Goal: Task Accomplishment & Management: Manage account settings

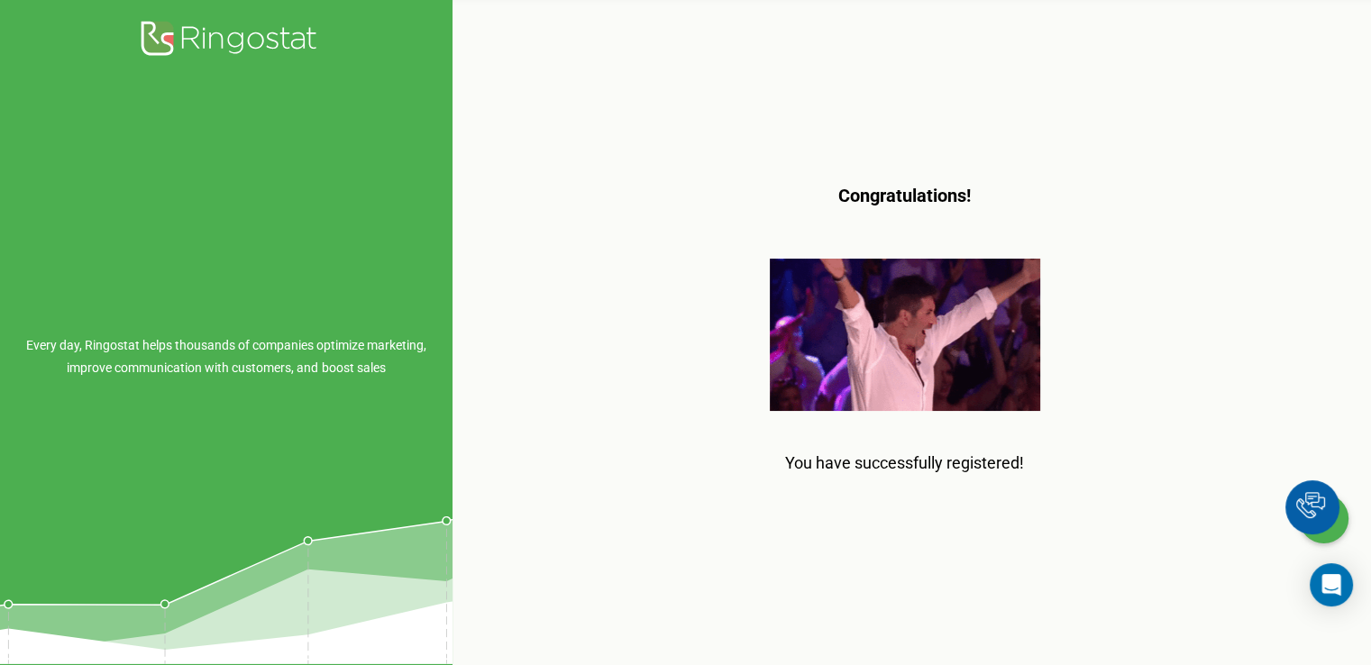
click at [894, 318] on img at bounding box center [905, 335] width 270 height 152
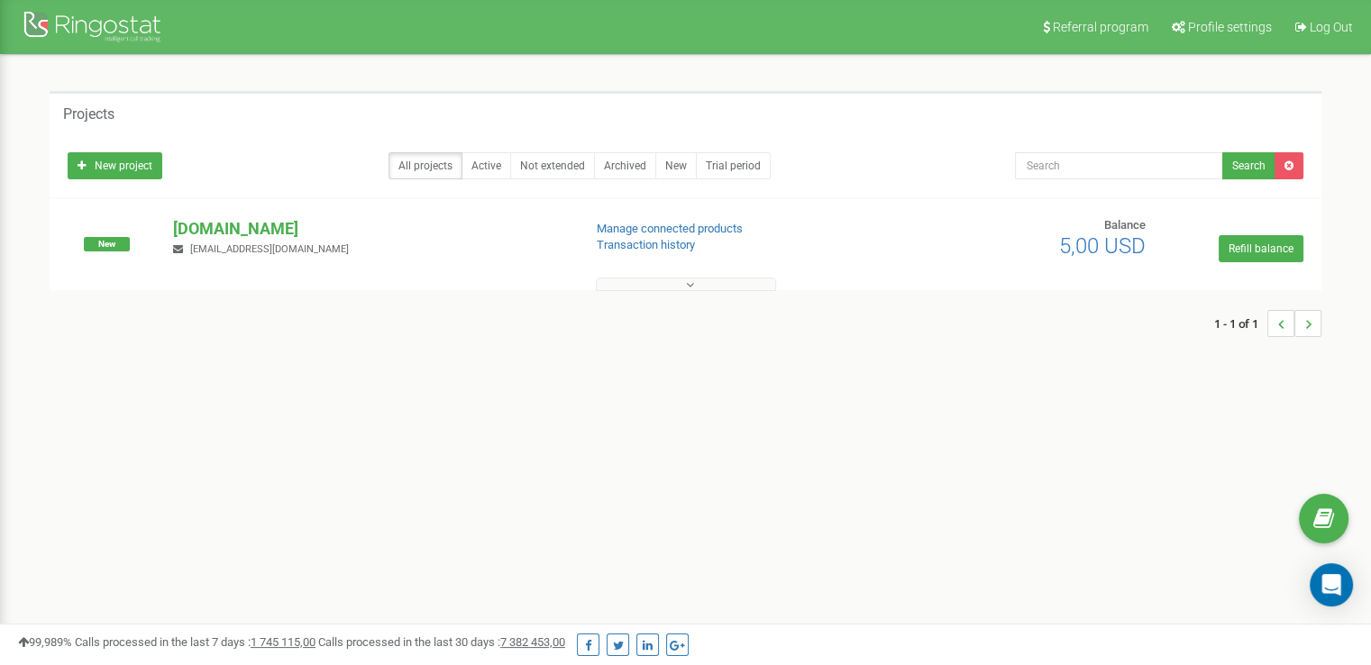
click at [651, 280] on button at bounding box center [686, 285] width 180 height 14
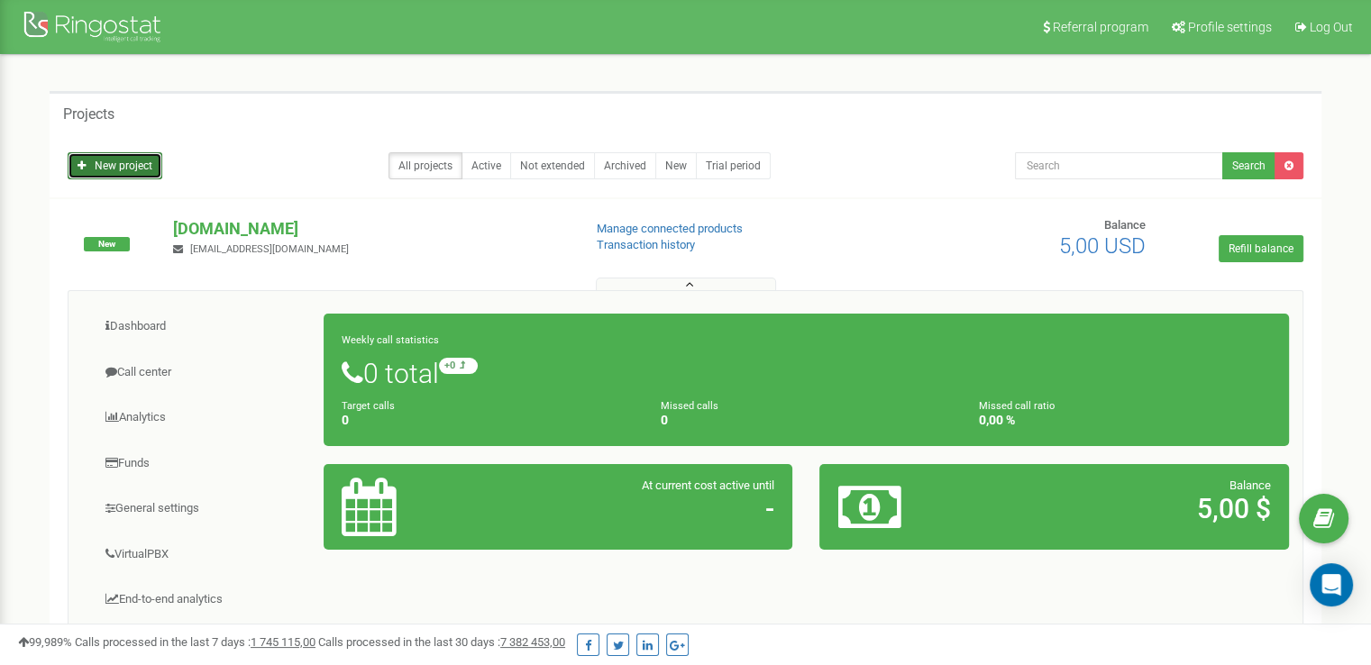
click at [133, 168] on link "New project" at bounding box center [115, 165] width 95 height 27
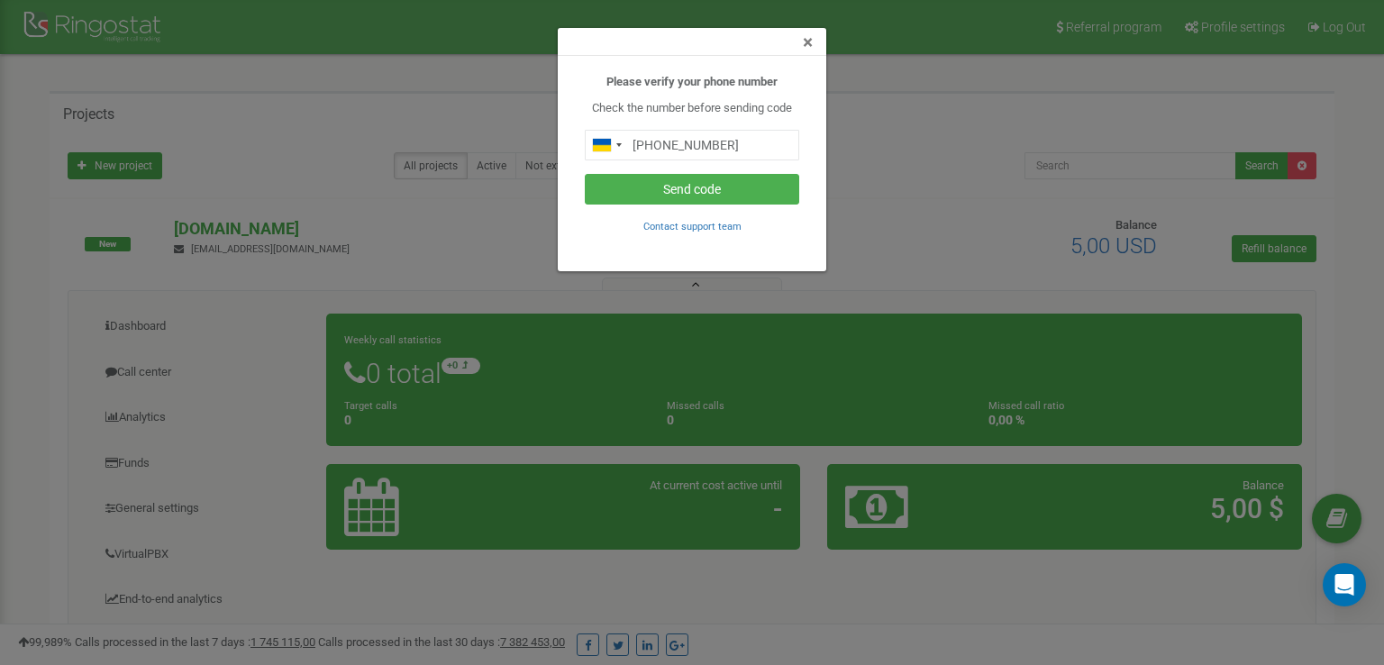
click at [807, 42] on span "×" at bounding box center [808, 43] width 10 height 22
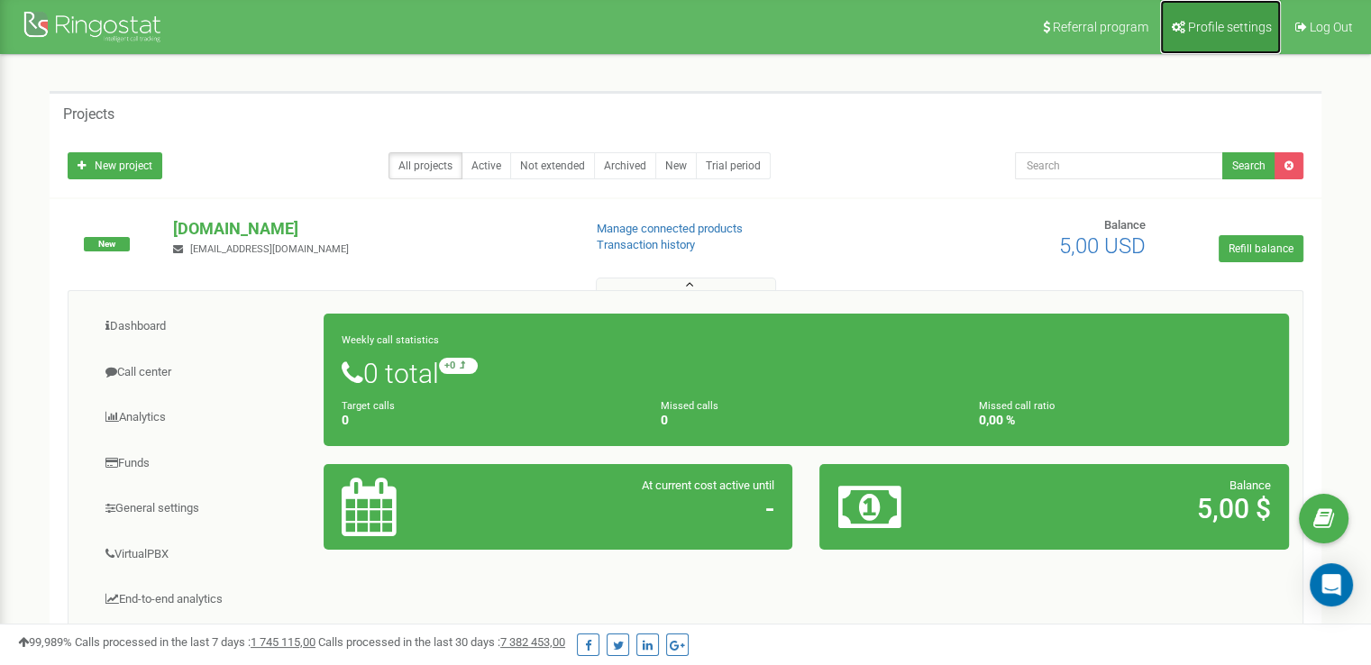
click at [1214, 20] on span "Profile settings" at bounding box center [1230, 27] width 84 height 14
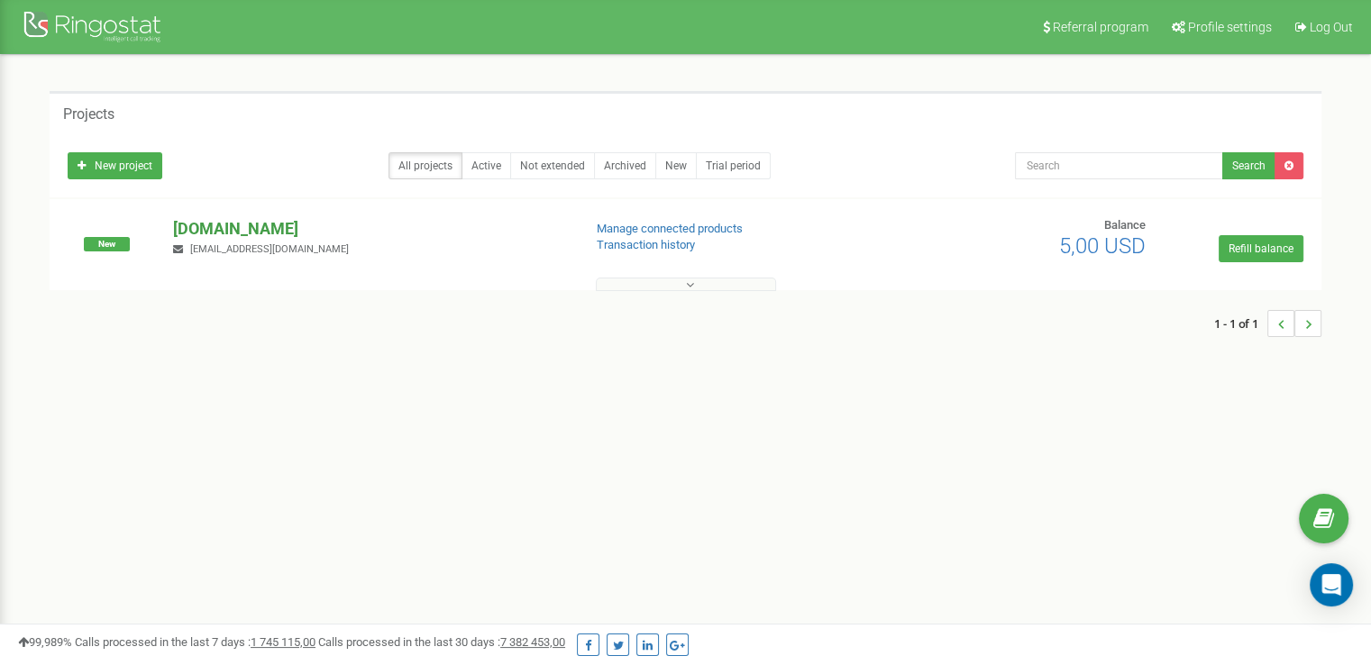
click at [205, 225] on p "[DOMAIN_NAME]" at bounding box center [370, 228] width 394 height 23
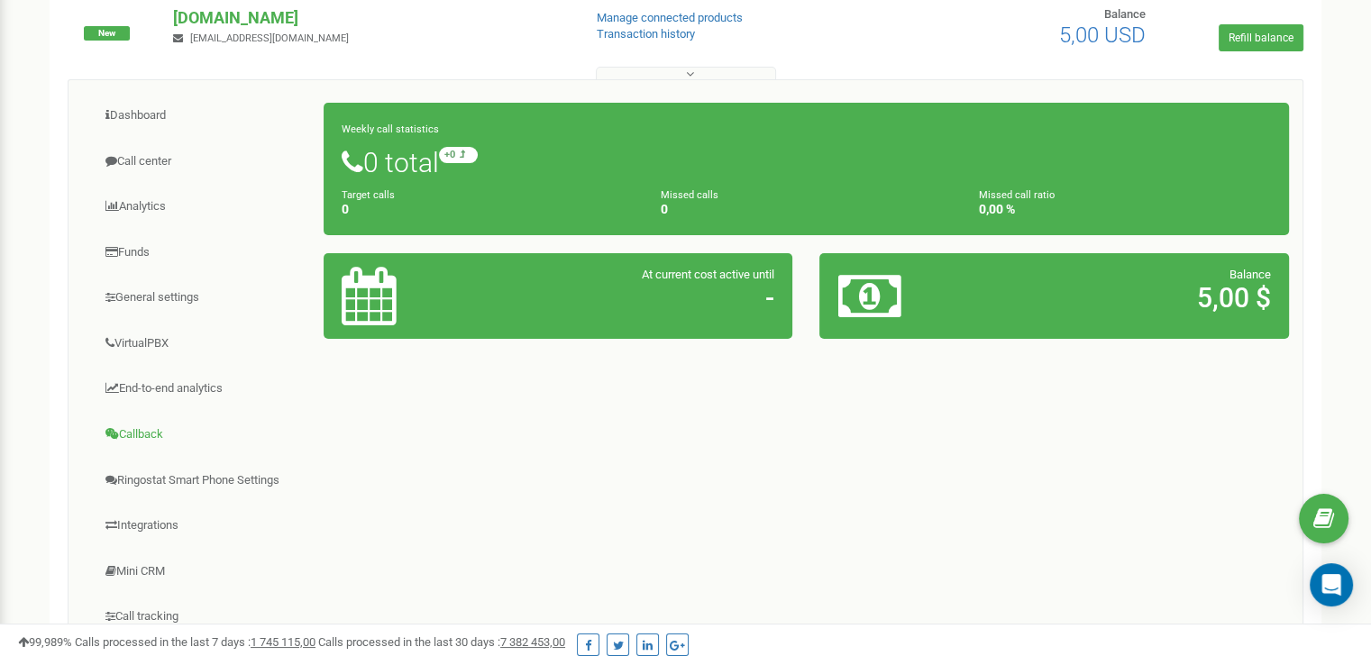
scroll to position [180, 0]
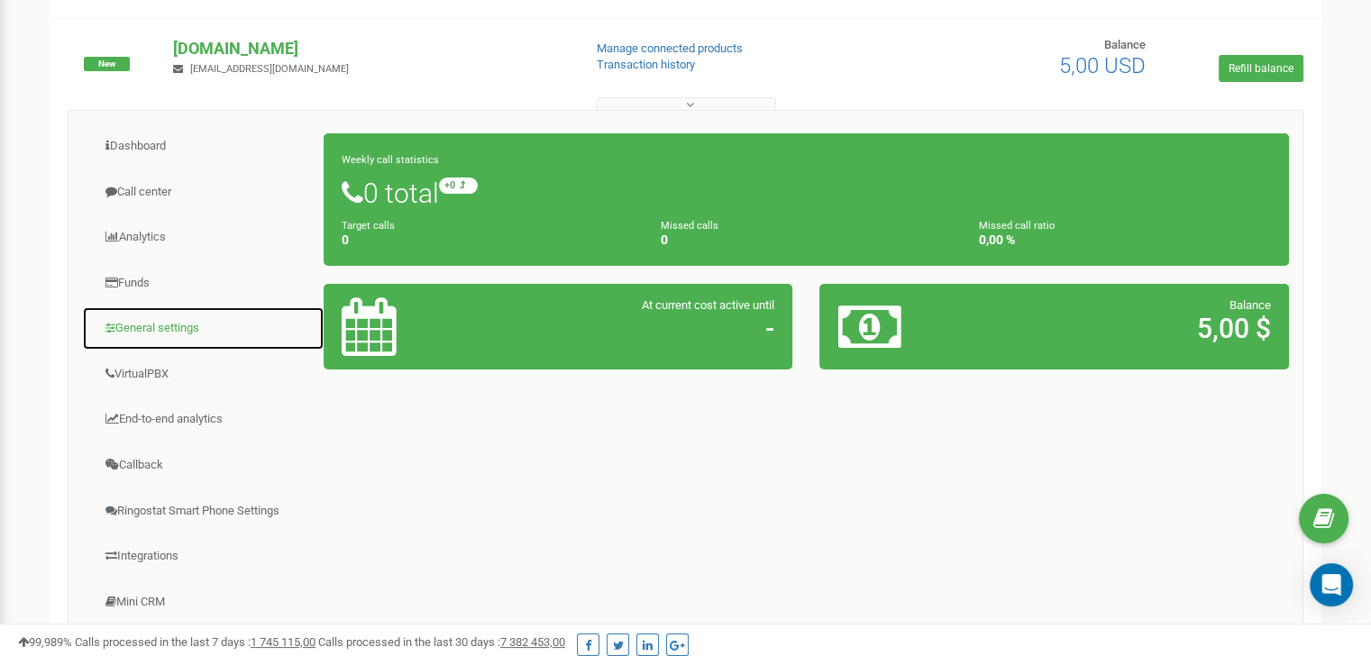
click at [184, 333] on link "General settings" at bounding box center [203, 328] width 242 height 44
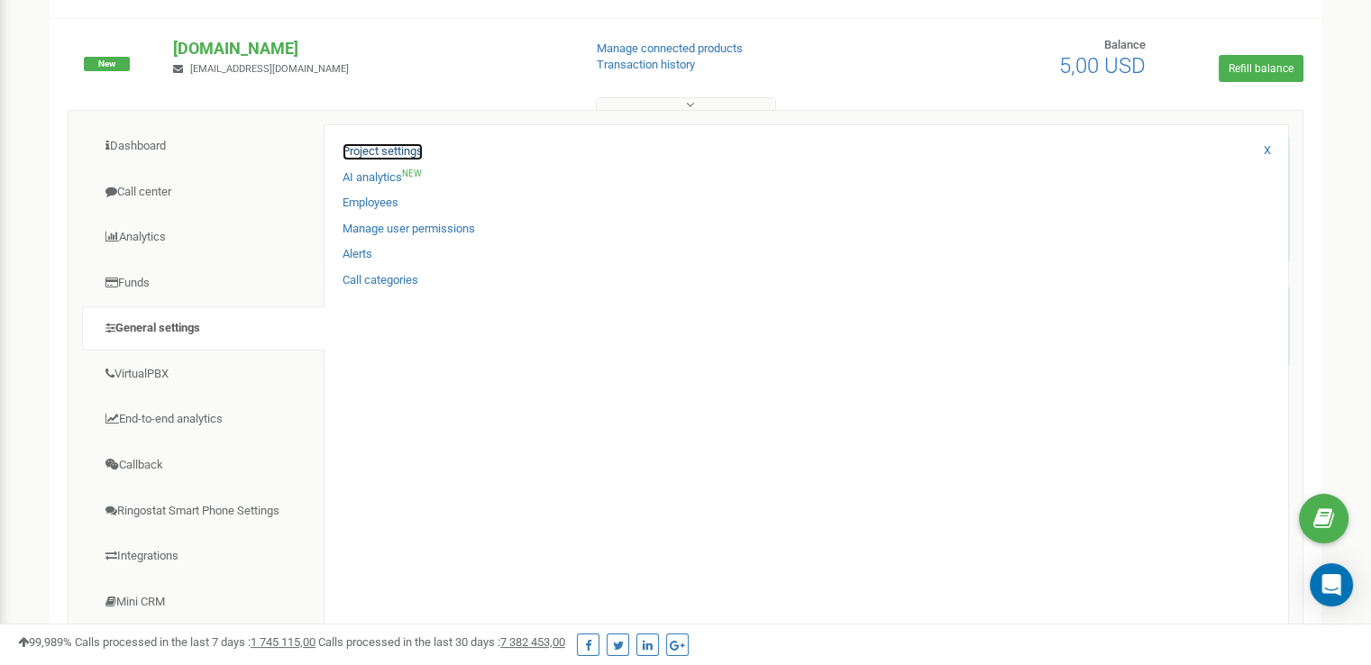
click at [372, 148] on link "Project settings" at bounding box center [382, 151] width 80 height 17
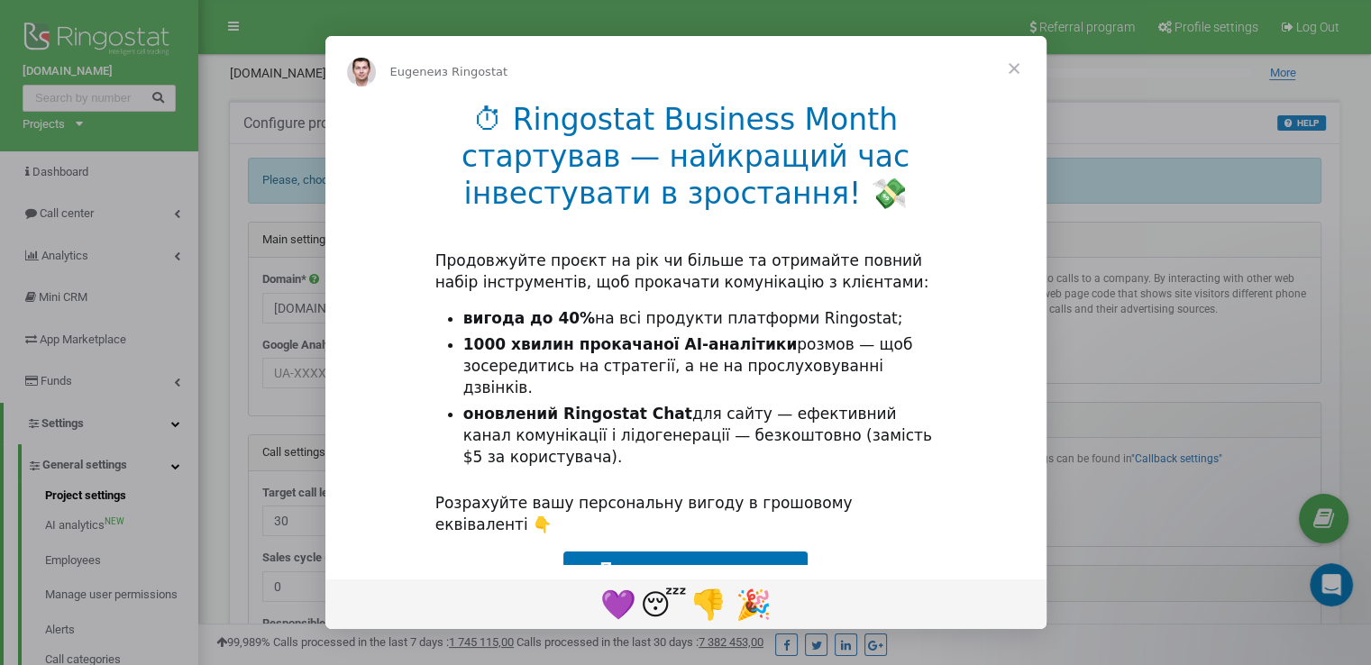
click at [1017, 68] on span "Закрыть" at bounding box center [1013, 68] width 65 height 65
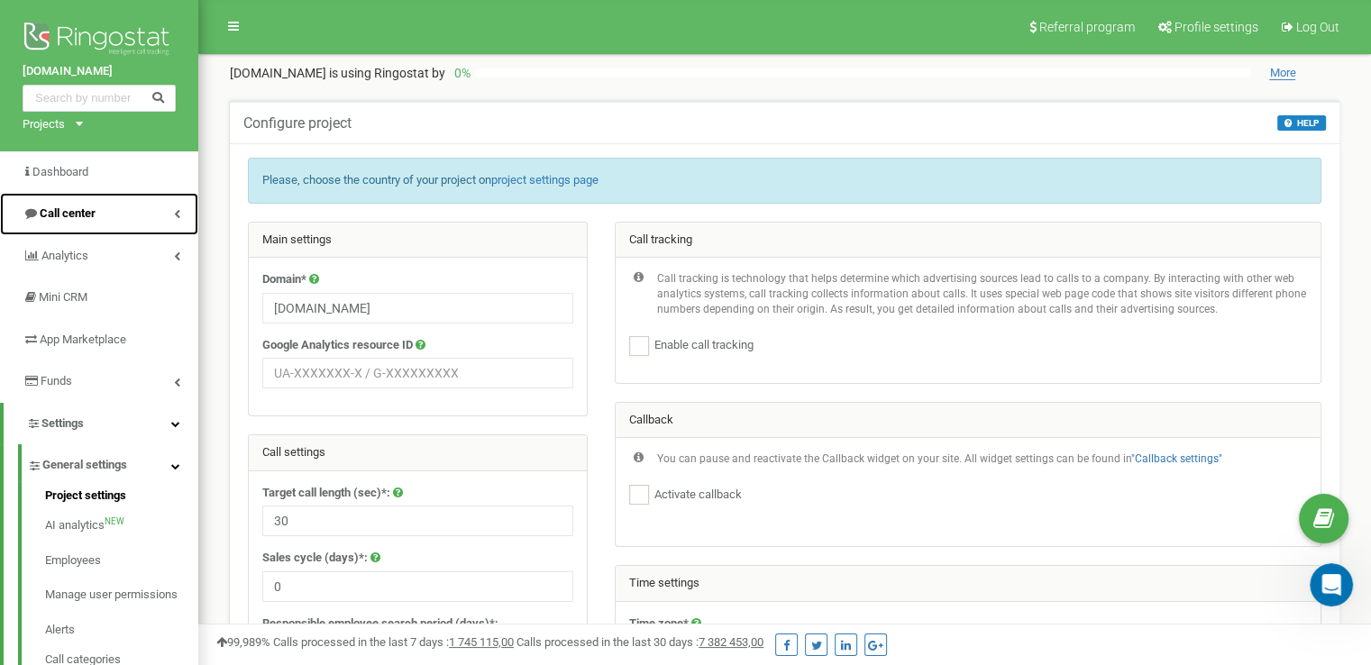
click at [177, 215] on icon at bounding box center [177, 213] width 6 height 9
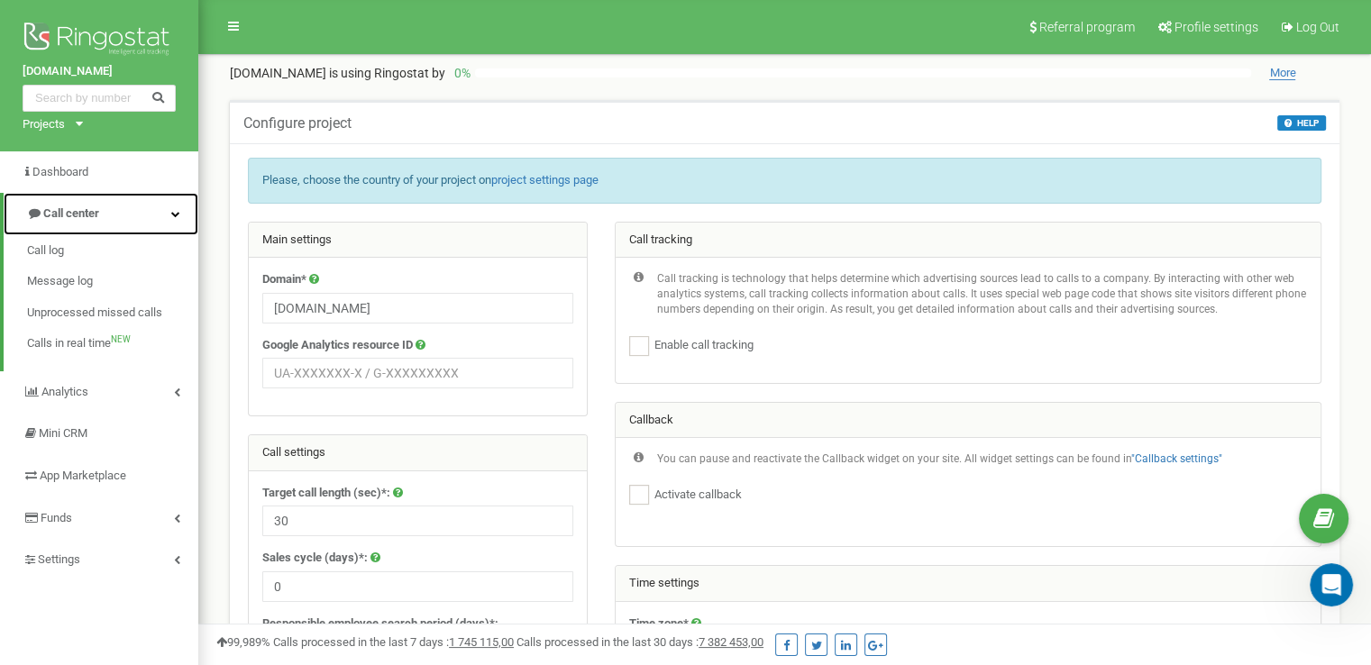
click at [171, 205] on link "Call center" at bounding box center [101, 214] width 195 height 42
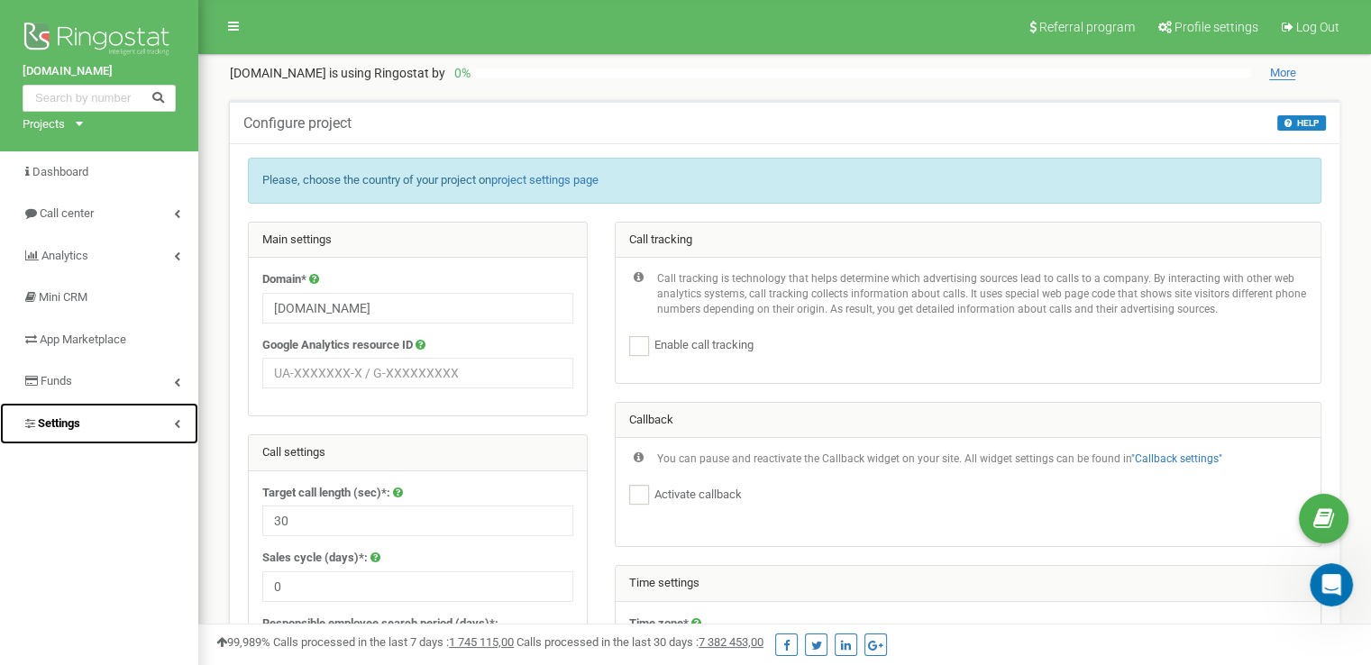
click at [80, 423] on span "Settings" at bounding box center [59, 423] width 42 height 14
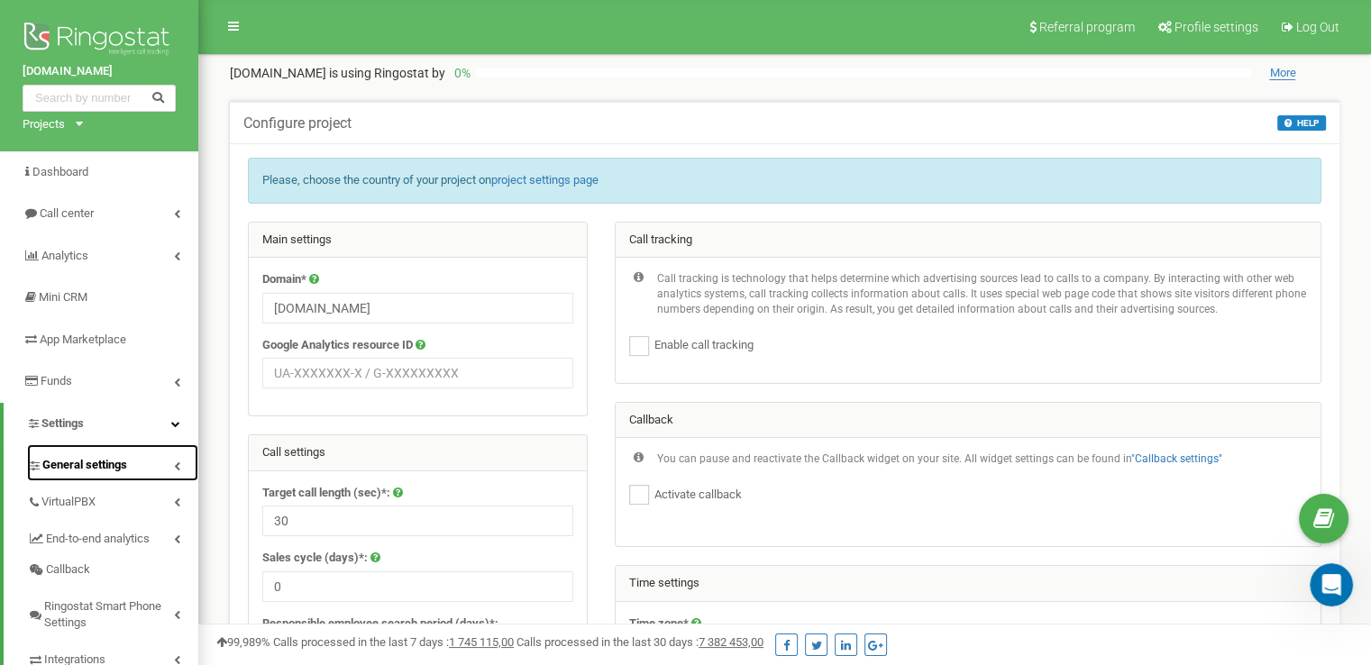
click at [90, 459] on span "General settings" at bounding box center [84, 465] width 85 height 17
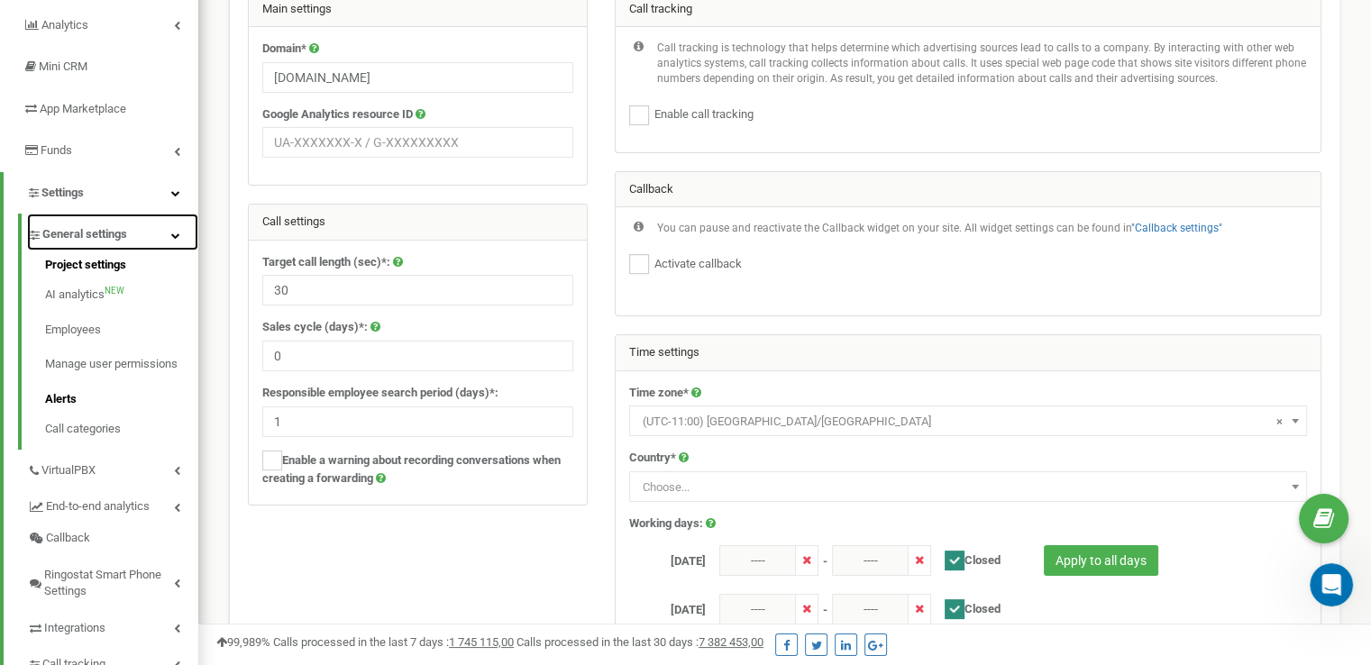
scroll to position [270, 0]
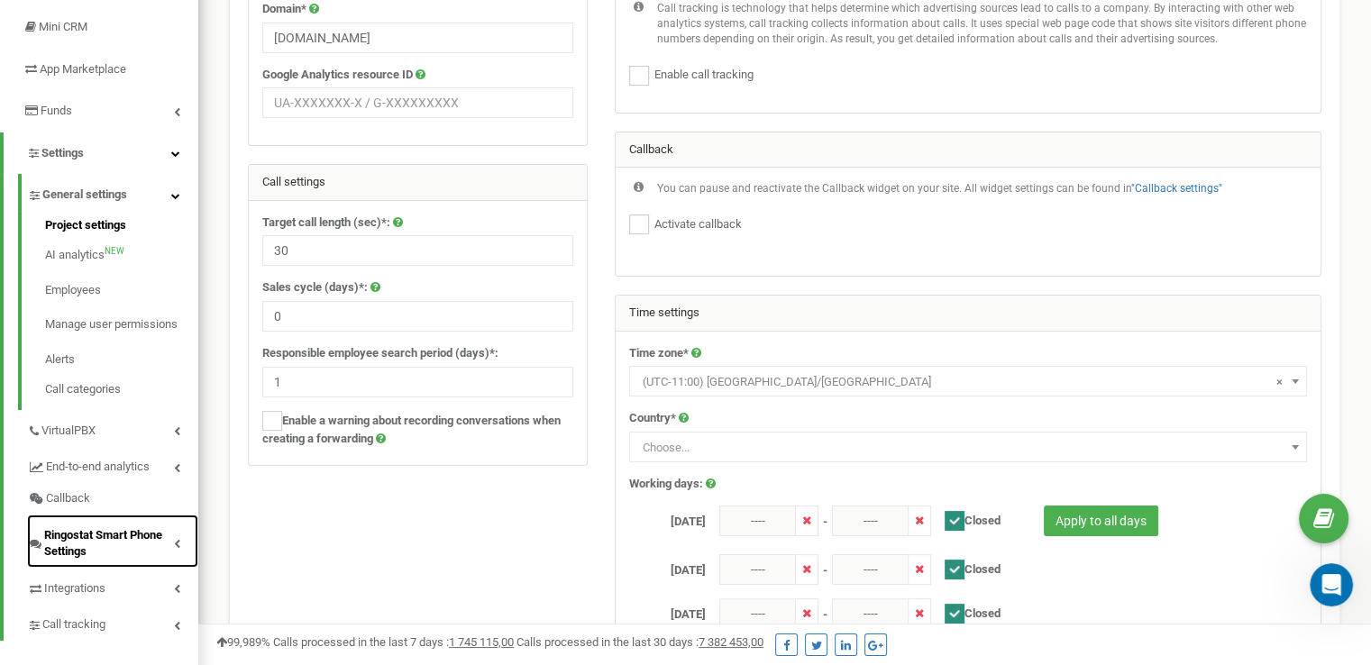
click at [69, 547] on span "Ringostat Smart Phone Settings" at bounding box center [109, 543] width 130 height 33
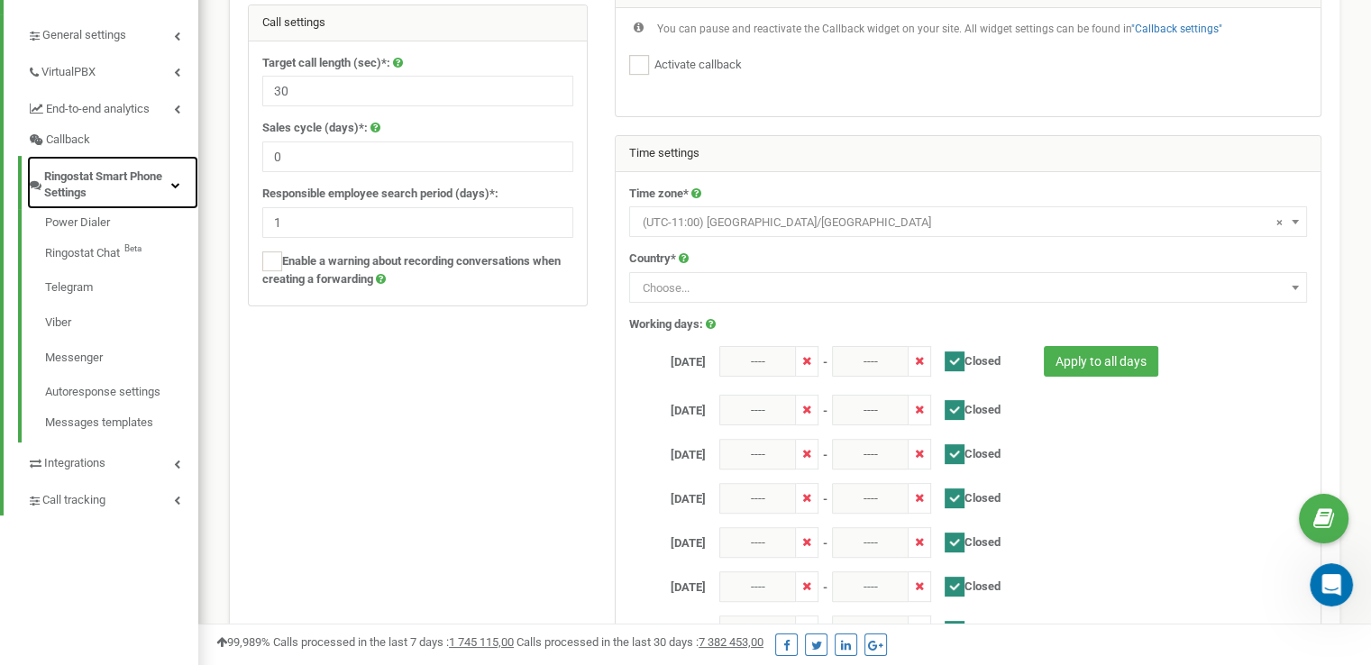
scroll to position [451, 0]
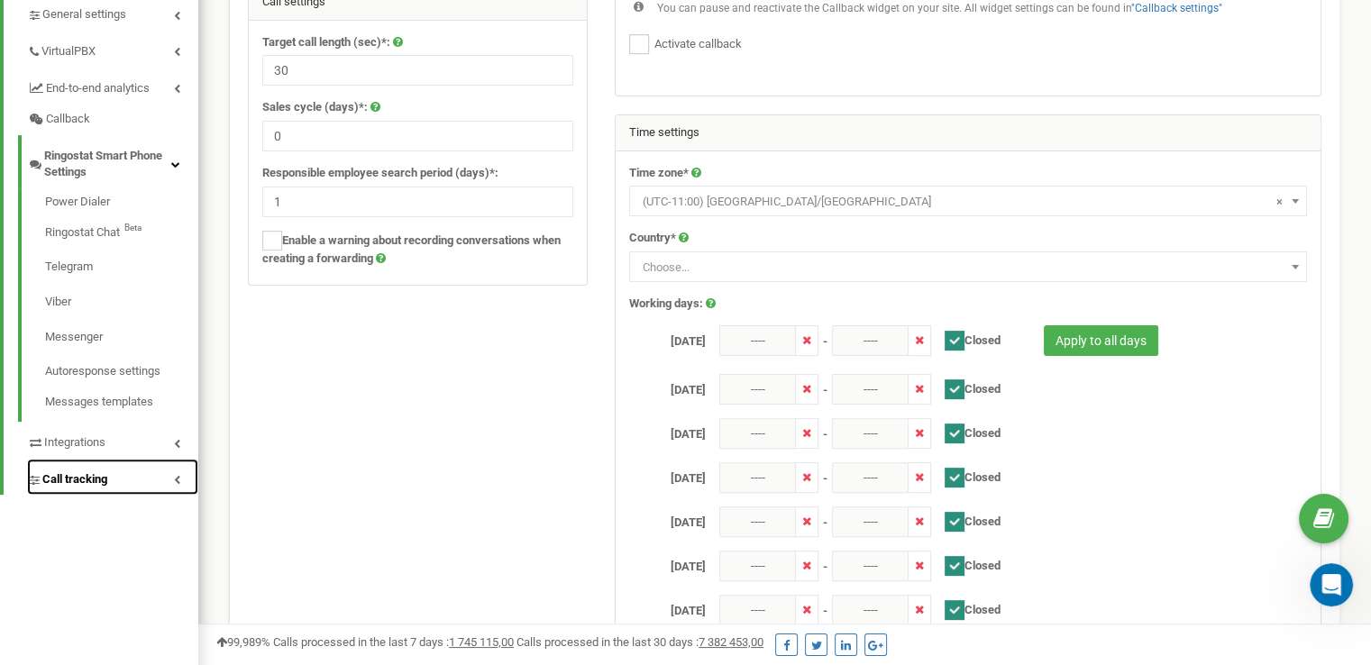
click at [72, 479] on span "Call tracking" at bounding box center [74, 479] width 65 height 17
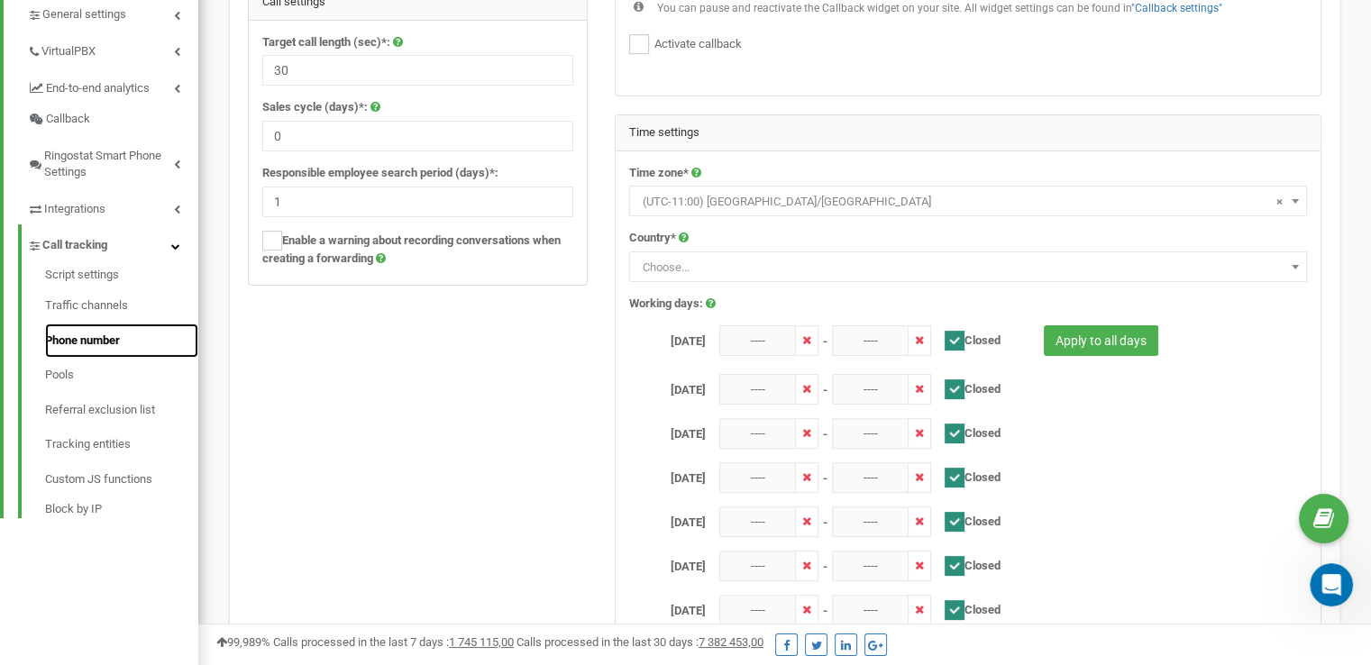
click at [68, 336] on link "Phone number" at bounding box center [121, 341] width 153 height 35
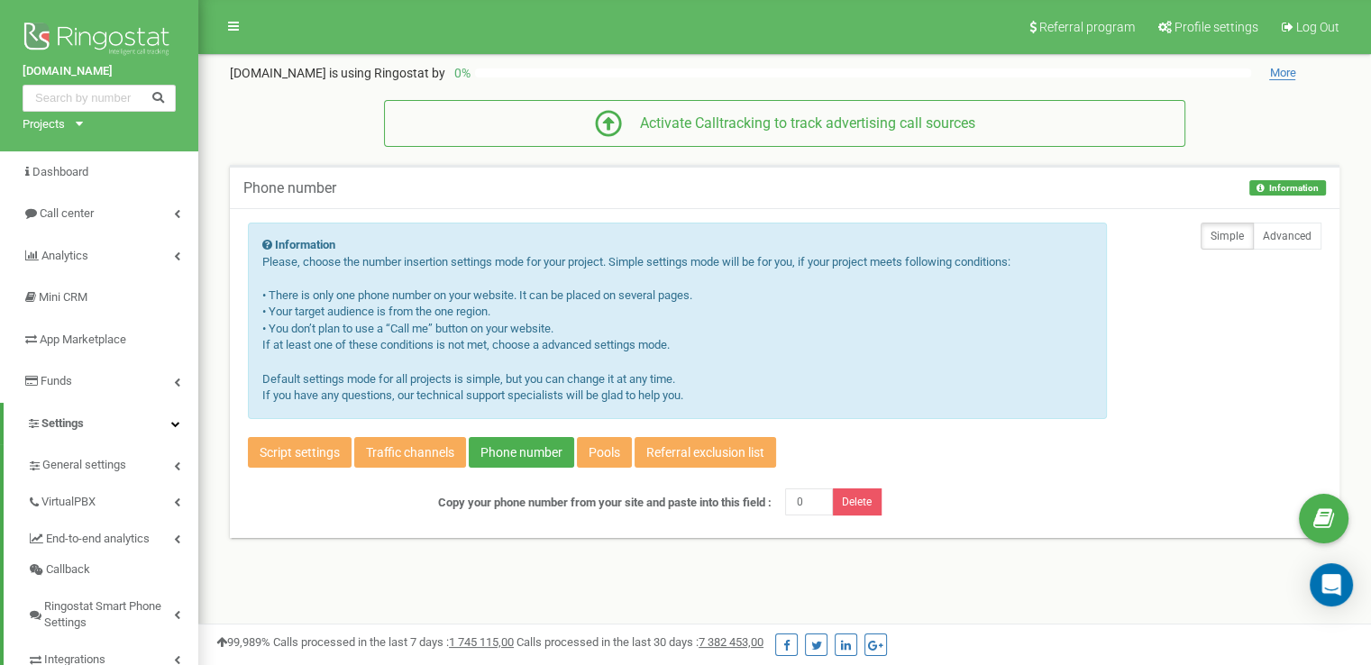
click at [58, 124] on div "Projects" at bounding box center [44, 124] width 42 height 17
click at [166, 135] on div "tzrngstTSAO.com Projects tzrngstTSAO.com" at bounding box center [99, 75] width 198 height 151
click at [86, 123] on div "tzrngstTSAO.com Projects tzrngstTSAO.com" at bounding box center [99, 75] width 198 height 151
click at [82, 126] on icon at bounding box center [79, 124] width 7 height 5
click at [173, 135] on div "tzrngstTSAO.com Projects tzrngstTSAO.com" at bounding box center [99, 75] width 198 height 151
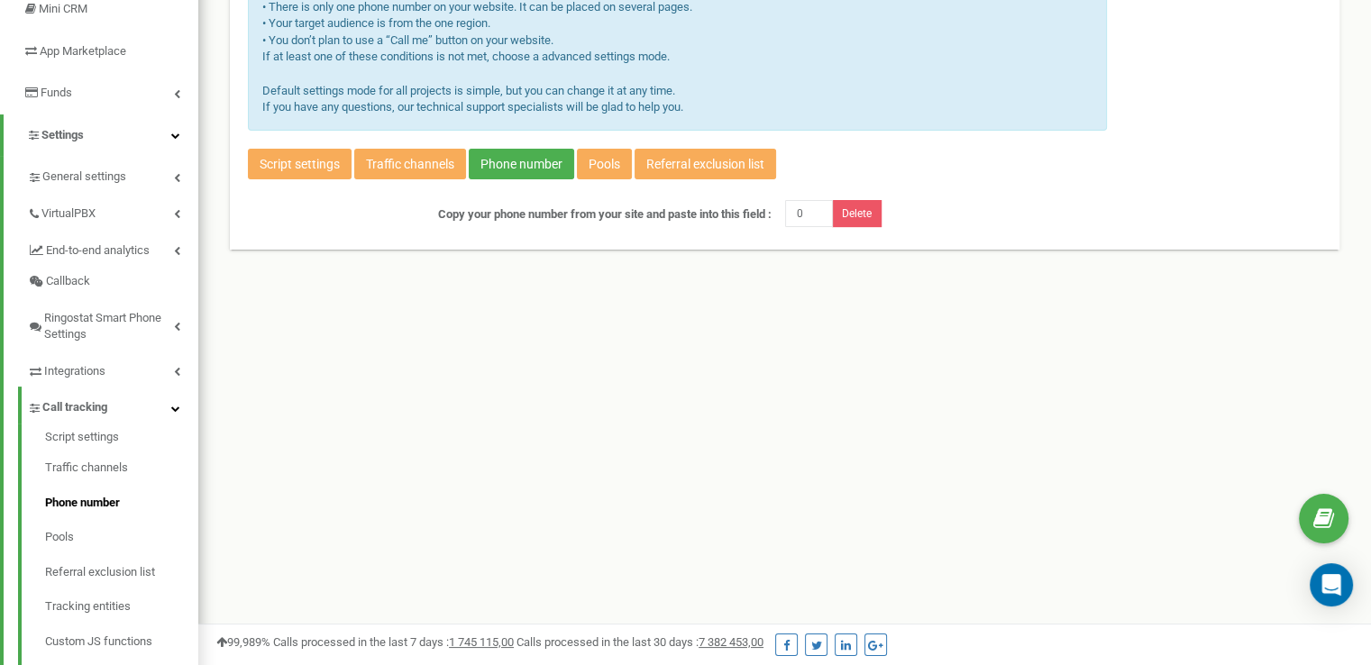
scroll to position [236, 0]
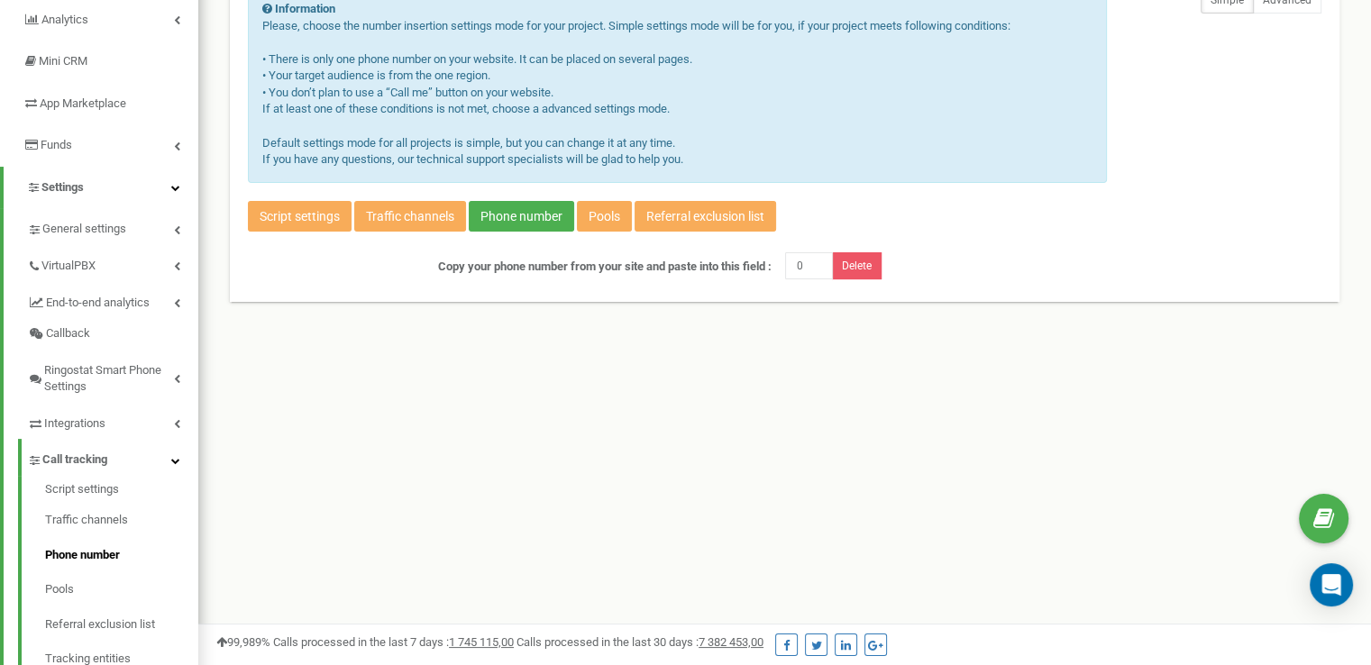
drag, startPoint x: 437, startPoint y: 419, endPoint x: 397, endPoint y: 406, distance: 41.6
drag, startPoint x: 397, startPoint y: 406, endPoint x: 370, endPoint y: 405, distance: 27.1
click at [370, 405] on div "Referral program Profile settings Log Out tzrngstTSAO.com is using Ringostat by…" at bounding box center [784, 304] width 1172 height 1081
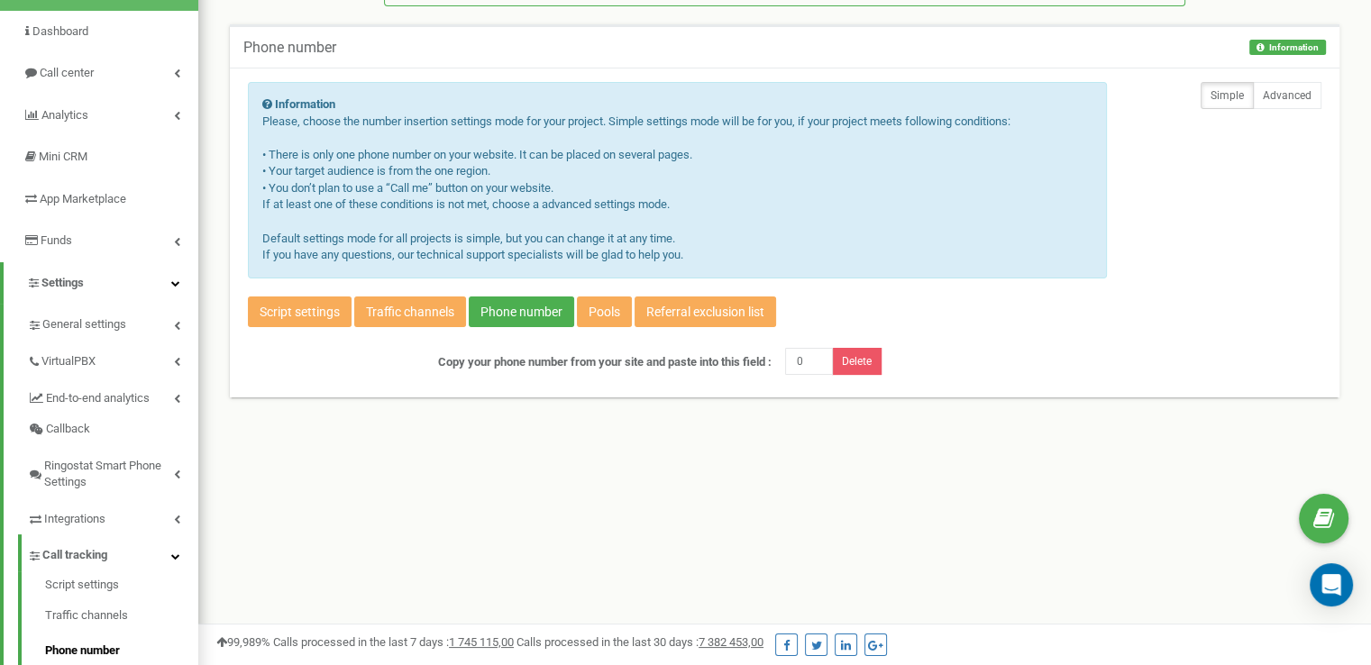
scroll to position [180, 0]
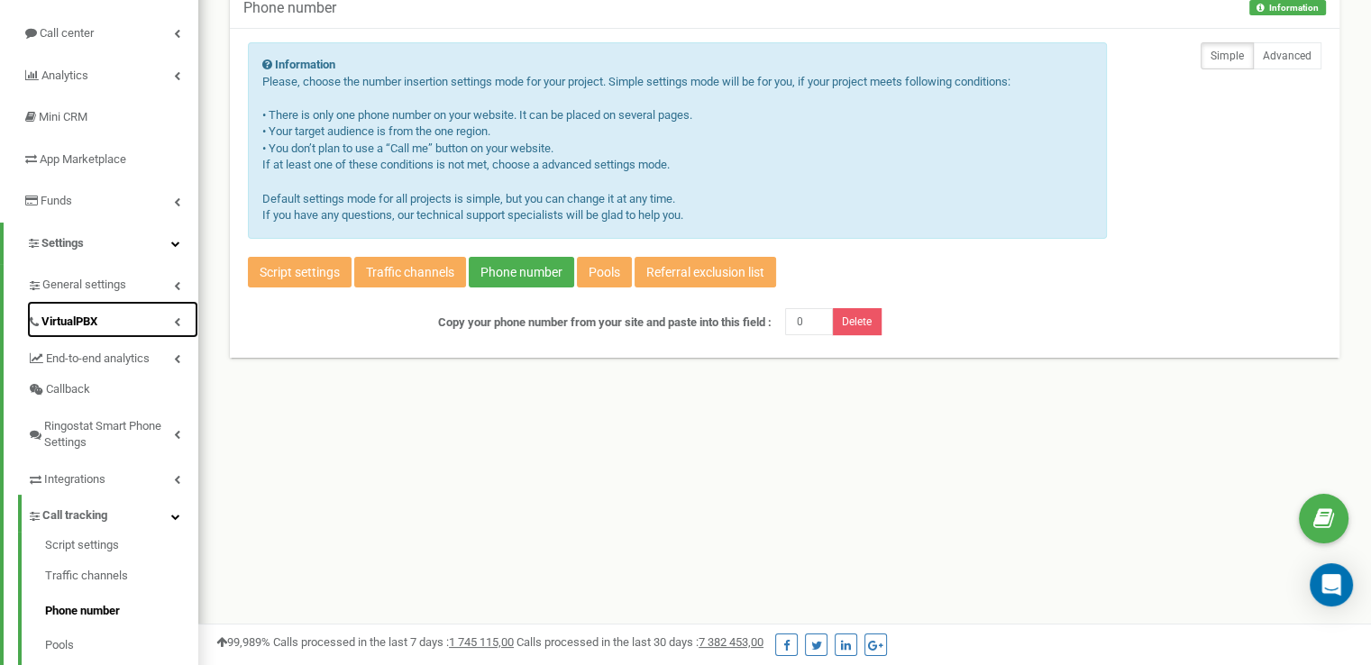
click at [162, 319] on link "VirtualPBX" at bounding box center [112, 319] width 171 height 37
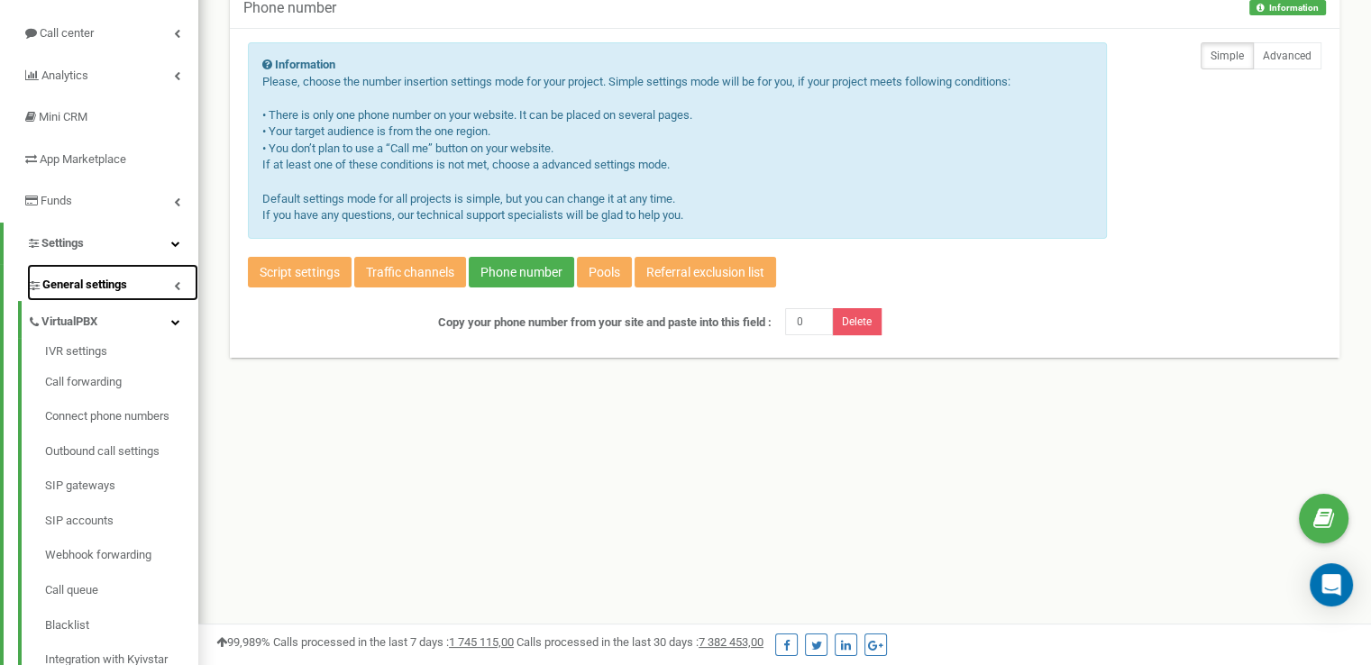
click at [153, 289] on link "General settings" at bounding box center [112, 282] width 171 height 37
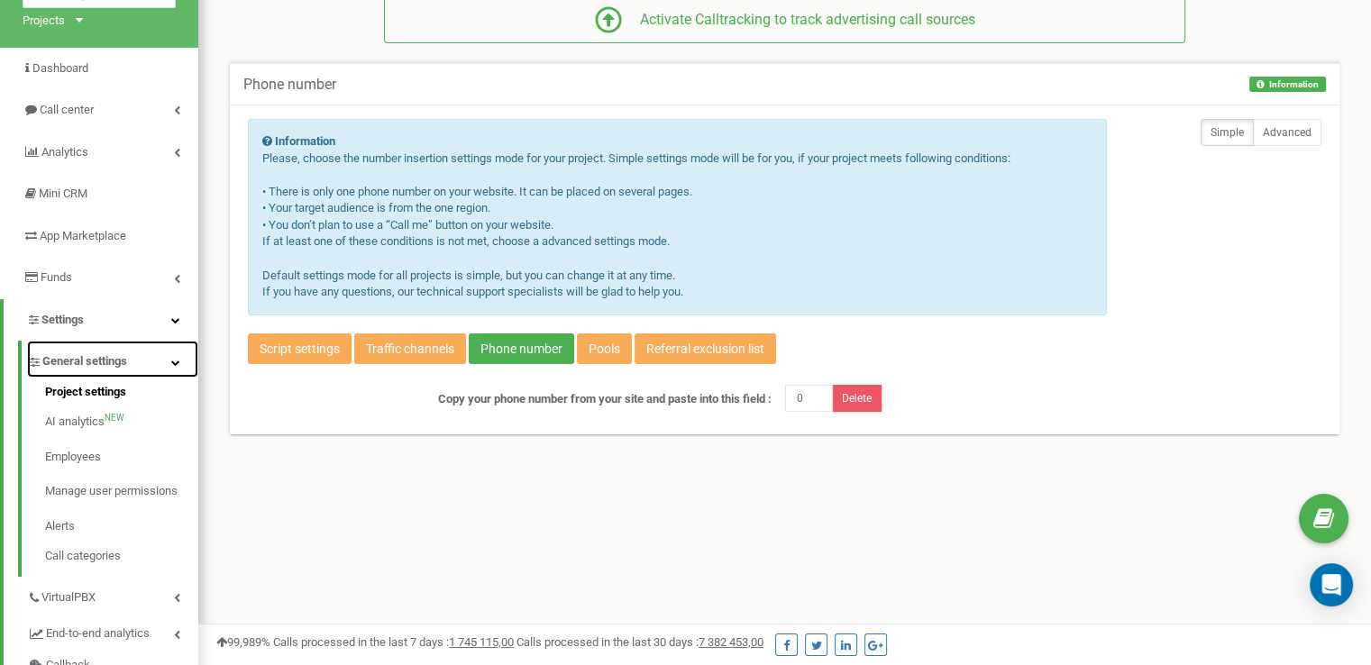
scroll to position [0, 0]
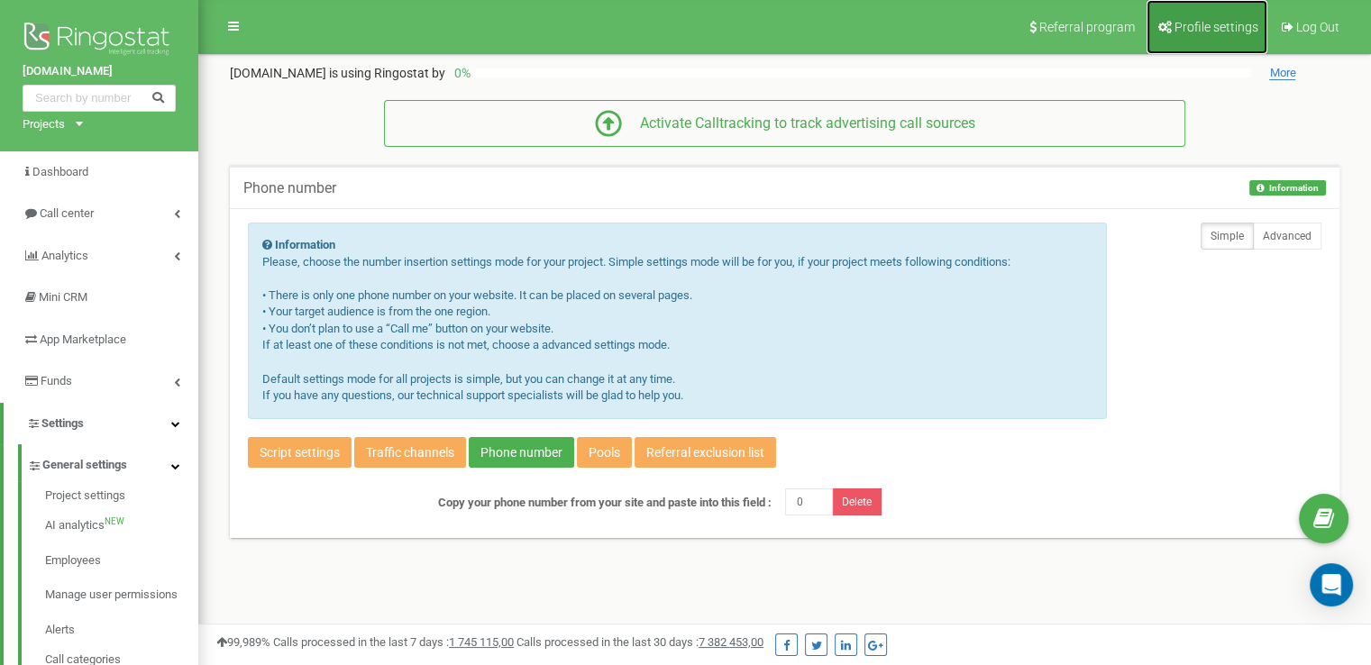
click at [1242, 15] on link "Profile settings" at bounding box center [1206, 27] width 121 height 54
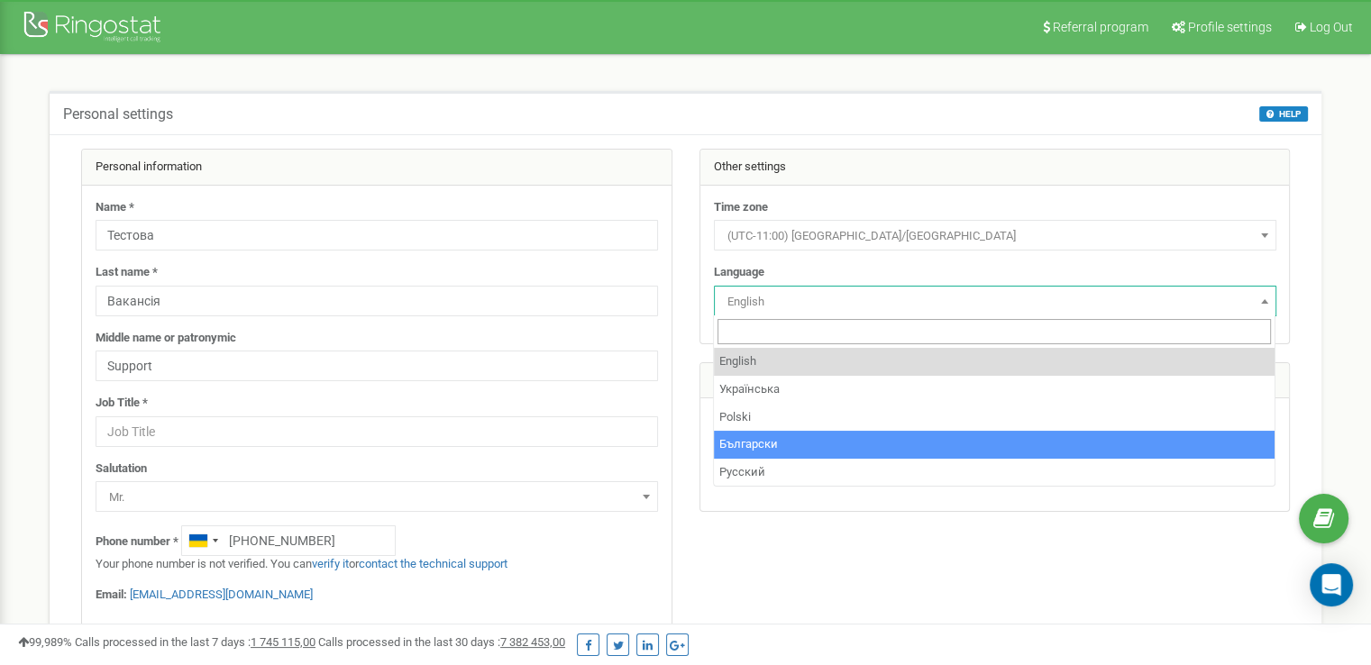
select select "rus"
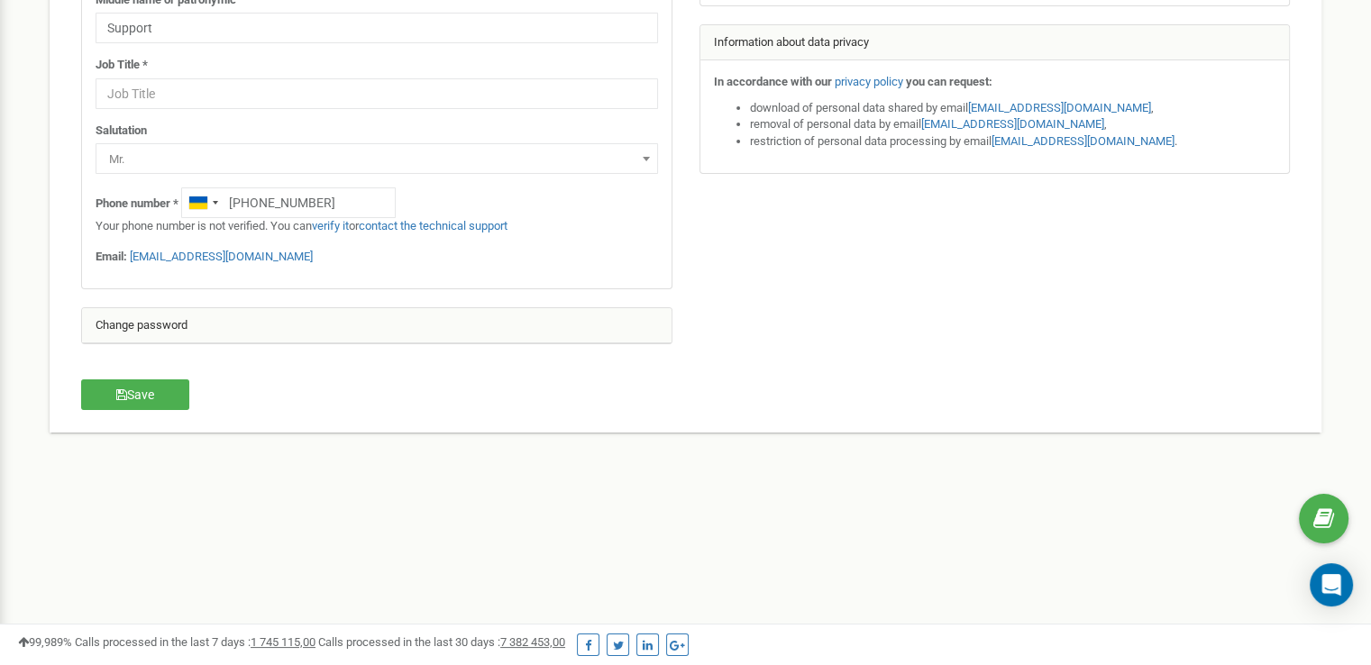
scroll to position [416, 0]
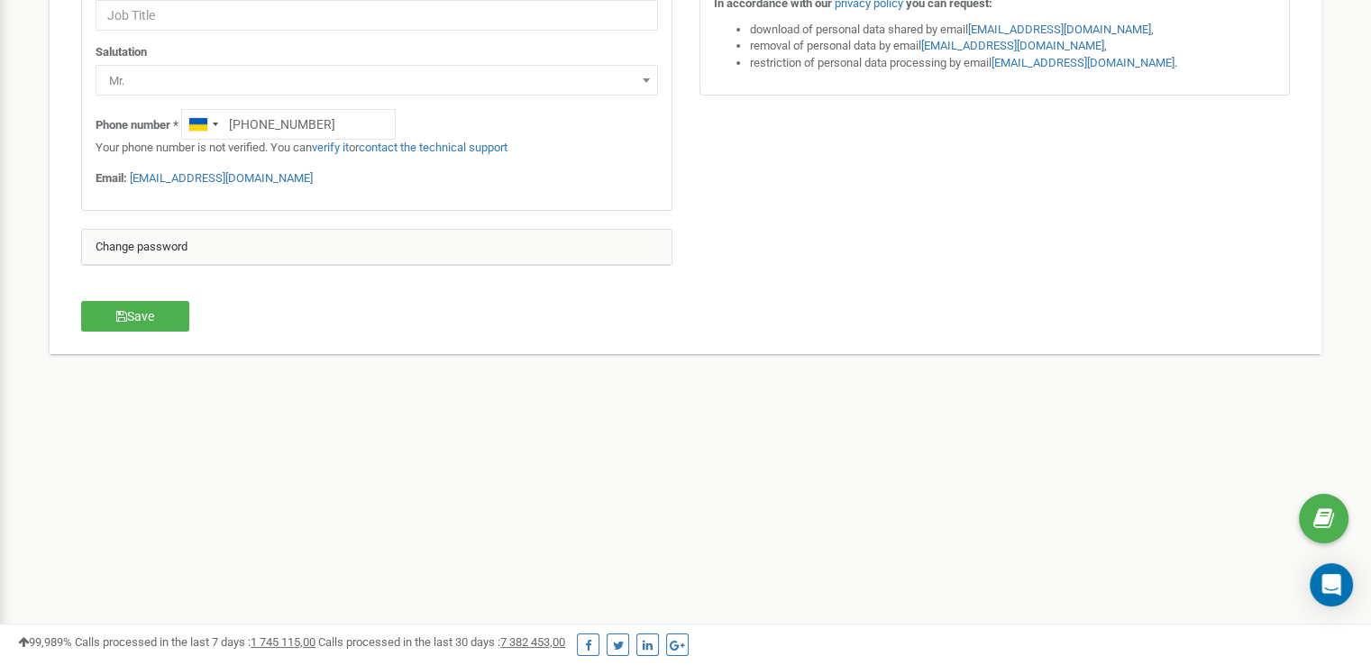
click at [159, 332] on div "Save" at bounding box center [171, 318] width 206 height 35
click at [161, 316] on button "Save" at bounding box center [135, 316] width 108 height 31
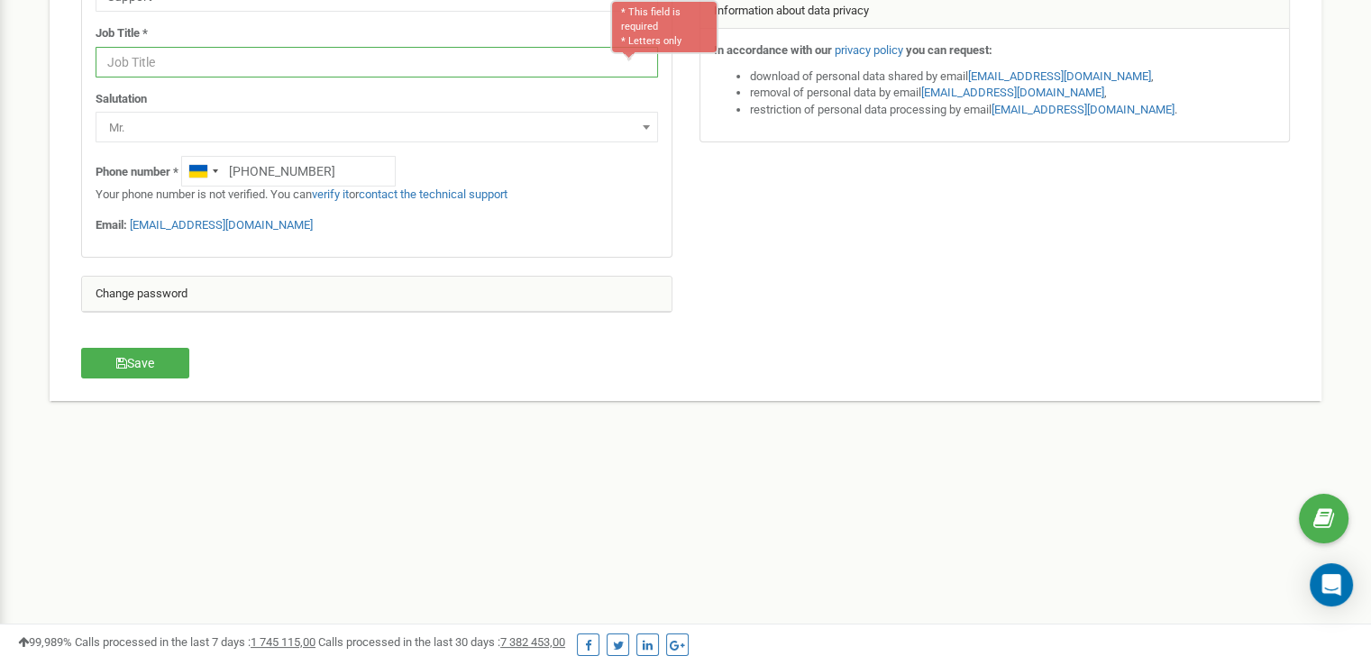
scroll to position [99, 0]
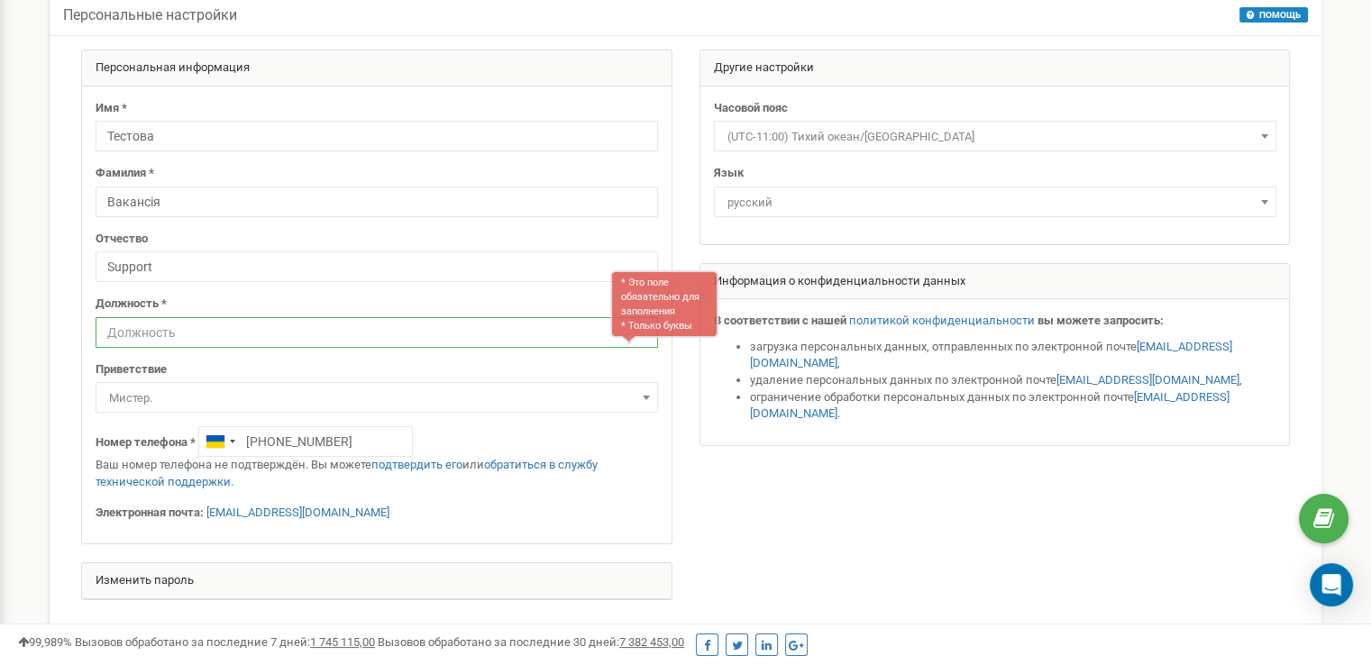
click at [475, 325] on input "text" at bounding box center [377, 332] width 562 height 31
type input "Менеджер"
click at [768, 457] on div at bounding box center [686, 334] width 1236 height 569
click at [622, 324] on font "* Только буквы" at bounding box center [656, 326] width 71 height 12
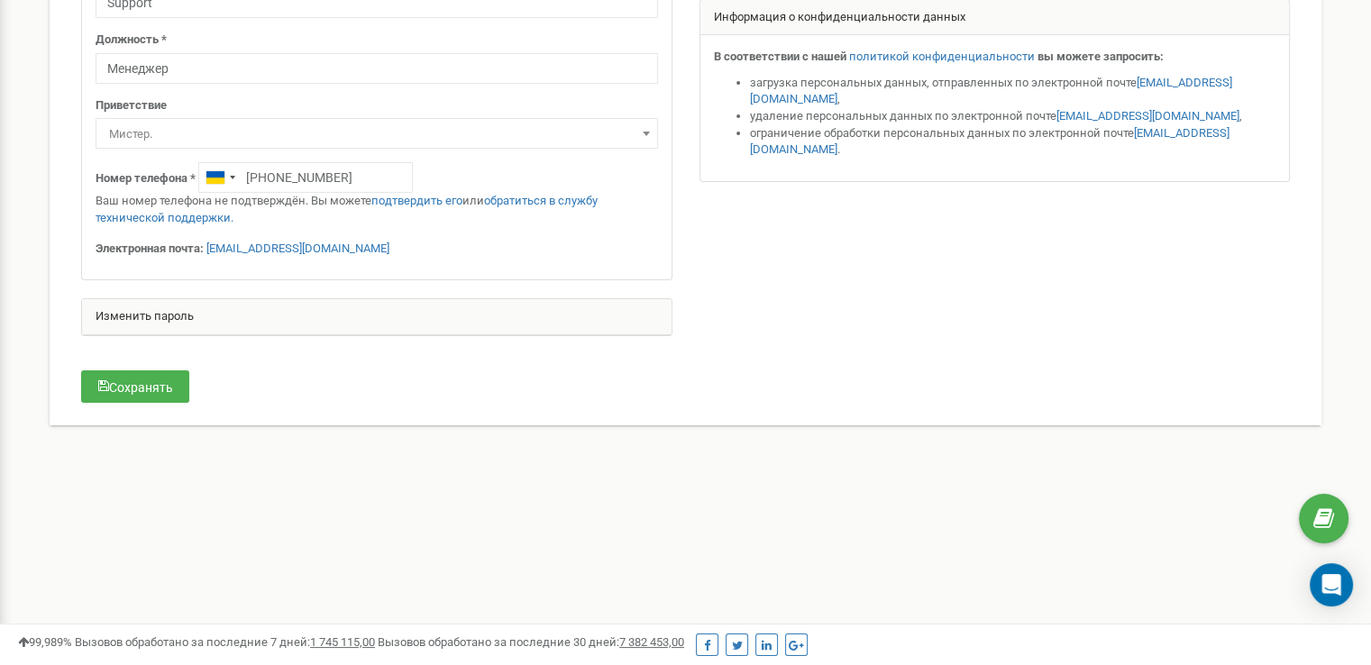
scroll to position [369, 0]
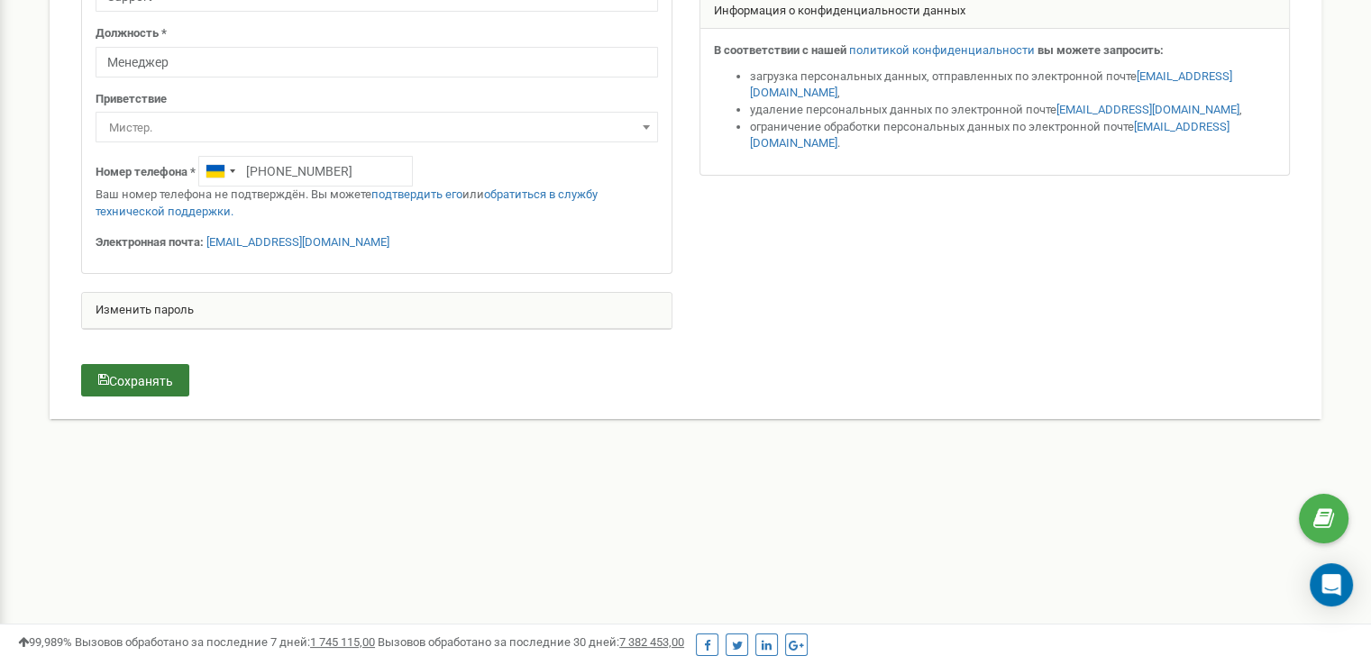
click at [120, 379] on font "Сохранять" at bounding box center [141, 381] width 64 height 14
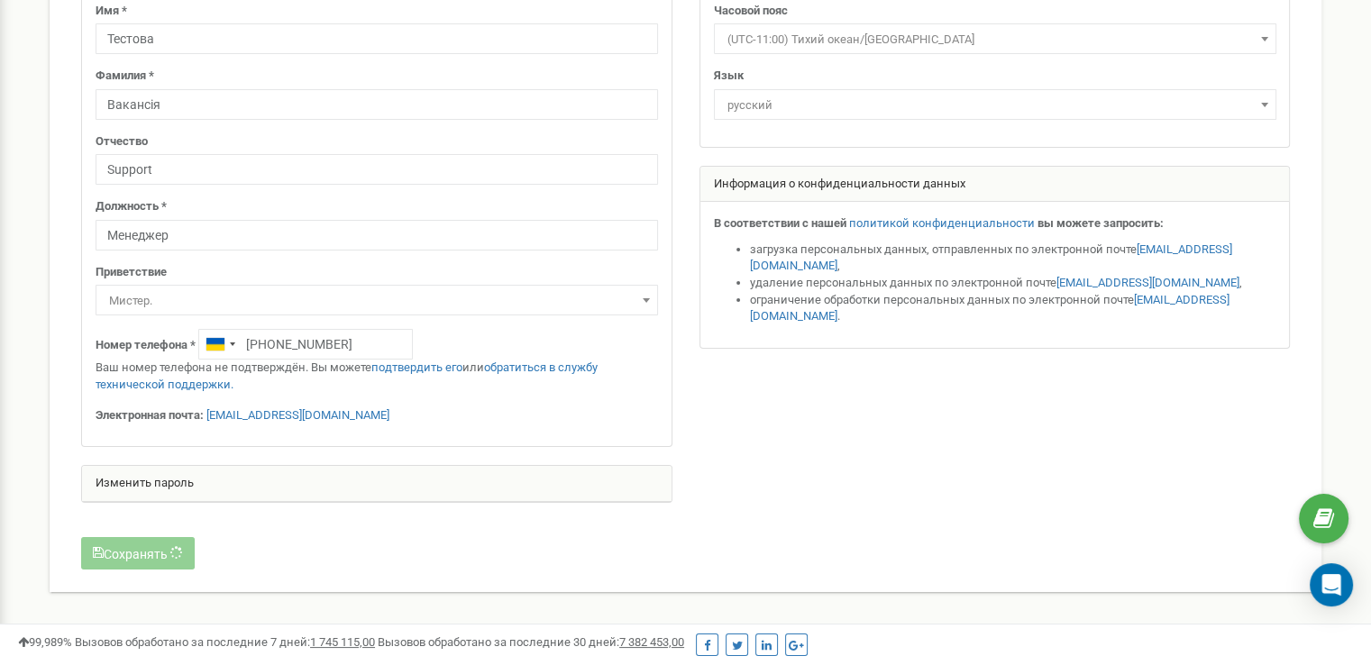
scroll to position [99, 0]
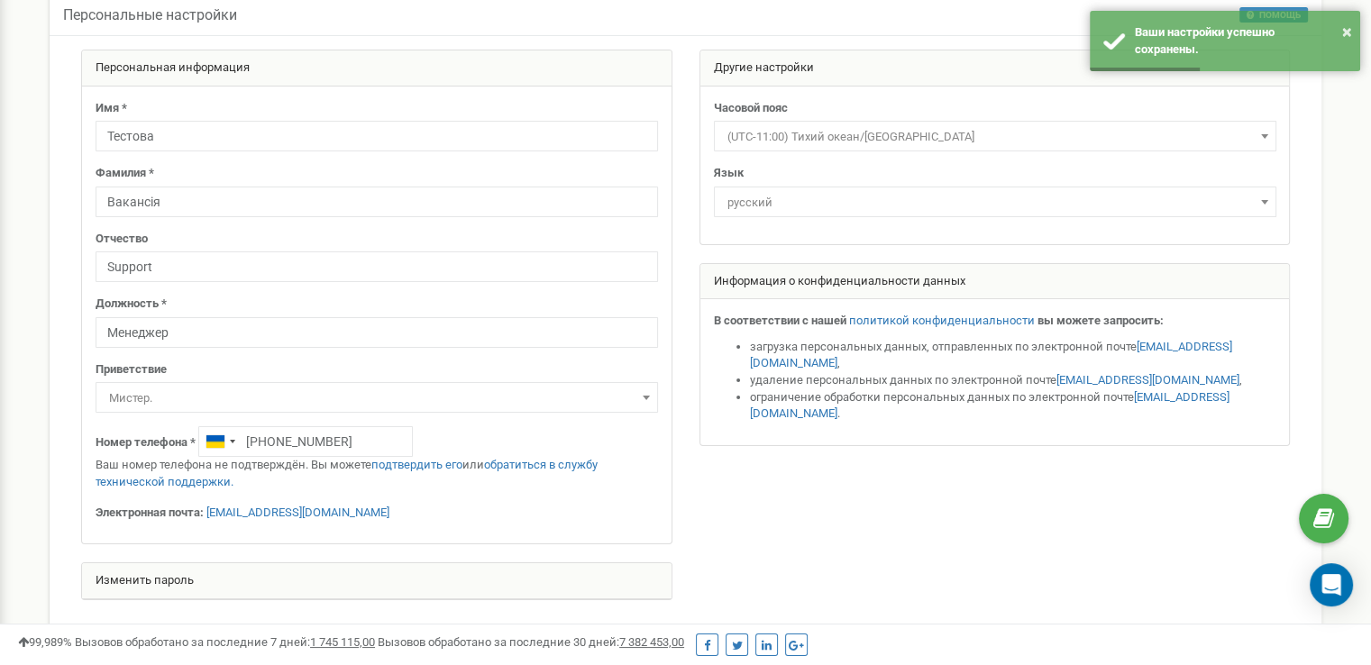
drag, startPoint x: 805, startPoint y: 461, endPoint x: 862, endPoint y: 560, distance: 113.5
click at [862, 560] on div at bounding box center [686, 334] width 1236 height 569
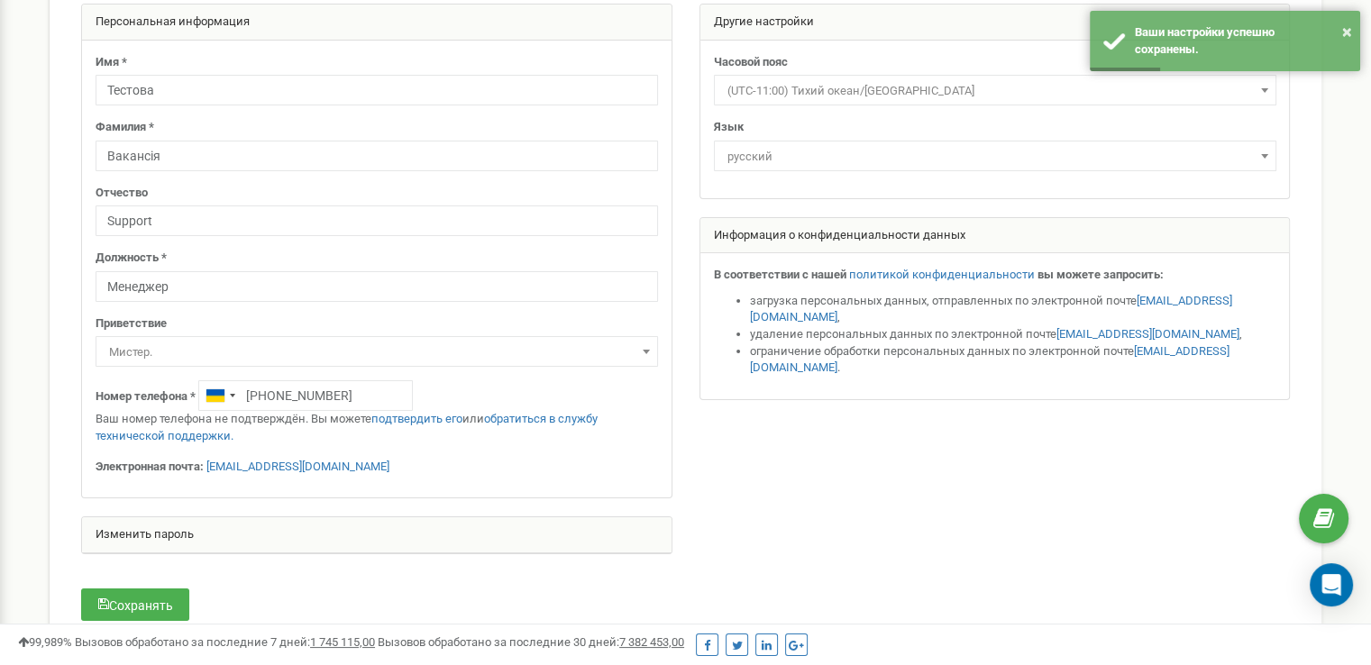
scroll to position [0, 0]
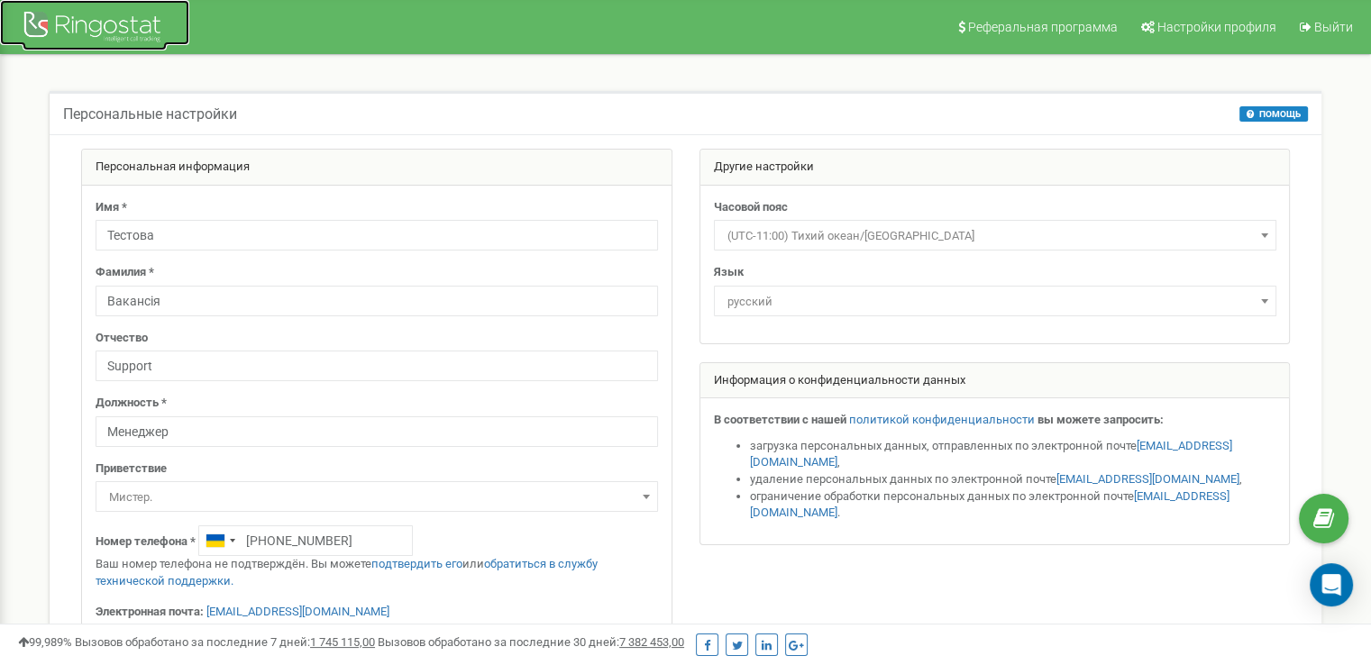
click at [44, 15] on div at bounding box center [95, 28] width 144 height 43
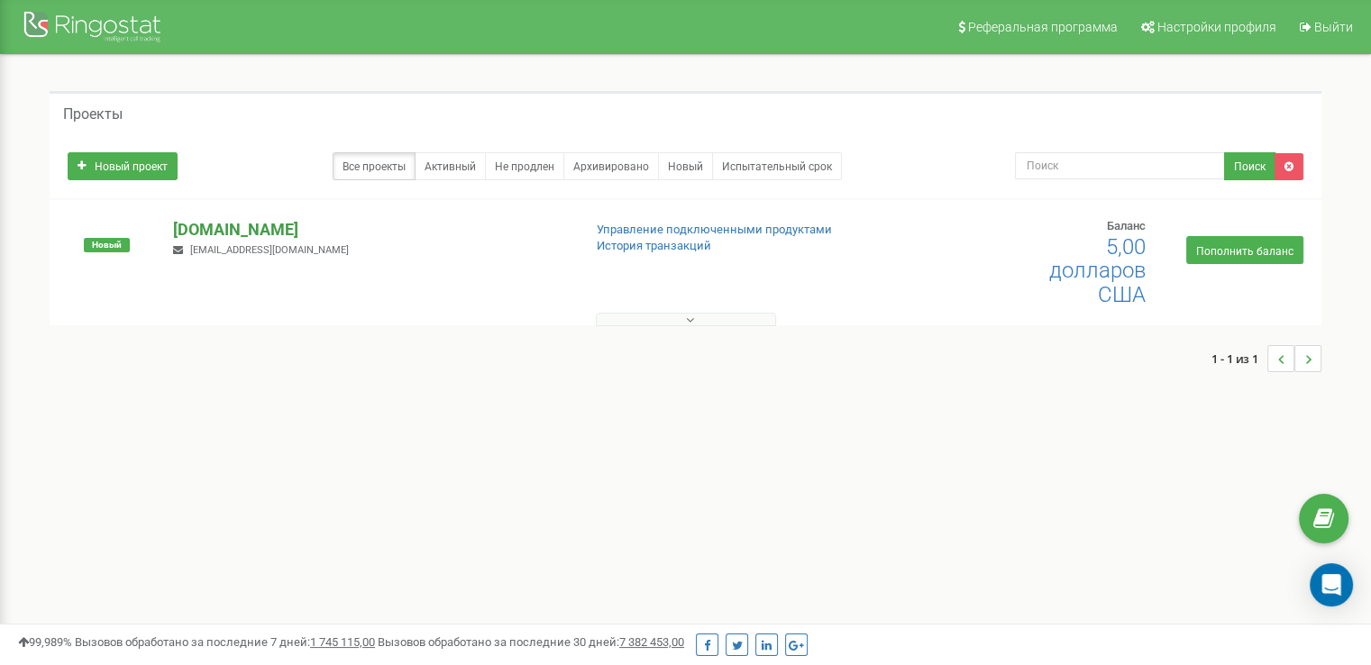
click at [211, 223] on font "[DOMAIN_NAME]" at bounding box center [235, 229] width 125 height 19
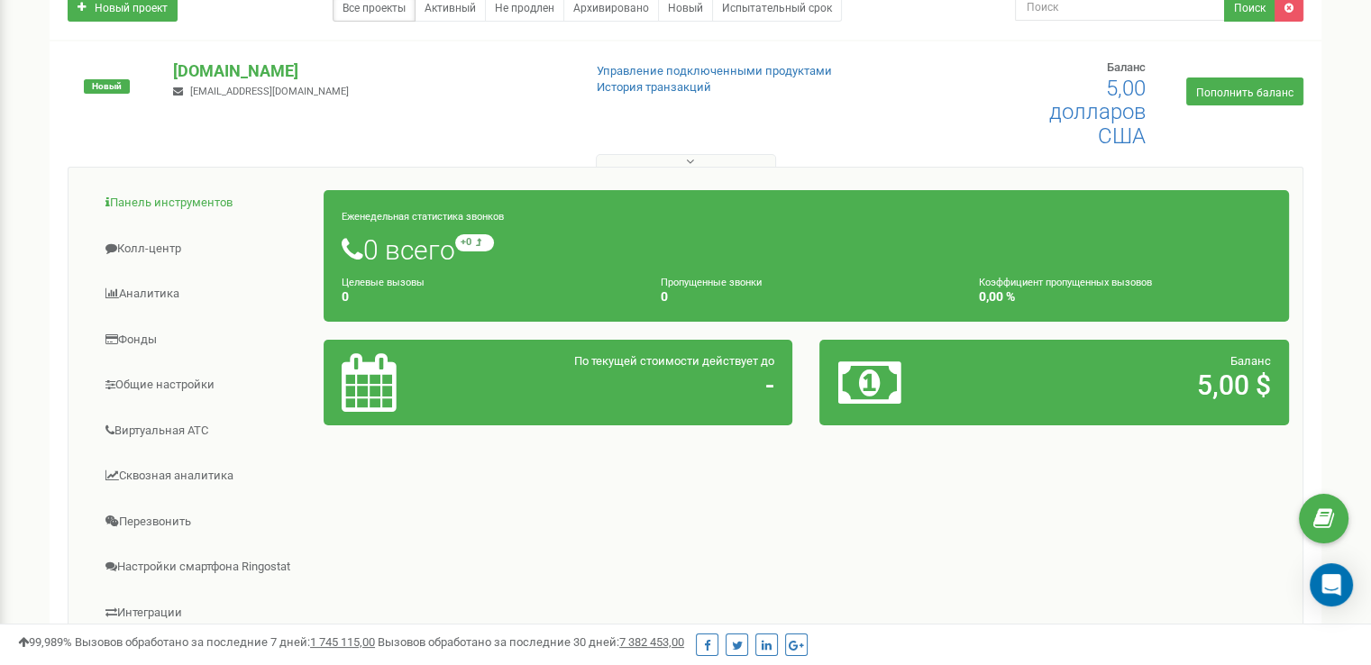
scroll to position [180, 0]
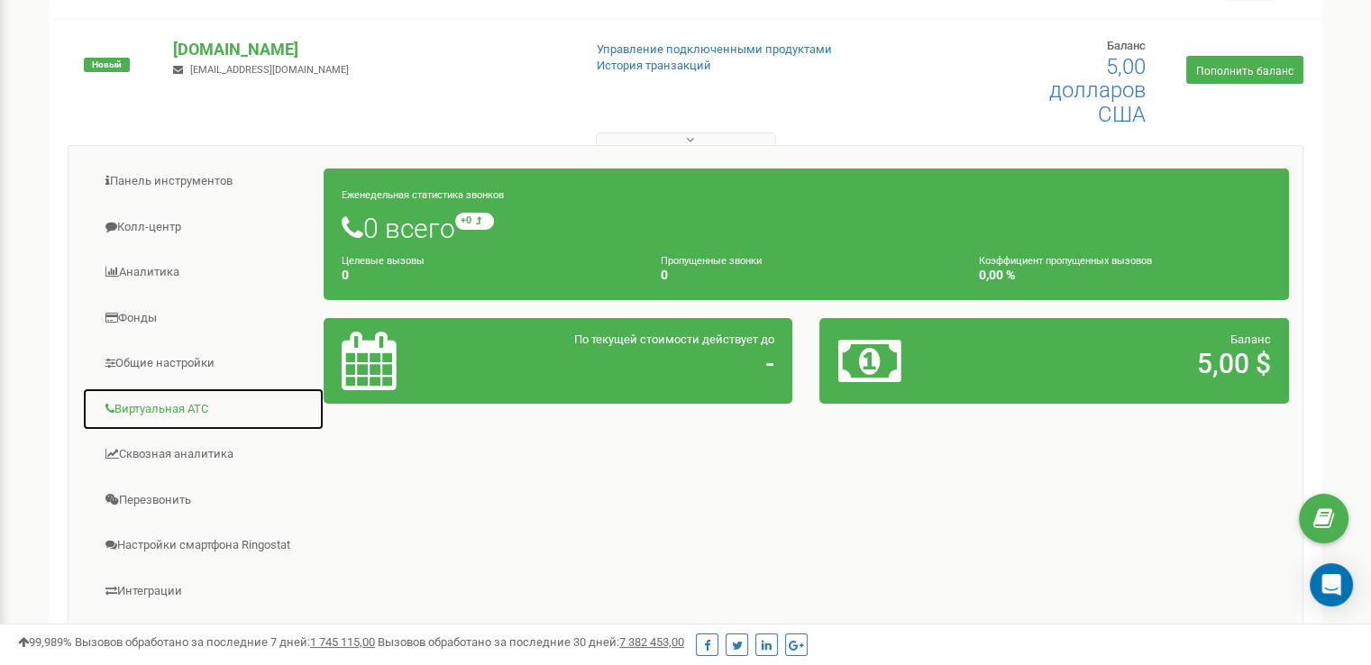
click at [192, 406] on font "Виртуальная АТС" at bounding box center [161, 409] width 94 height 14
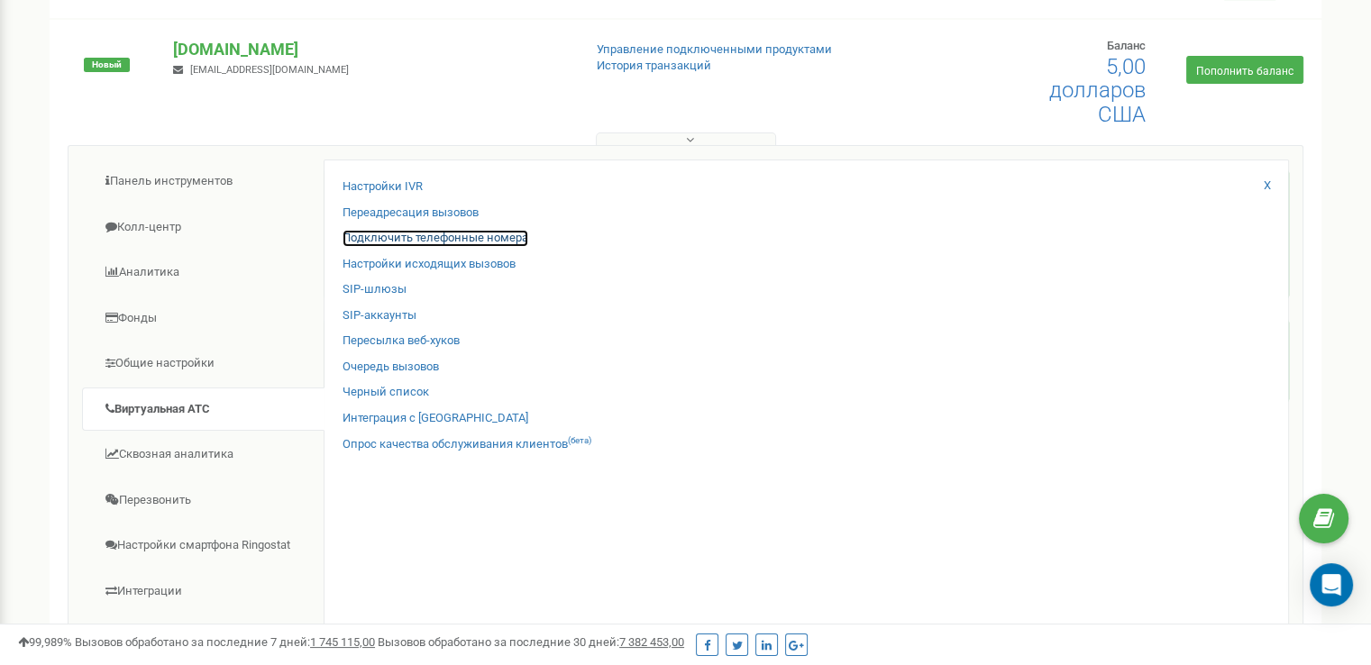
click at [429, 239] on font "Подключить телефонные номера" at bounding box center [435, 238] width 186 height 14
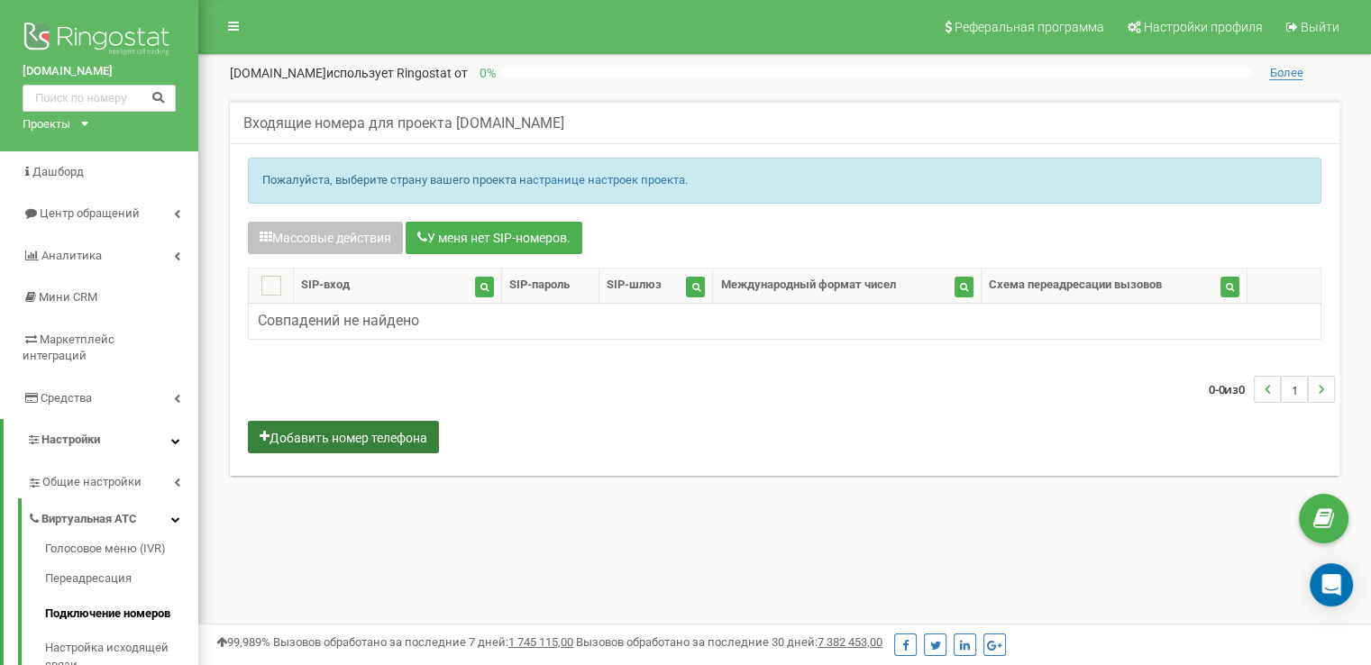
click at [301, 445] on font "Добавить номер телефона" at bounding box center [348, 438] width 158 height 14
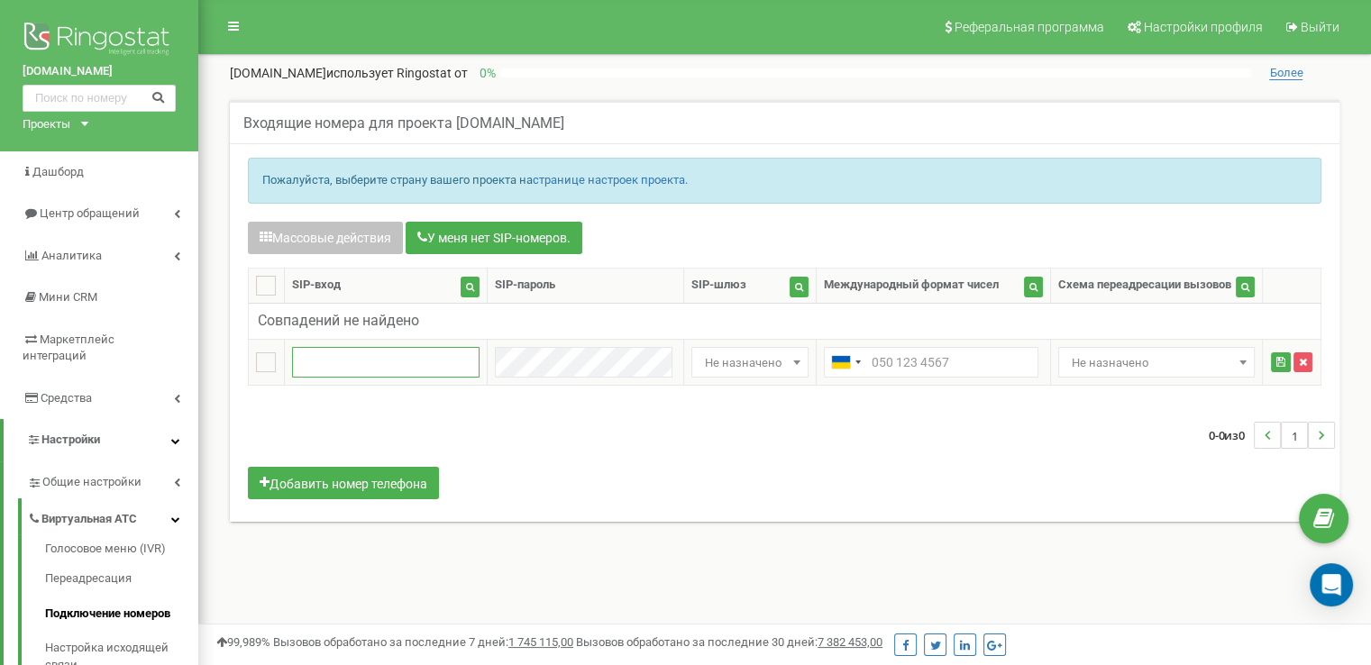
click at [345, 378] on input "text" at bounding box center [385, 362] width 187 height 31
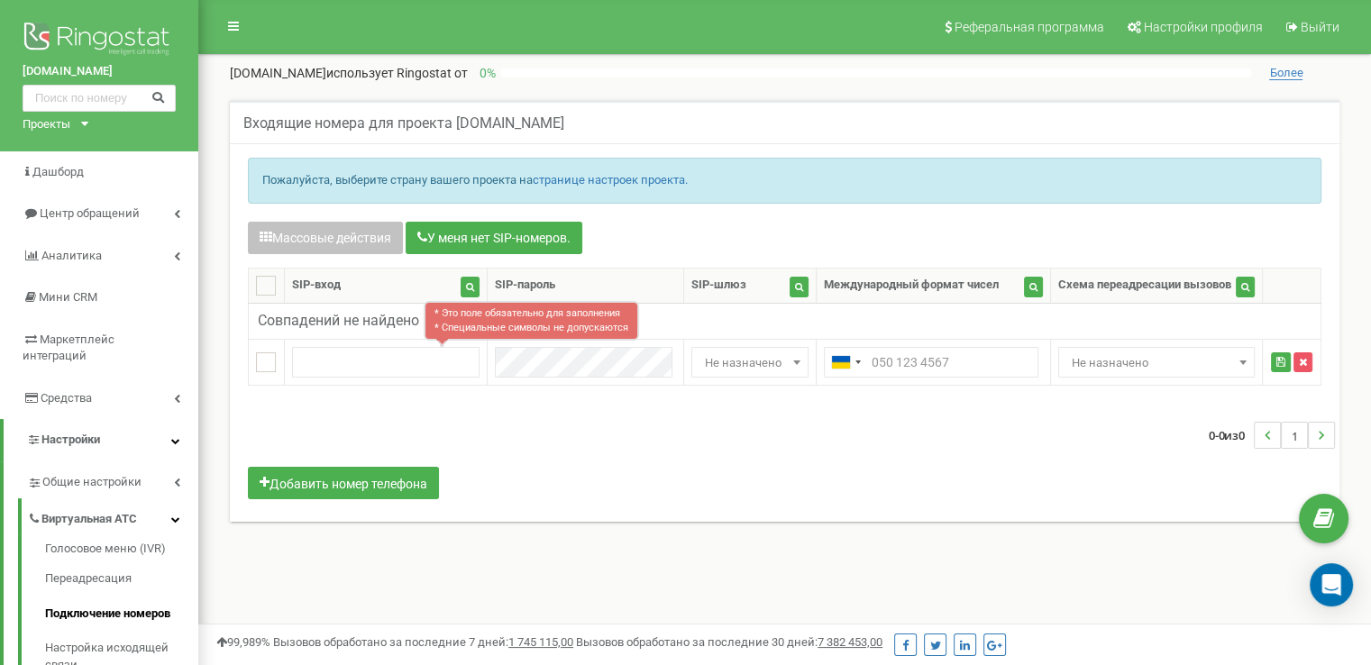
click at [64, 122] on font "Проекты" at bounding box center [47, 124] width 48 height 14
drag, startPoint x: 21, startPoint y: 142, endPoint x: 74, endPoint y: 147, distance: 53.4
click at [74, 147] on div "tzrngstTSAO.com Проекты tzrngstTSAO.com" at bounding box center [99, 75] width 198 height 151
drag, startPoint x: 18, startPoint y: 71, endPoint x: 125, endPoint y: 71, distance: 107.2
click at [125, 71] on div "tzrngstTSAO.com Проекты tzrngstTSAO.com" at bounding box center [99, 75] width 198 height 151
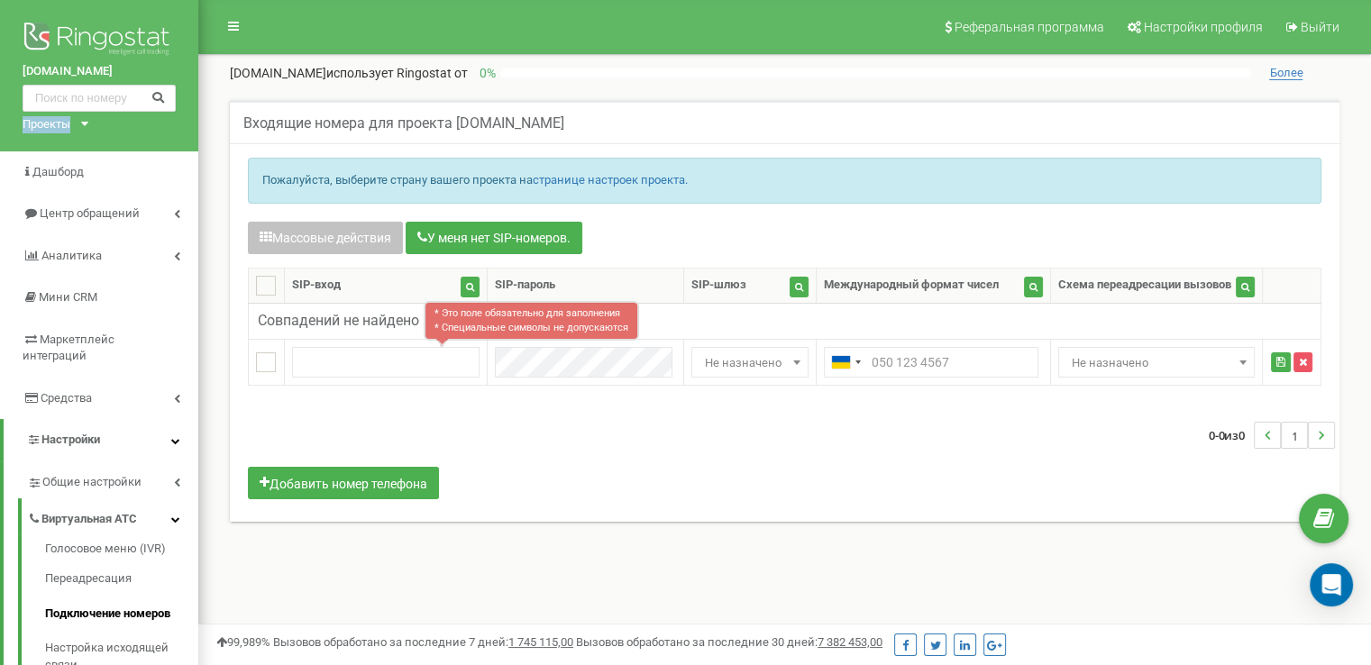
copy font "[DOMAIN_NAME]"
click at [379, 376] on input "text" at bounding box center [385, 362] width 187 height 31
paste input "[DOMAIN_NAME]"
type input "[DOMAIN_NAME]"
click at [753, 369] on font "Не назначено" at bounding box center [743, 363] width 77 height 14
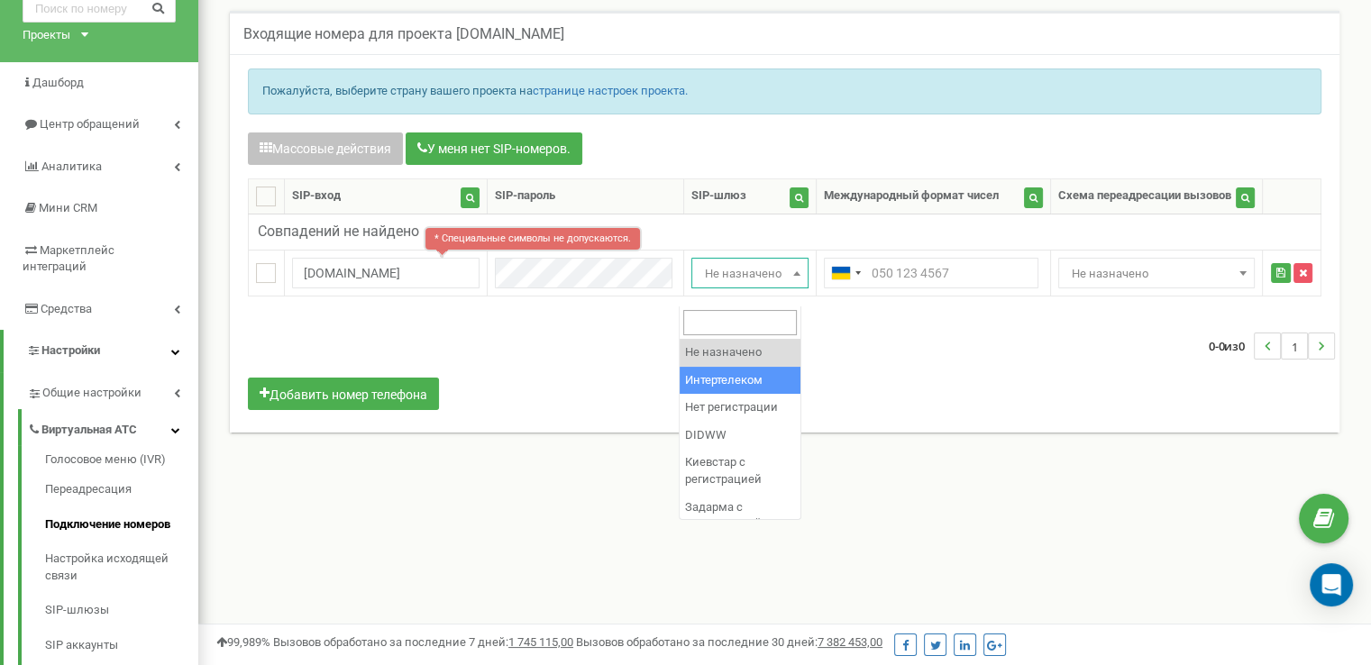
scroll to position [90, 0]
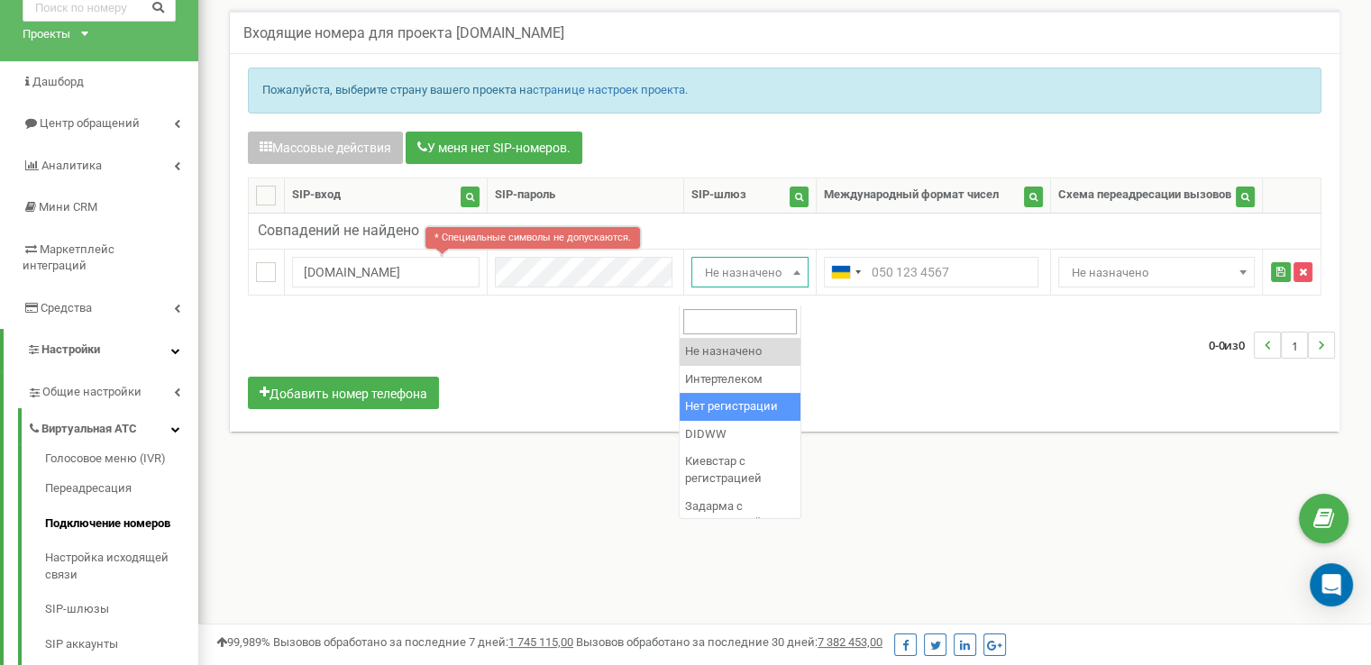
select select "2"
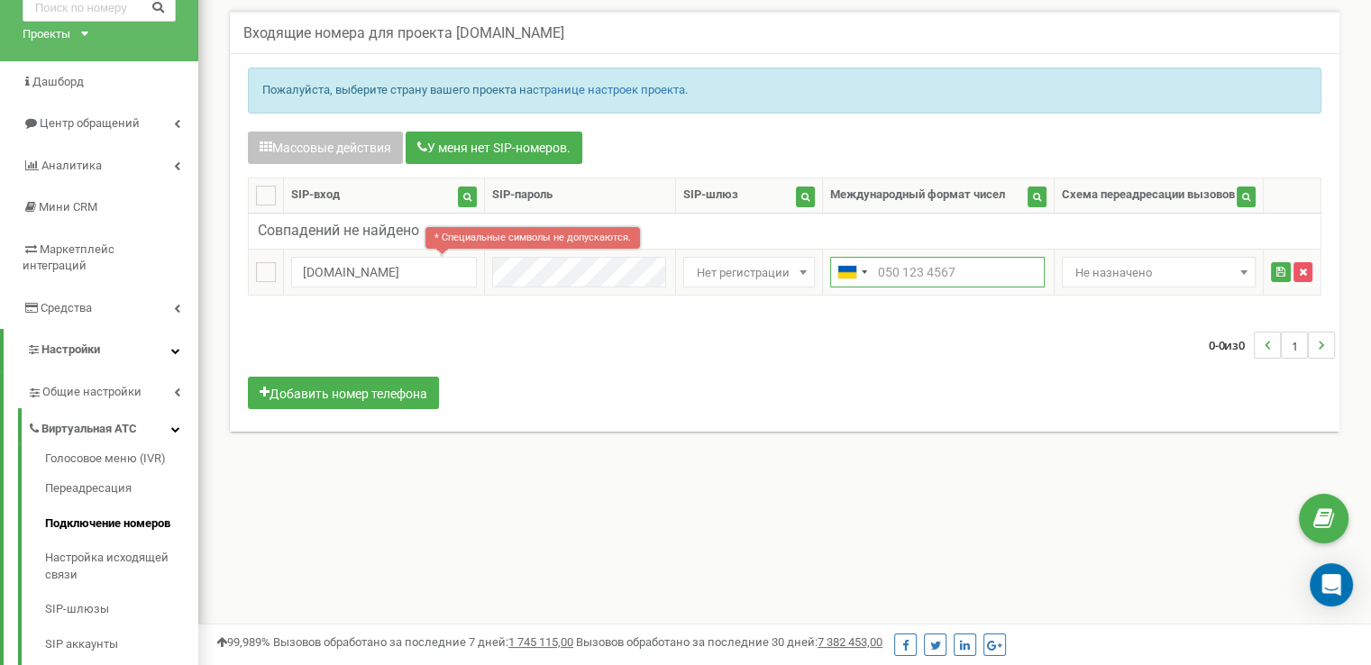
click at [902, 287] on input "text" at bounding box center [937, 272] width 214 height 31
paste input "+380978889911"
click at [897, 287] on input "+380978889911" at bounding box center [937, 272] width 214 height 31
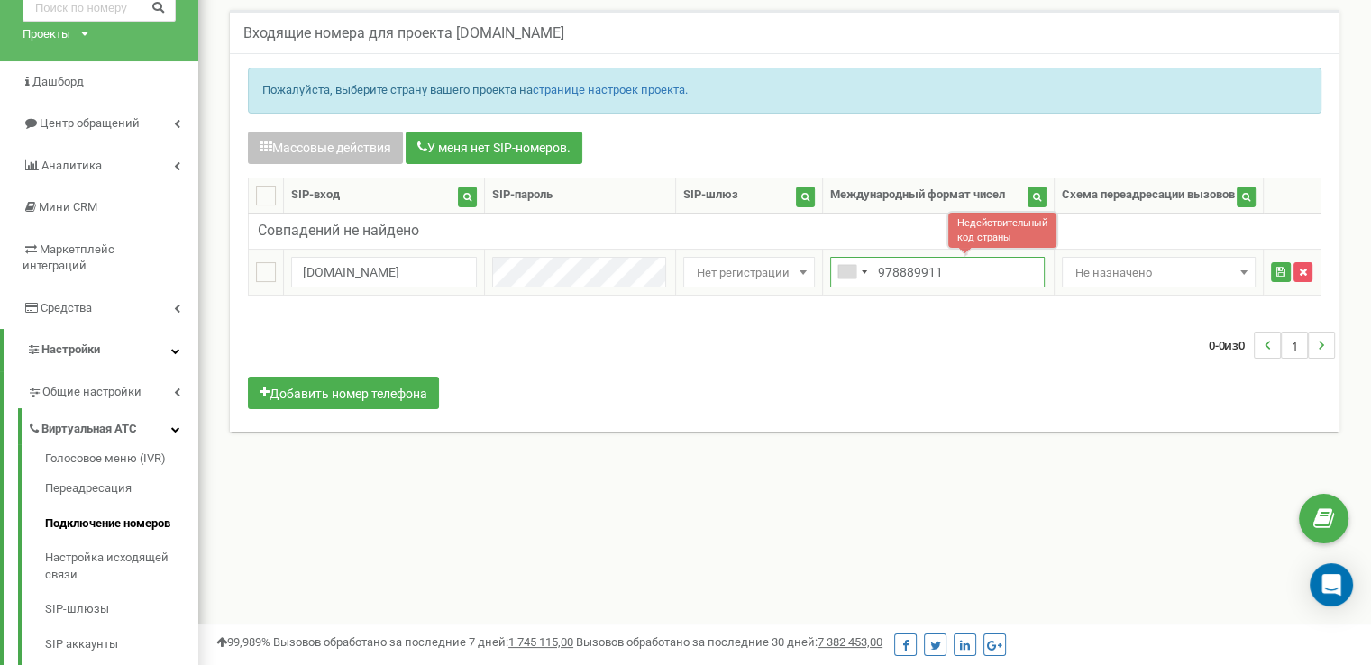
click at [875, 287] on input "978889911" at bounding box center [937, 272] width 214 height 31
paste input "+380"
type input "+380978889911"
click at [893, 337] on div "0-0 из 0 1" at bounding box center [784, 345] width 1100 height 63
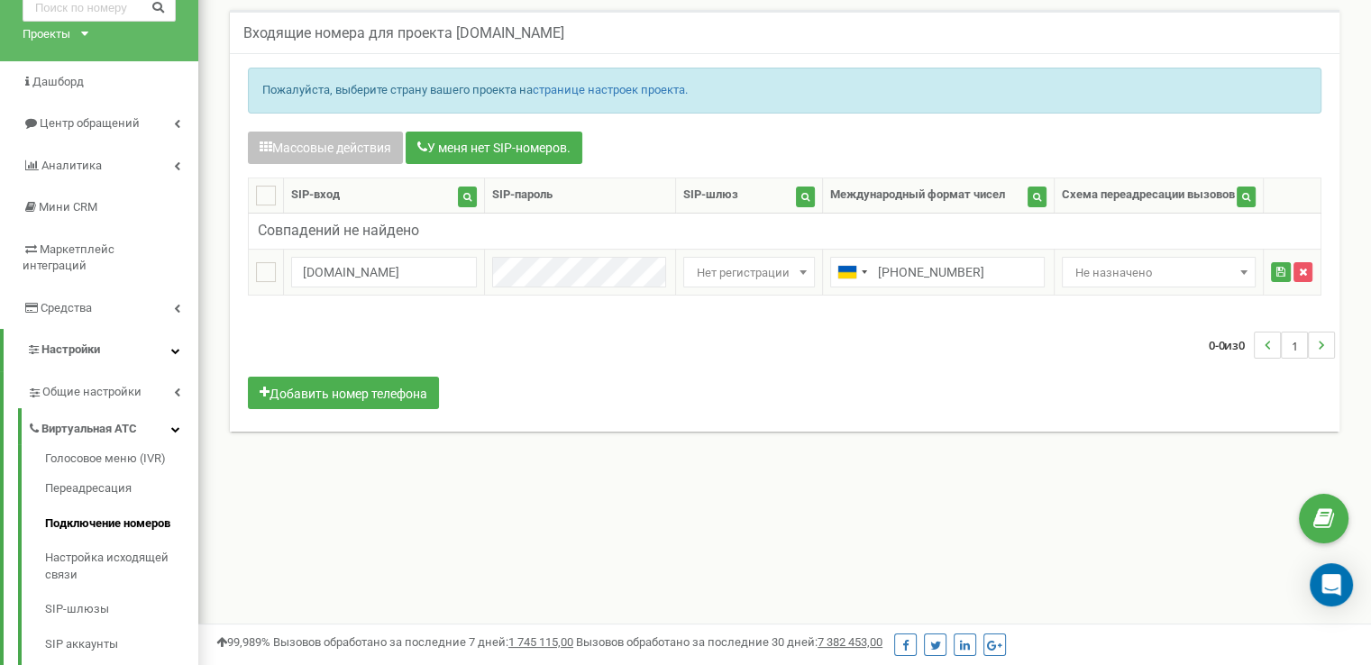
click at [1181, 286] on span "Не назначено" at bounding box center [1158, 272] width 181 height 25
click at [970, 369] on div "0-0 из 0 1" at bounding box center [784, 345] width 1100 height 63
click at [1281, 278] on icon "submit" at bounding box center [1280, 272] width 9 height 11
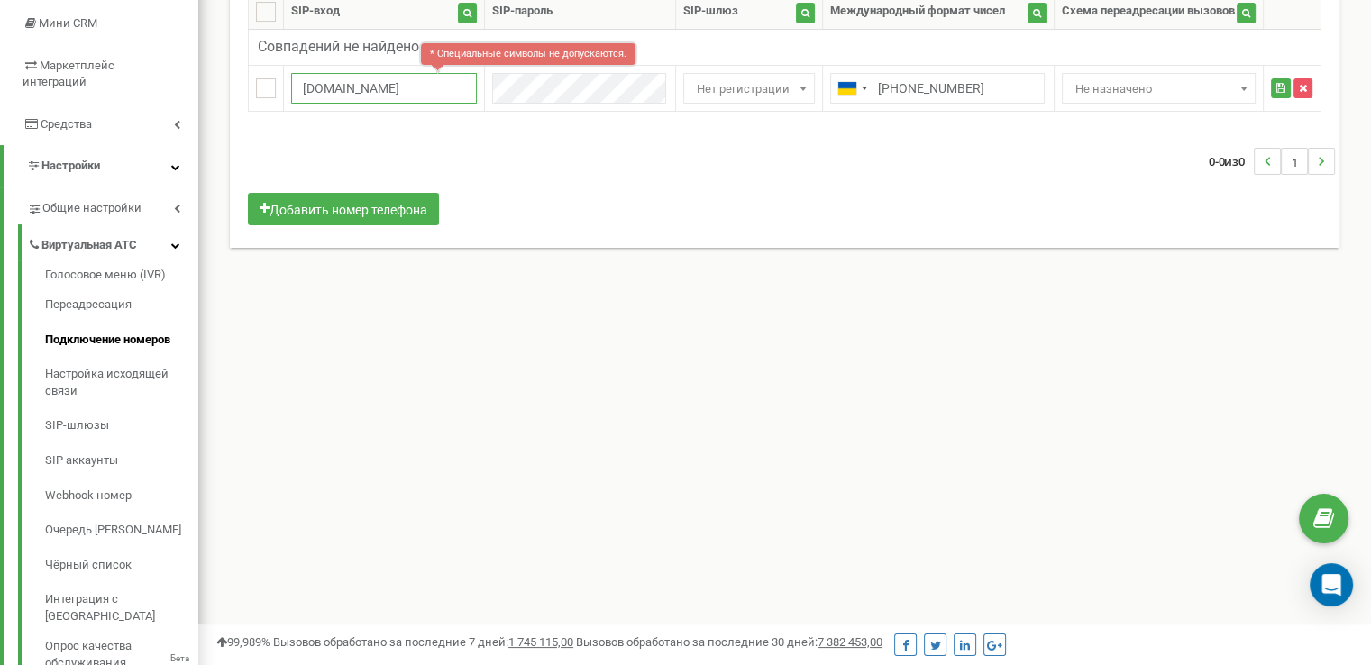
scroll to position [242, 0]
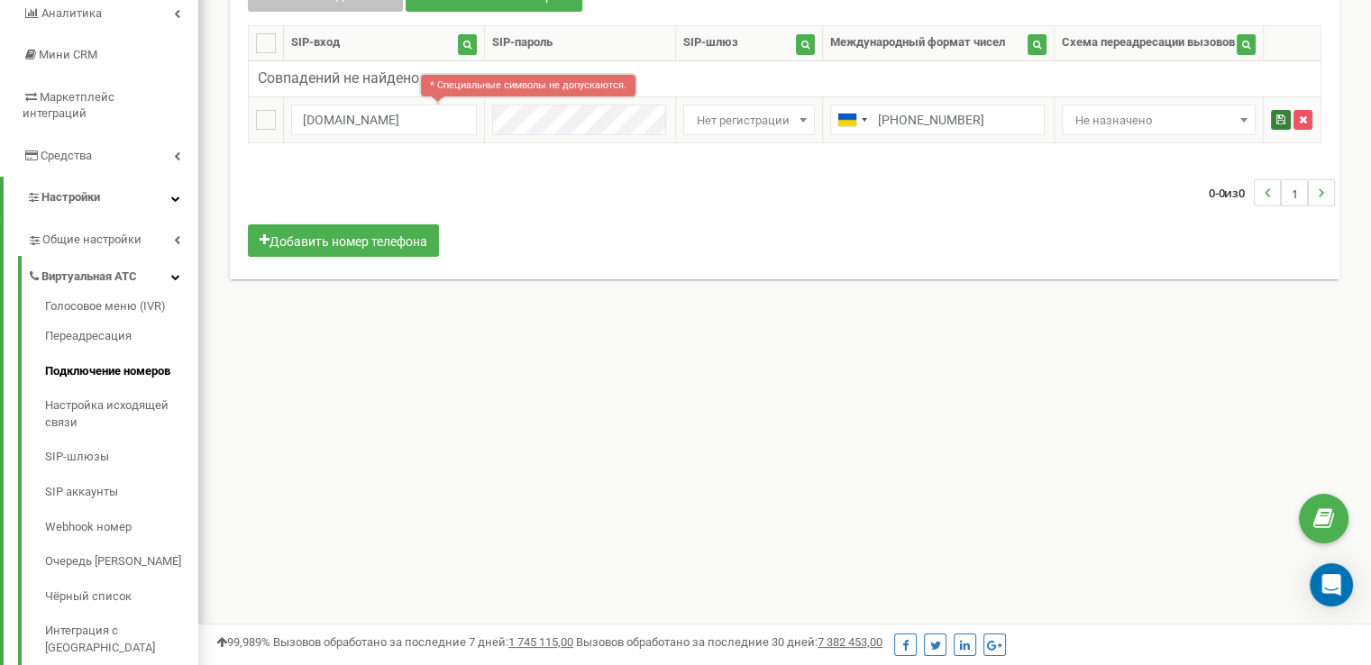
click at [1279, 125] on icon "submit" at bounding box center [1280, 119] width 9 height 11
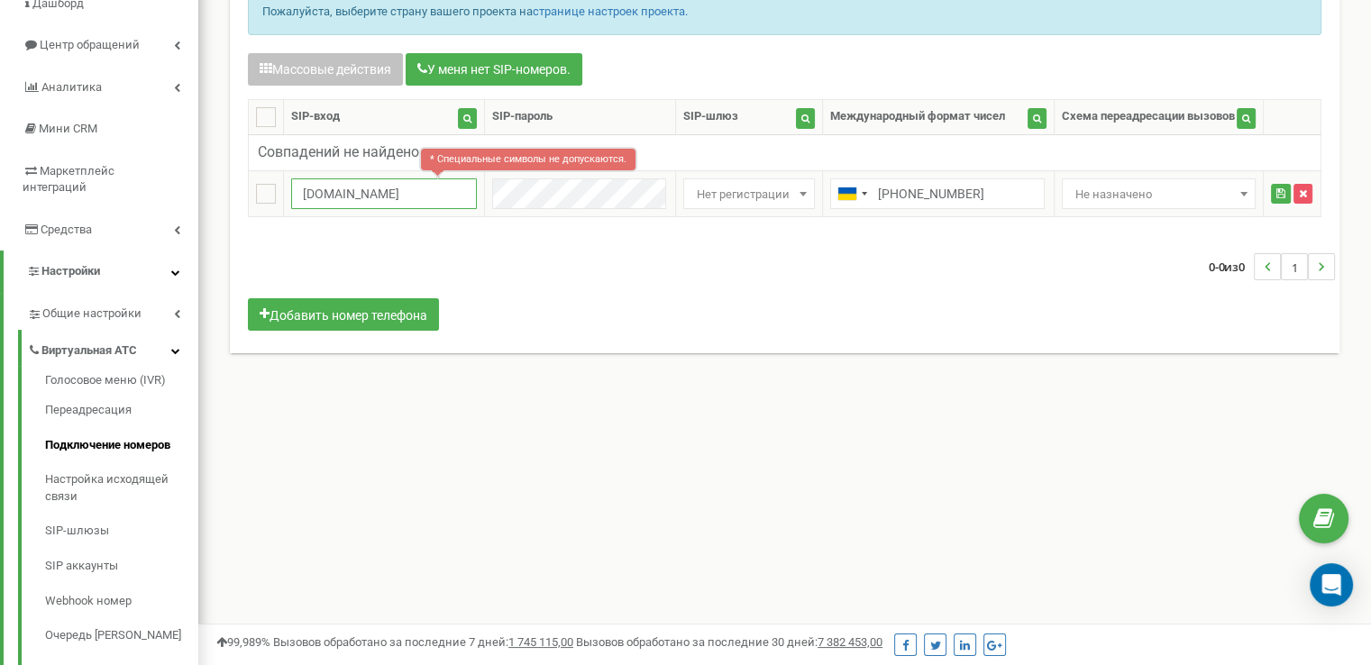
scroll to position [152, 0]
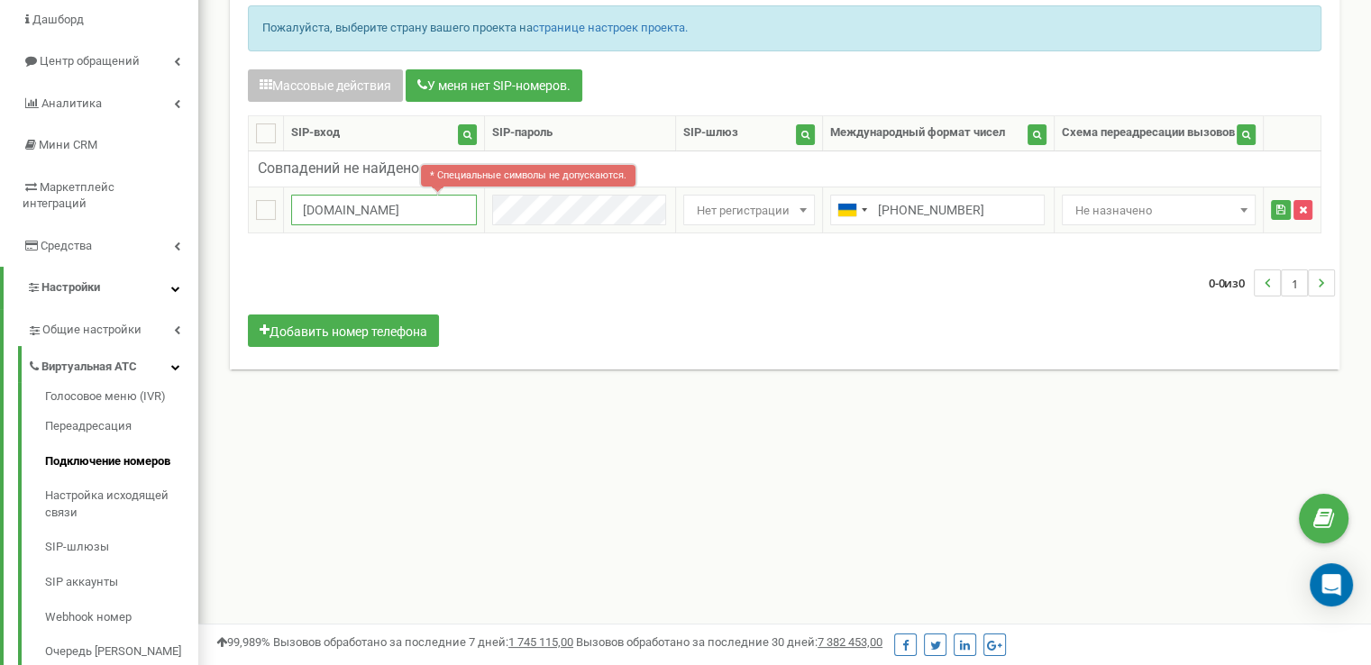
click at [375, 224] on input "[DOMAIN_NAME]" at bounding box center [384, 210] width 186 height 31
drag, startPoint x: 373, startPoint y: 224, endPoint x: 409, endPoint y: 233, distance: 37.2
click at [409, 225] on input "[DOMAIN_NAME]" at bounding box center [384, 210] width 186 height 31
type input "tzrngstTSAO"
click at [1276, 215] on icon "submit" at bounding box center [1280, 210] width 9 height 11
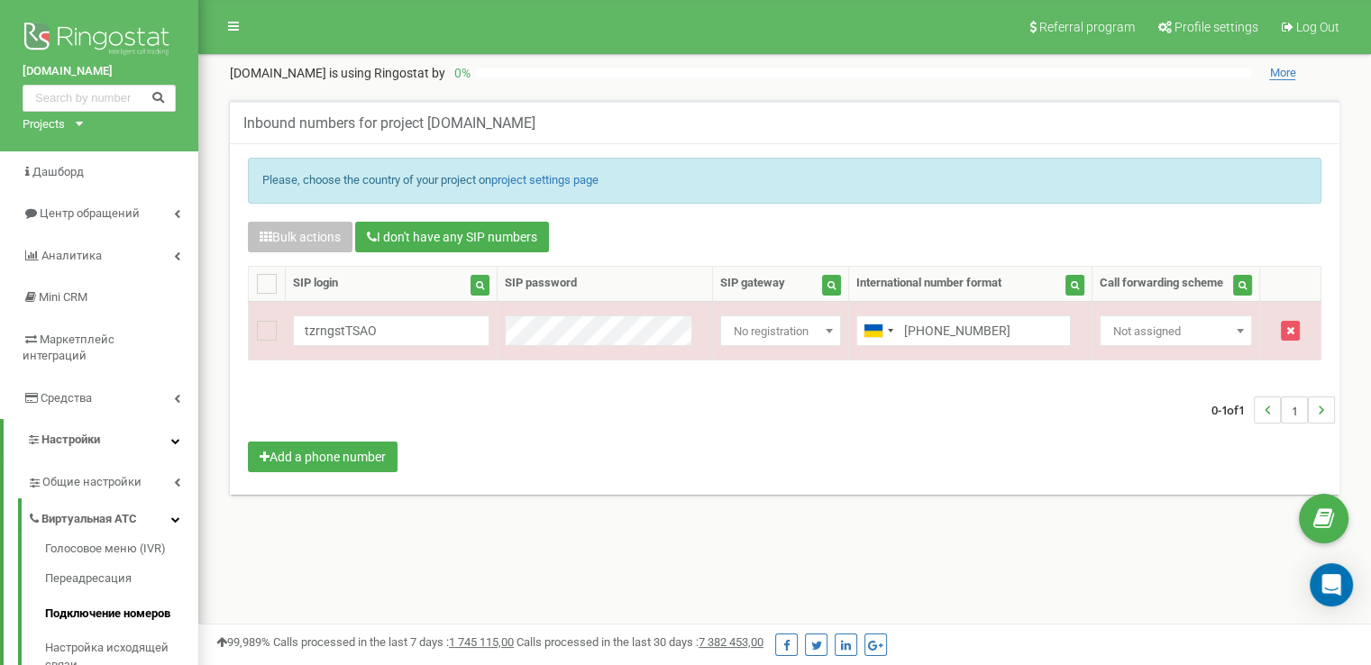
click at [775, 454] on div "Bulk actions I don't have any SIP numbers Setting Select a setting to edit Call…" at bounding box center [784, 349] width 1100 height 255
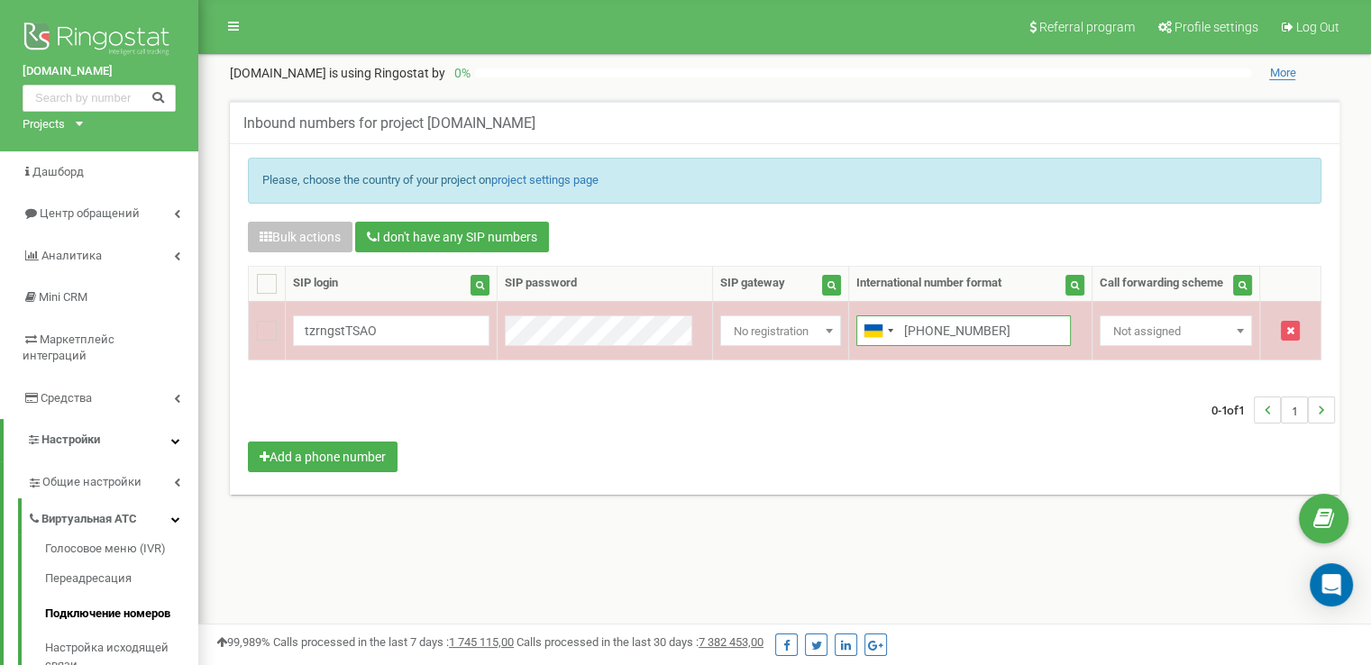
click at [919, 327] on input "[PHONE_NUMBER]" at bounding box center [963, 330] width 214 height 31
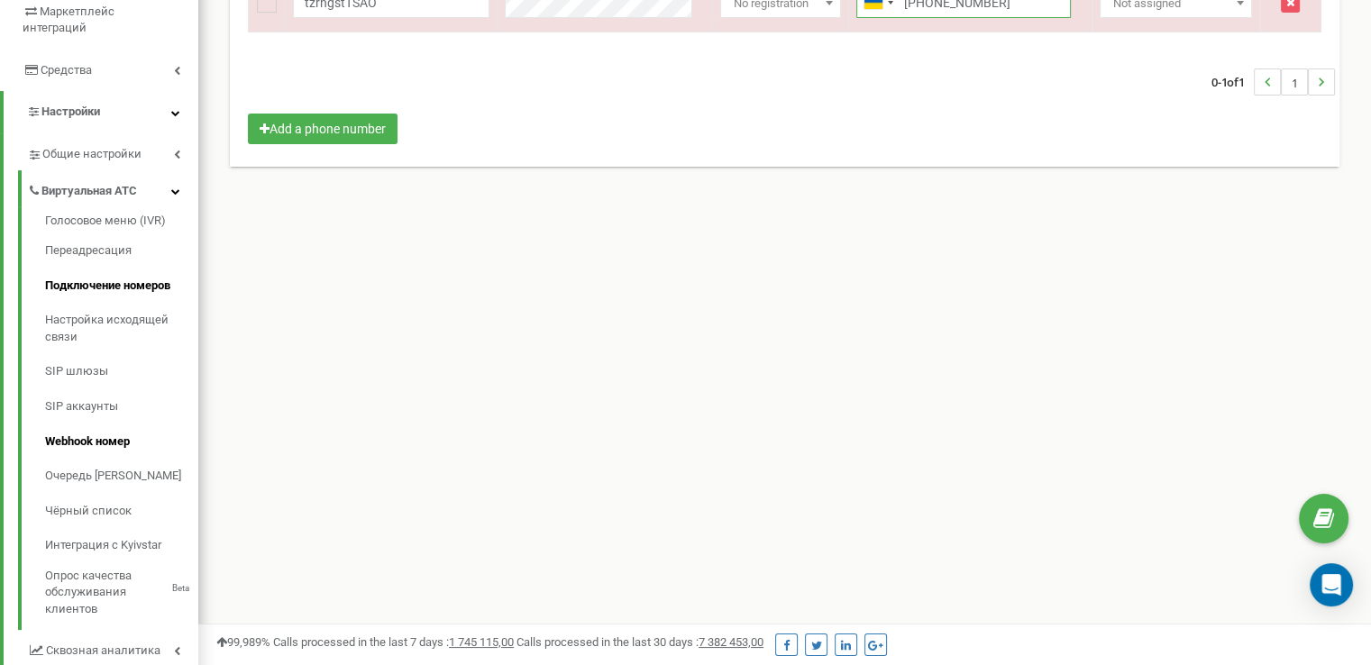
scroll to position [360, 0]
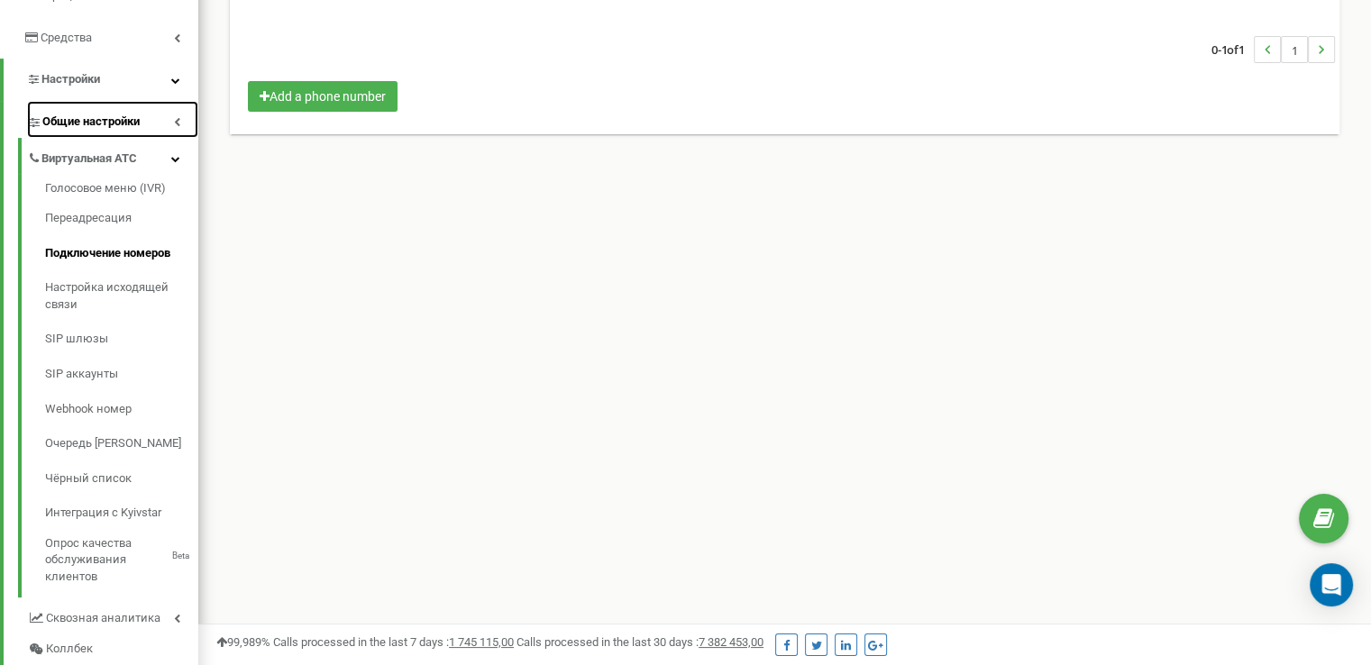
click at [180, 109] on link "Общие настройки" at bounding box center [112, 119] width 171 height 37
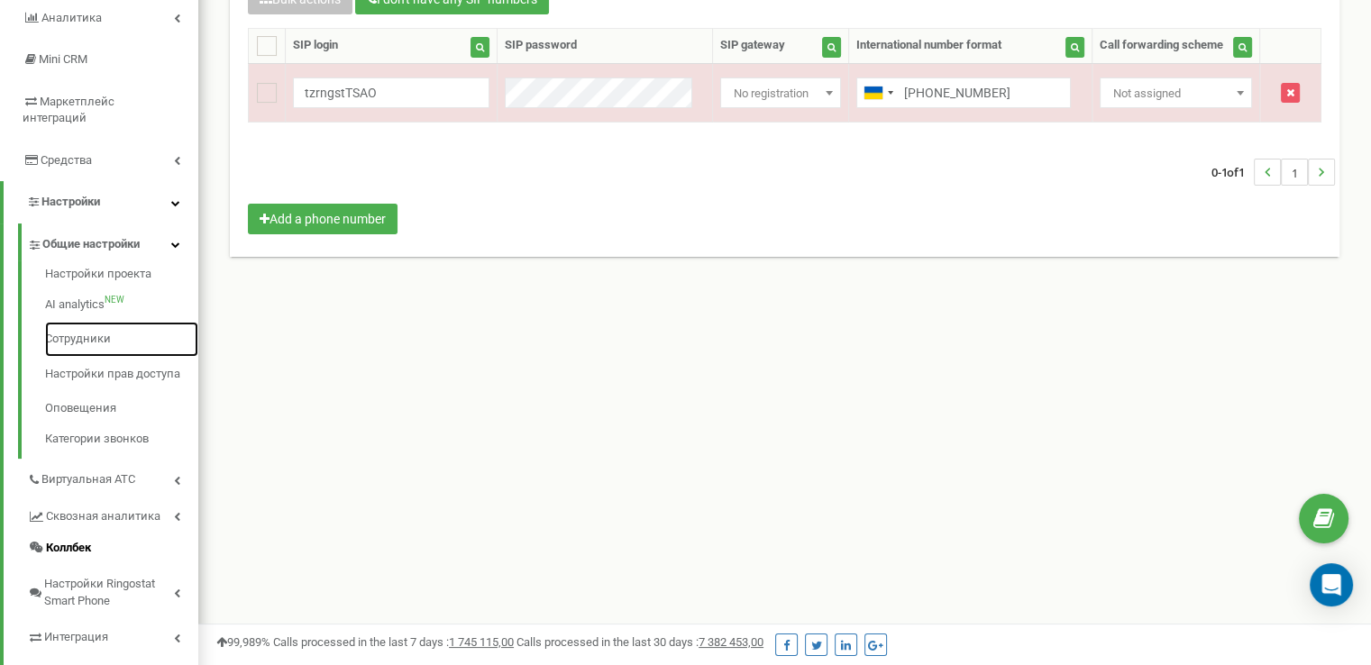
scroll to position [270, 0]
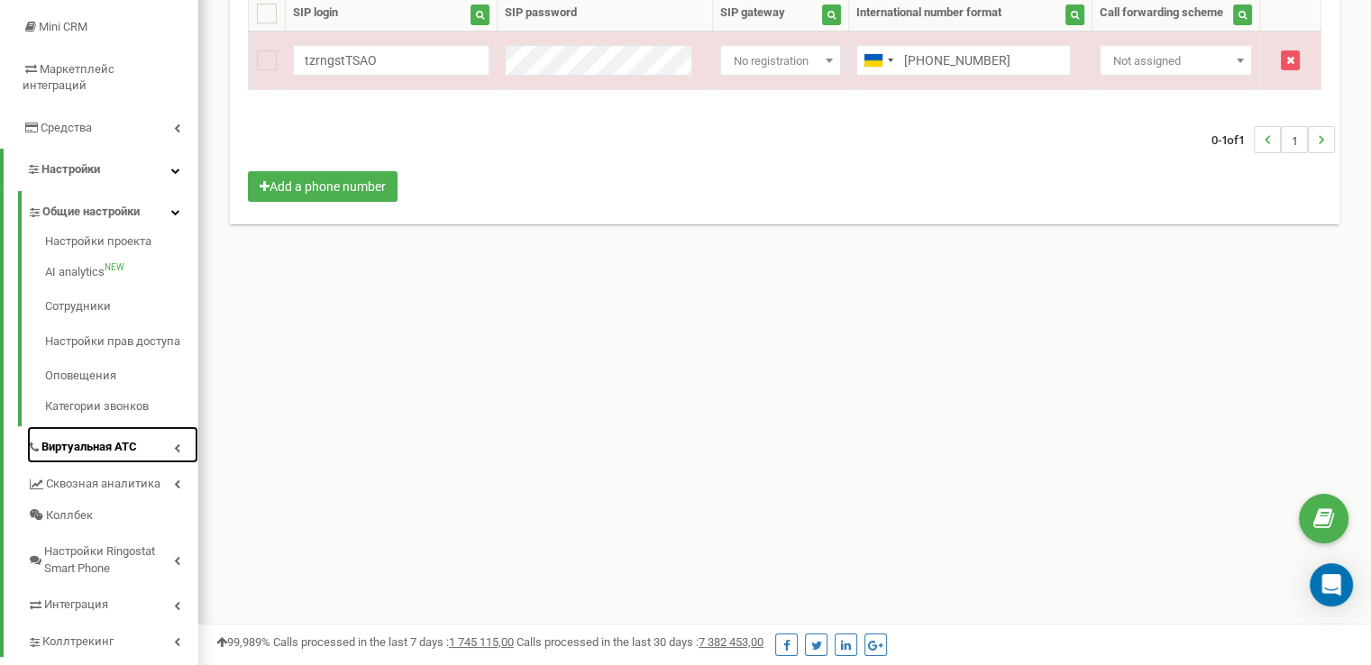
click at [178, 443] on icon at bounding box center [177, 447] width 6 height 9
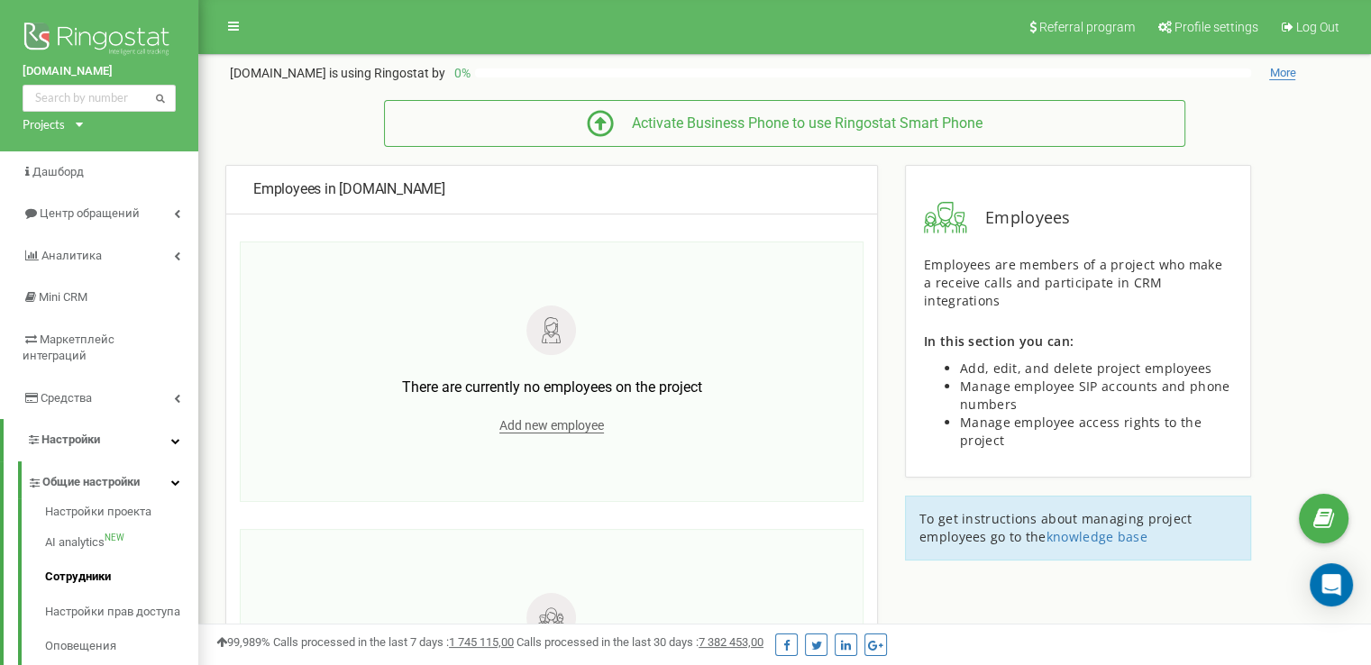
click at [332, 187] on span "Employees in" at bounding box center [294, 188] width 83 height 17
click at [542, 424] on span "Add new employee" at bounding box center [551, 425] width 105 height 15
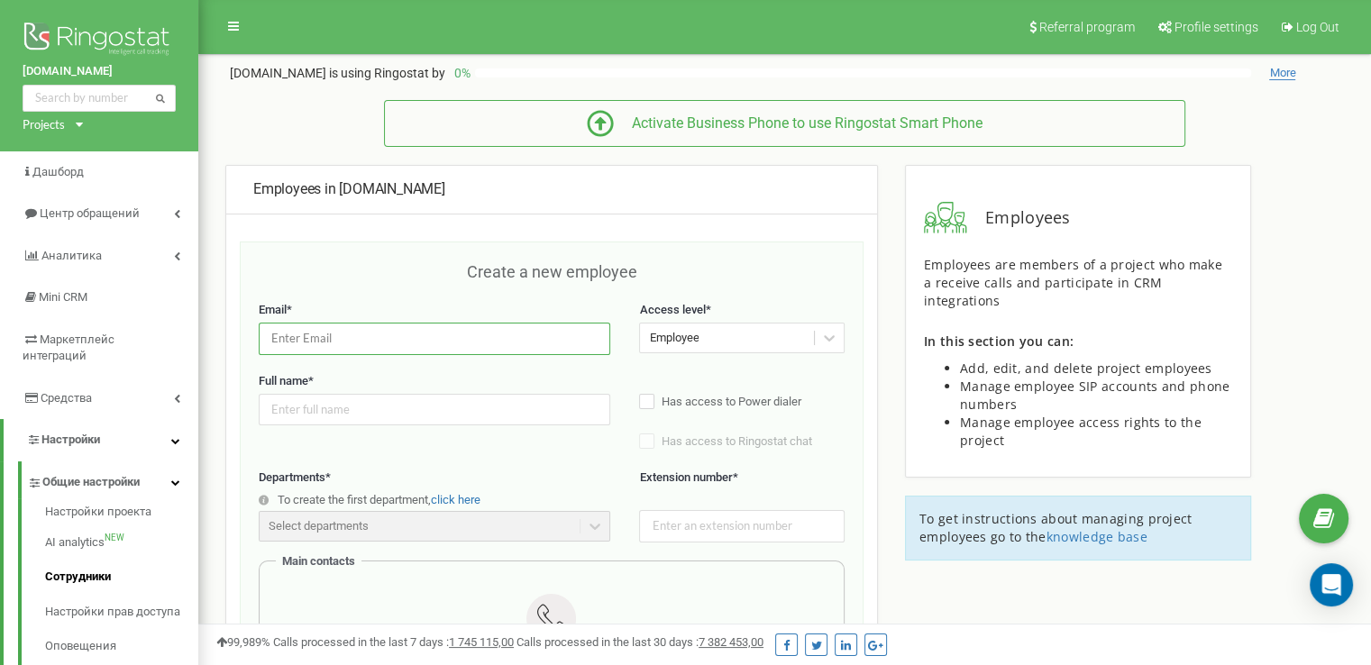
drag, startPoint x: 371, startPoint y: 339, endPoint x: 399, endPoint y: 344, distance: 28.5
click at [371, 340] on input "email" at bounding box center [434, 339] width 351 height 32
paste input "[EMAIL_ADDRESS][DOMAIN_NAME]"
type input "[EMAIL_ADDRESS][DOMAIN_NAME]"
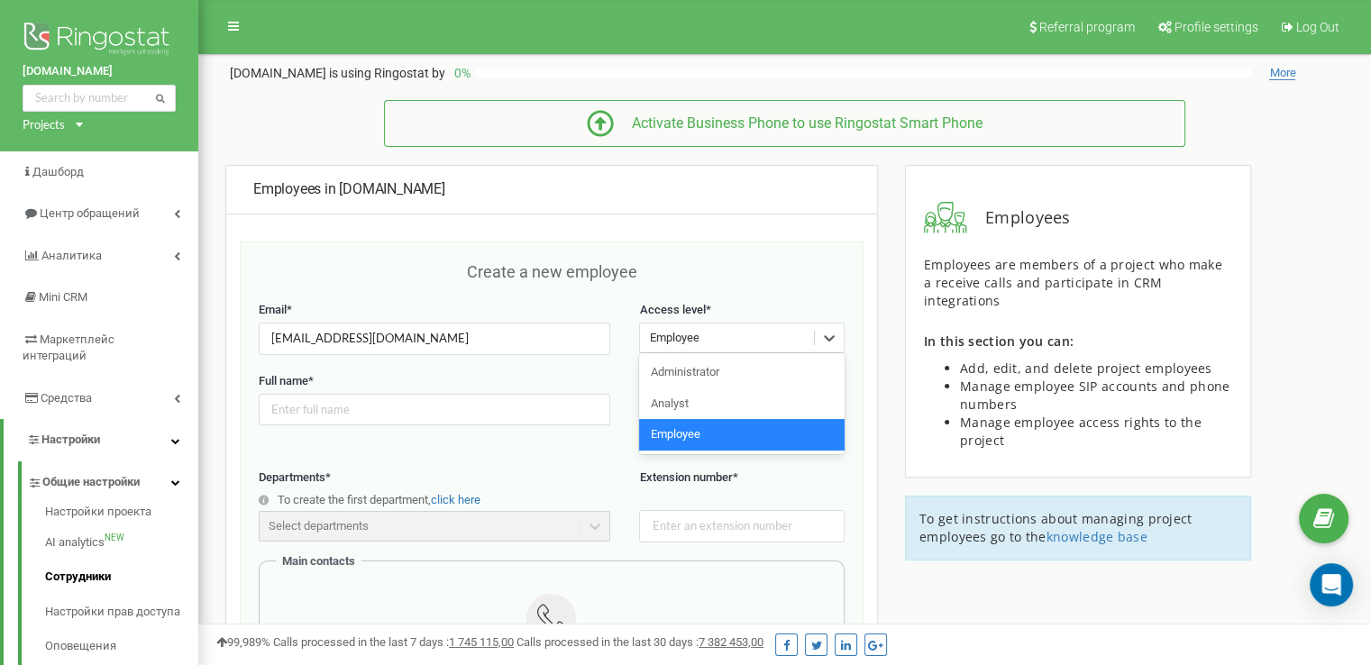
click at [691, 338] on div "Employee" at bounding box center [674, 338] width 50 height 17
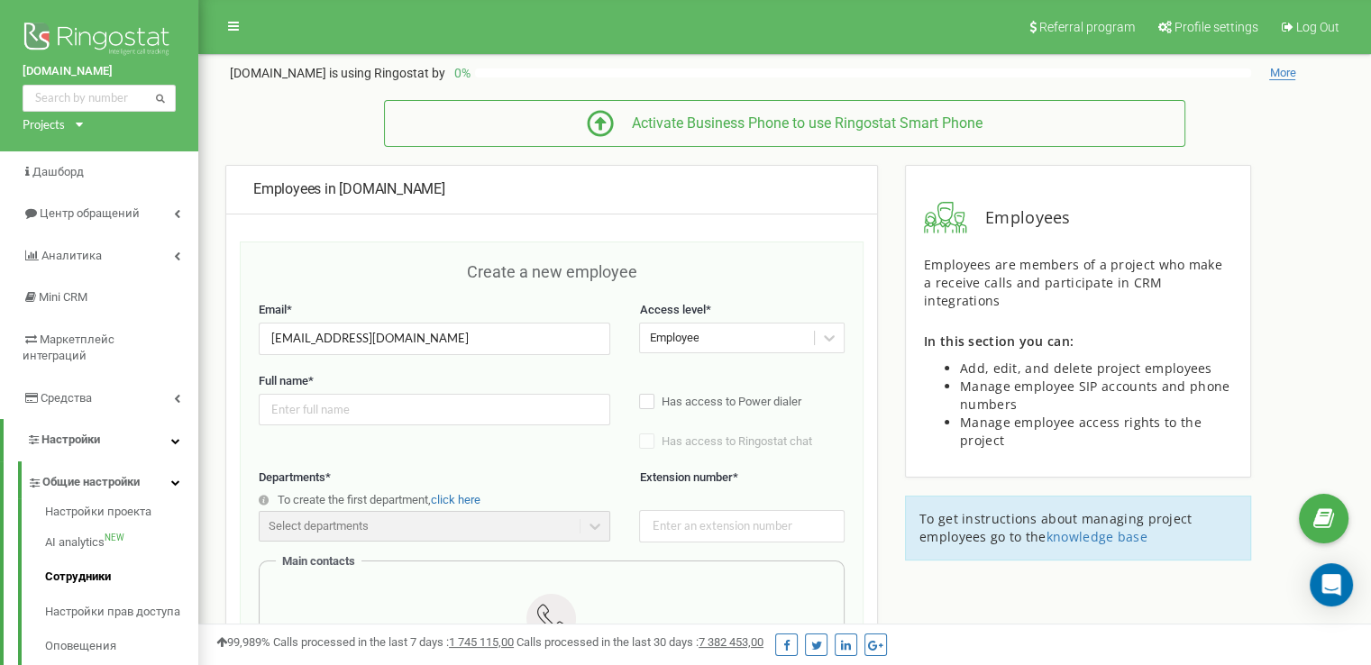
click at [912, 547] on div "Employees Employees are members of a project who make a receive calls and parti…" at bounding box center [1077, 372] width 373 height 414
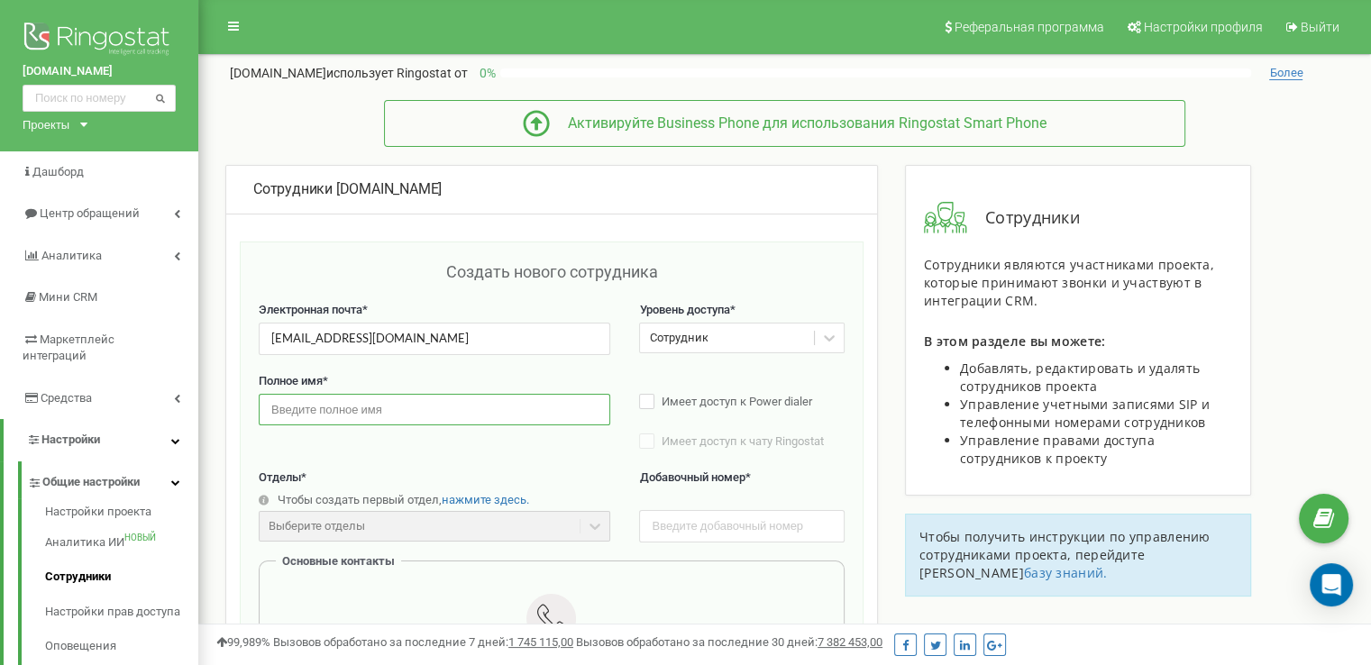
drag, startPoint x: 410, startPoint y: 428, endPoint x: 412, endPoint y: 394, distance: 34.3
click at [410, 425] on input "text" at bounding box center [434, 410] width 351 height 32
paste input "[PERSON_NAME]"
type input "[PERSON_NAME]"
click at [698, 537] on input "text" at bounding box center [741, 526] width 205 height 32
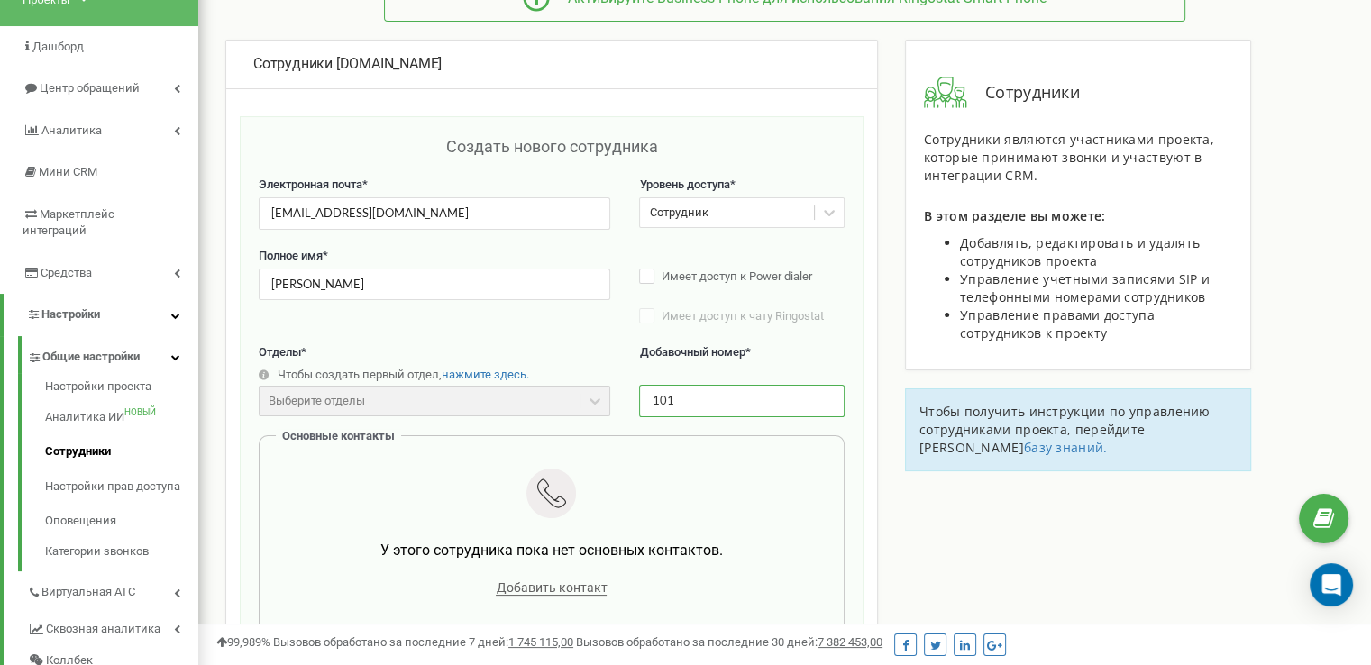
scroll to position [180, 0]
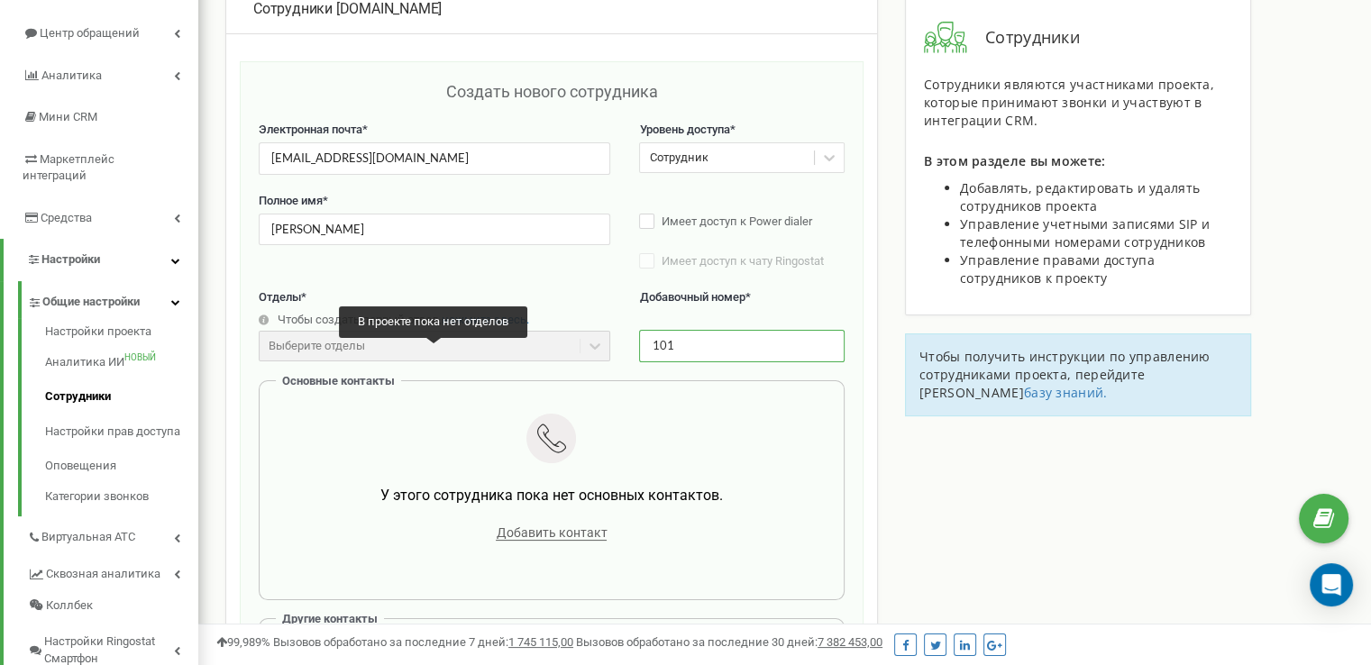
type input "101"
click at [586, 361] on div "Выберите отделы" at bounding box center [434, 346] width 351 height 31
click at [340, 353] on div "Выберите отделы" at bounding box center [434, 346] width 351 height 31
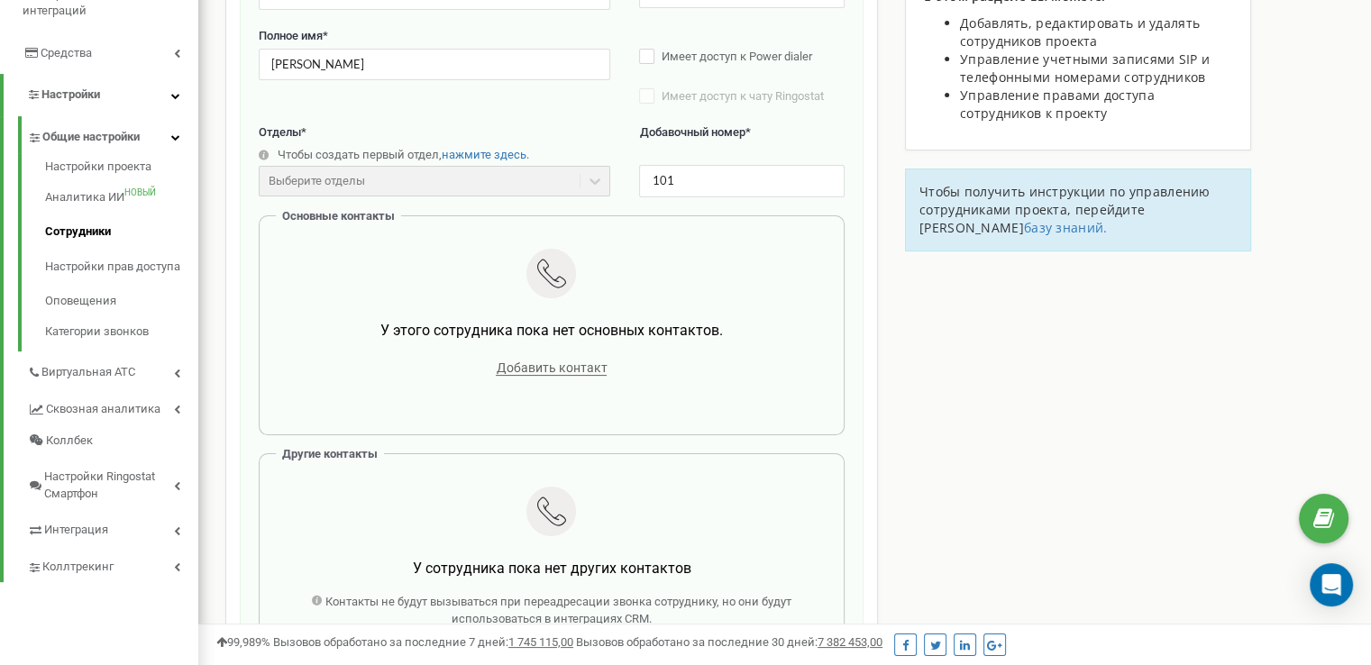
scroll to position [451, 0]
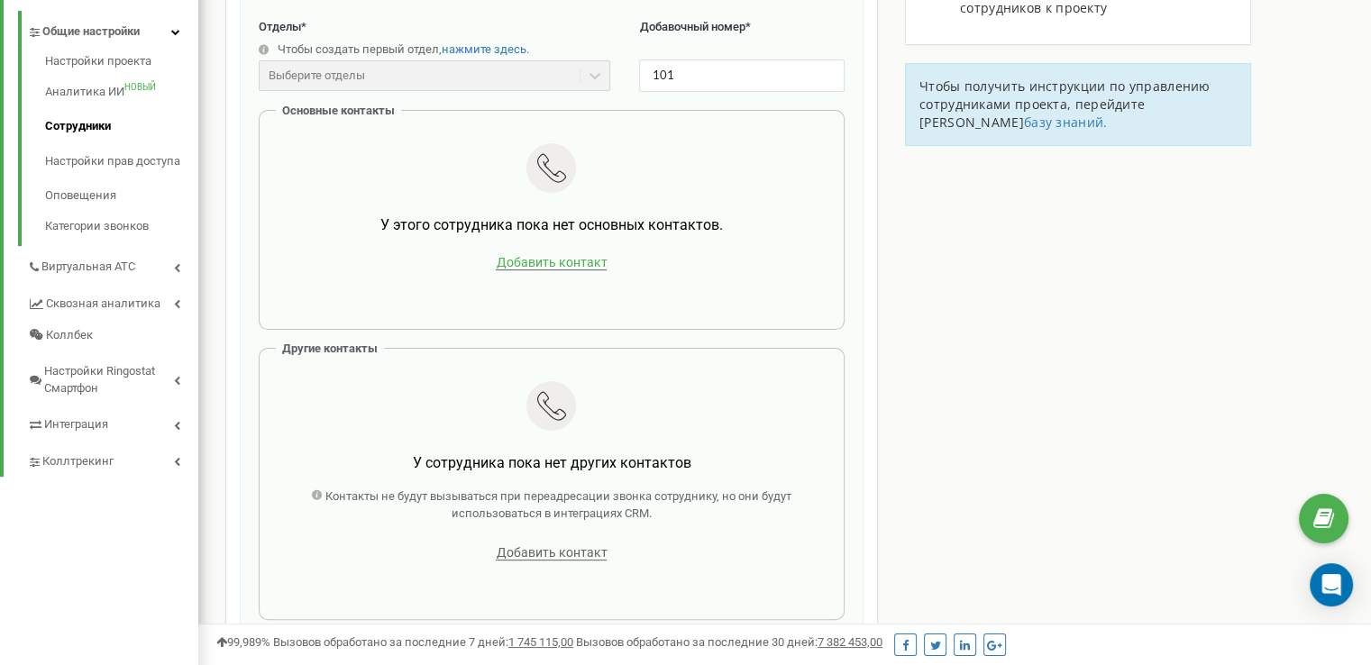
click at [517, 269] on font "Добавить контакт" at bounding box center [551, 262] width 111 height 14
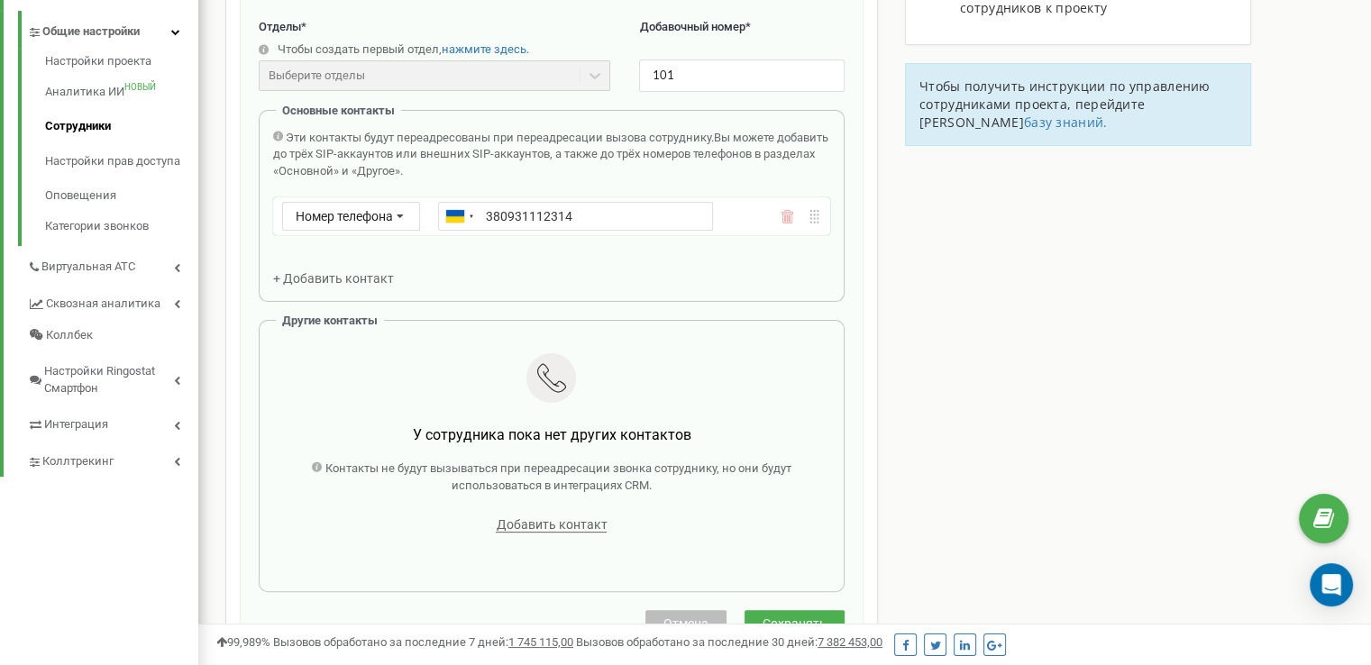
click at [716, 280] on div "Эти контакты будут переадресованы при переадресации вызова сотруднику. Вы может…" at bounding box center [551, 209] width 557 height 159
click at [486, 229] on input "380931112314" at bounding box center [575, 216] width 275 height 29
type input "+380931112314"
click at [899, 300] on div "Сотрудники tzrngstTSAO.com Создать нового сотрудника Электронная почта * suppor…" at bounding box center [784, 401] width 1145 height 1374
click at [573, 532] on font "Добавить контакт" at bounding box center [551, 524] width 111 height 14
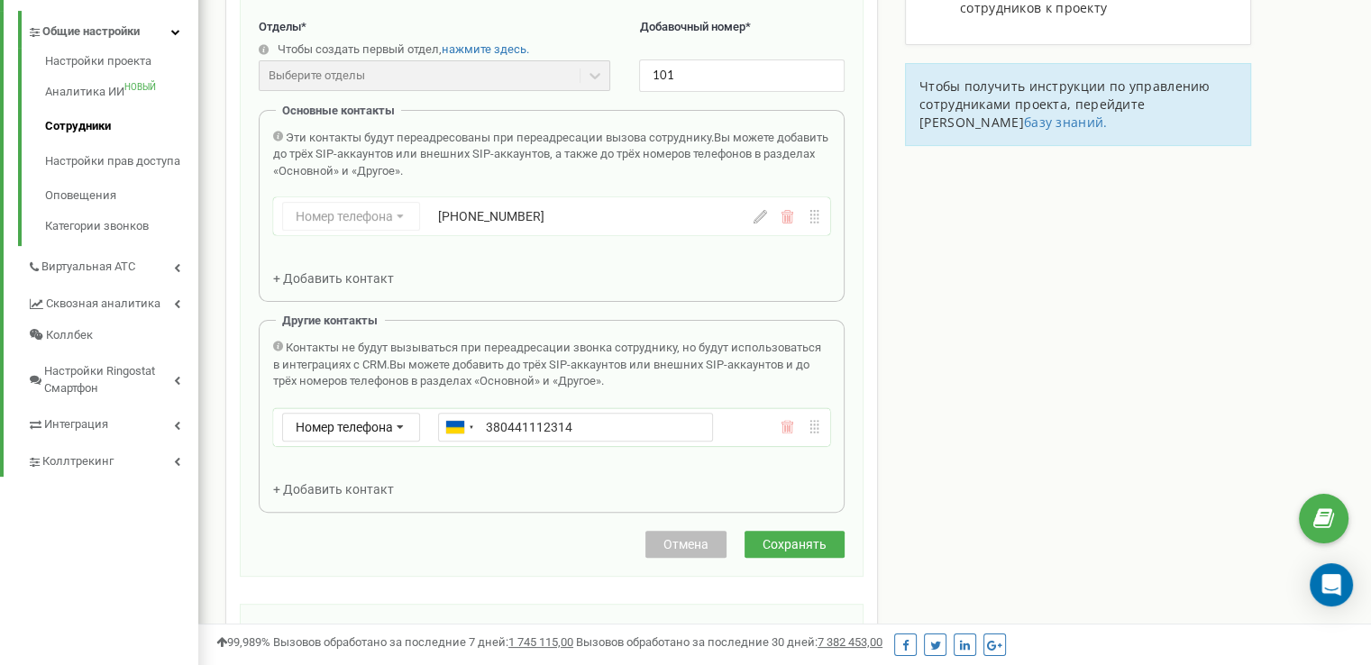
drag, startPoint x: 485, startPoint y: 441, endPoint x: 492, endPoint y: 434, distance: 9.6
click at [487, 441] on input "380441112314" at bounding box center [575, 427] width 275 height 29
type input "[PHONE_NUMBER]"
click at [562, 513] on div "Другие контакты Контакты не будут вызываться при переадресации звонка сотрудник…" at bounding box center [552, 416] width 586 height 193
click at [771, 552] on font "Сохранять" at bounding box center [794, 544] width 64 height 14
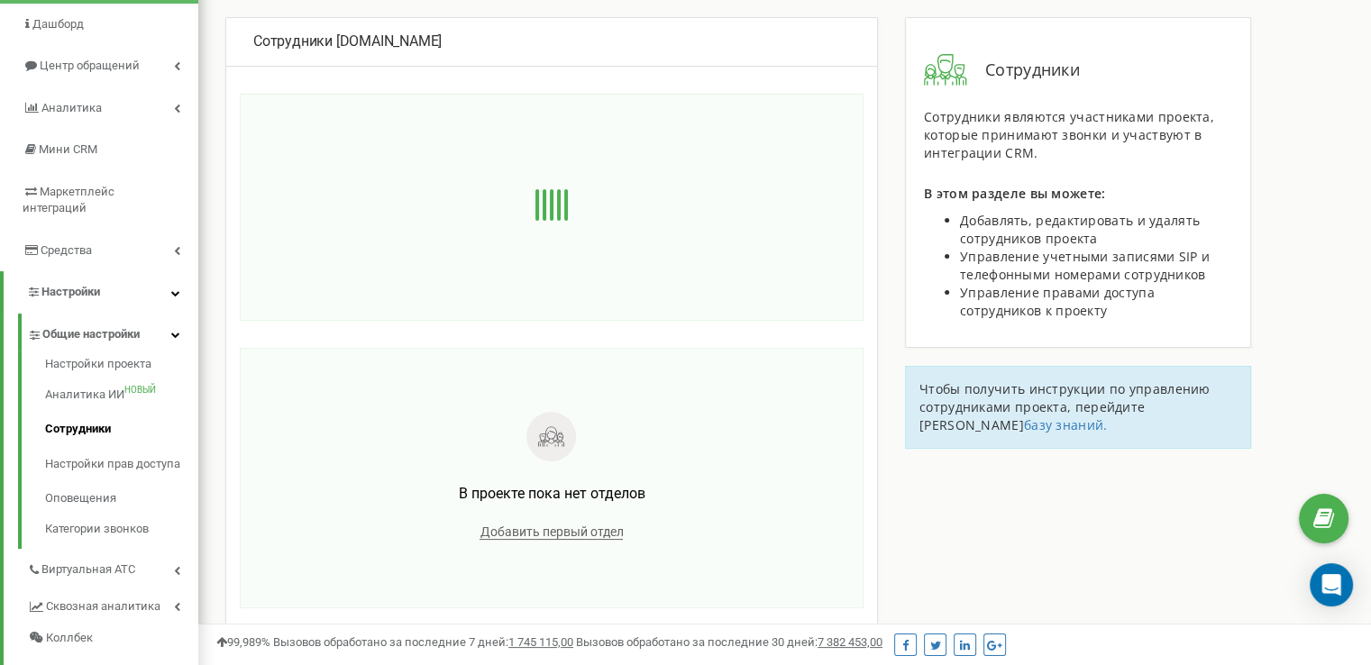
scroll to position [0, 0]
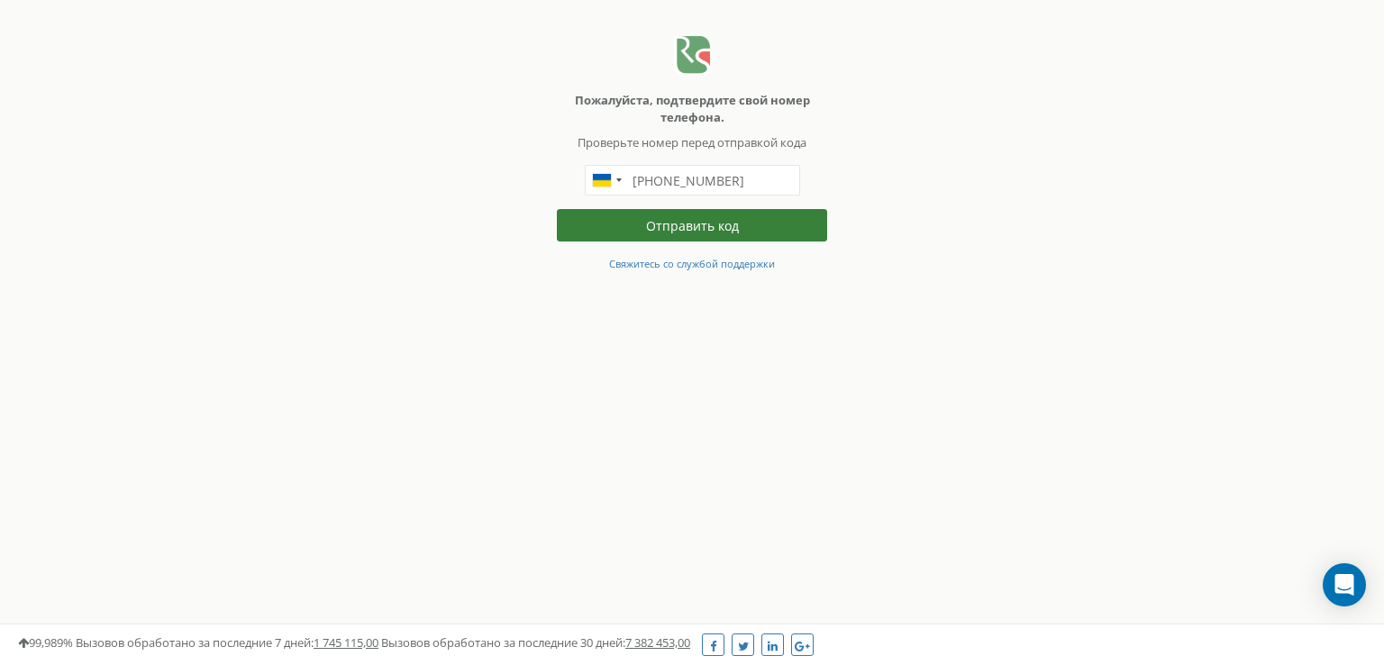
click at [700, 225] on font "Отправить код" at bounding box center [692, 225] width 93 height 17
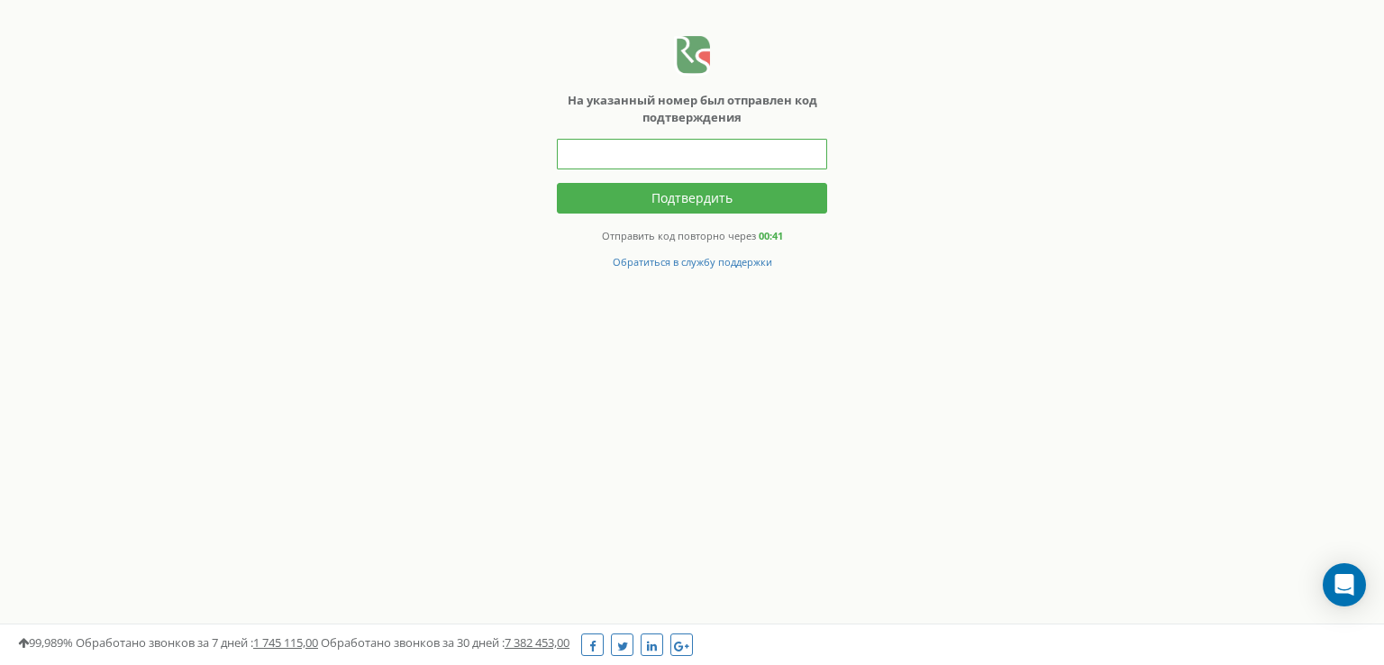
click at [713, 164] on input "text" at bounding box center [692, 154] width 270 height 31
type input "287295"
click at [689, 221] on div "На указанный номер был отправлен код подтверждения 287295 Подтвердить Отправить…" at bounding box center [692, 153] width 270 height 234
click at [692, 199] on button "Подтвердить" at bounding box center [692, 198] width 270 height 31
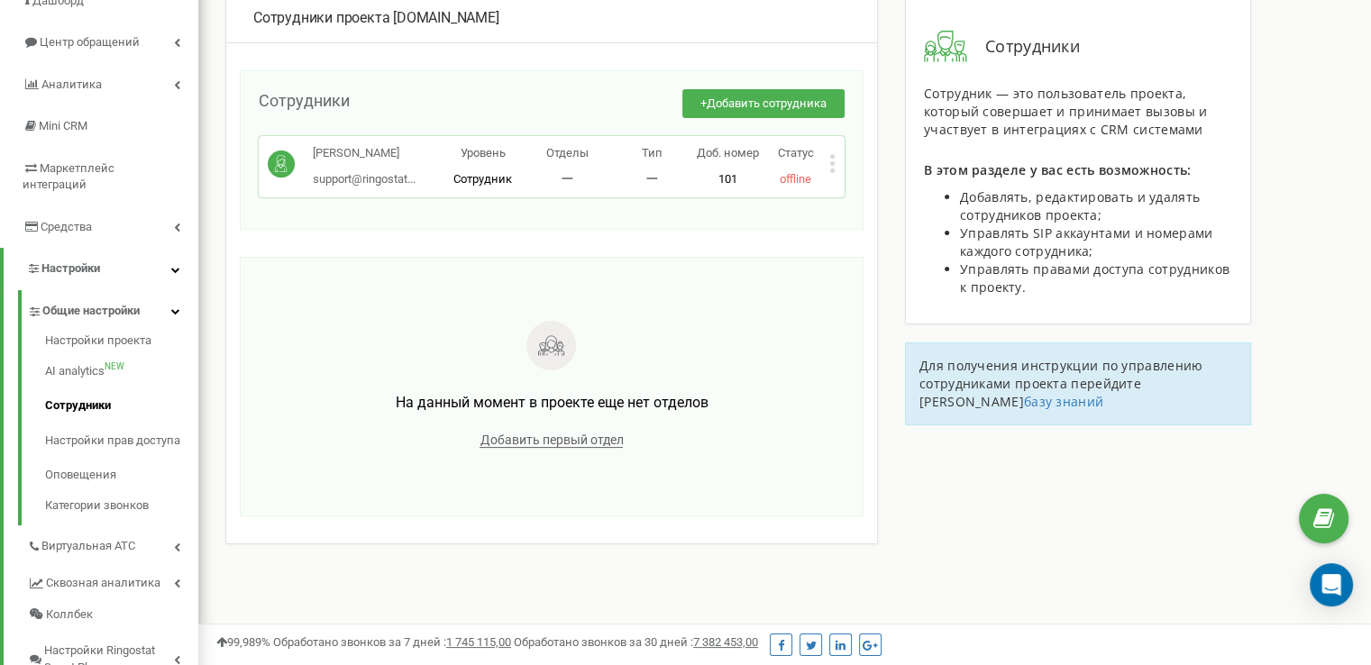
scroll to position [180, 0]
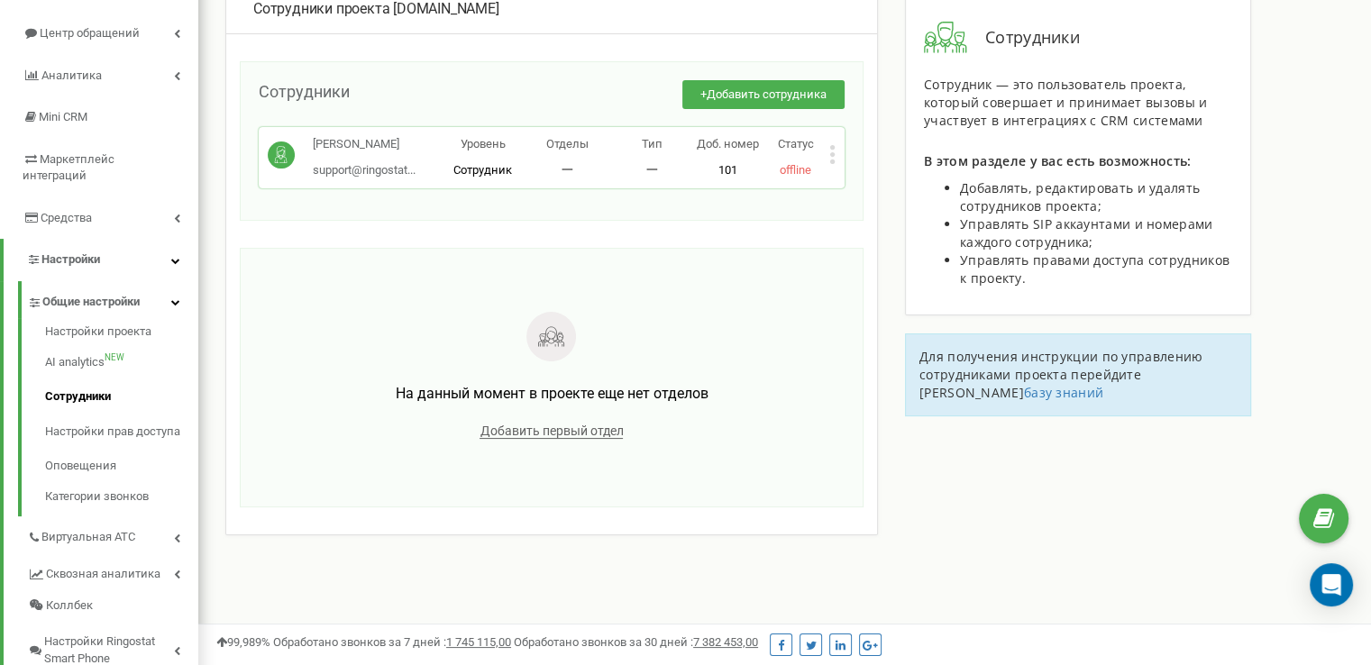
click at [830, 155] on icon at bounding box center [832, 154] width 5 height 5
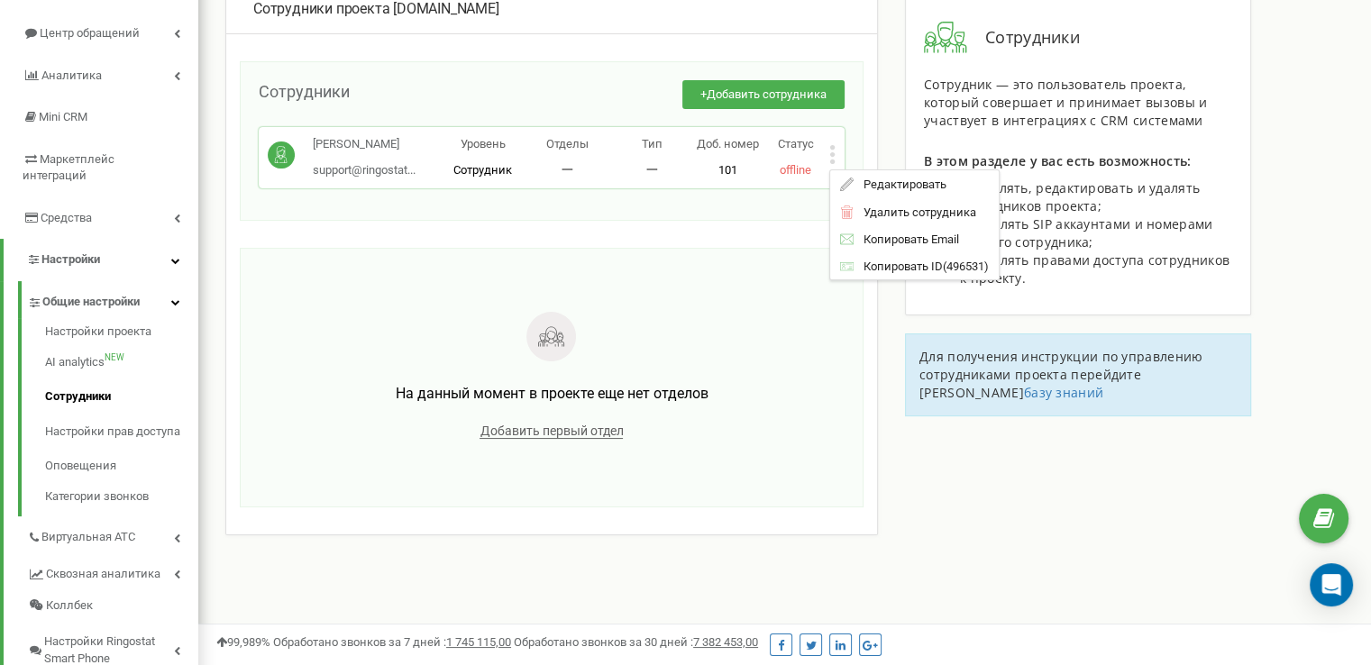
click at [962, 464] on div "Сотрудники проекта tzrngstTSAO.com Сотрудники + Добавить сотрудника Іванов Іван…" at bounding box center [784, 319] width 1145 height 668
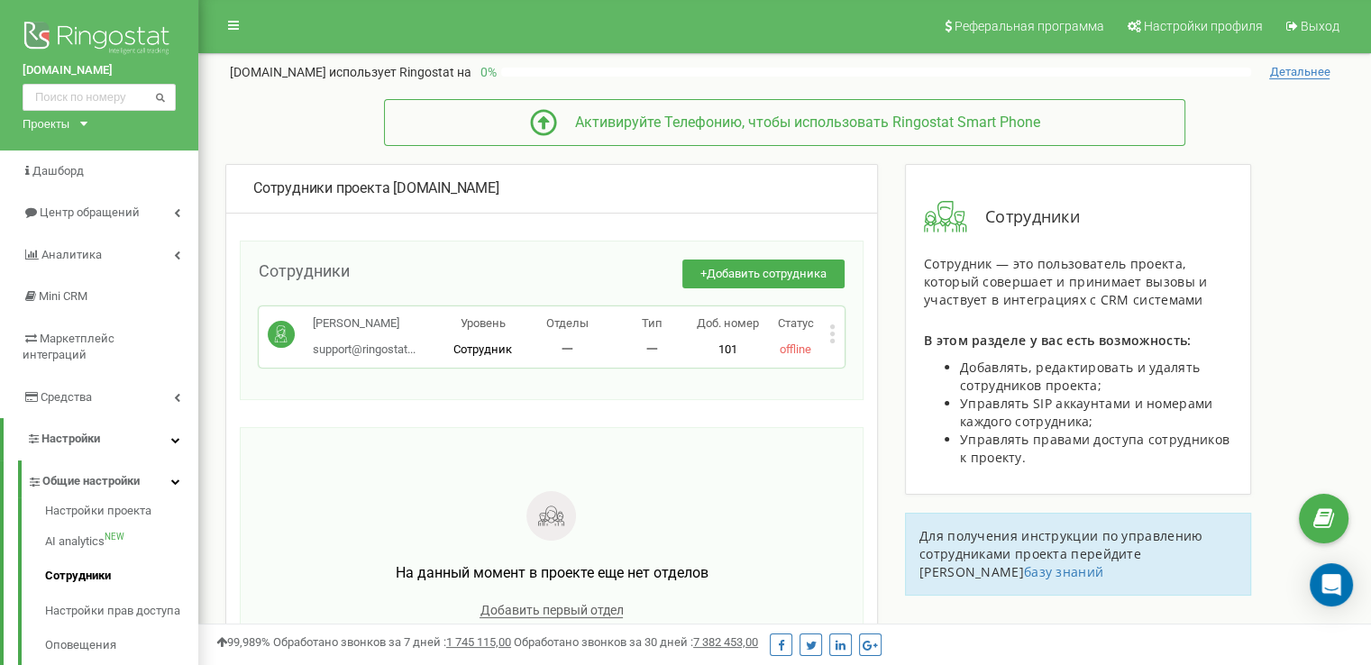
scroll to position [0, 0]
click at [832, 333] on icon at bounding box center [832, 335] width 5 height 5
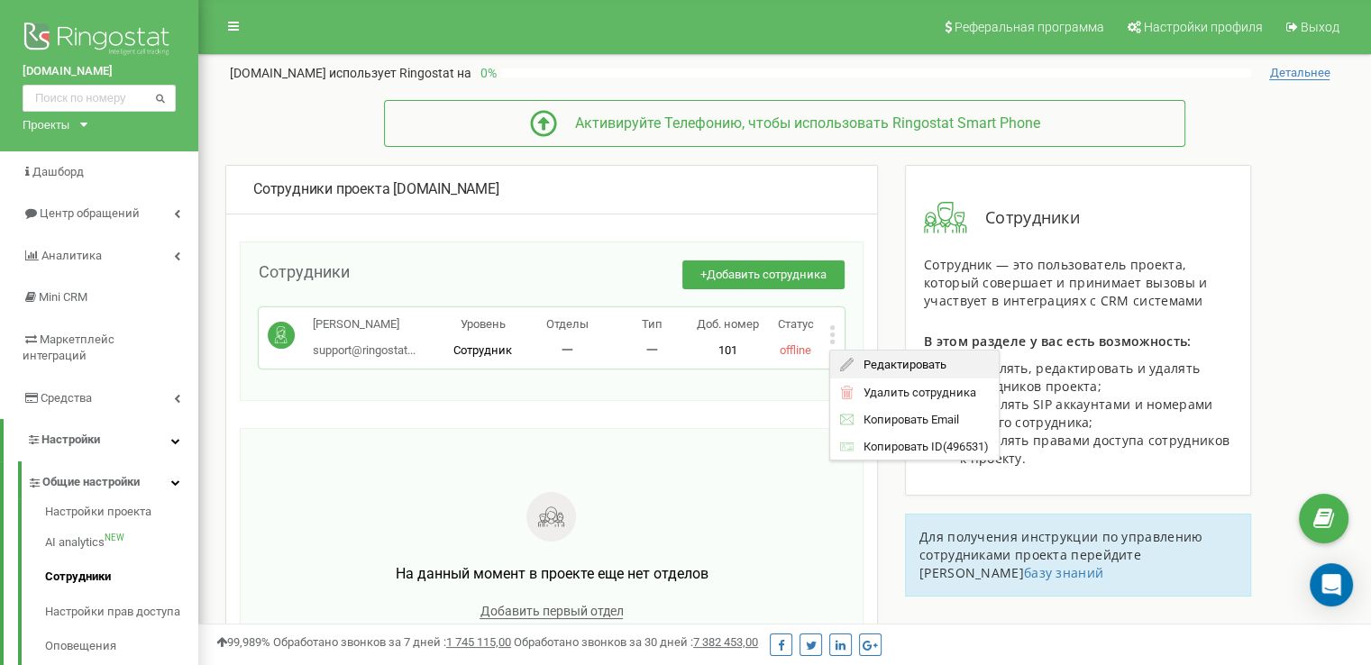
click at [862, 359] on span "Редактировать" at bounding box center [899, 365] width 92 height 12
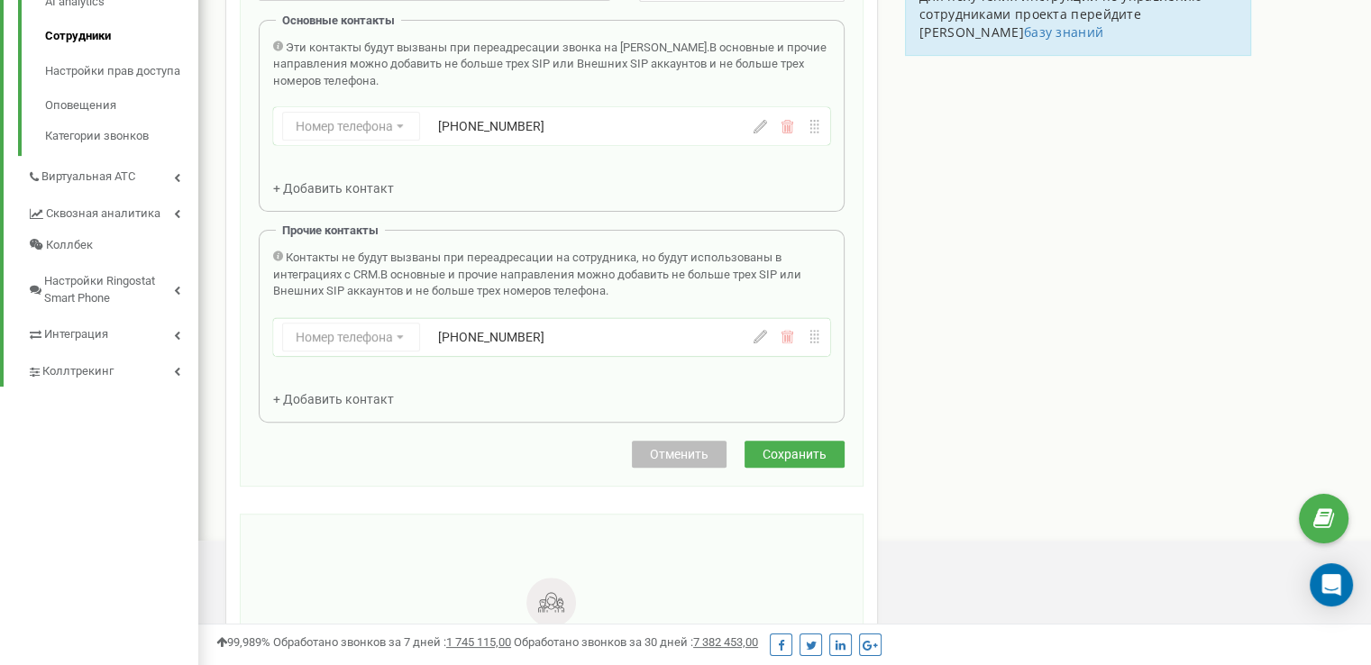
scroll to position [793, 0]
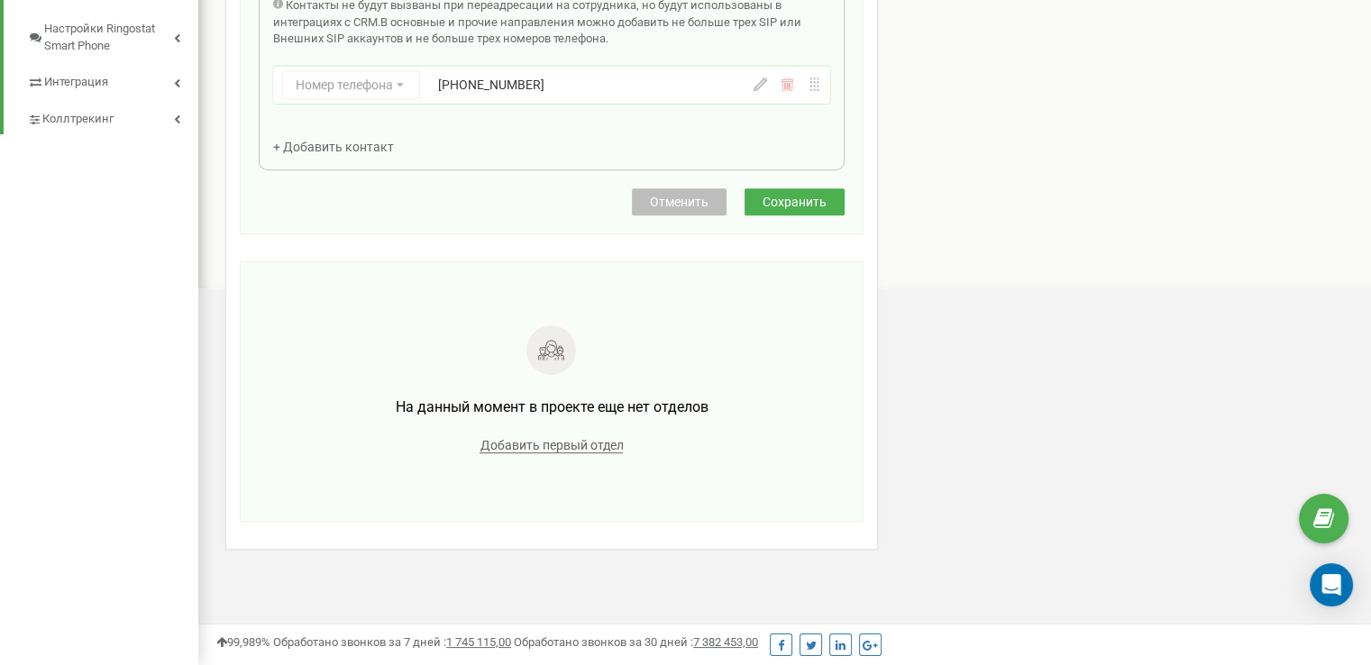
click at [683, 202] on span "Отменить" at bounding box center [679, 202] width 59 height 14
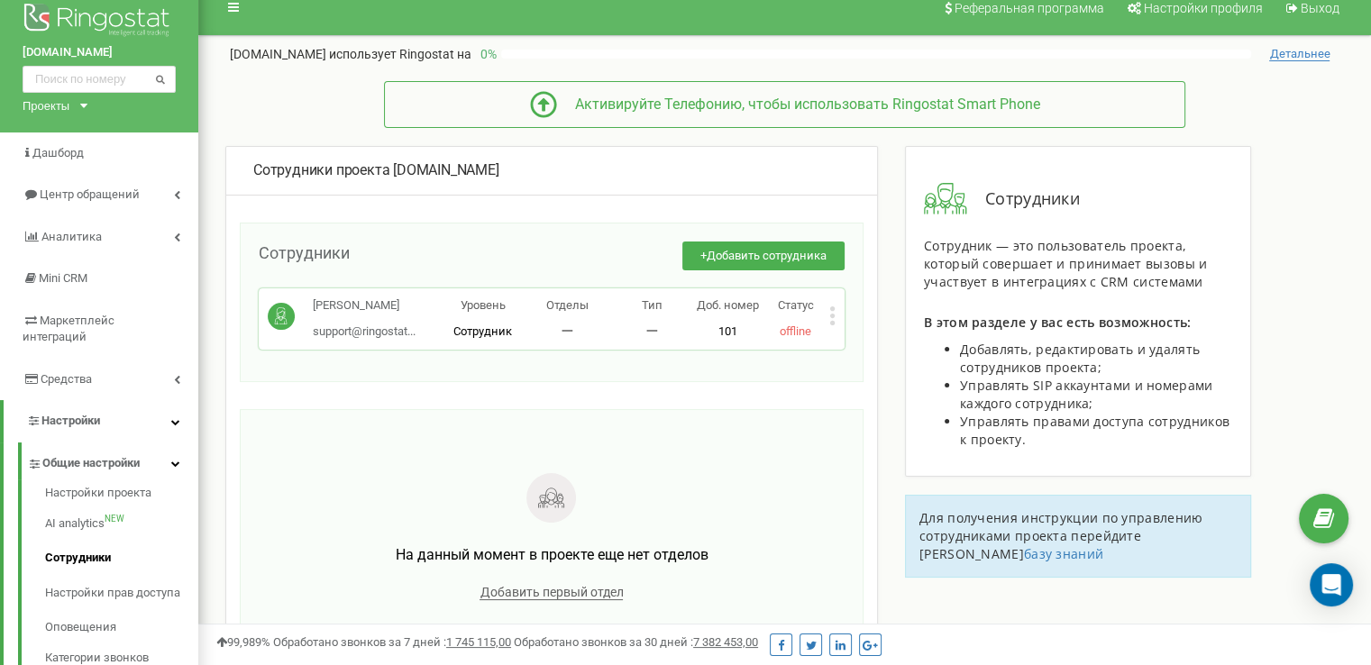
scroll to position [0, 0]
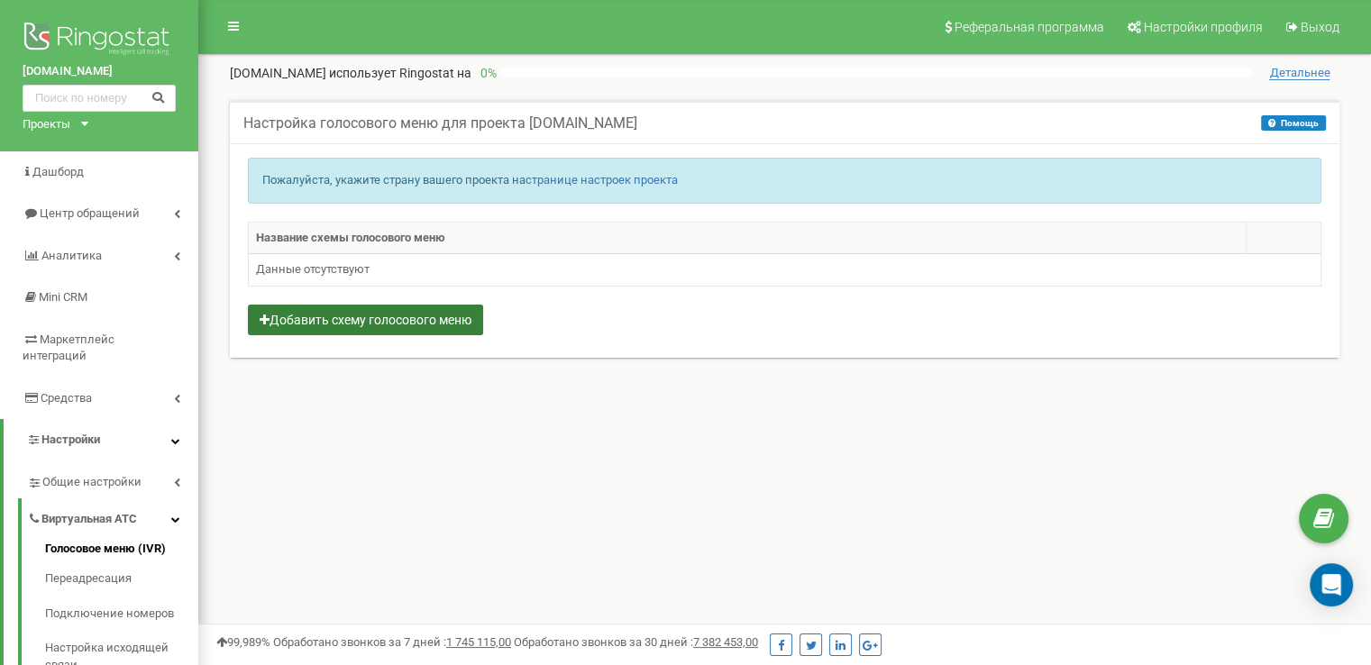
click at [328, 330] on button "Добавить схему голосового меню" at bounding box center [365, 320] width 235 height 31
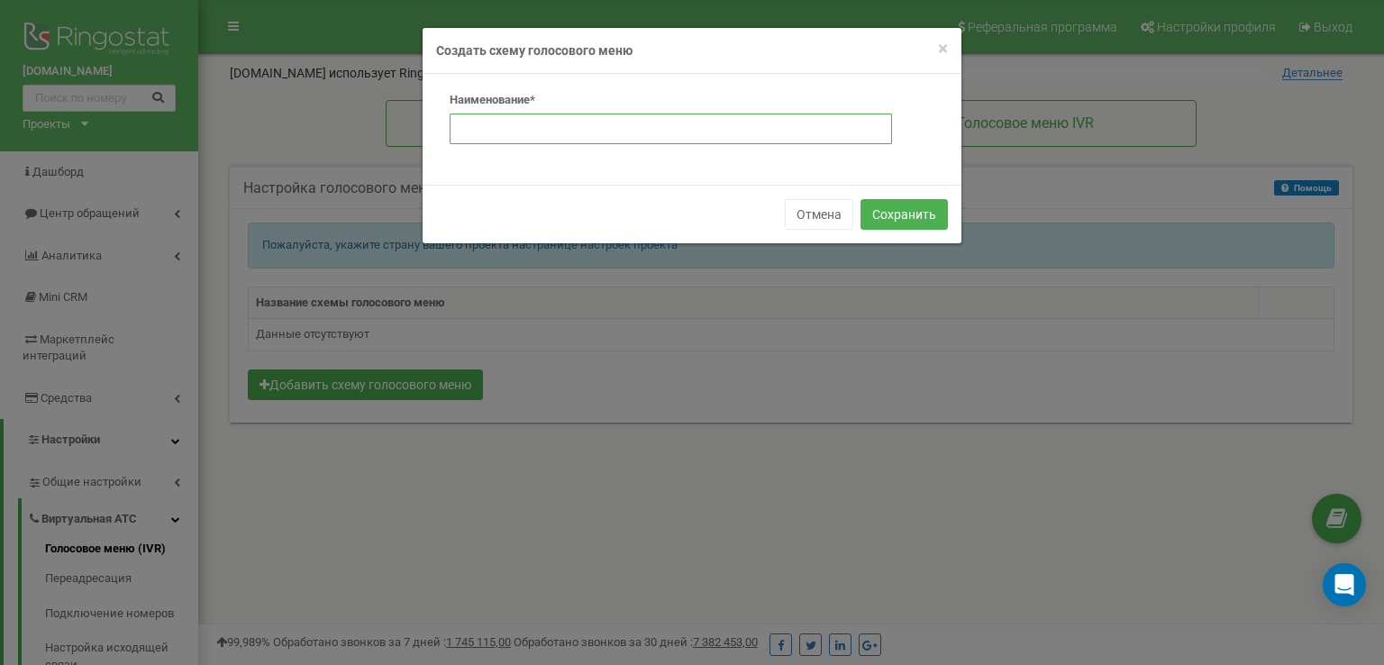
click at [561, 118] on input "text" at bounding box center [671, 129] width 442 height 31
type input "Ringostat Test IVR"
click at [897, 208] on button "Сохранить" at bounding box center [904, 214] width 87 height 31
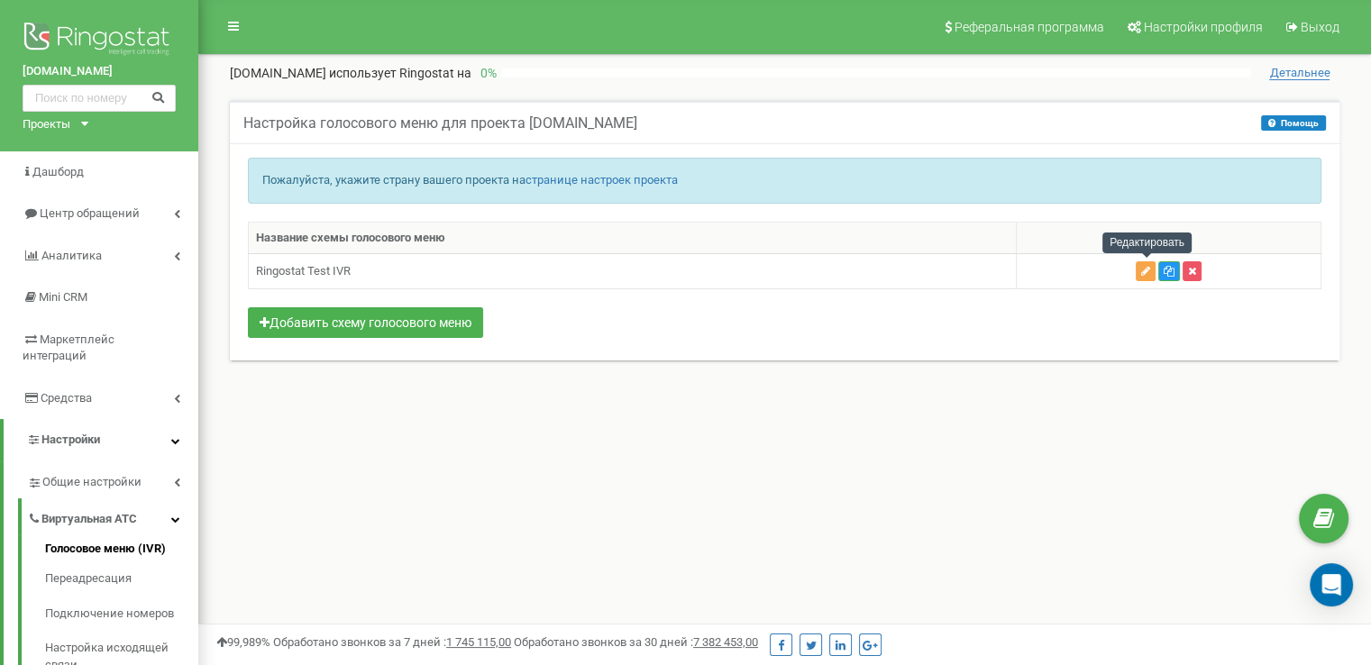
click at [1150, 272] on icon "button" at bounding box center [1145, 271] width 9 height 11
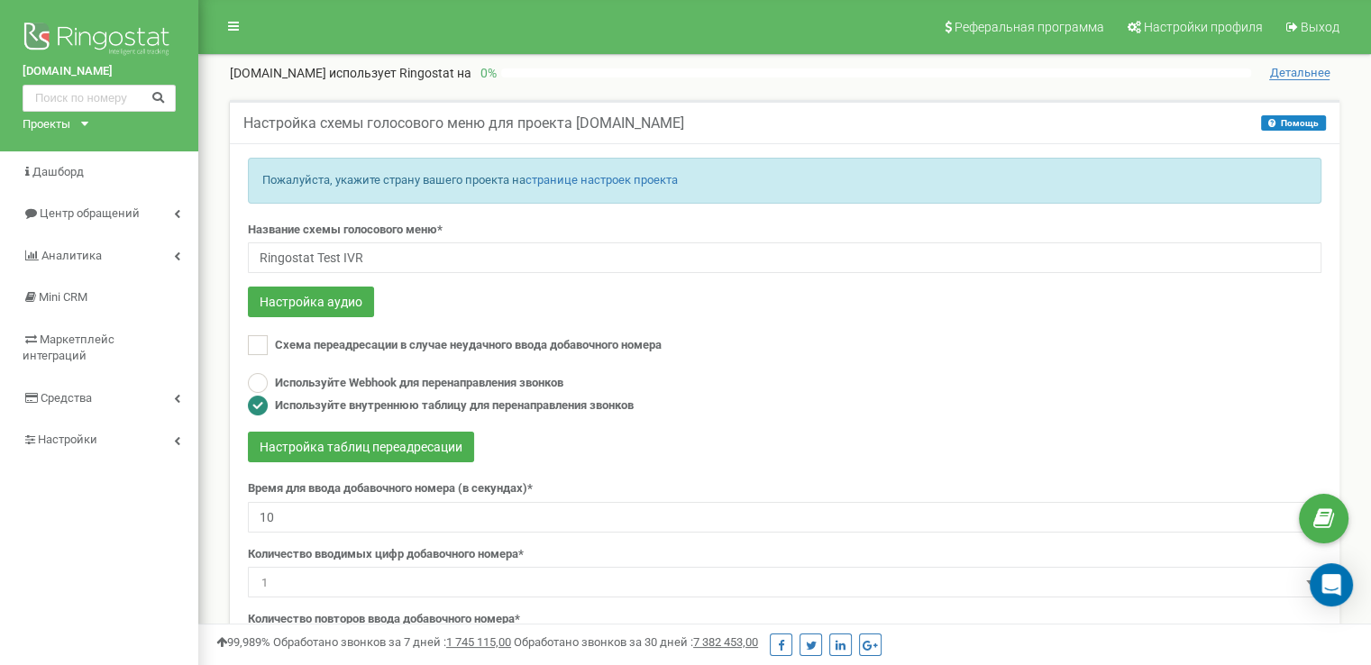
drag, startPoint x: 0, startPoint y: 0, endPoint x: 1142, endPoint y: 272, distance: 1173.8
drag, startPoint x: 1142, startPoint y: 272, endPoint x: 1343, endPoint y: 300, distance: 202.9
click at [1343, 300] on div "Настройка схемы голосового меню для проекта [DOMAIN_NAME] Помощь Помощь Голосов…" at bounding box center [784, 426] width 1136 height 652
click at [353, 310] on button "Настройка аудио" at bounding box center [311, 302] width 126 height 31
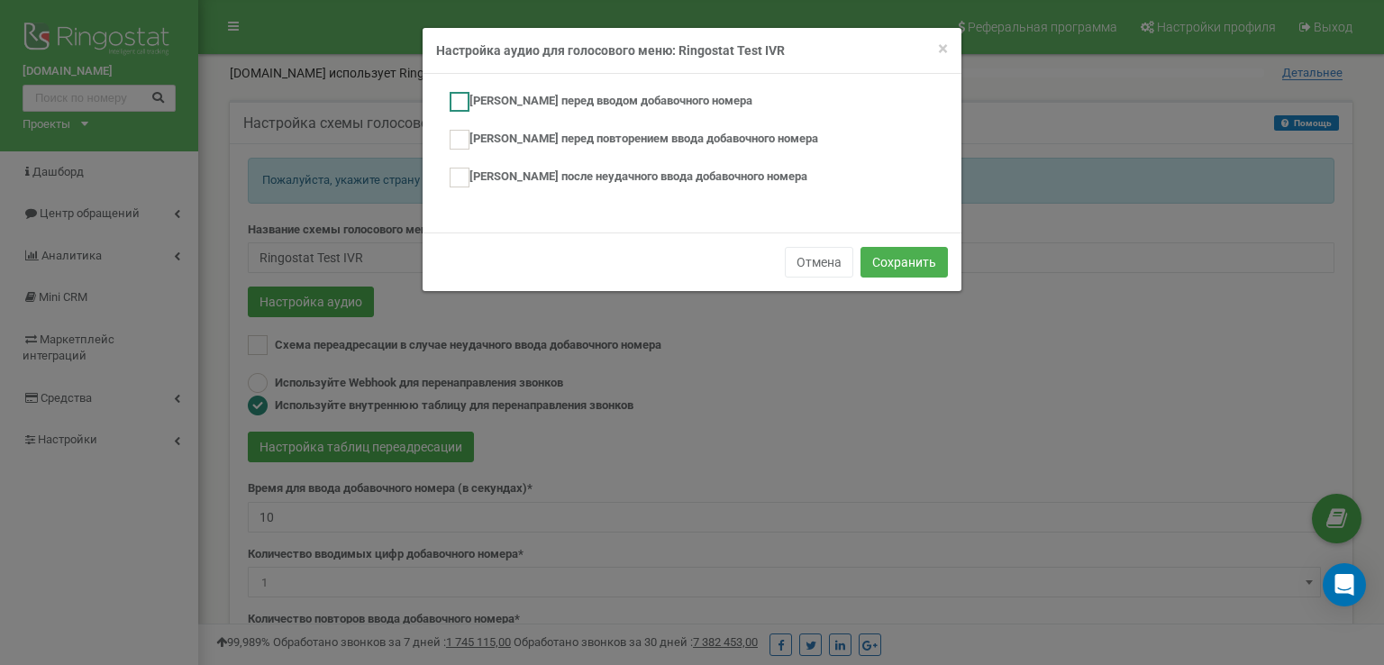
click at [610, 98] on label "Аудио перед вводом добавочного номера" at bounding box center [601, 102] width 303 height 20
checkbox input "true"
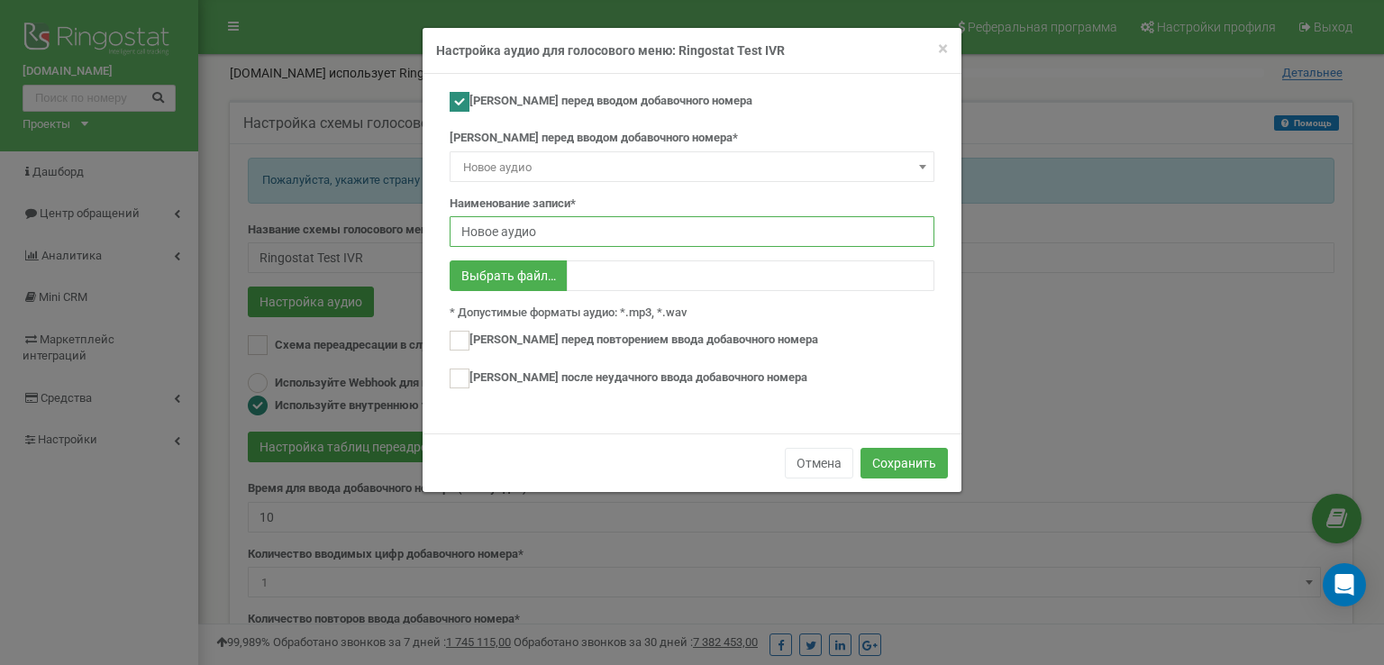
click at [624, 239] on input "Новое аудио" at bounding box center [692, 231] width 485 height 31
click at [562, 166] on span "Новое аудио" at bounding box center [692, 167] width 472 height 25
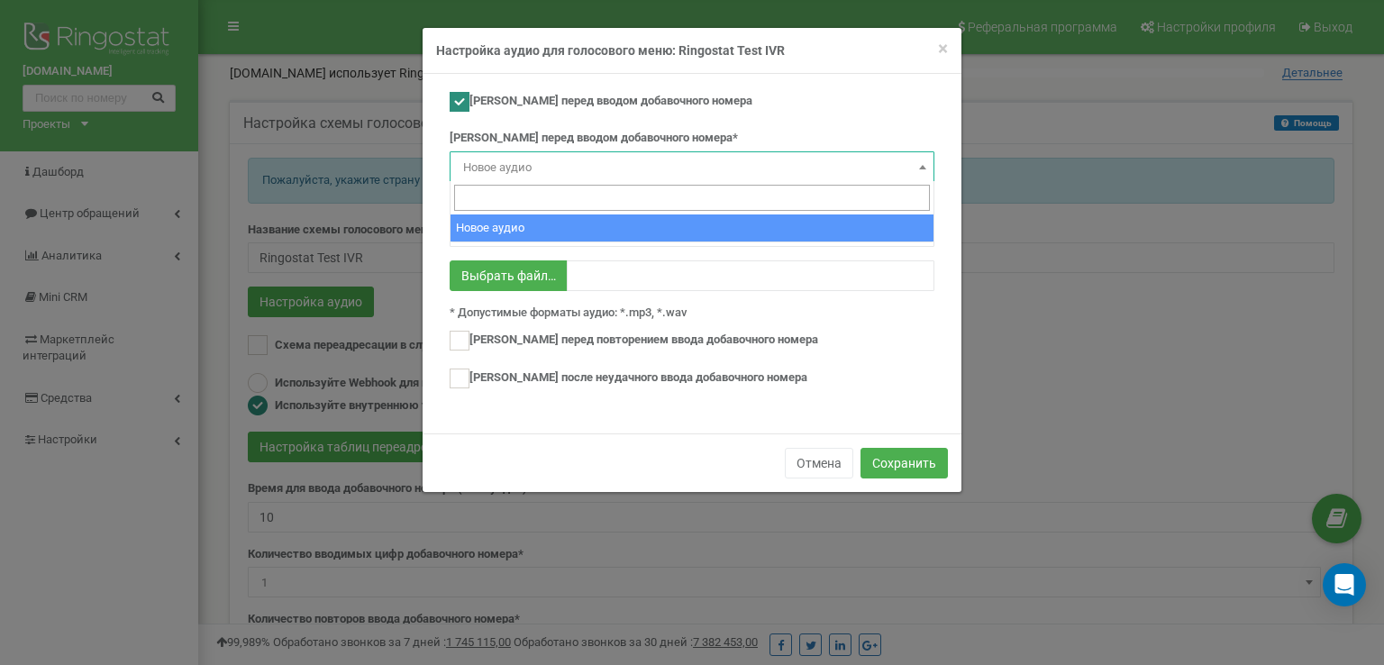
click at [562, 166] on span "Новое аудио" at bounding box center [692, 167] width 472 height 25
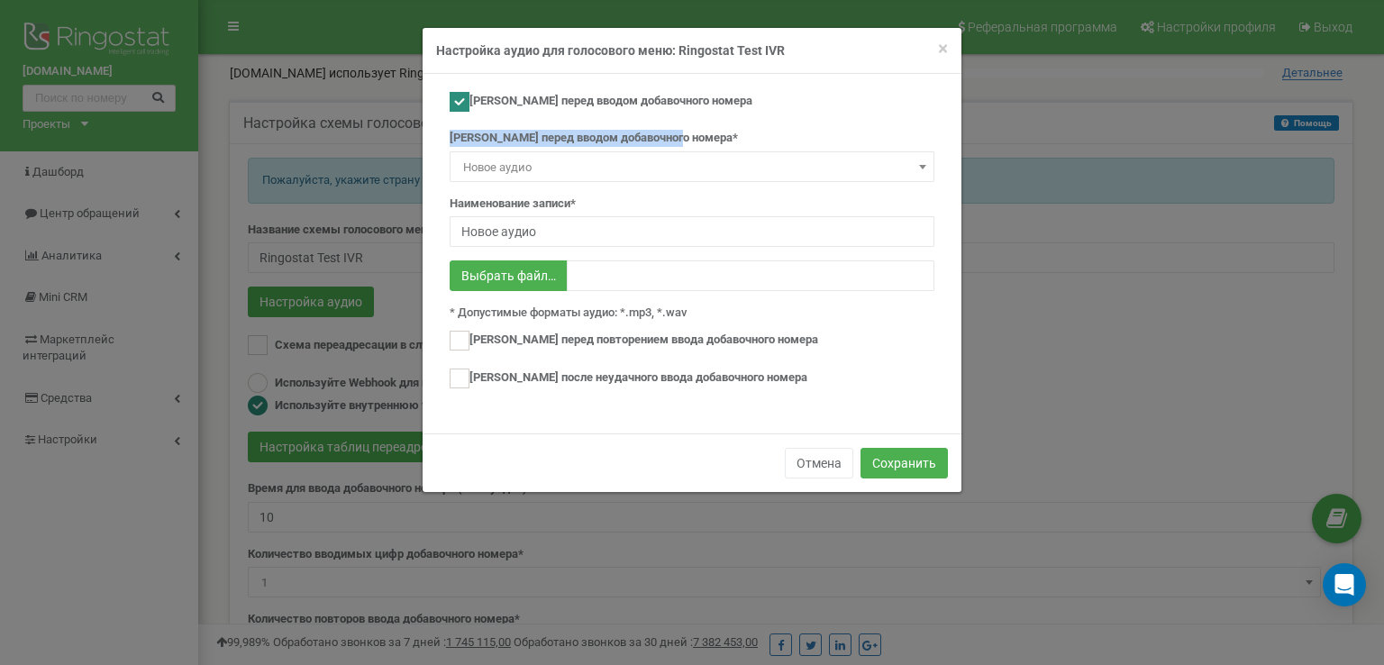
drag, startPoint x: 447, startPoint y: 134, endPoint x: 681, endPoint y: 138, distance: 234.3
click at [681, 138] on div "Аудио перед вводом добавочного номера Аудио перед вводом добавочного номера* Но…" at bounding box center [692, 249] width 512 height 315
copy label "Аудио перед вводом добавочного номера"
click at [530, 170] on span "Новое аудио" at bounding box center [692, 167] width 472 height 25
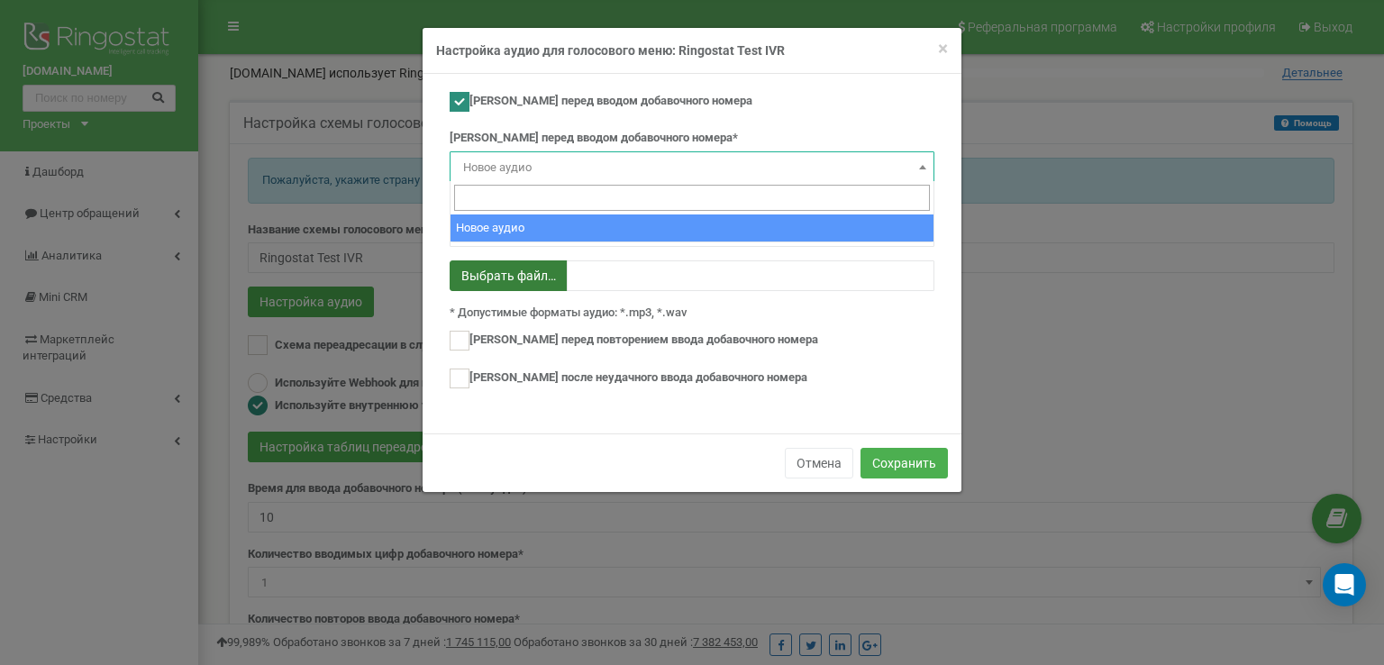
click at [559, 165] on span "Новое аудио" at bounding box center [692, 167] width 472 height 25
click at [552, 191] on input "search" at bounding box center [692, 198] width 476 height 26
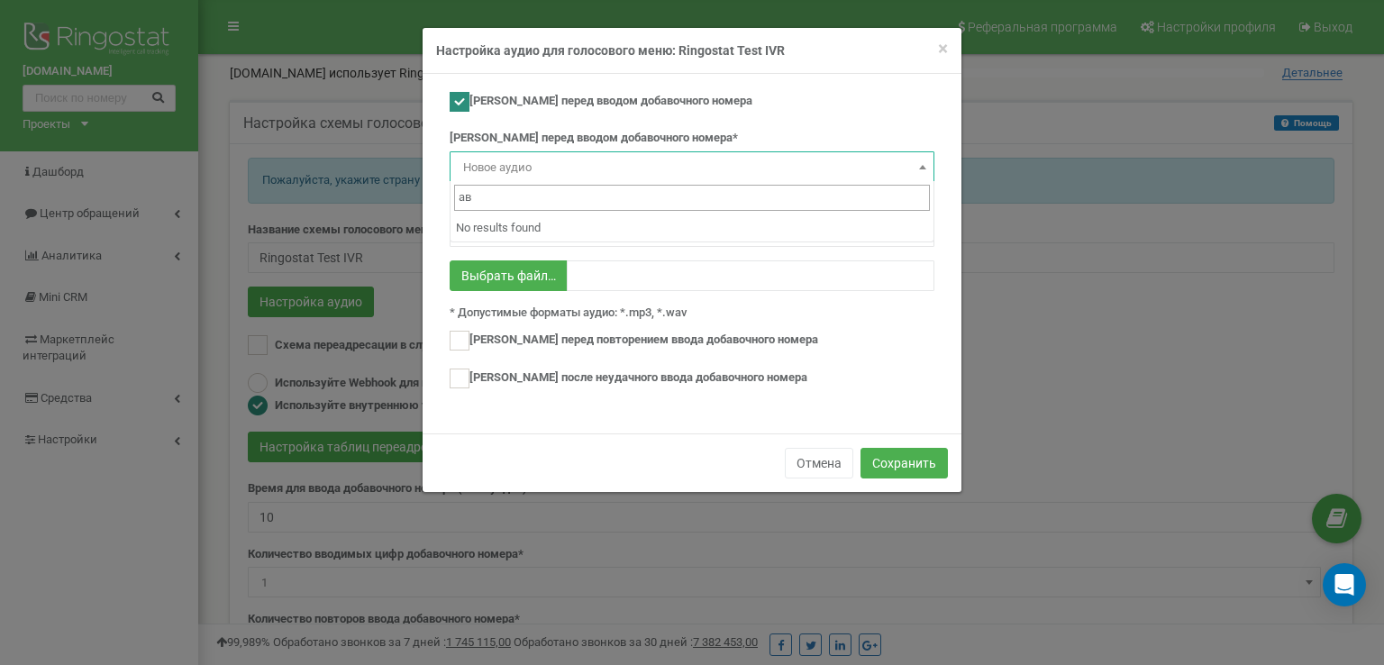
type input "а"
type input "ф"
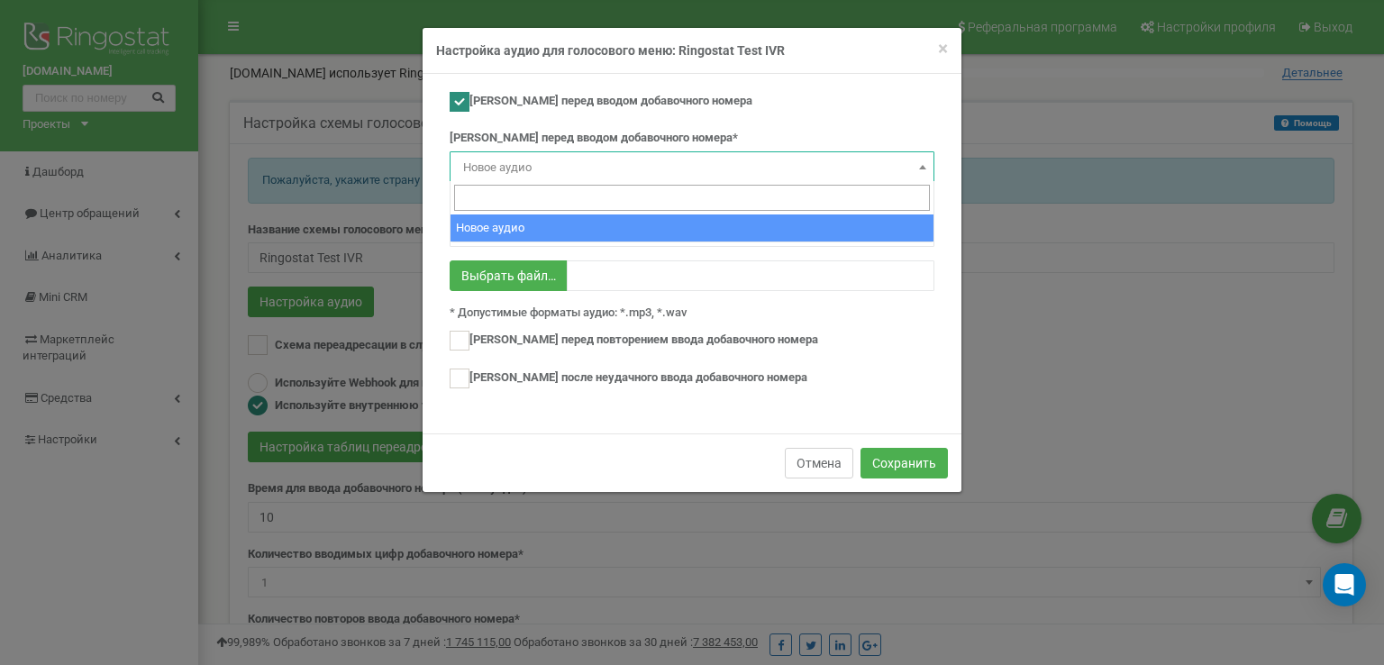
click at [835, 463] on button "Отмена" at bounding box center [819, 463] width 68 height 31
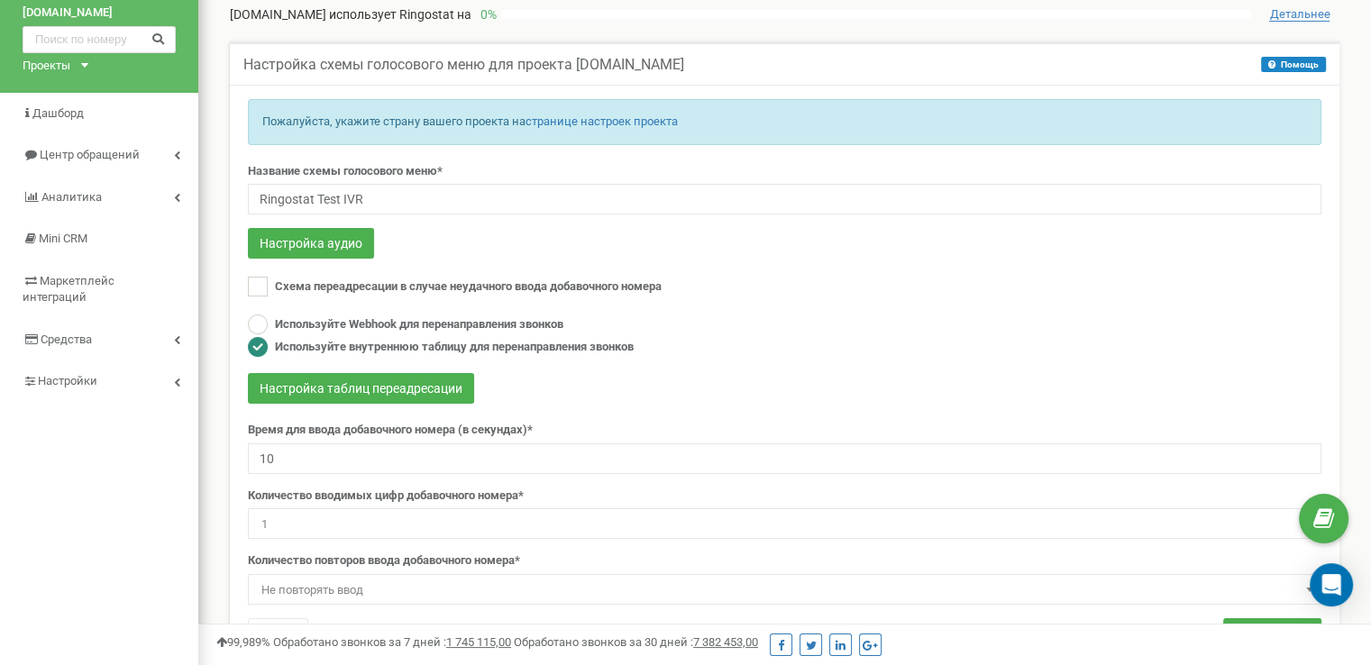
scroll to position [90, 0]
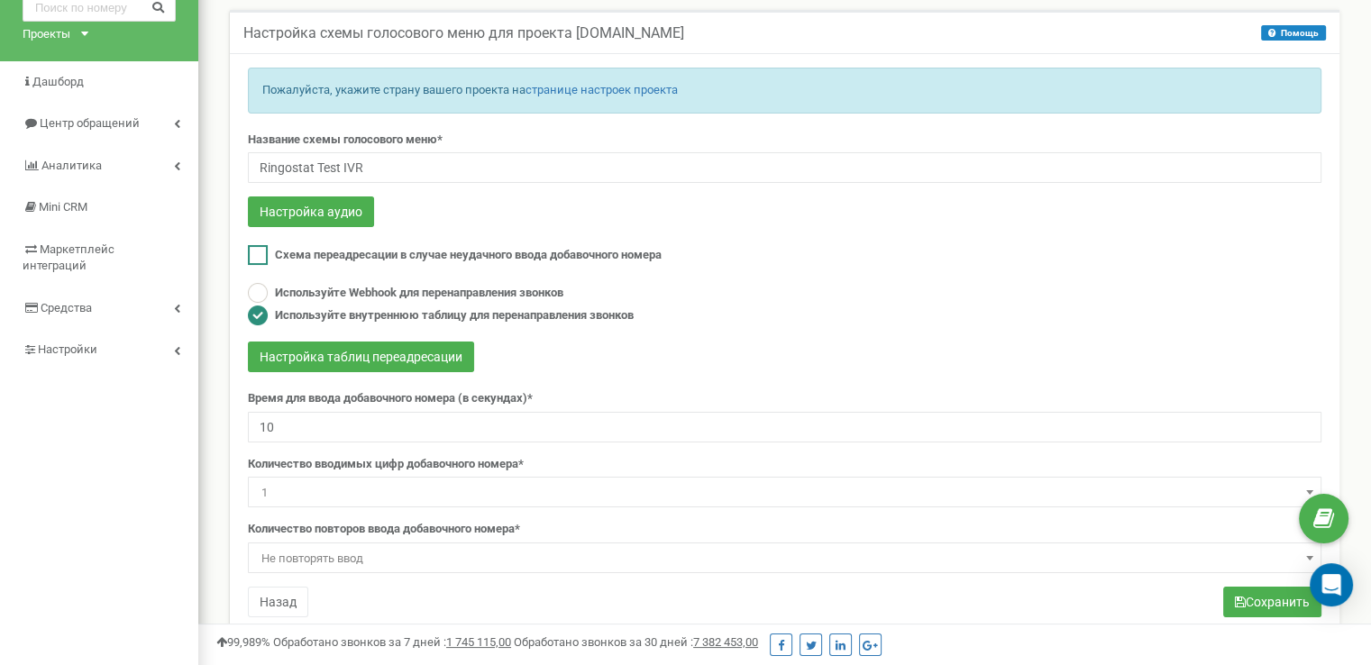
click at [512, 250] on span "Схема переадресации в случае неудачного ввода добавочного номера" at bounding box center [468, 255] width 387 height 14
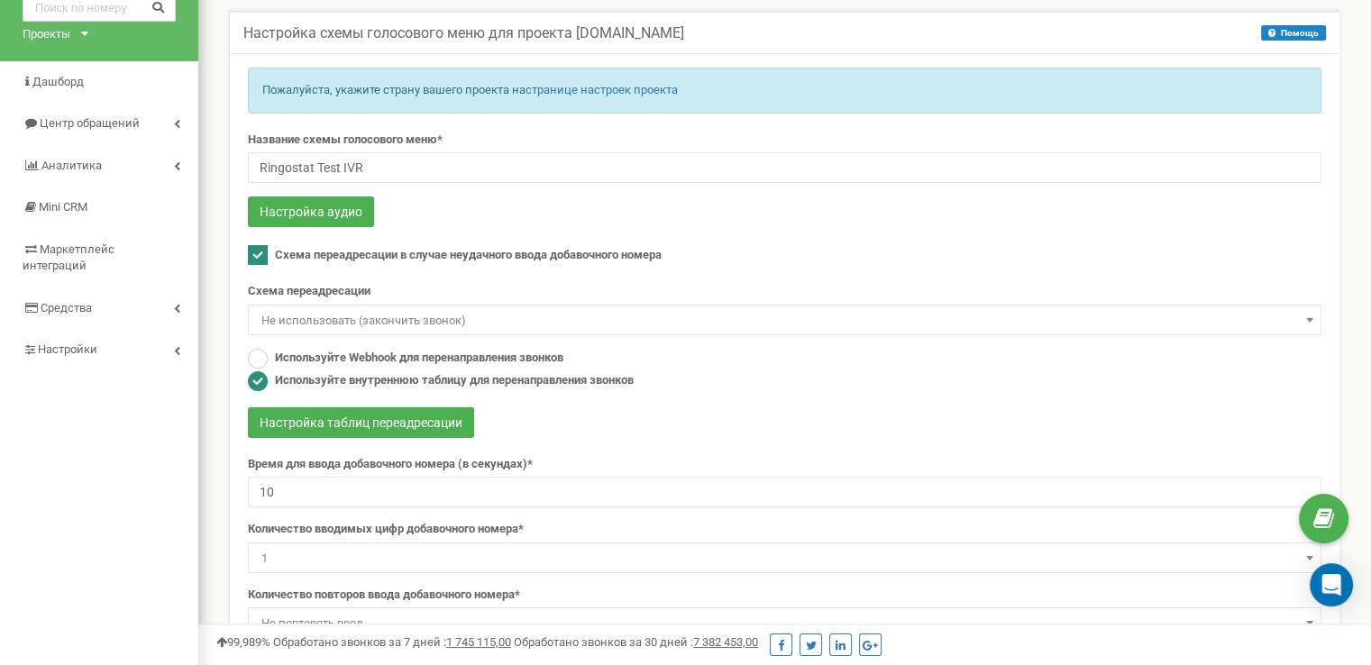
click at [512, 250] on span "Схема переадресации в случае неудачного ввода добавочного номера" at bounding box center [468, 255] width 387 height 14
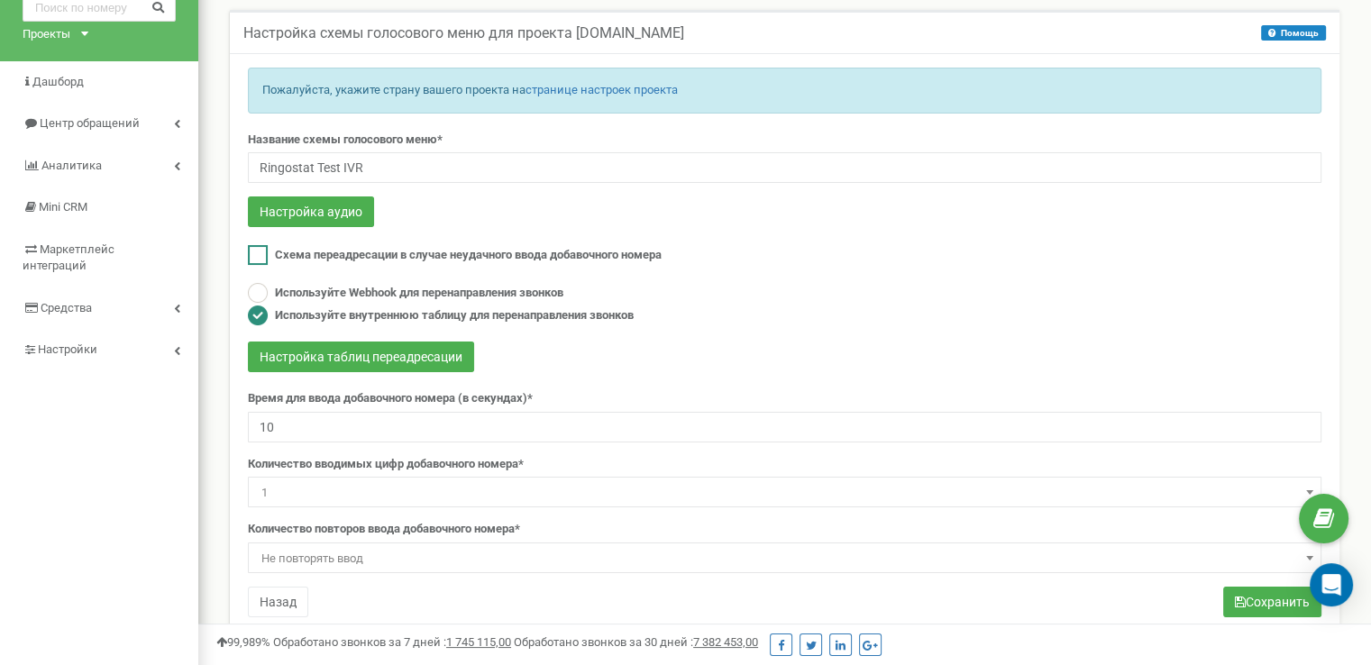
click at [512, 250] on span "Схема переадресации в случае неудачного ввода добавочного номера" at bounding box center [468, 255] width 387 height 14
checkbox input "true"
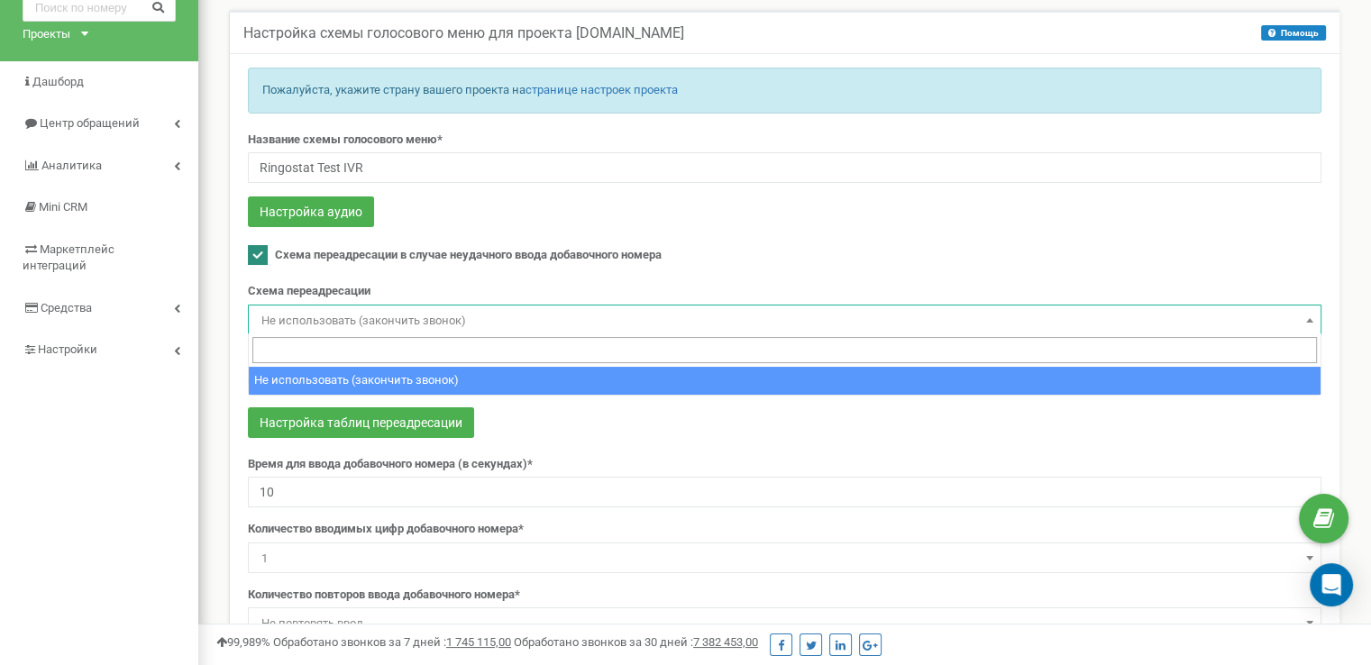
click at [504, 316] on span "Не использовать (закончить звонок)" at bounding box center [784, 320] width 1061 height 25
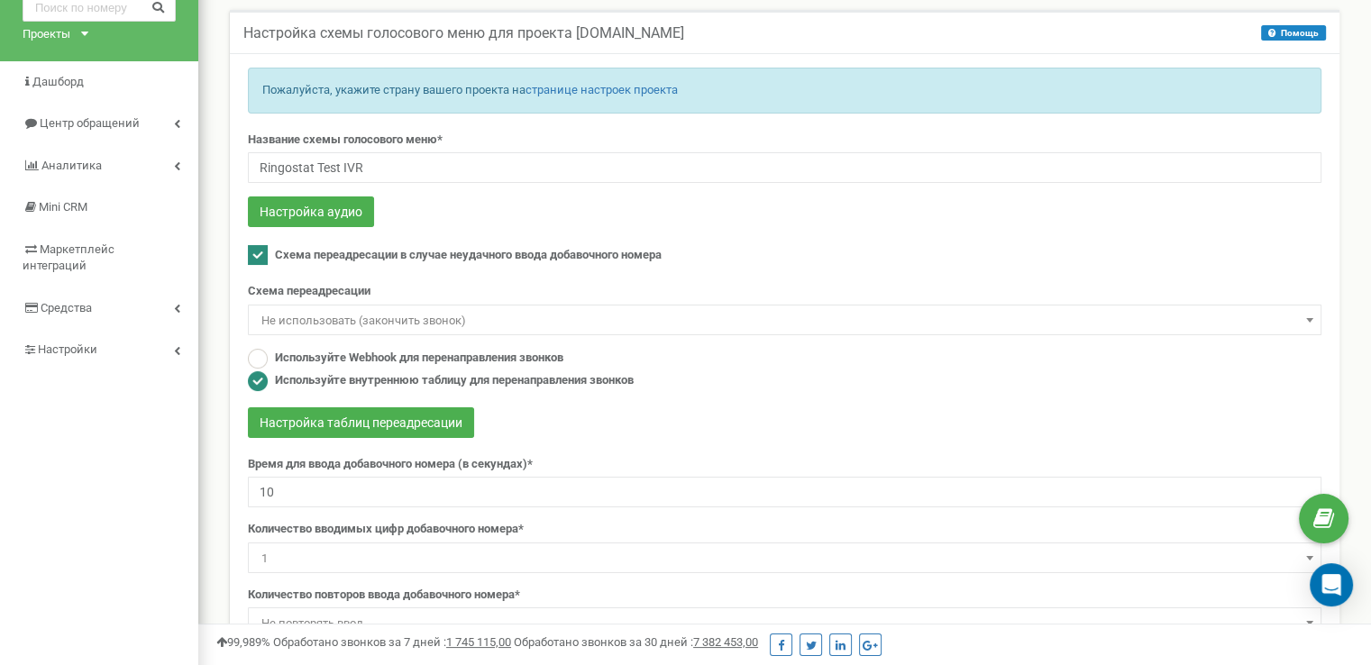
click at [504, 316] on span "Не использовать (закончить звонок)" at bounding box center [784, 320] width 1061 height 25
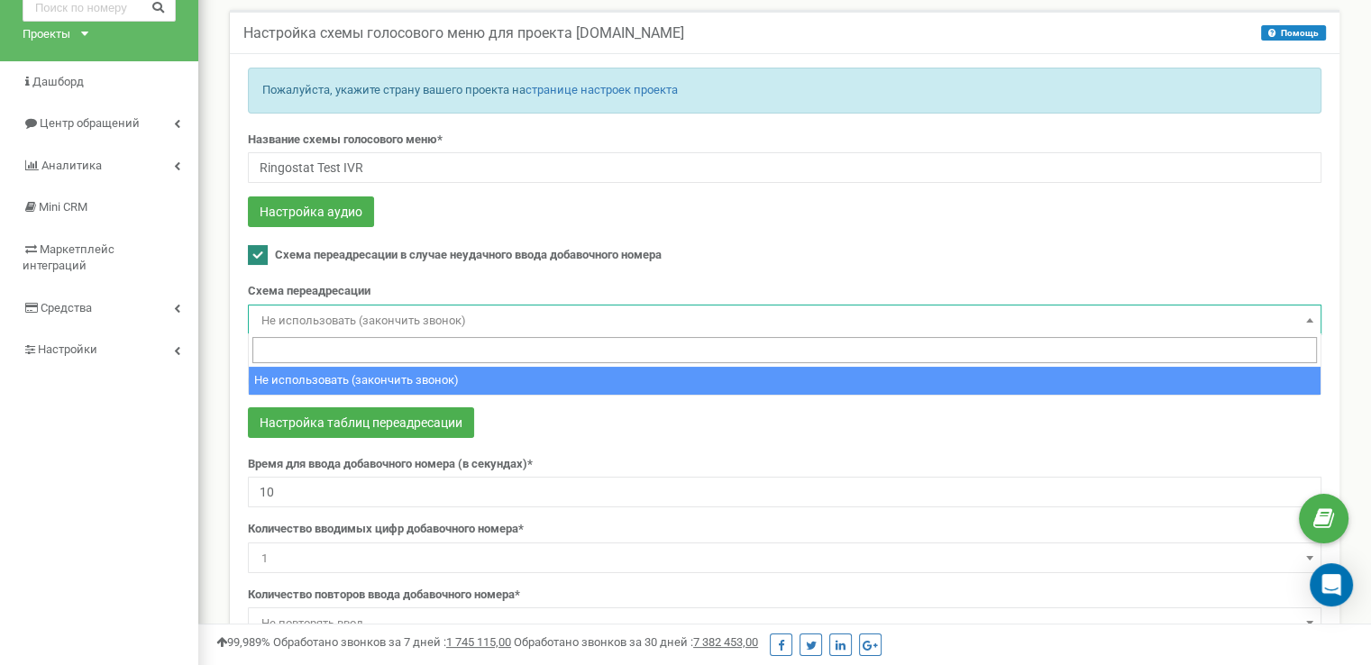
click at [504, 316] on span "Не использовать (закончить звонок)" at bounding box center [784, 320] width 1061 height 25
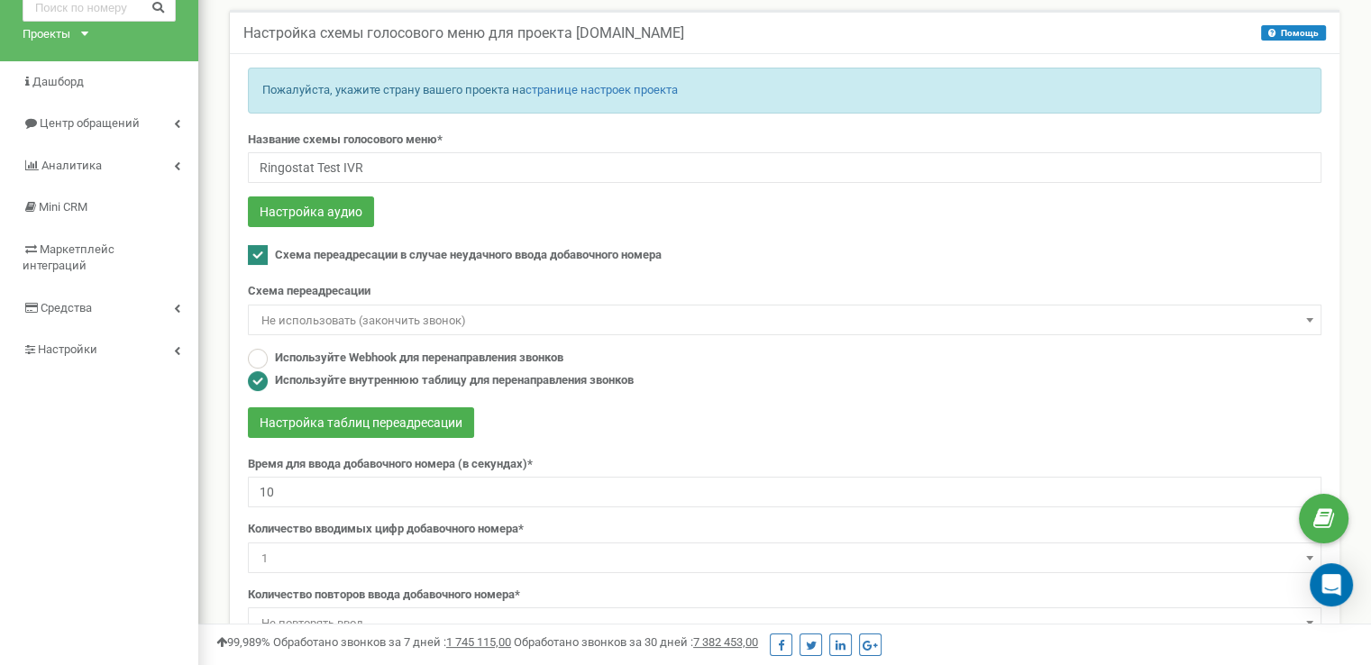
click at [443, 311] on span "Не использовать (закончить звонок)" at bounding box center [784, 320] width 1061 height 25
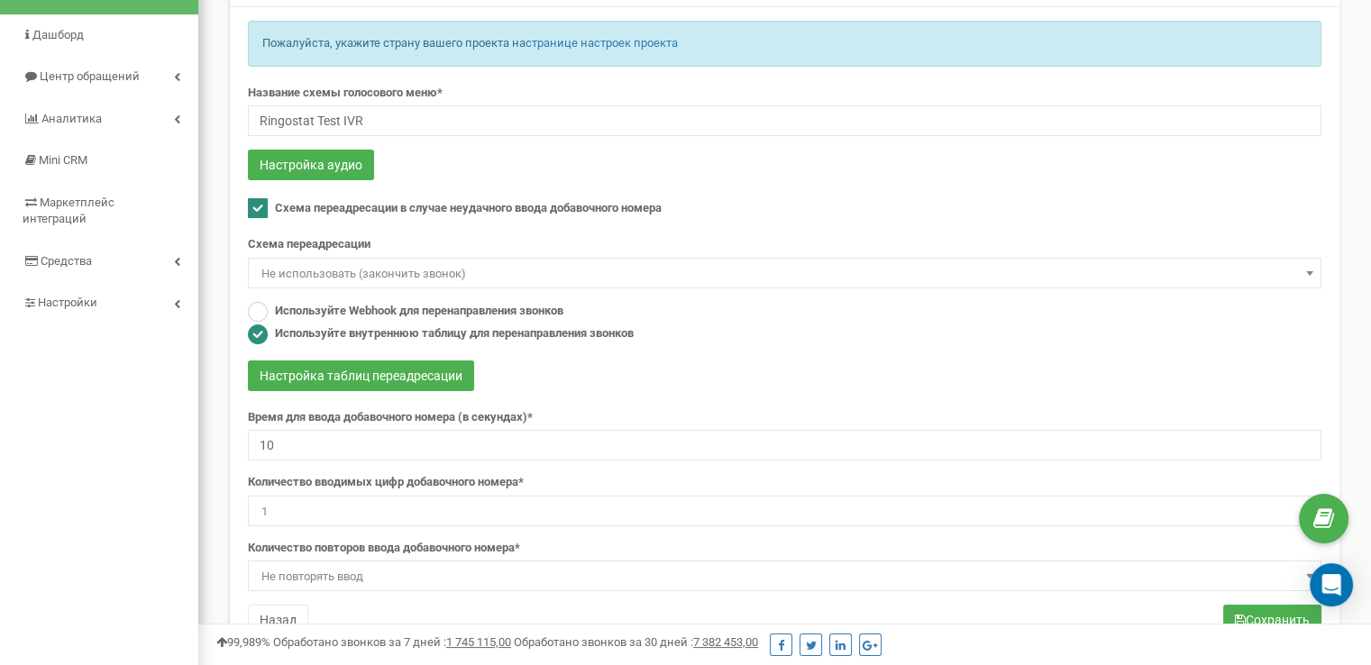
scroll to position [180, 0]
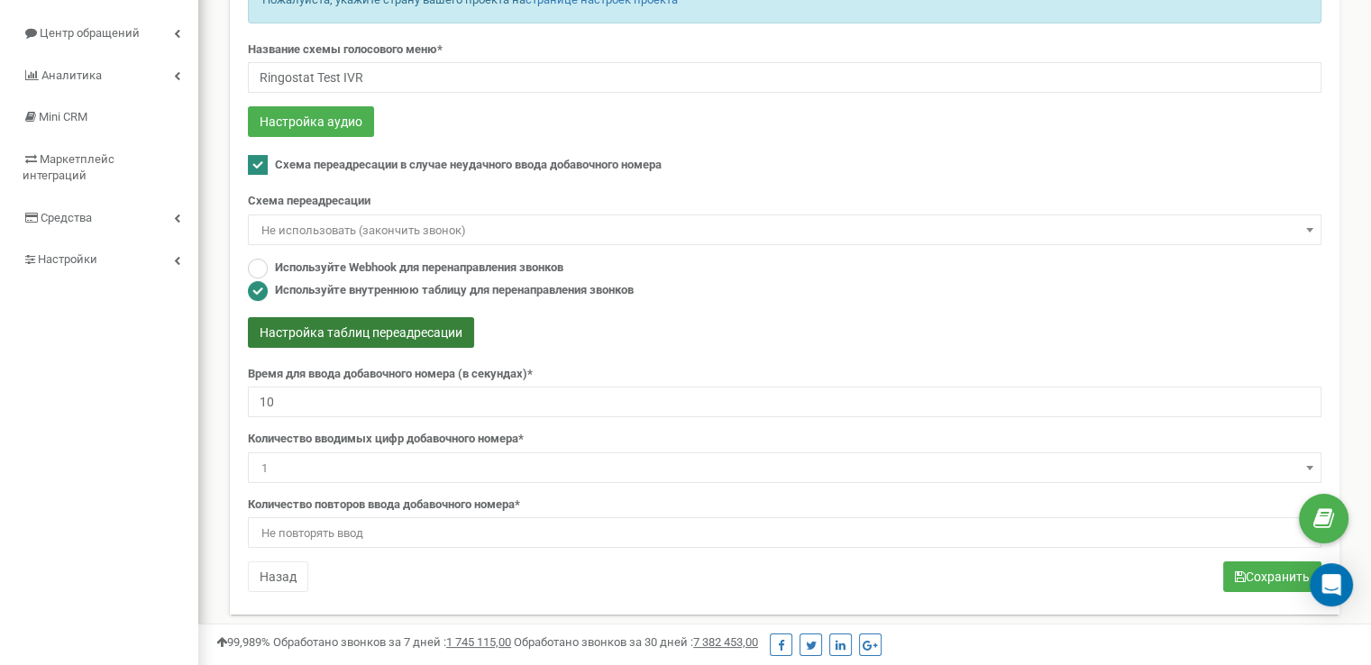
click at [397, 324] on button "Настройка таблиц переадресации" at bounding box center [361, 332] width 226 height 31
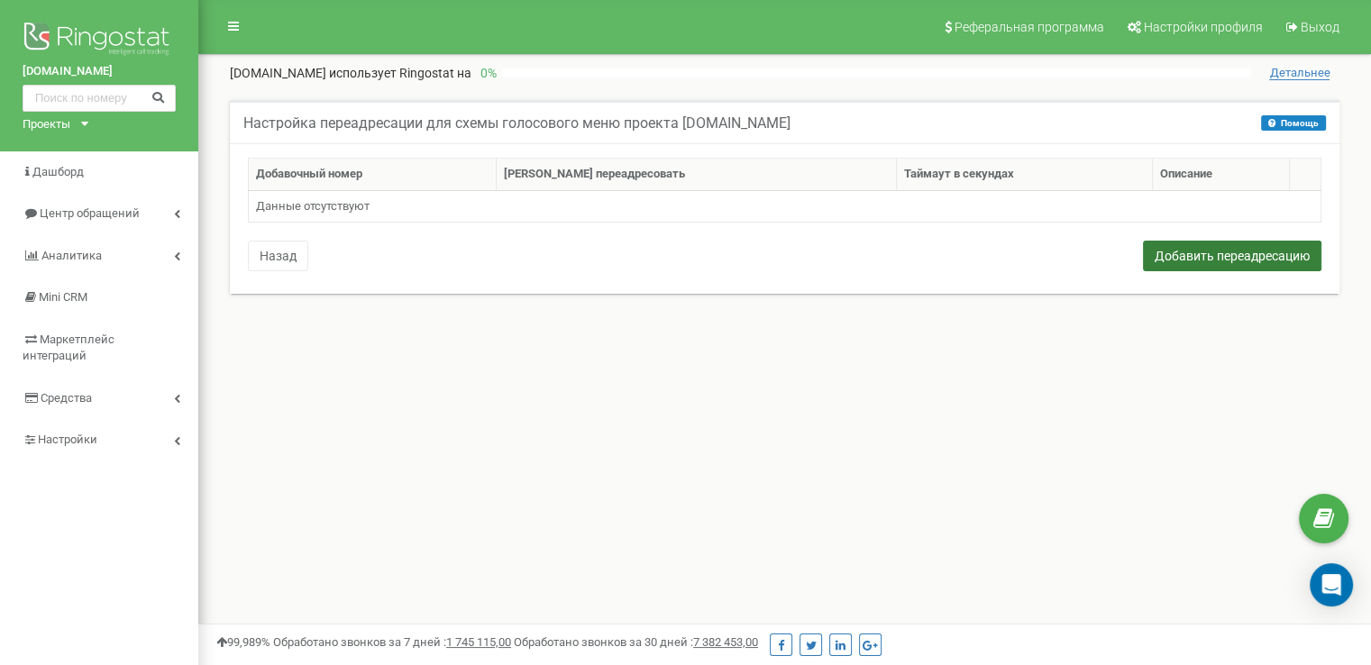
click at [1161, 264] on button "Добавить переадресацию" at bounding box center [1232, 256] width 178 height 31
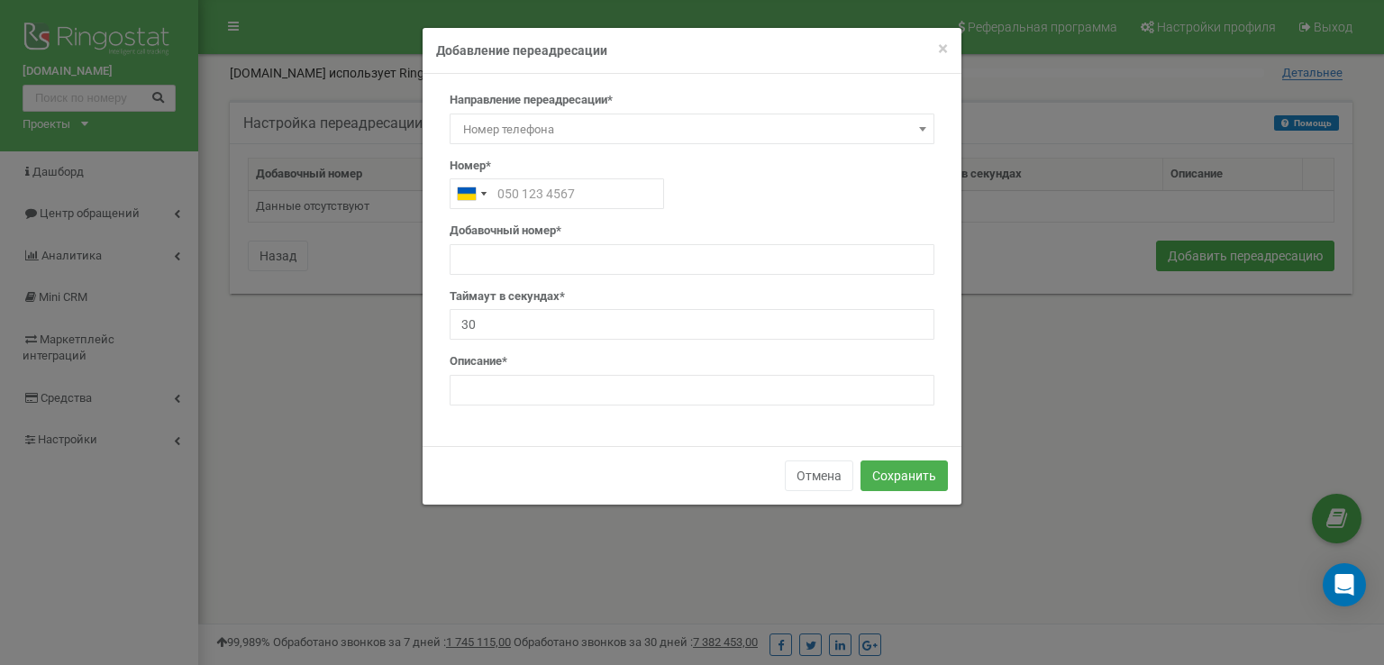
click at [537, 127] on span "Номер телефона" at bounding box center [692, 129] width 472 height 25
click at [541, 95] on label "Направление переадресации*" at bounding box center [531, 100] width 163 height 17
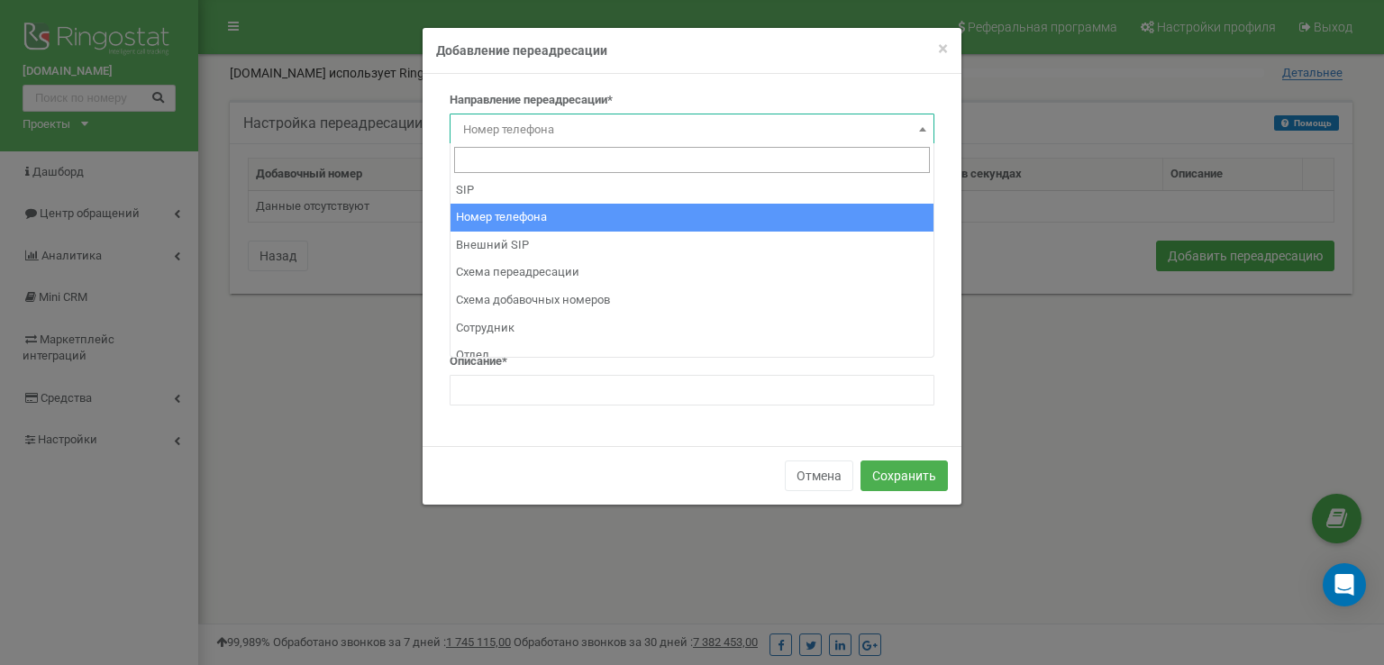
click at [536, 137] on span "Номер телефона" at bounding box center [692, 129] width 472 height 25
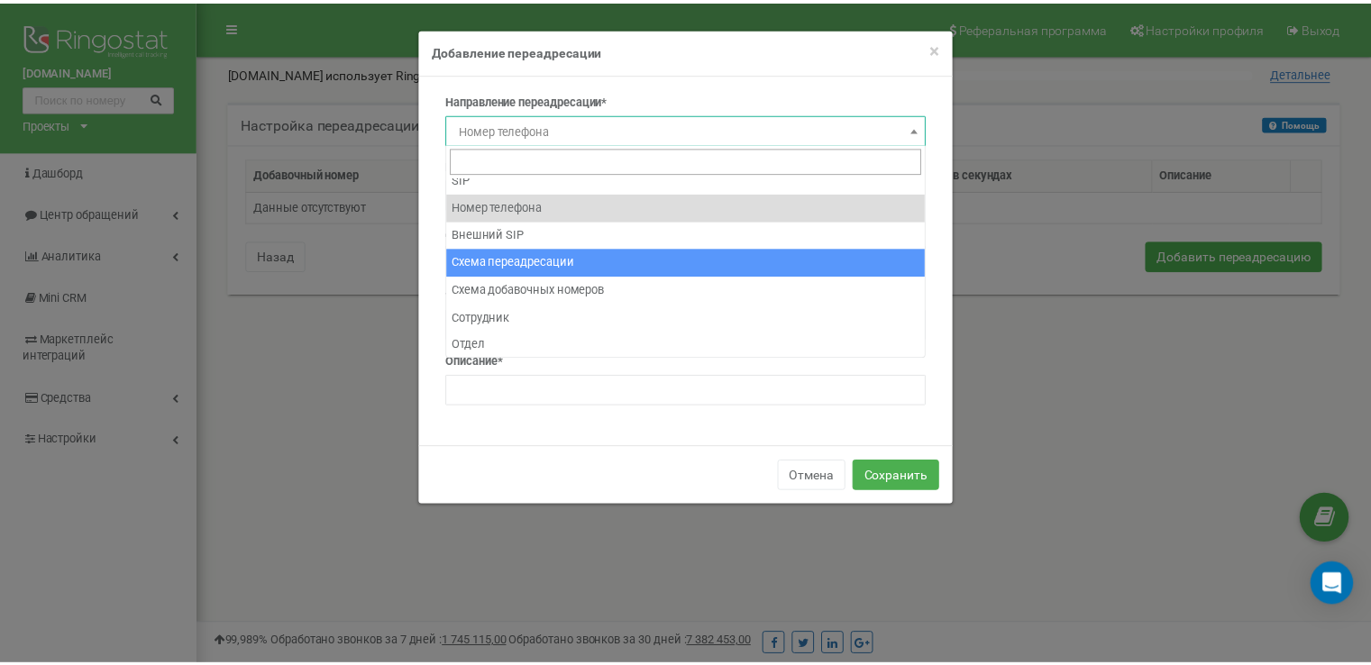
scroll to position [12, 0]
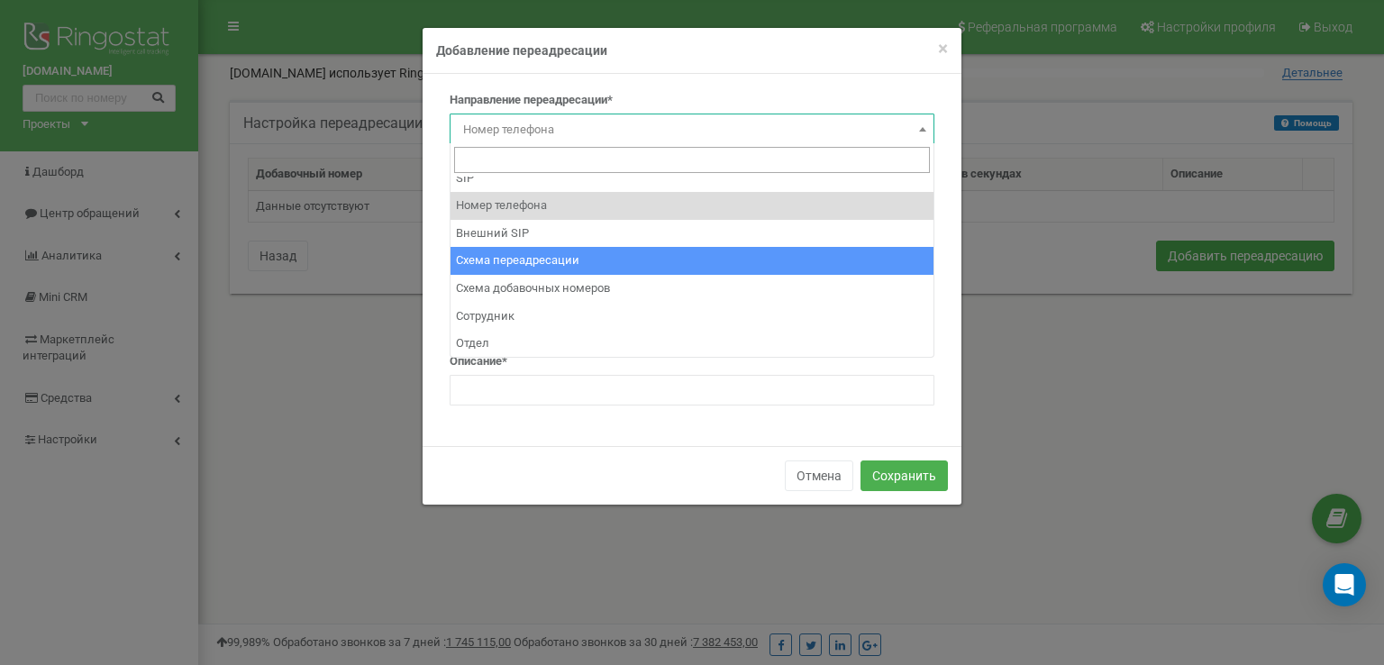
select select "BranchId"
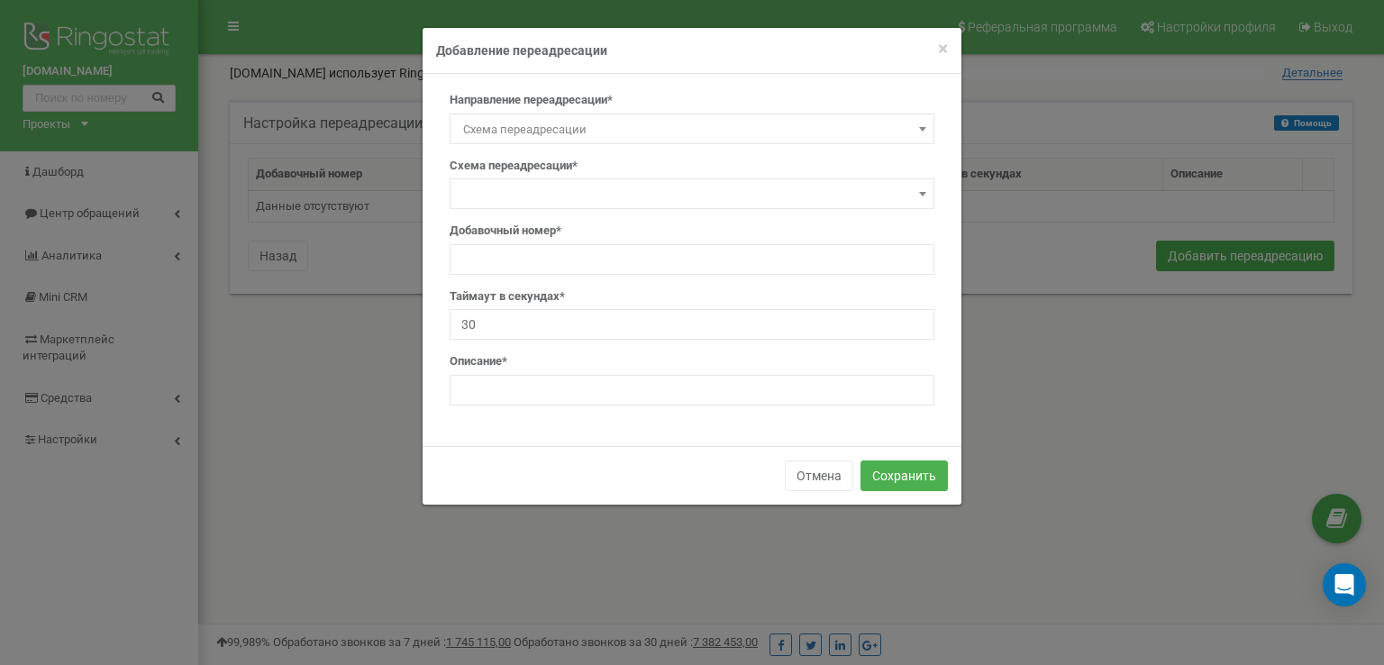
click at [519, 190] on span at bounding box center [692, 193] width 485 height 31
click at [727, 127] on span "Схема переадресации" at bounding box center [692, 129] width 472 height 25
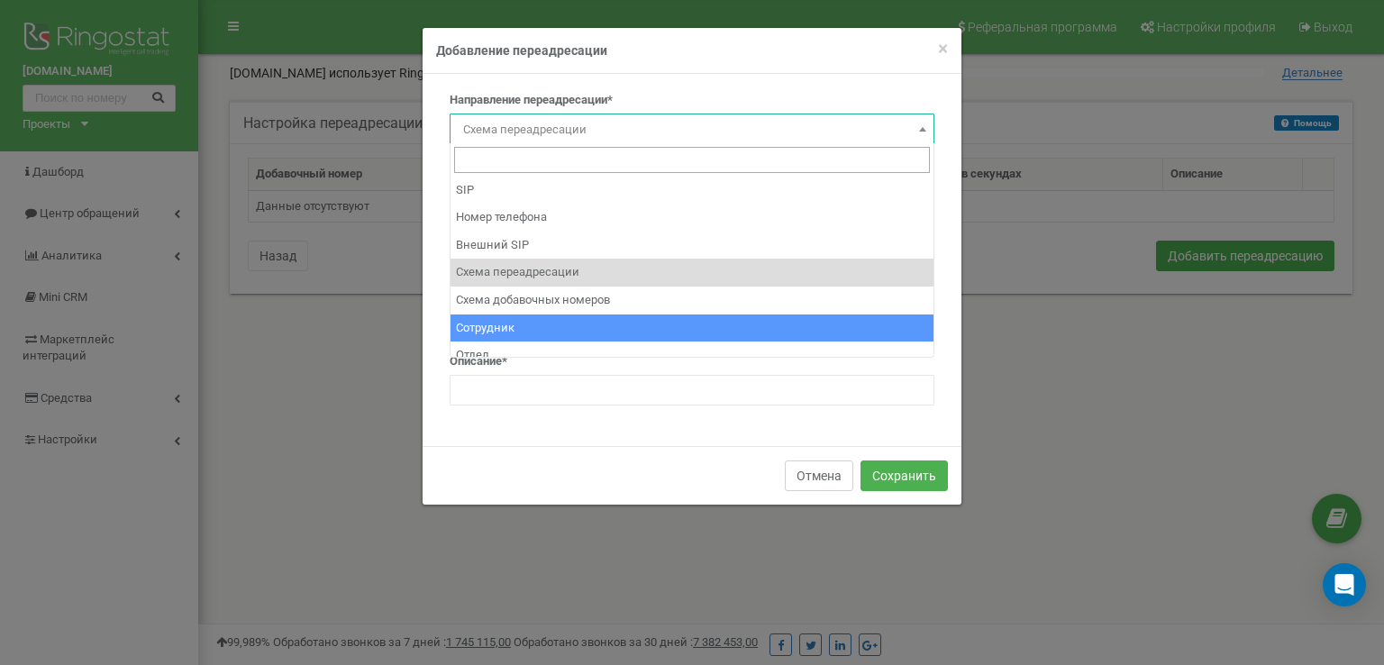
click at [840, 476] on button "Отмена" at bounding box center [819, 476] width 68 height 31
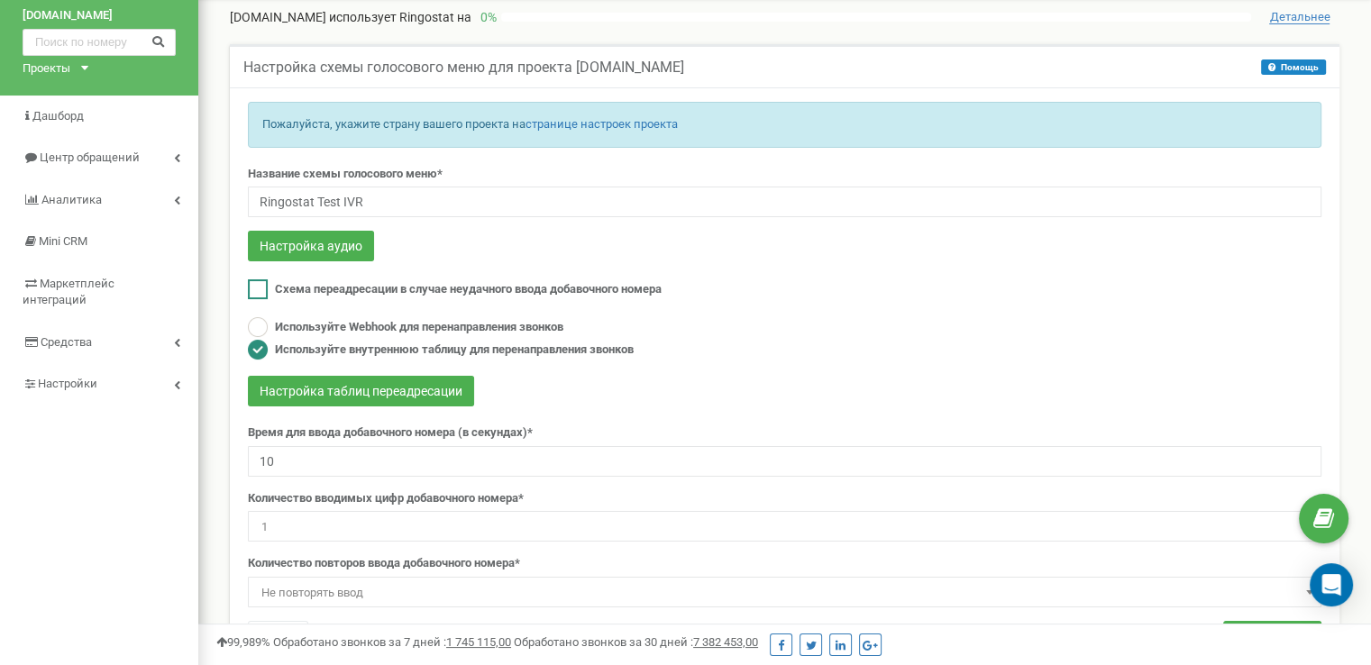
click at [506, 286] on span "Схема переадресации в случае неудачного ввода добавочного номера" at bounding box center [468, 289] width 387 height 14
checkbox input "true"
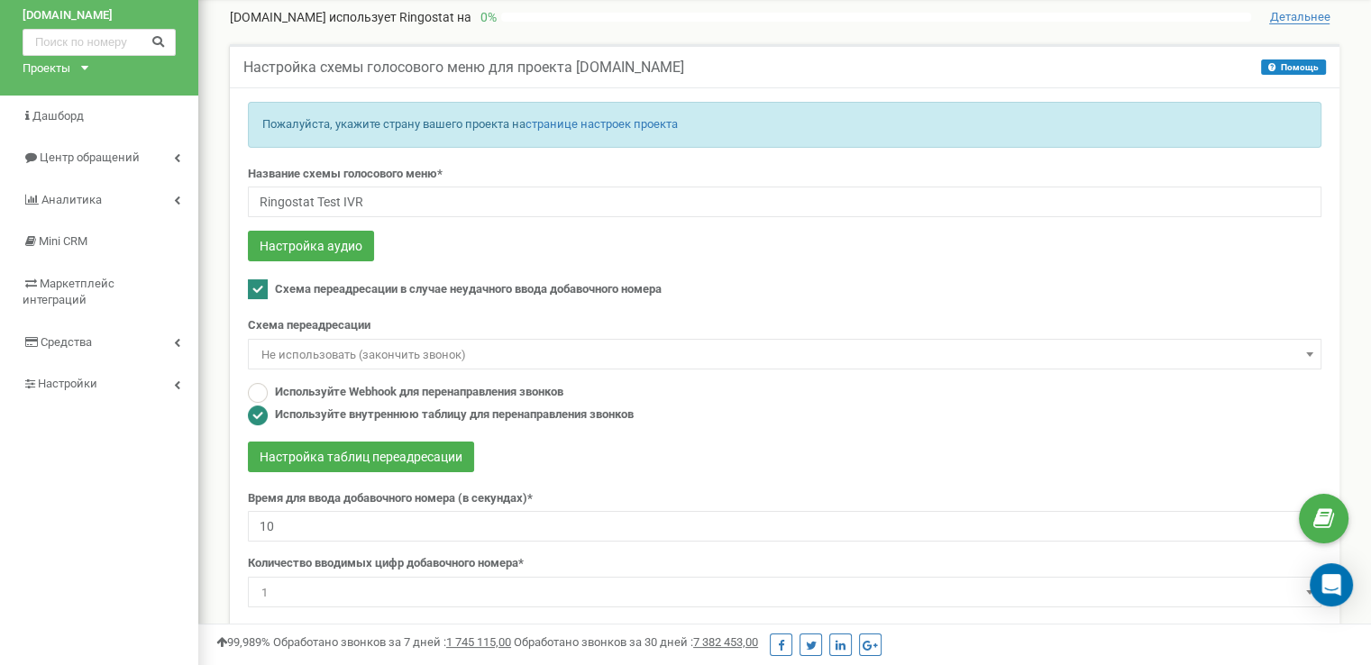
click at [511, 351] on span "Не использовать (закончить звонок)" at bounding box center [784, 354] width 1061 height 25
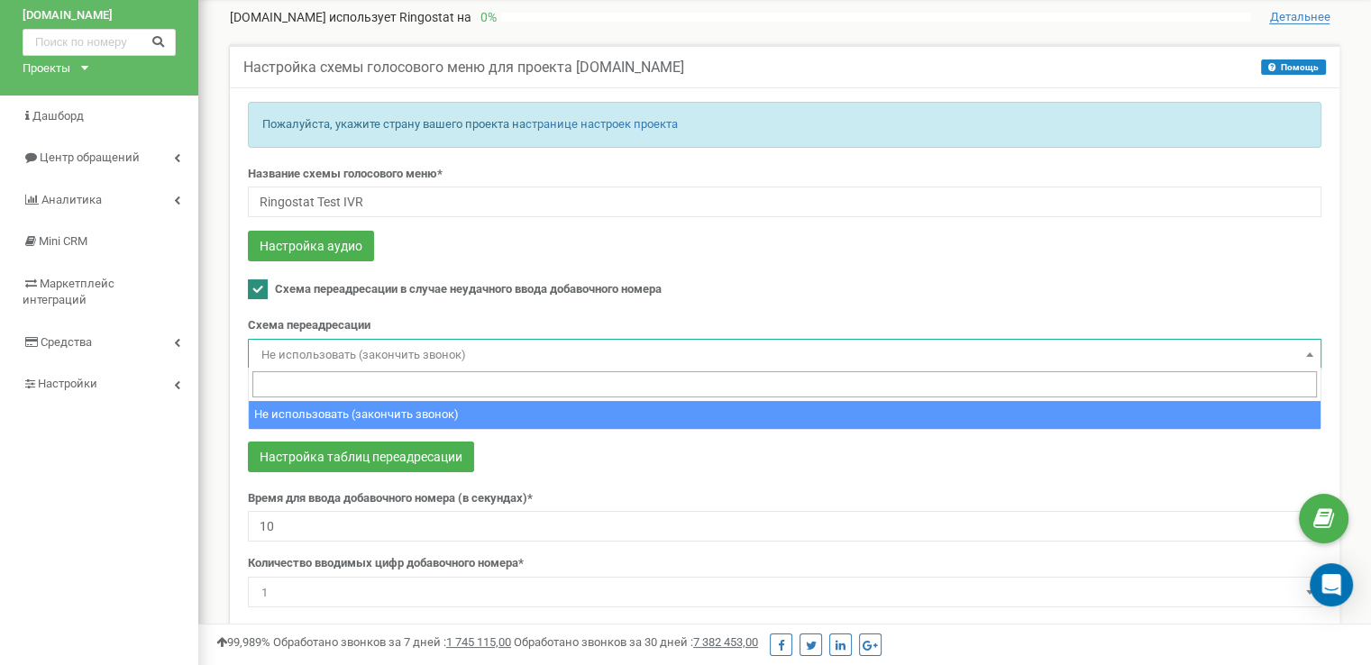
click at [511, 351] on span "Не использовать (закончить звонок)" at bounding box center [784, 354] width 1061 height 25
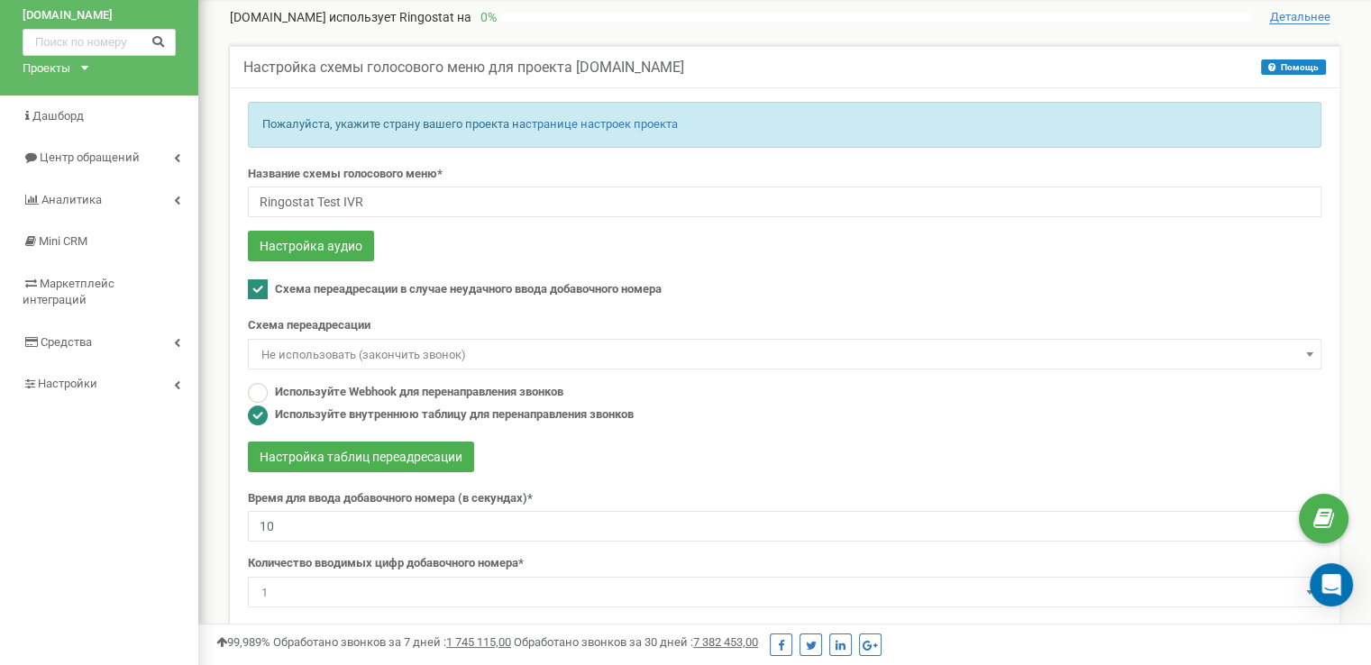
click at [511, 351] on span "Не использовать (закончить звонок)" at bounding box center [784, 354] width 1061 height 25
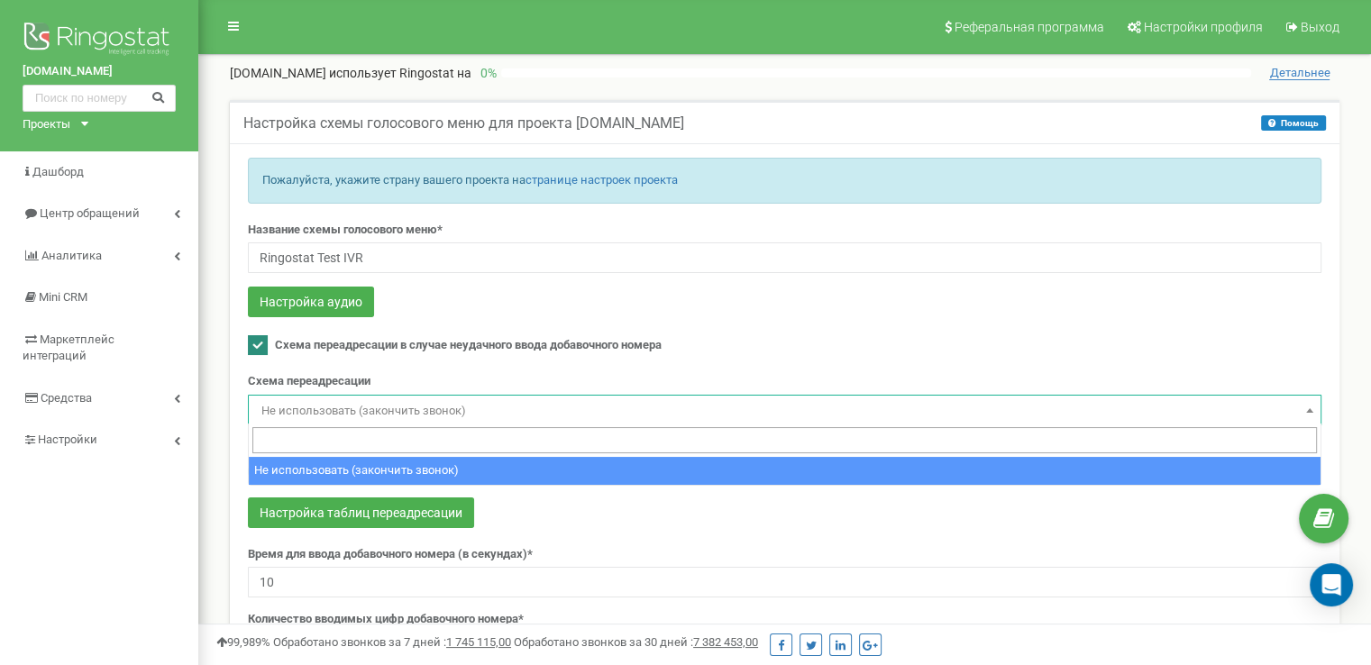
click at [403, 396] on span "Не использовать (закончить звонок)" at bounding box center [784, 410] width 1073 height 31
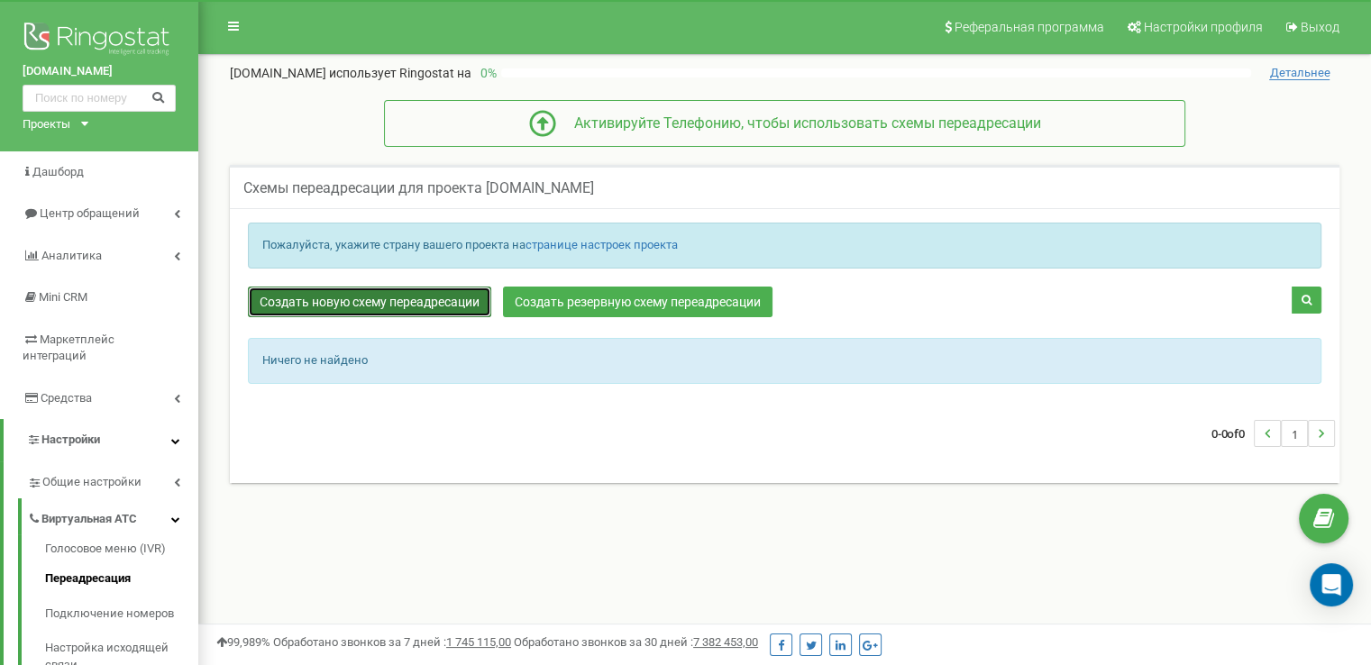
click at [396, 289] on link "Создать новую схему переадресации" at bounding box center [369, 302] width 243 height 31
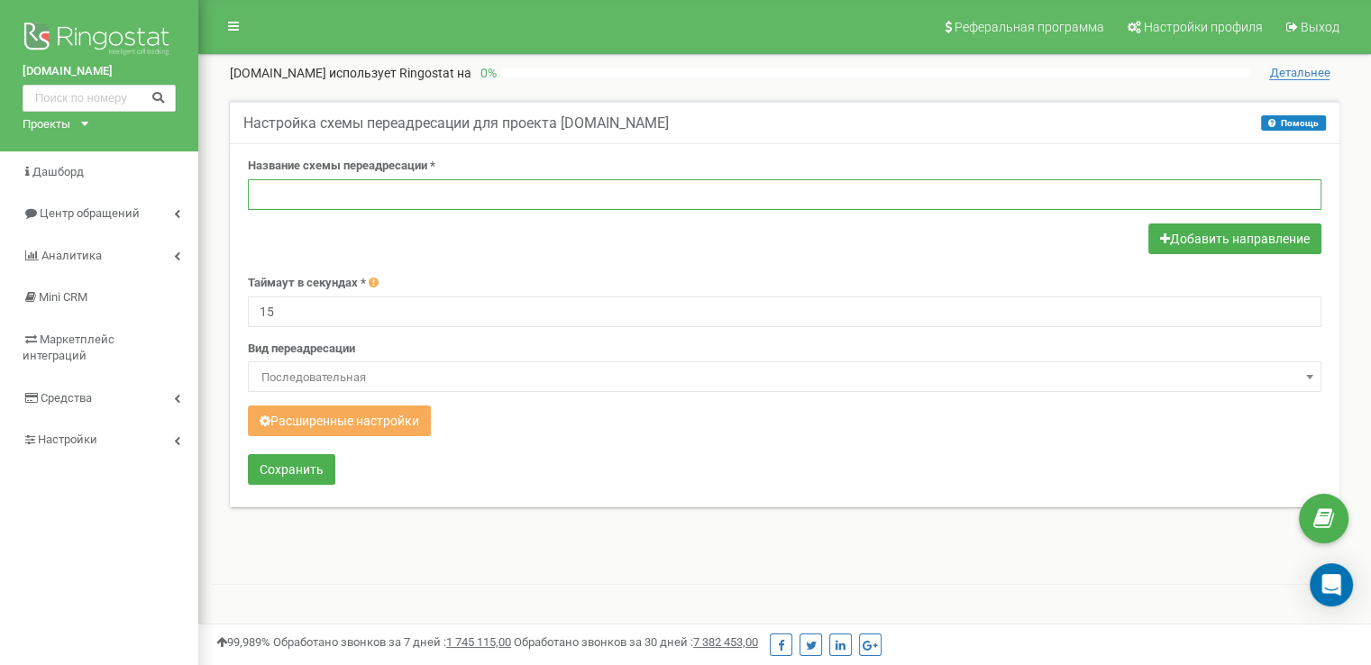
click at [303, 188] on input "text" at bounding box center [784, 194] width 1073 height 31
click at [274, 196] on input "text" at bounding box center [784, 194] width 1073 height 31
paste input "support"
click at [267, 191] on input "support" at bounding box center [784, 194] width 1073 height 31
type input "Support"
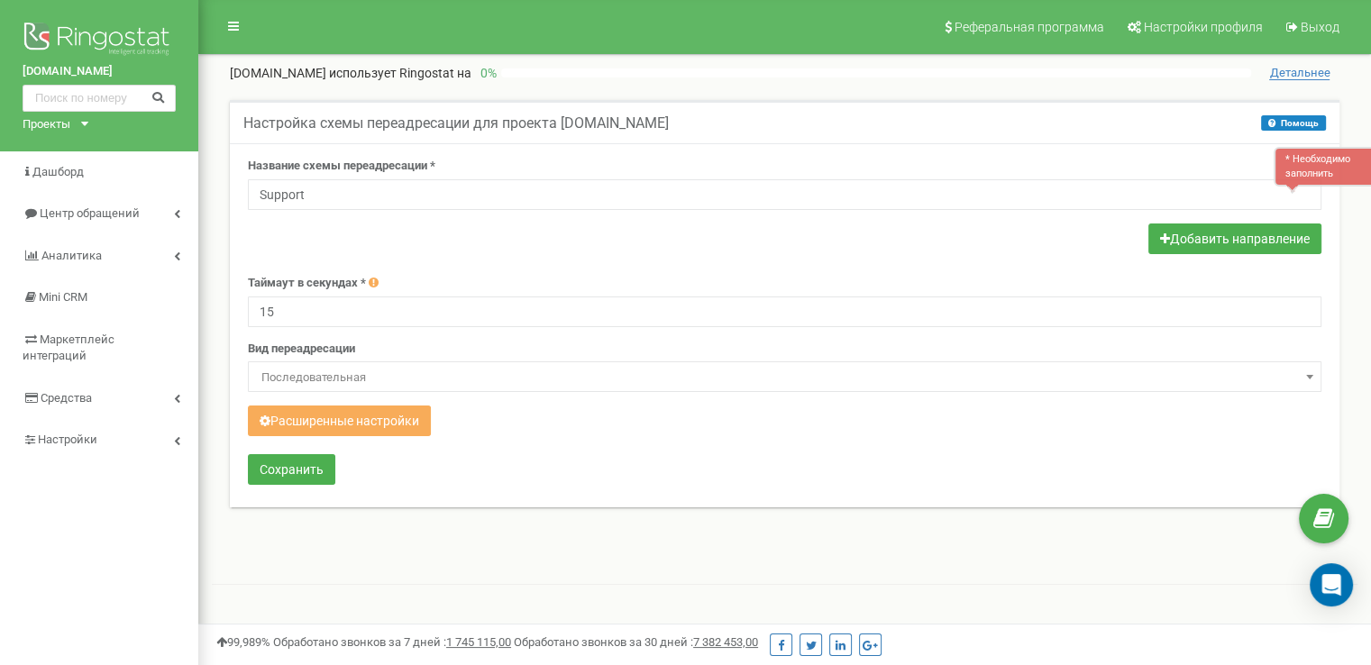
click at [333, 379] on span "Последовательная" at bounding box center [784, 377] width 1061 height 25
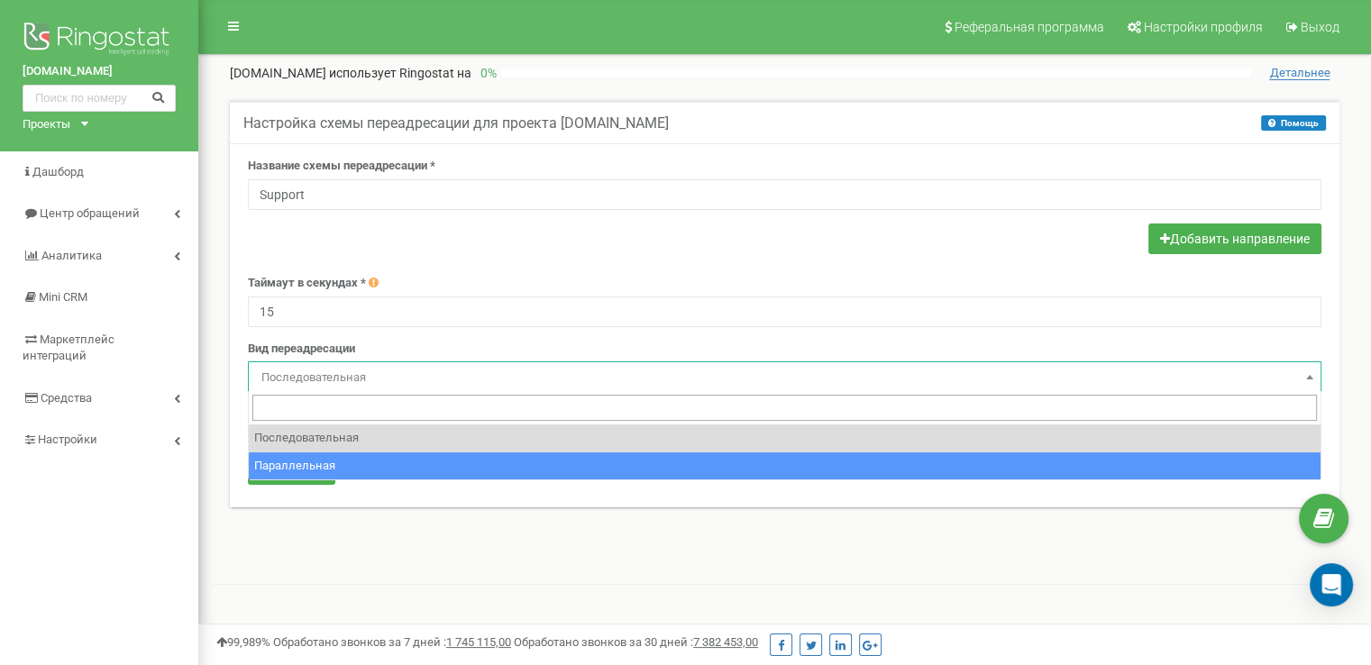
select select "parallel"
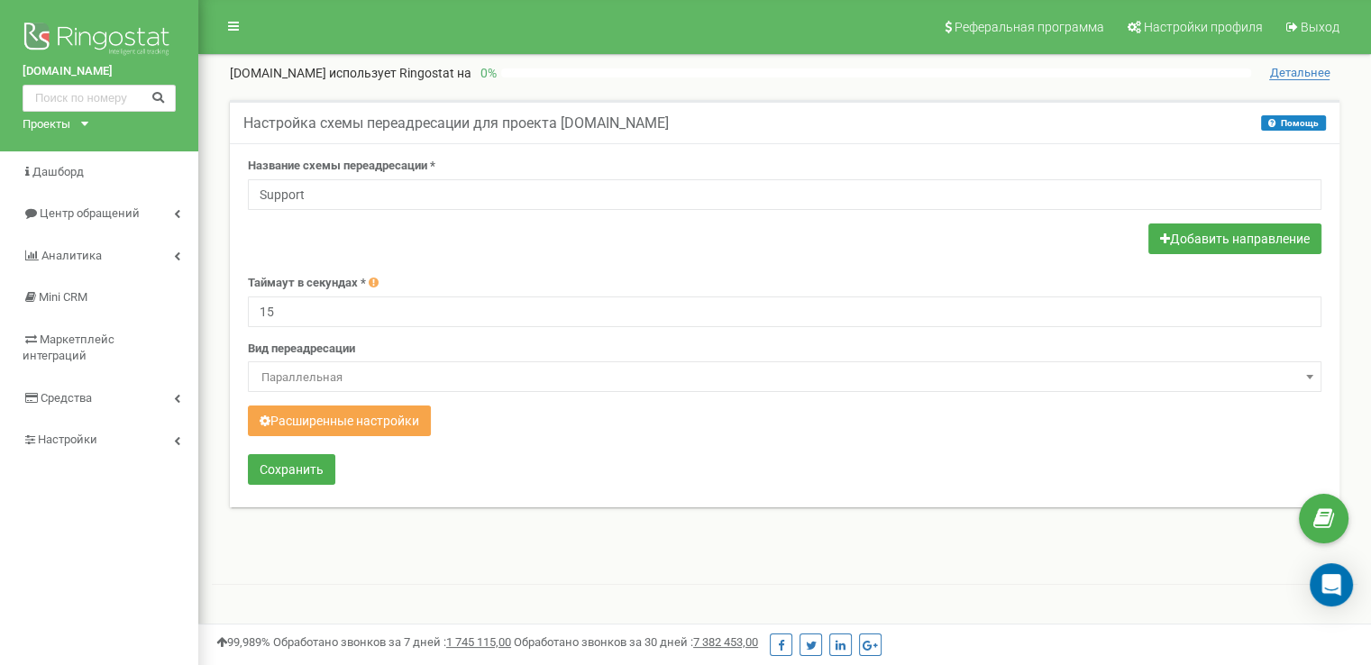
click at [379, 423] on button "Расширенные настройки" at bounding box center [339, 421] width 183 height 31
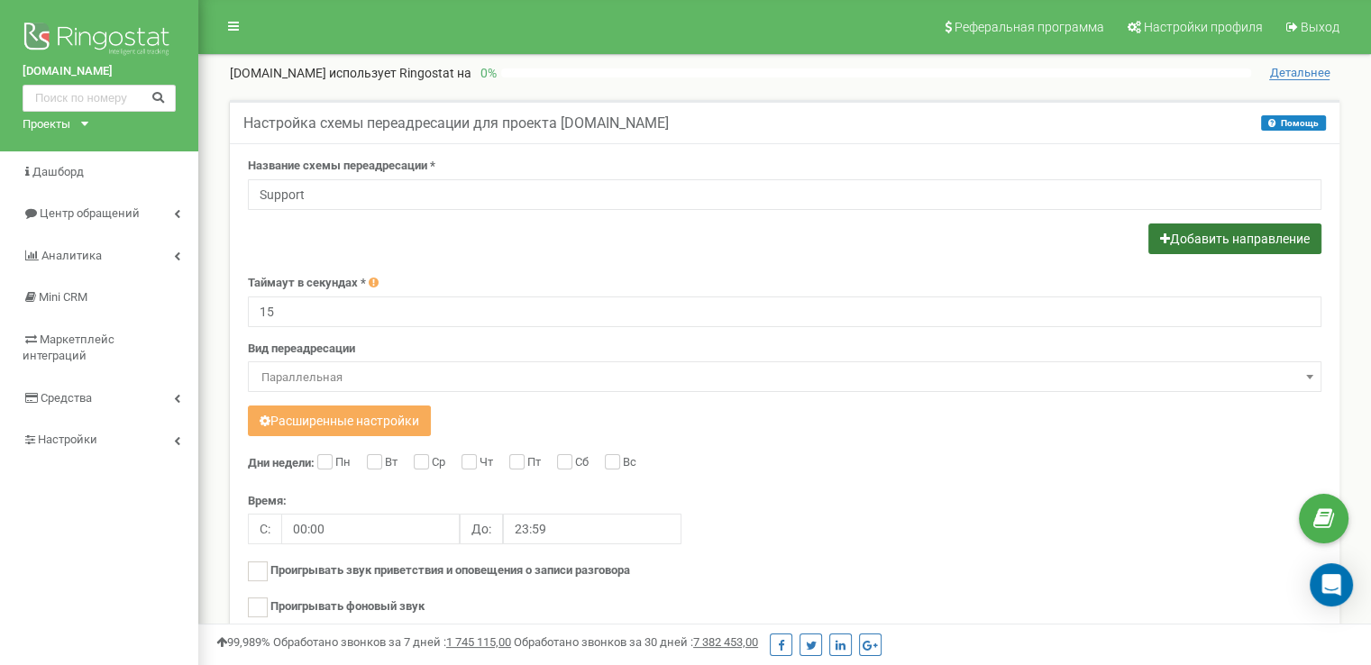
click at [1204, 243] on button "Добавить направление" at bounding box center [1234, 239] width 173 height 31
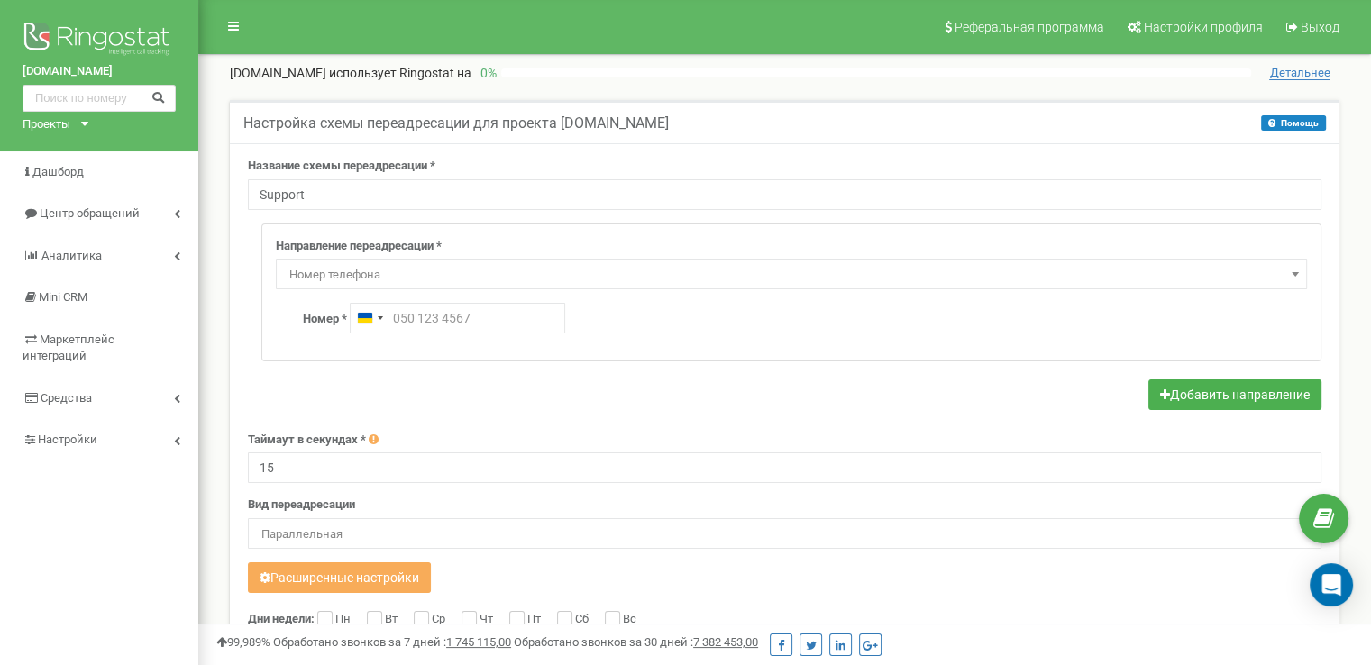
click at [397, 272] on span "Номер телефона" at bounding box center [791, 274] width 1018 height 25
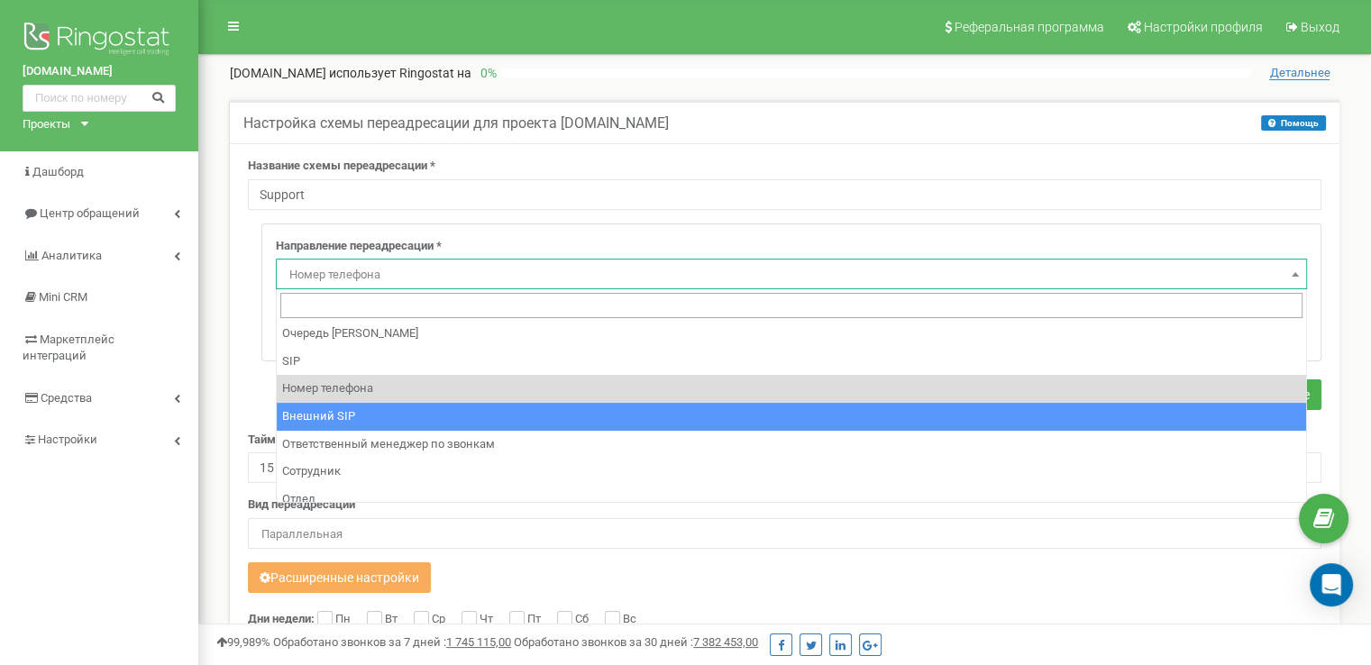
scroll to position [123, 0]
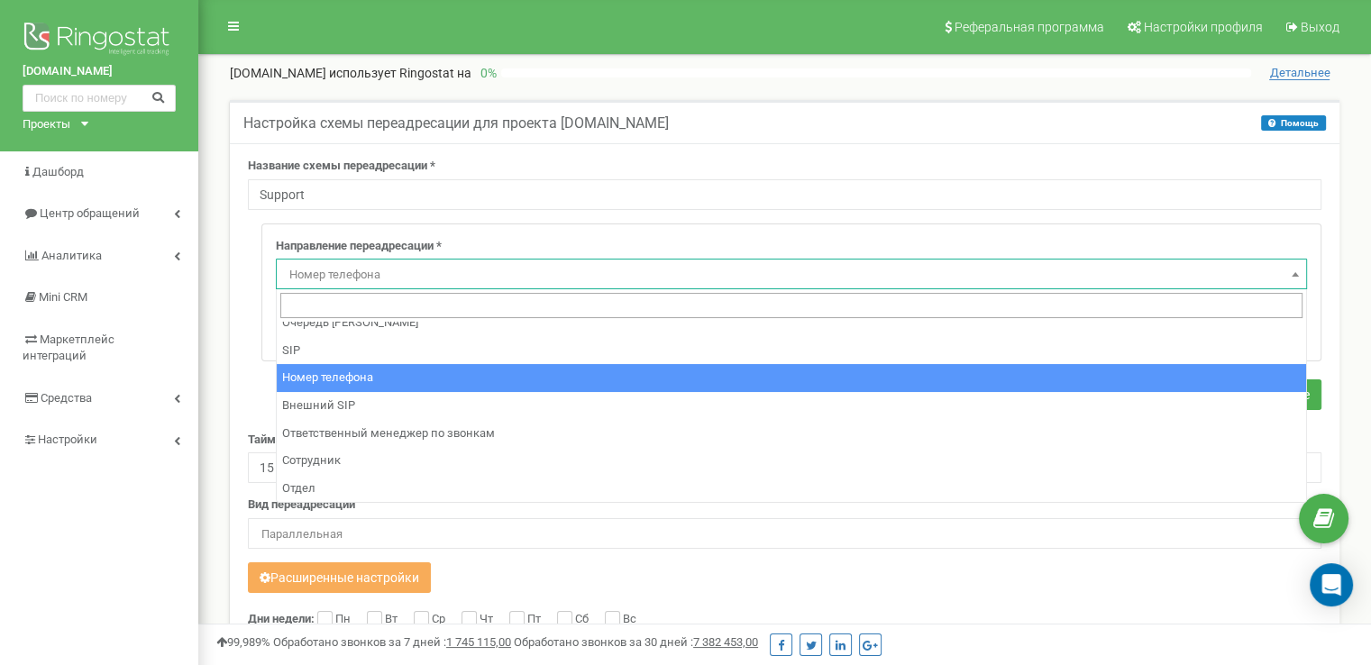
click at [231, 287] on div "Название схемы переадресации * Support Направление переадресации * Не использов…" at bounding box center [784, 547] width 1109 height 808
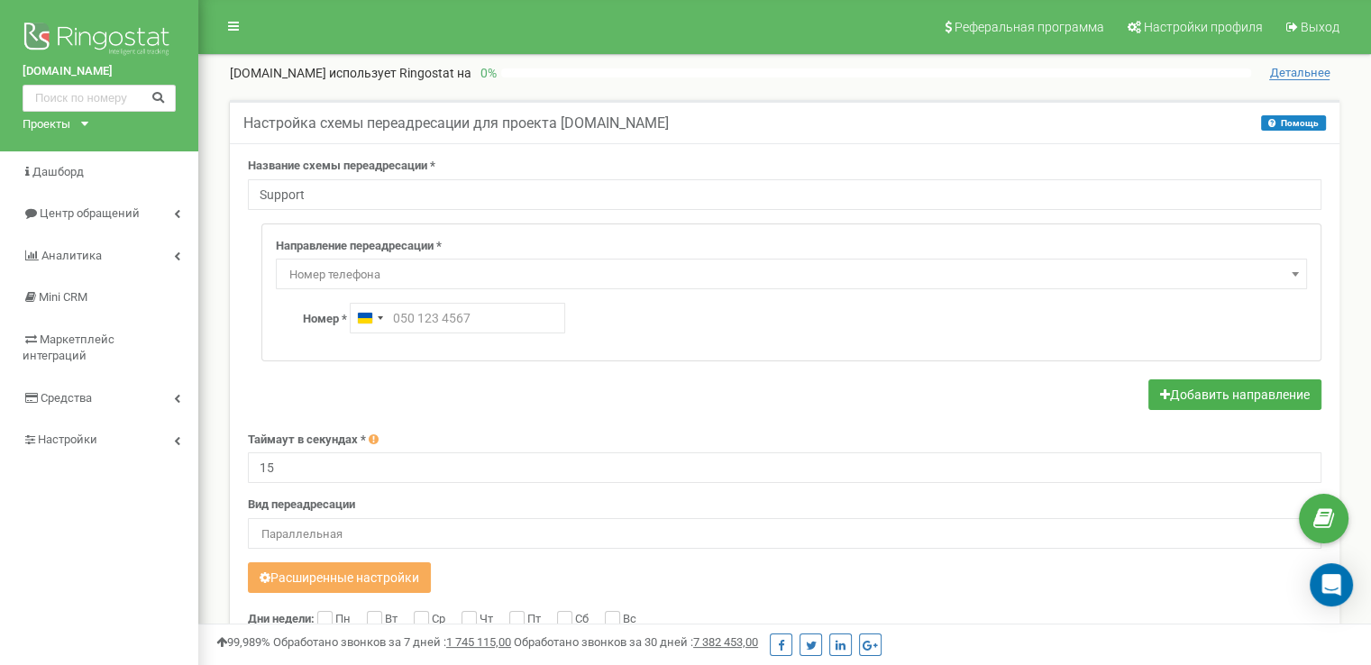
click at [425, 269] on span "Номер телефона" at bounding box center [791, 274] width 1018 height 25
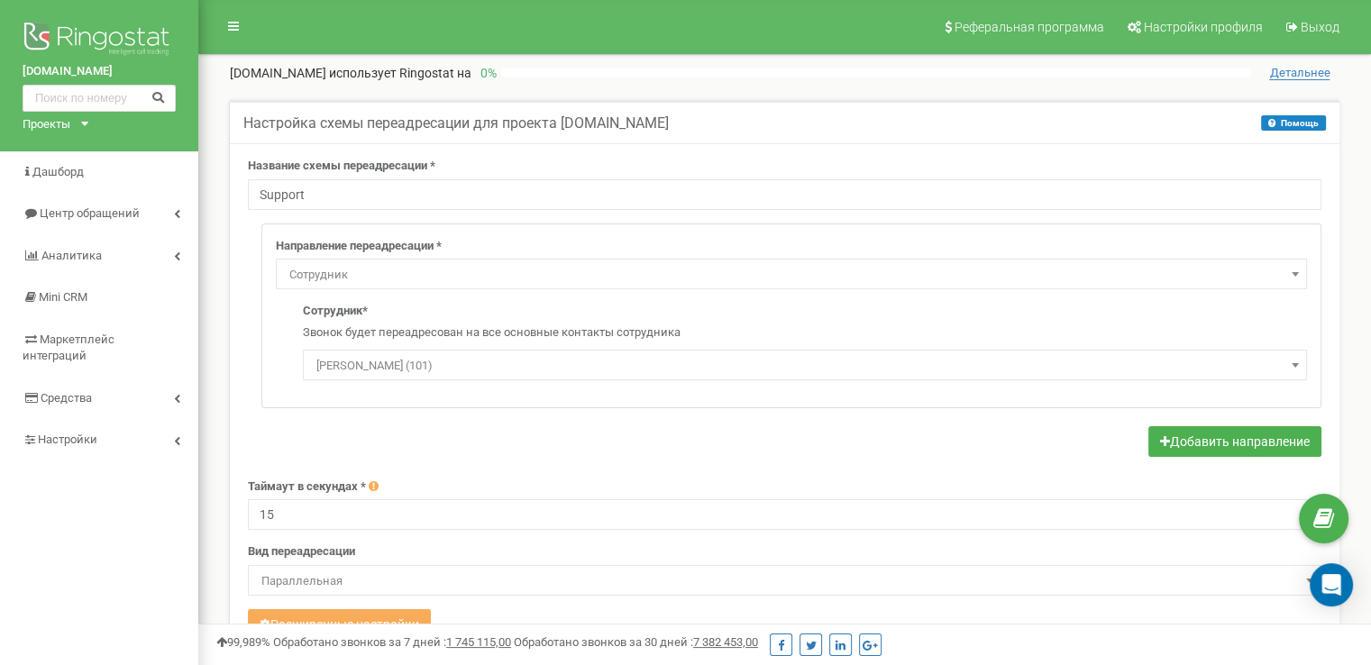
click at [410, 369] on span "Іванов Іван (101)" at bounding box center [804, 365] width 991 height 25
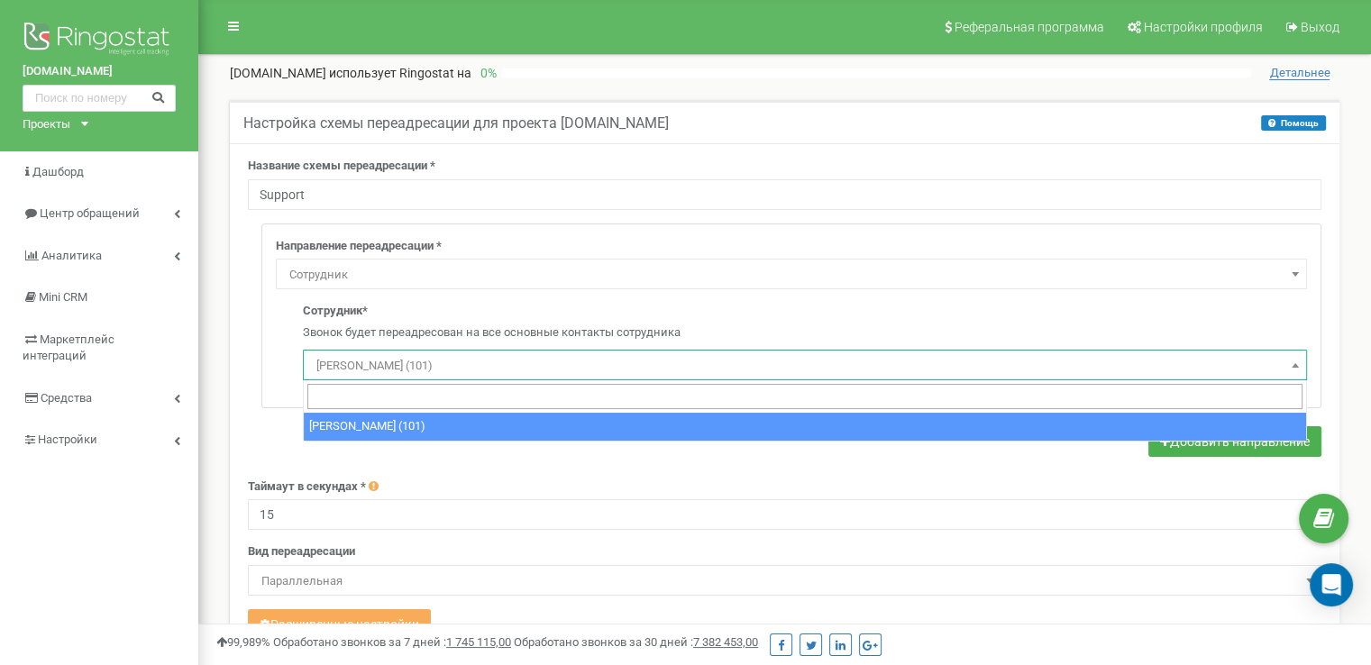
click at [365, 268] on span "Сотрудник" at bounding box center [791, 274] width 1018 height 25
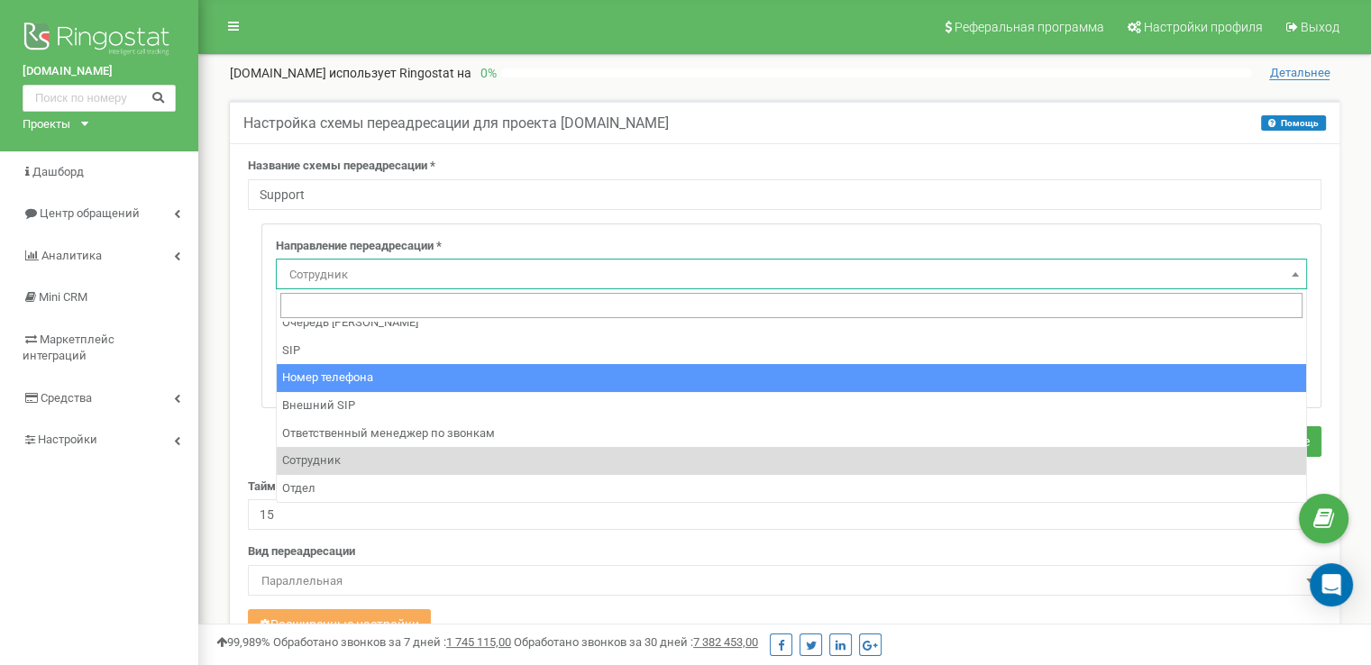
select select "Phone"
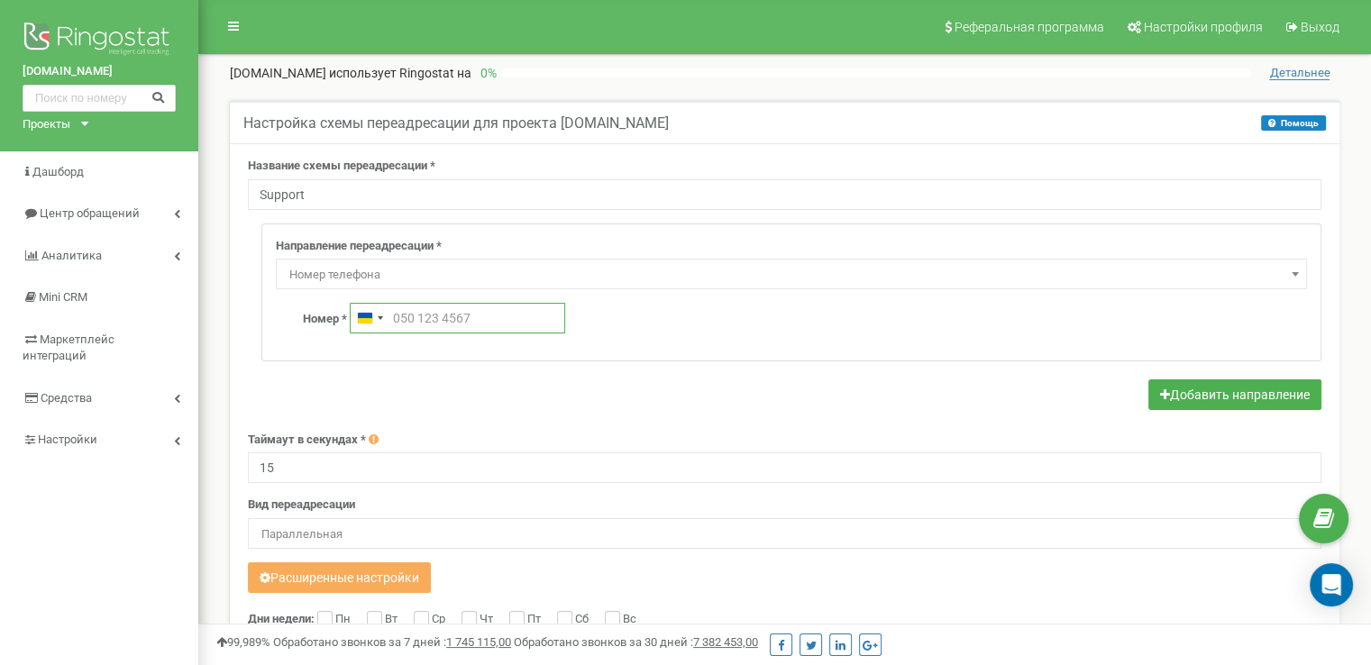
click at [417, 315] on input "text" at bounding box center [457, 318] width 215 height 31
paste input "380931112314"
click at [410, 323] on input "380931112314" at bounding box center [457, 318] width 215 height 31
type input "093 111 2314"
click at [433, 375] on form "Название схемы переадресации * Support Направление переадресации * Не использов…" at bounding box center [784, 546] width 1073 height 776
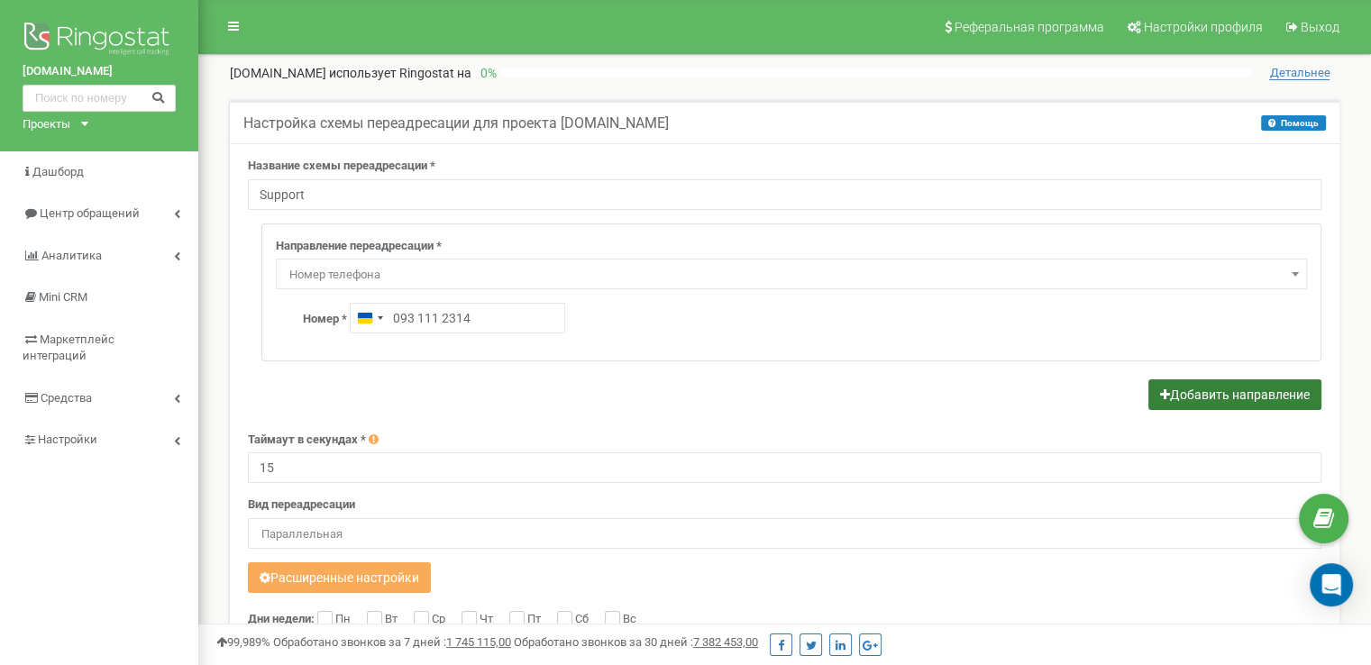
click at [1198, 391] on button "Добавить направление" at bounding box center [1234, 394] width 173 height 31
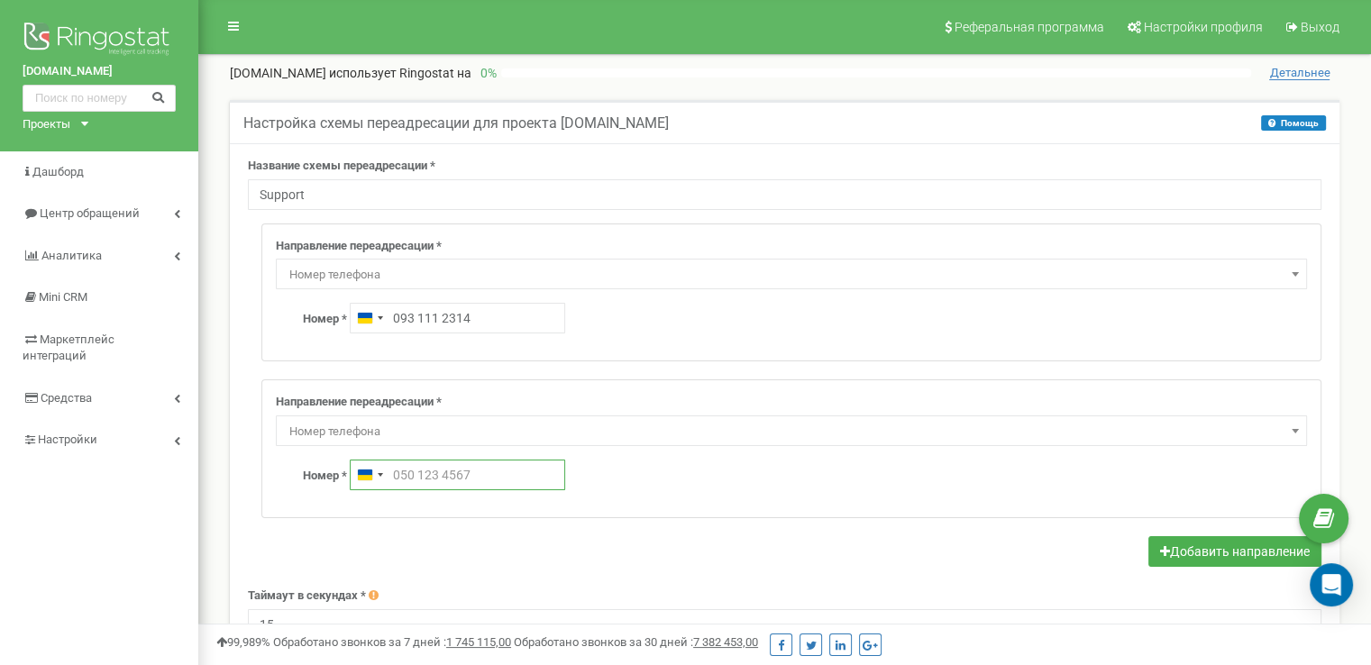
click at [418, 473] on input "text" at bounding box center [457, 475] width 215 height 31
paste input "380441112314"
click at [408, 477] on input "380441112314" at bounding box center [457, 475] width 215 height 31
type input "044 111 2314"
click at [622, 470] on div "Номер * Ukraine +380 044 111 2314" at bounding box center [805, 475] width 1004 height 31
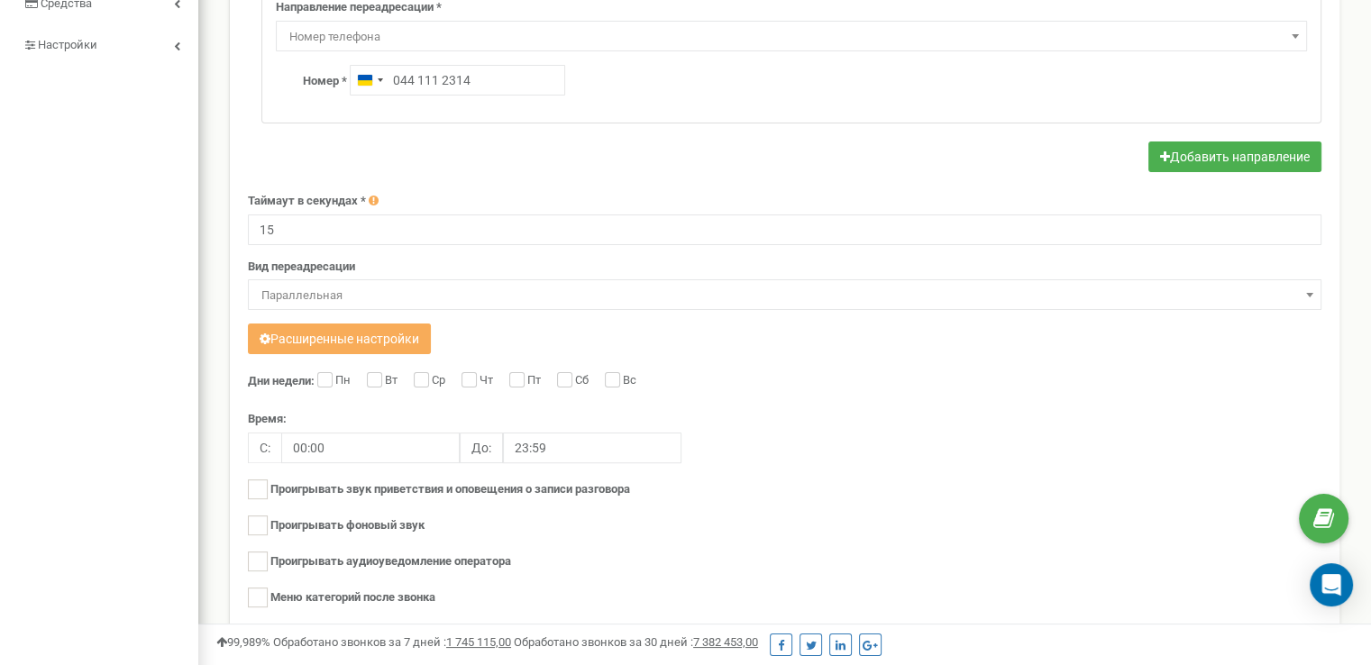
scroll to position [533, 0]
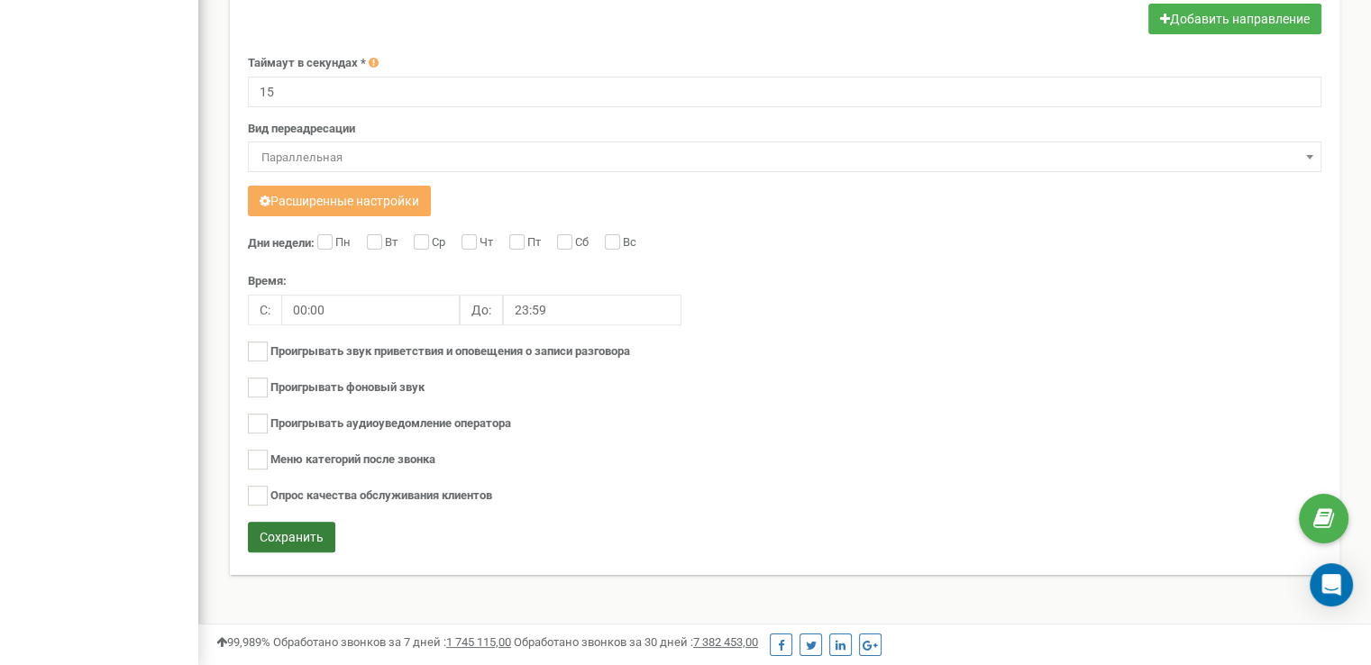
click at [333, 525] on button "Сохранить" at bounding box center [291, 537] width 87 height 31
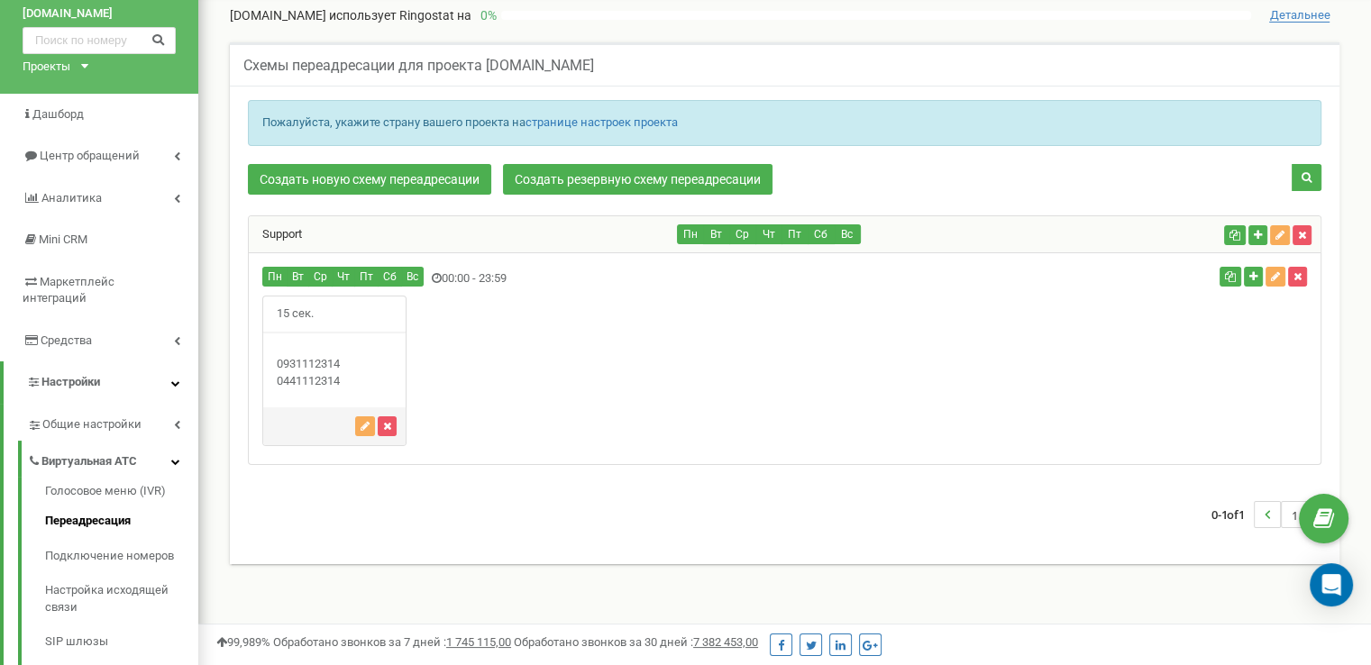
scroll to position [38, 0]
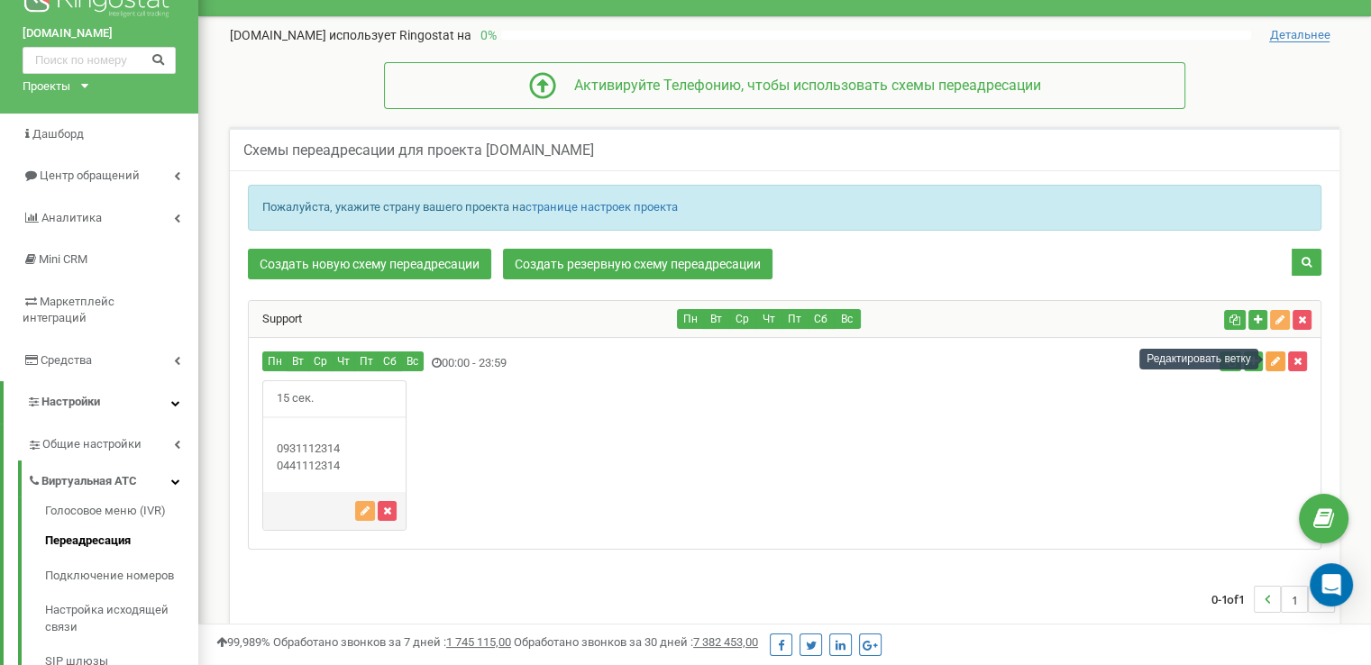
click at [1273, 365] on button "button" at bounding box center [1275, 361] width 20 height 20
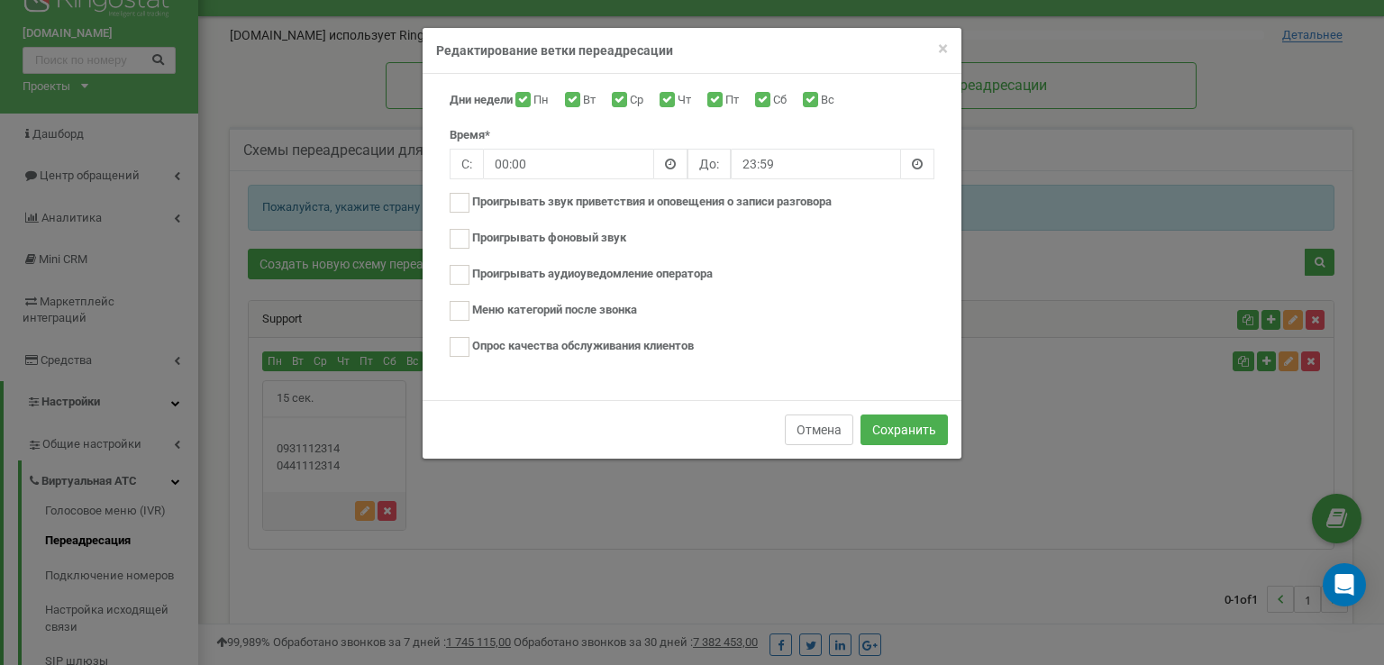
click at [813, 426] on button "Отмена" at bounding box center [819, 430] width 68 height 31
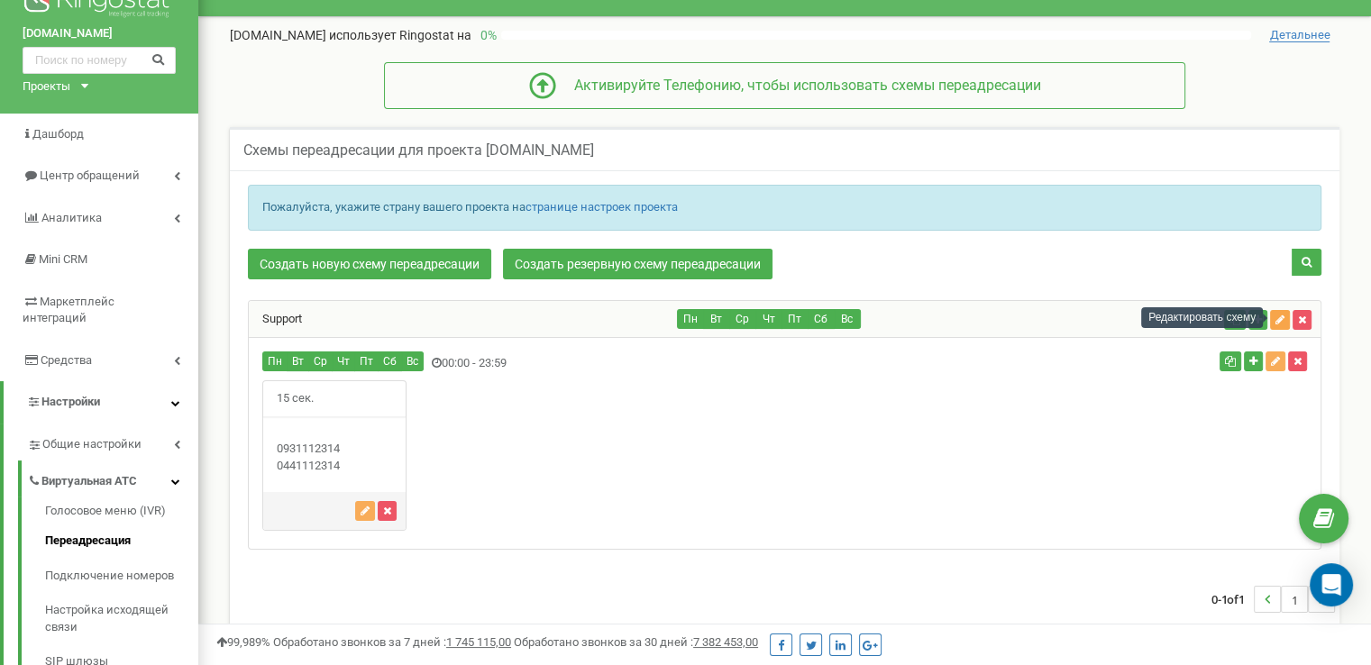
click at [1280, 317] on icon "button" at bounding box center [1279, 320] width 9 height 11
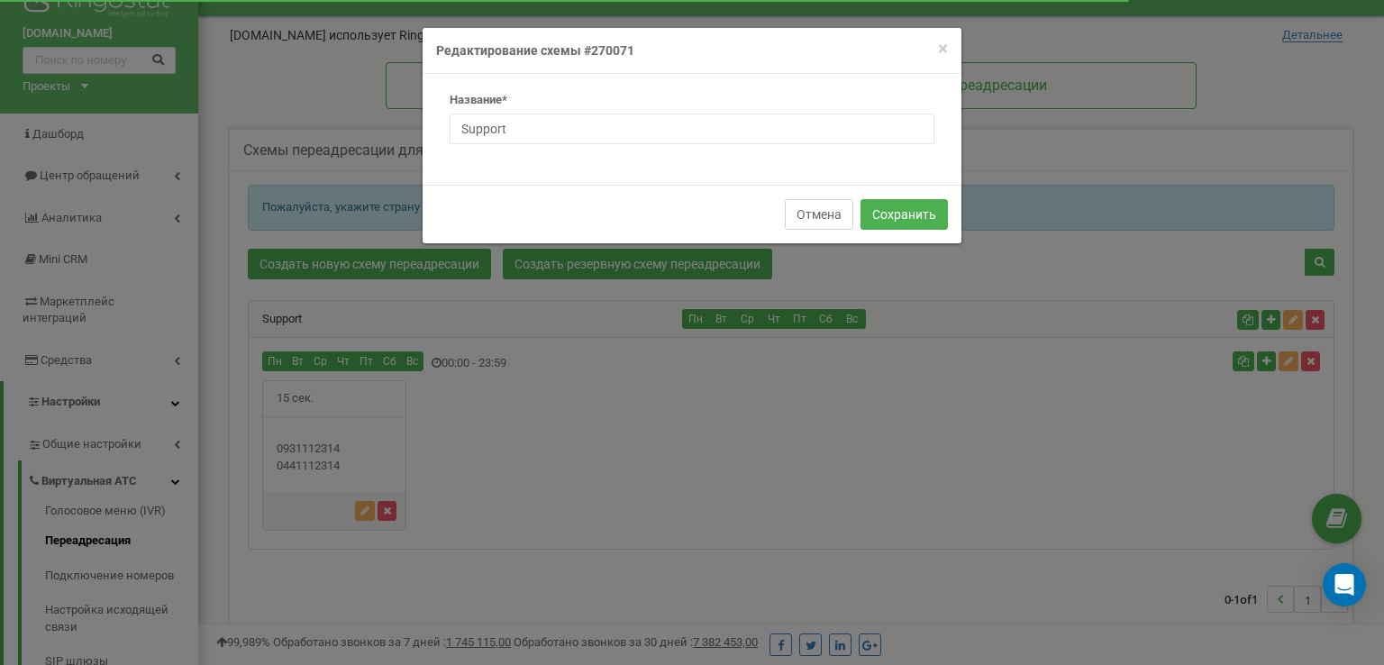
click at [807, 212] on button "Отмена" at bounding box center [819, 214] width 68 height 31
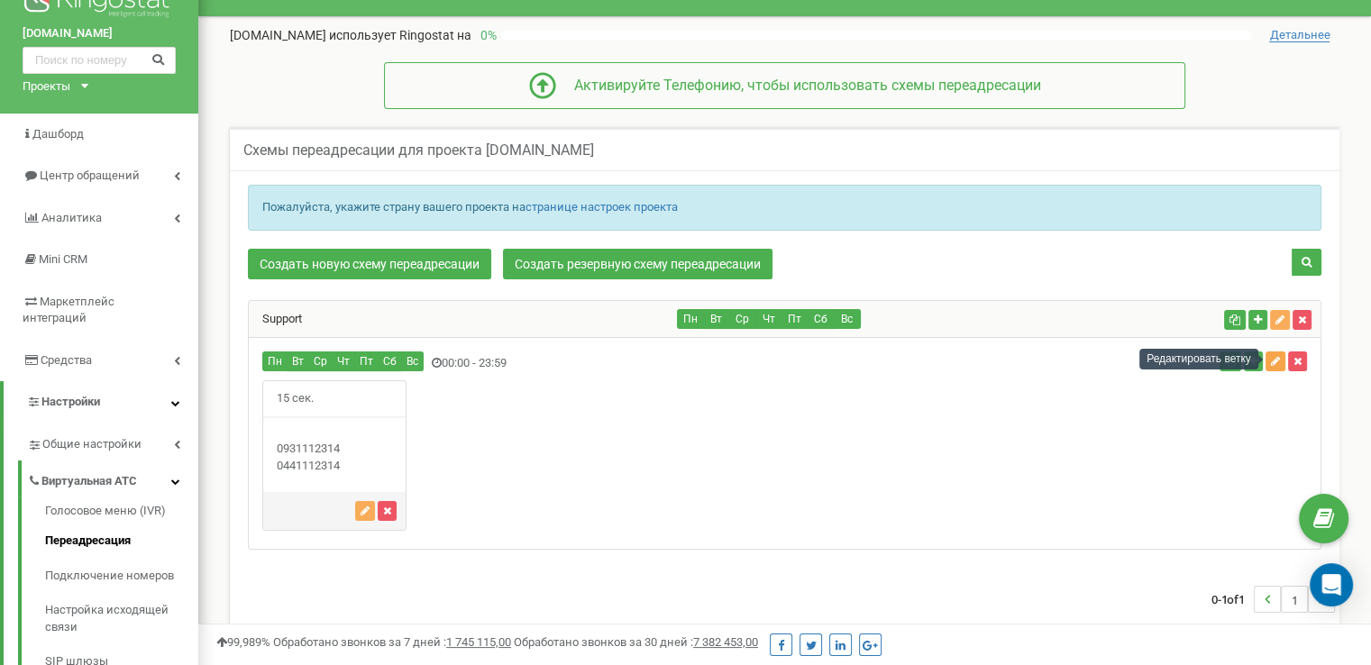
click at [1273, 358] on icon "button" at bounding box center [1275, 361] width 9 height 11
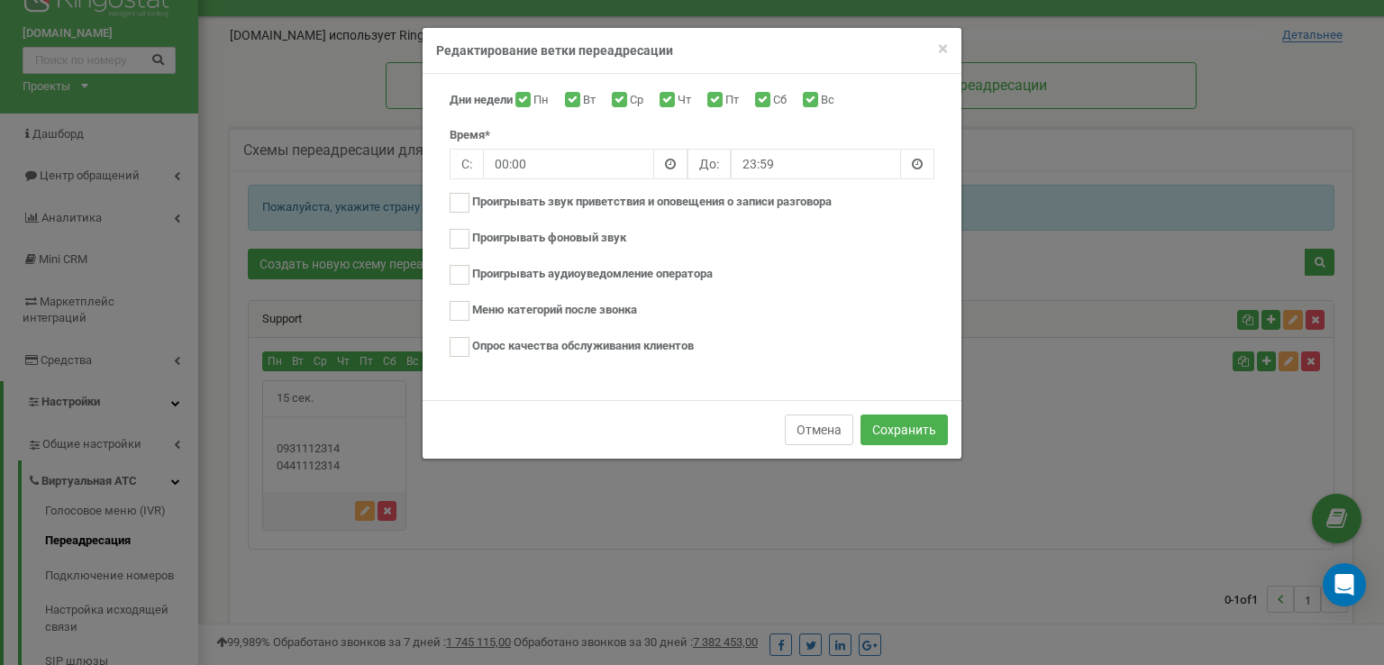
click at [826, 418] on button "Отмена" at bounding box center [819, 430] width 68 height 31
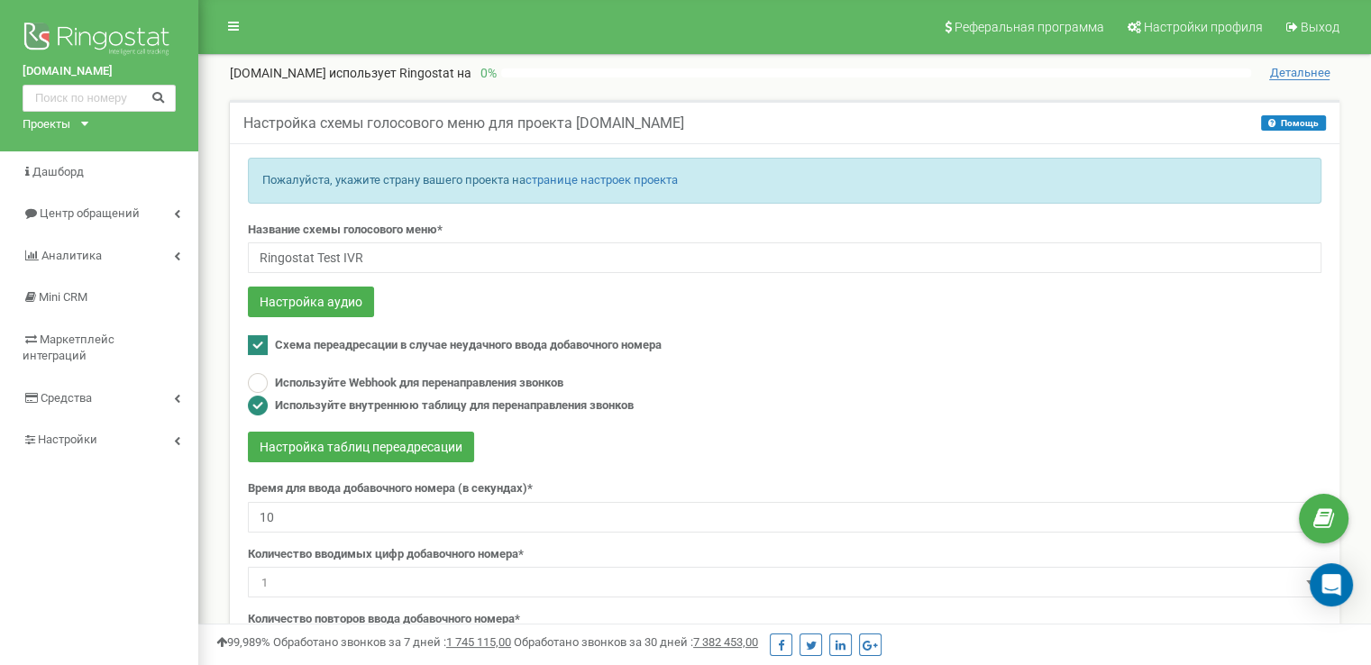
click at [303, 340] on span "Схема переадресации в случае неудачного ввода добавочного номера" at bounding box center [468, 345] width 387 height 14
click at [304, 340] on span "Схема переадресации в случае неудачного ввода добавочного номера" at bounding box center [468, 345] width 387 height 14
checkbox input "true"
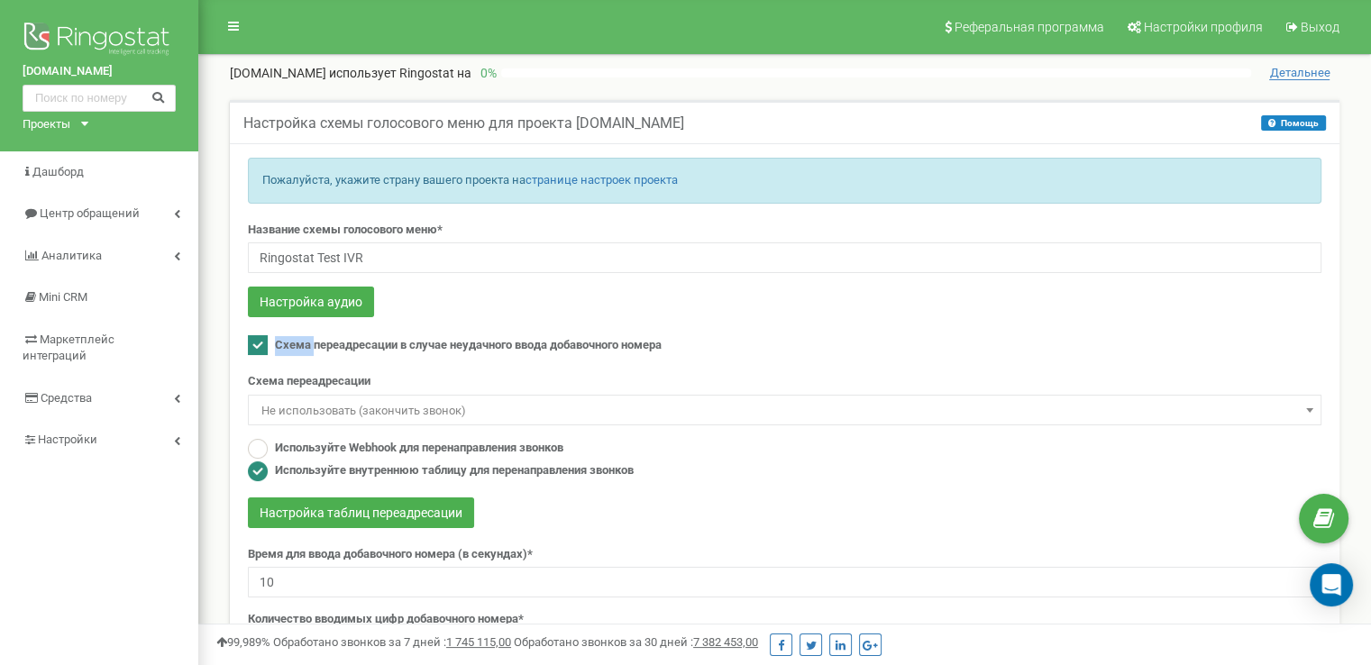
click at [315, 408] on span "Не использовать (закончить звонок)" at bounding box center [784, 410] width 1061 height 25
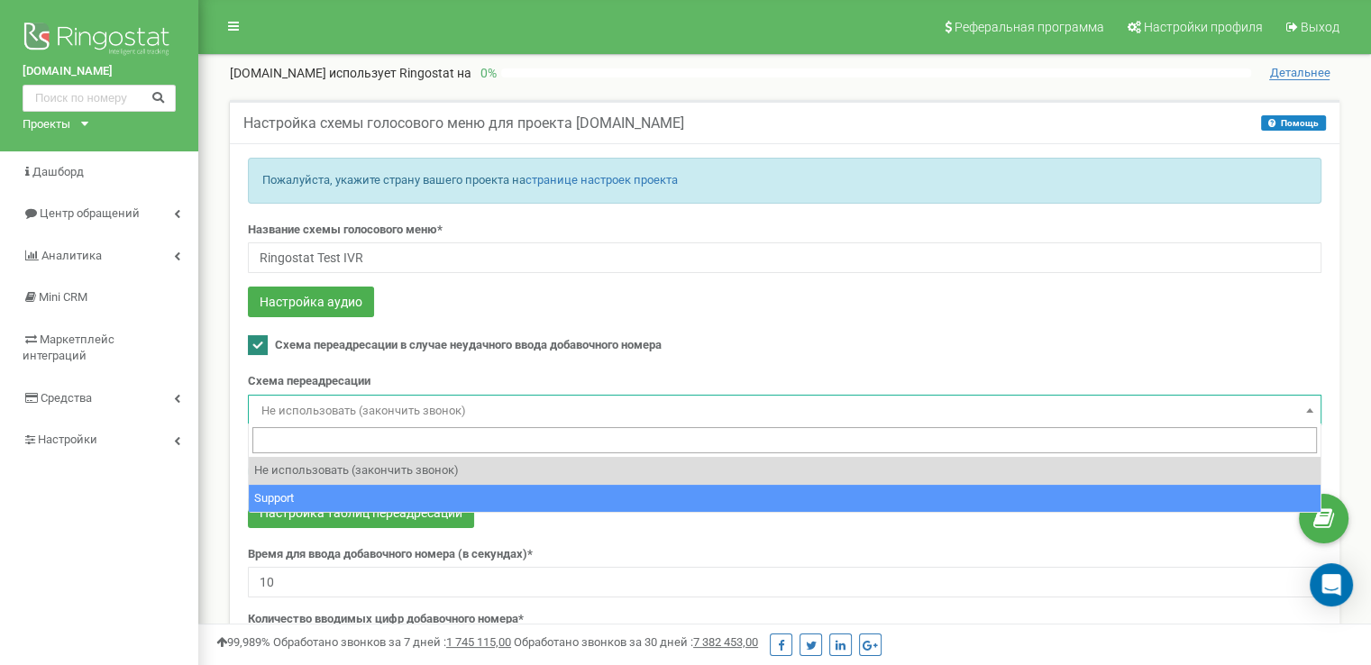
select select "270071"
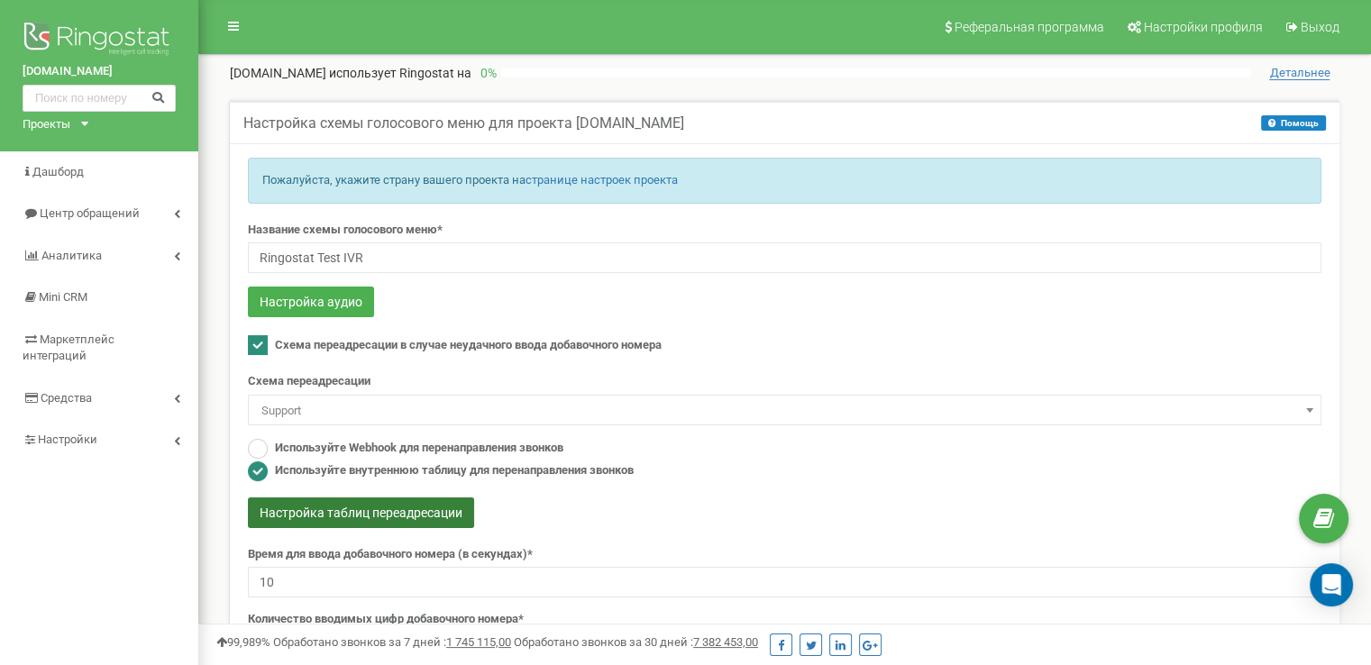
click at [417, 497] on button "Настройка таблиц переадресации" at bounding box center [361, 512] width 226 height 31
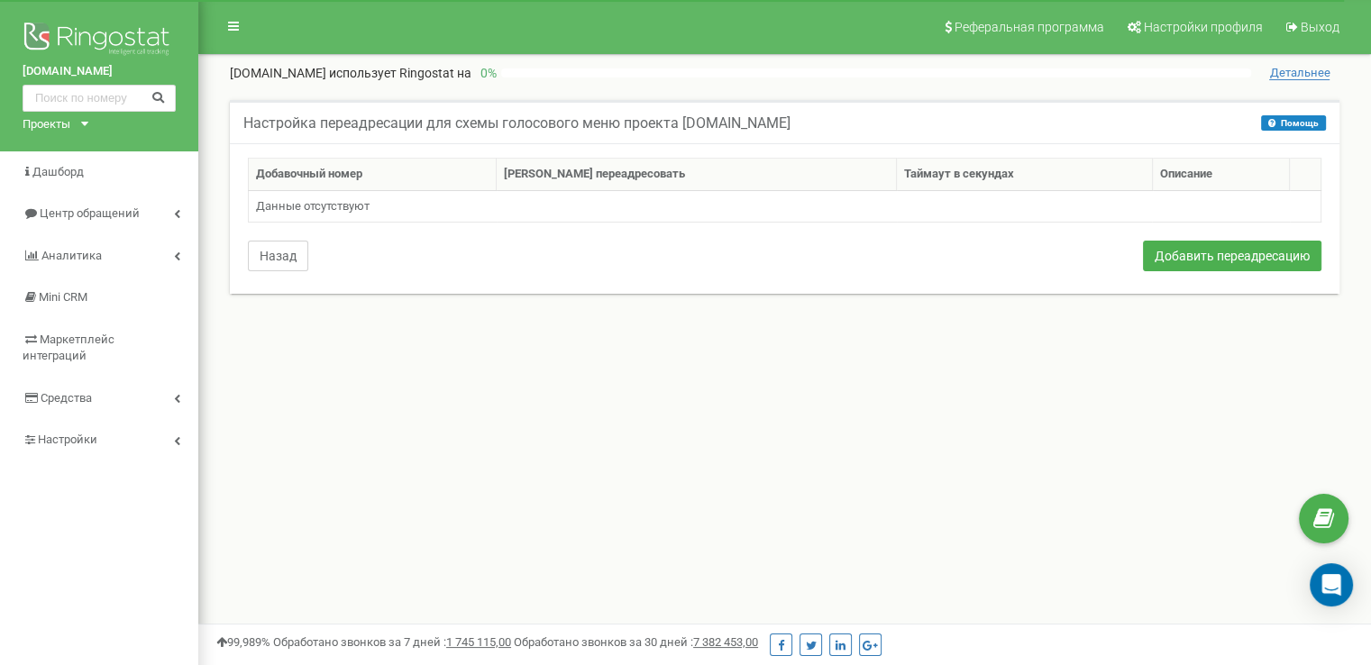
click at [282, 257] on button "Назад" at bounding box center [278, 256] width 60 height 31
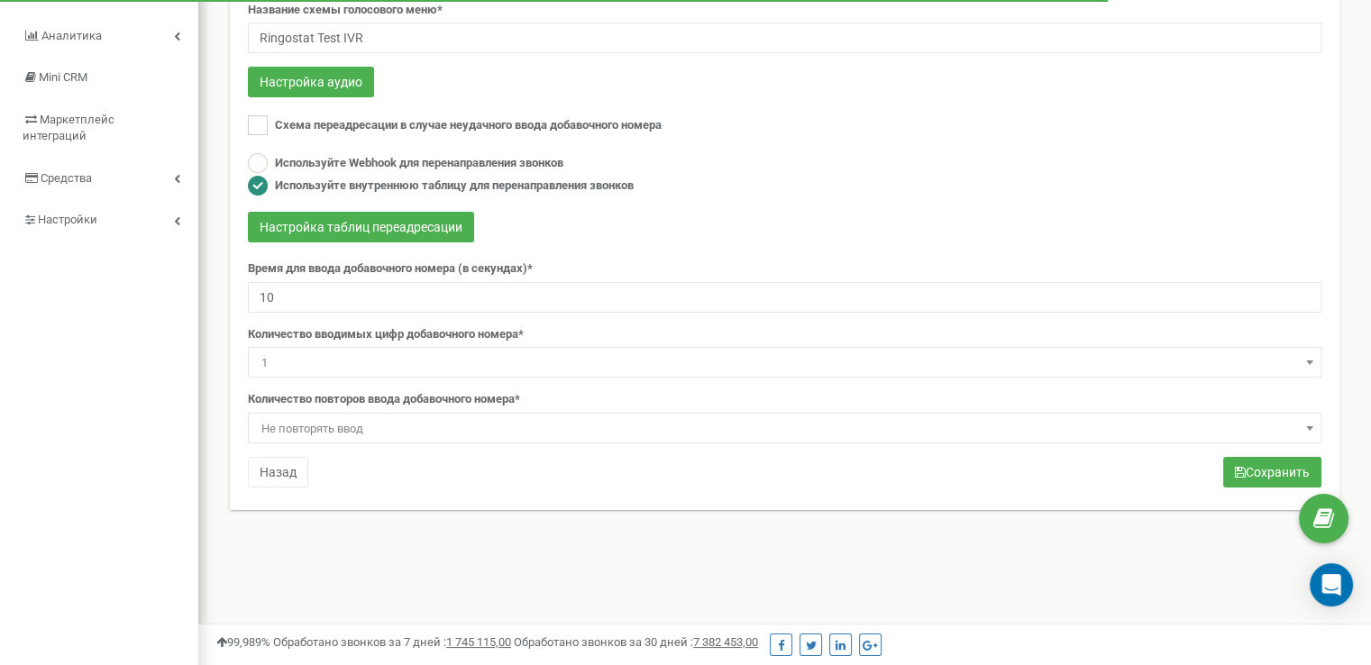
scroll to position [180, 0]
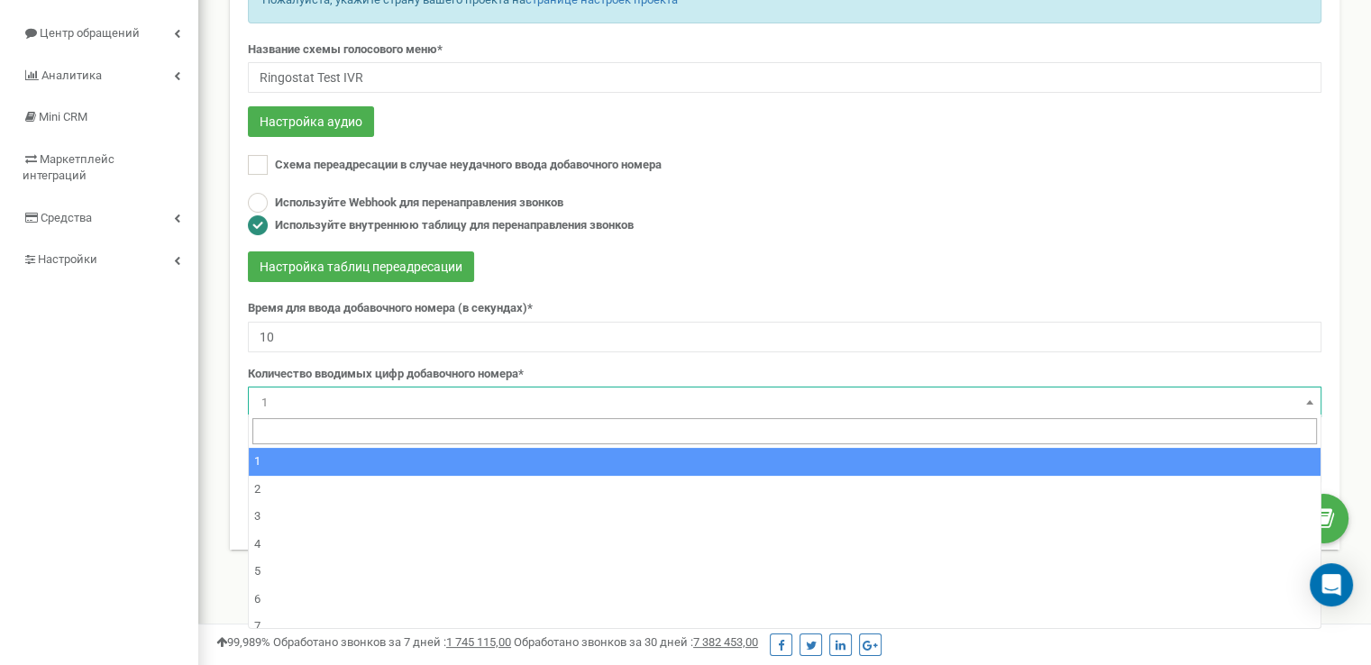
click at [455, 397] on span "1" at bounding box center [784, 402] width 1061 height 25
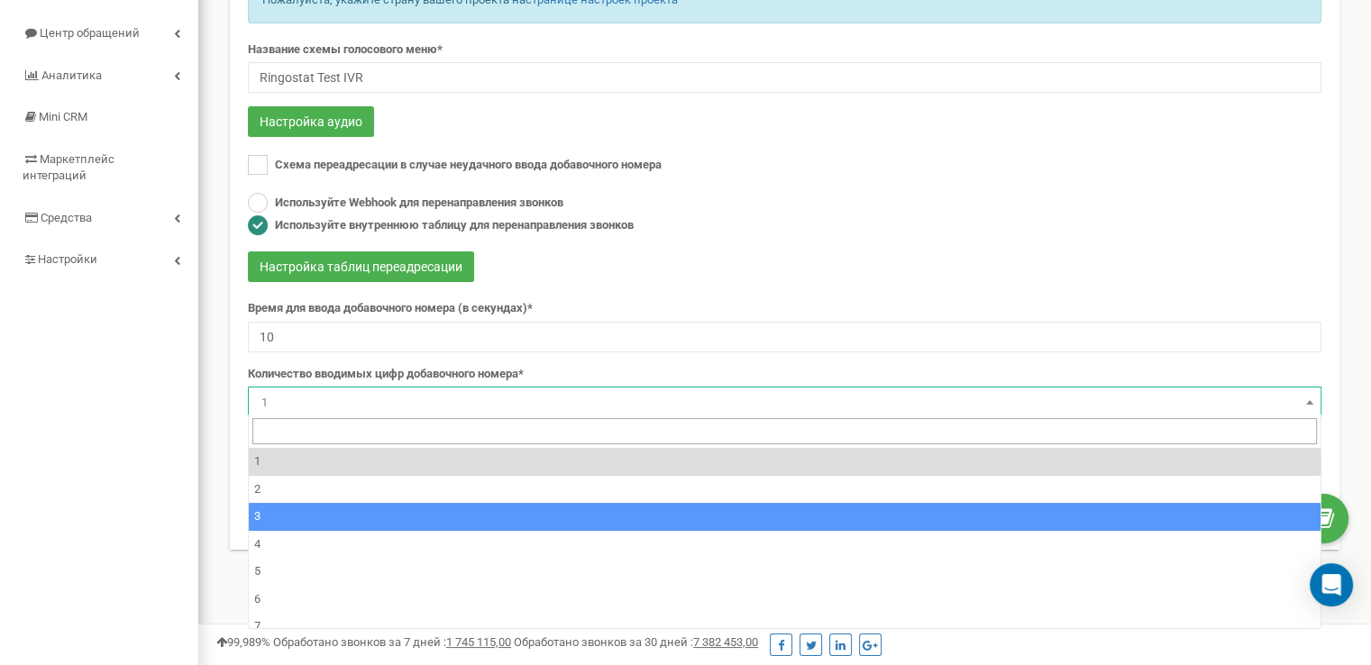
select select "3"
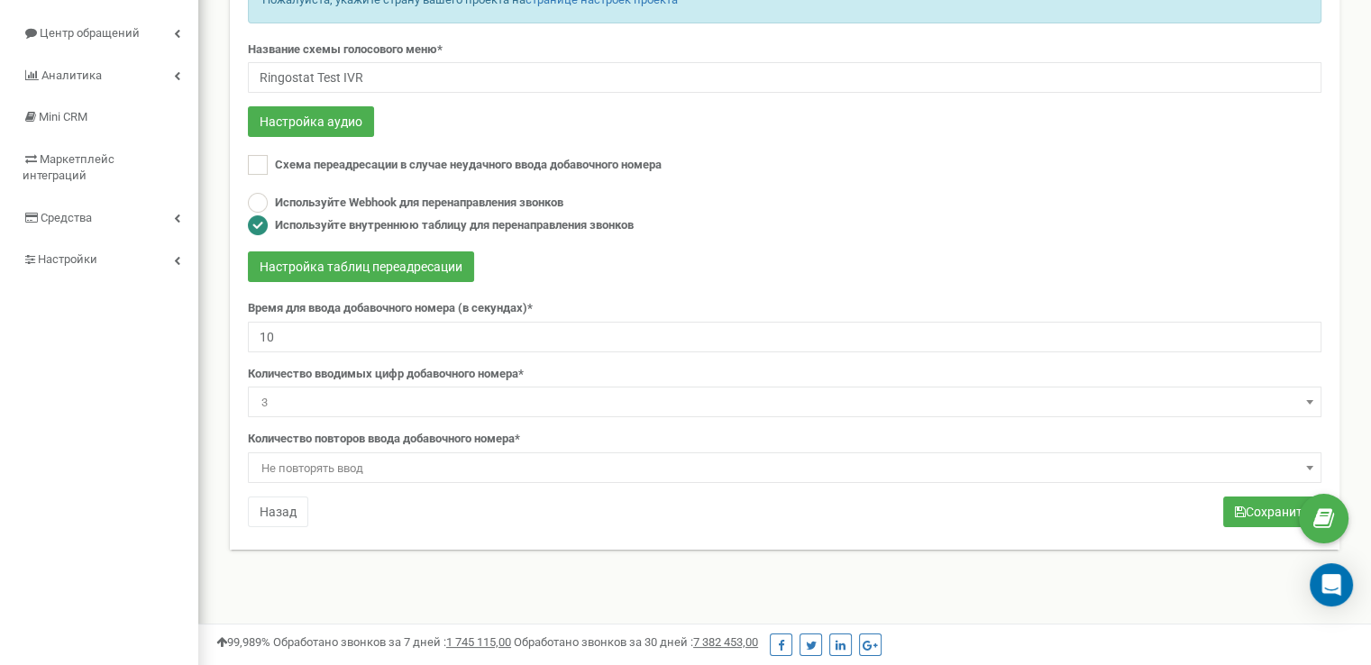
click at [379, 463] on span "Не повторять ввод" at bounding box center [784, 468] width 1061 height 25
click at [343, 334] on input "10" at bounding box center [784, 337] width 1073 height 31
click at [339, 260] on button "Настройка таблиц переадресации" at bounding box center [361, 266] width 226 height 31
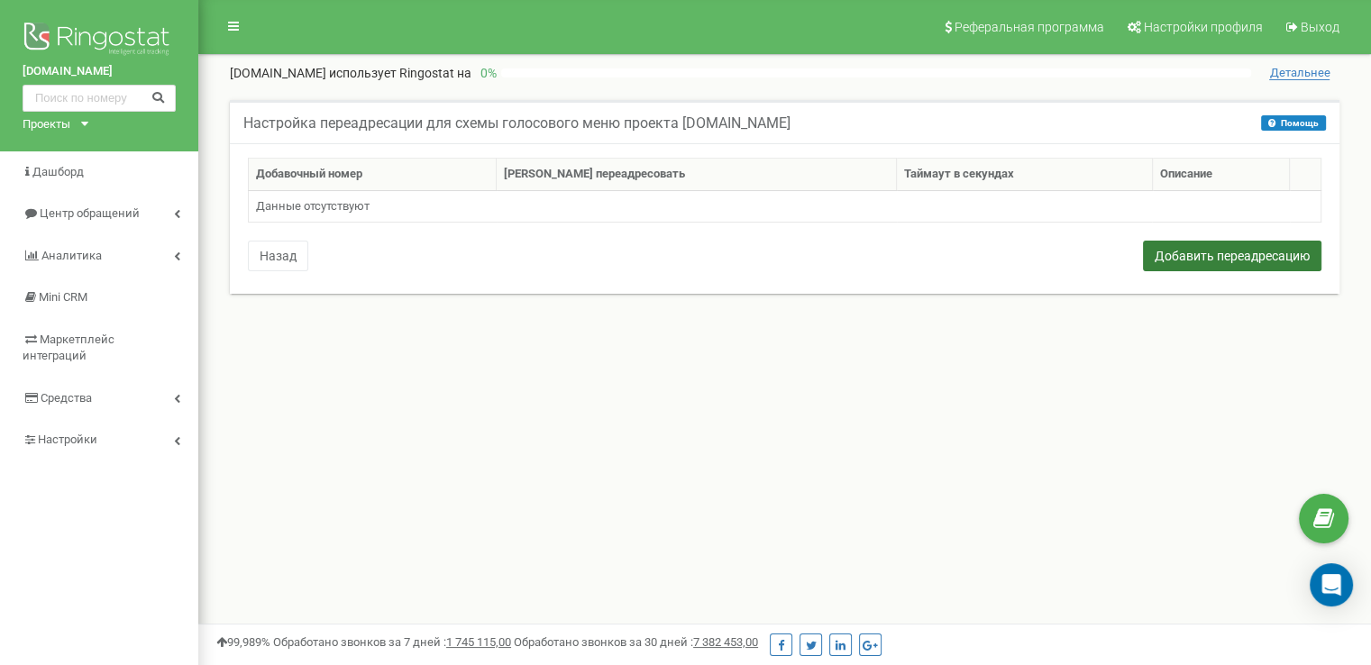
click at [1218, 257] on button "Добавить переадресацию" at bounding box center [1232, 256] width 178 height 31
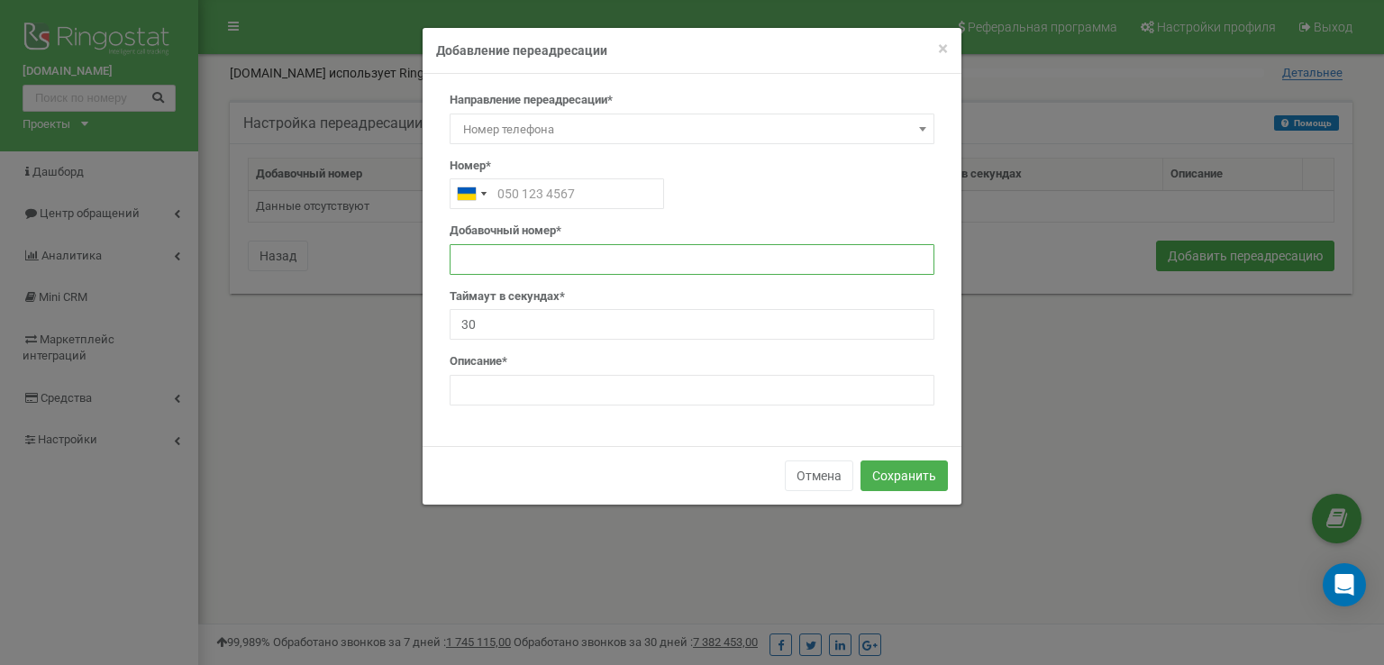
click at [518, 257] on input "text" at bounding box center [692, 259] width 485 height 31
type input "101"
click at [544, 390] on input "text" at bounding box center [692, 390] width 485 height 31
paste input "380441112314"
type input "380441112314"
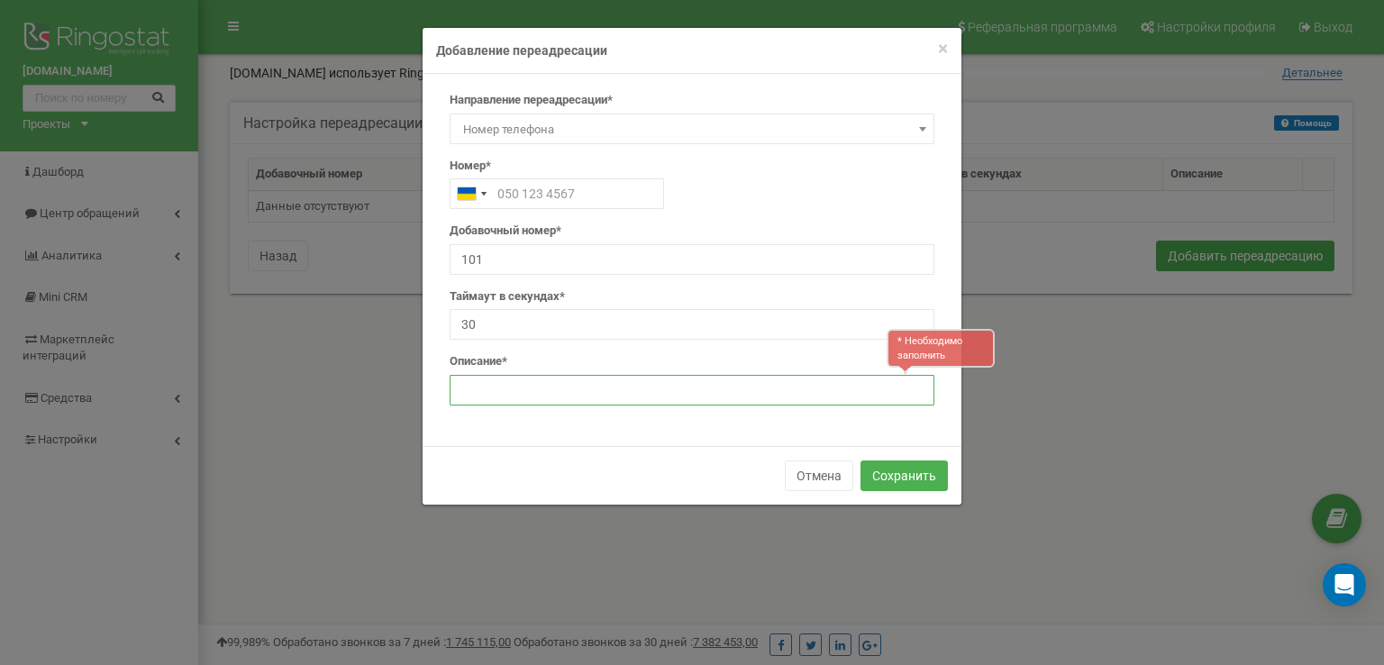
paste input "support"
click at [465, 389] on input "support" at bounding box center [692, 390] width 485 height 31
click at [534, 391] on input "Support" at bounding box center [692, 390] width 485 height 31
type input "Support"
click at [497, 187] on input "text" at bounding box center [557, 193] width 214 height 31
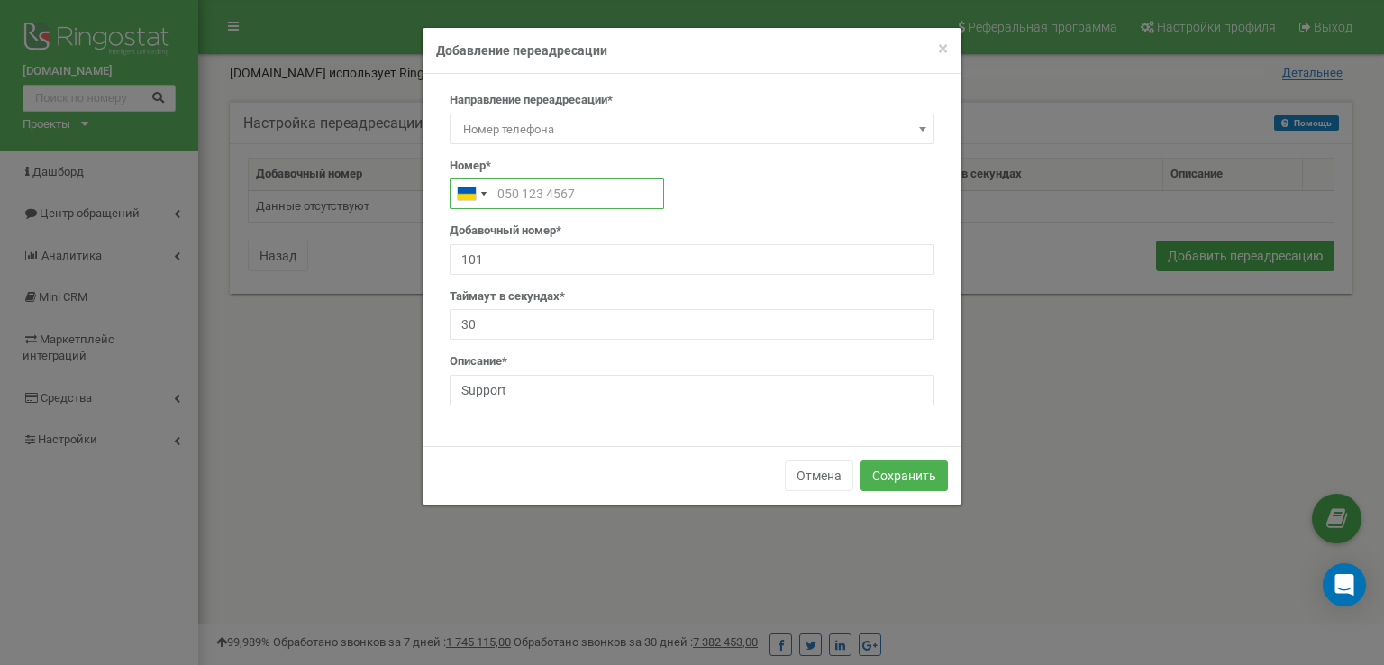
click at [497, 187] on input "text" at bounding box center [557, 193] width 214 height 31
paste input "0931112314"
type input "0931112314"
click at [656, 224] on div "Добавочный номер* 101" at bounding box center [692, 249] width 485 height 52
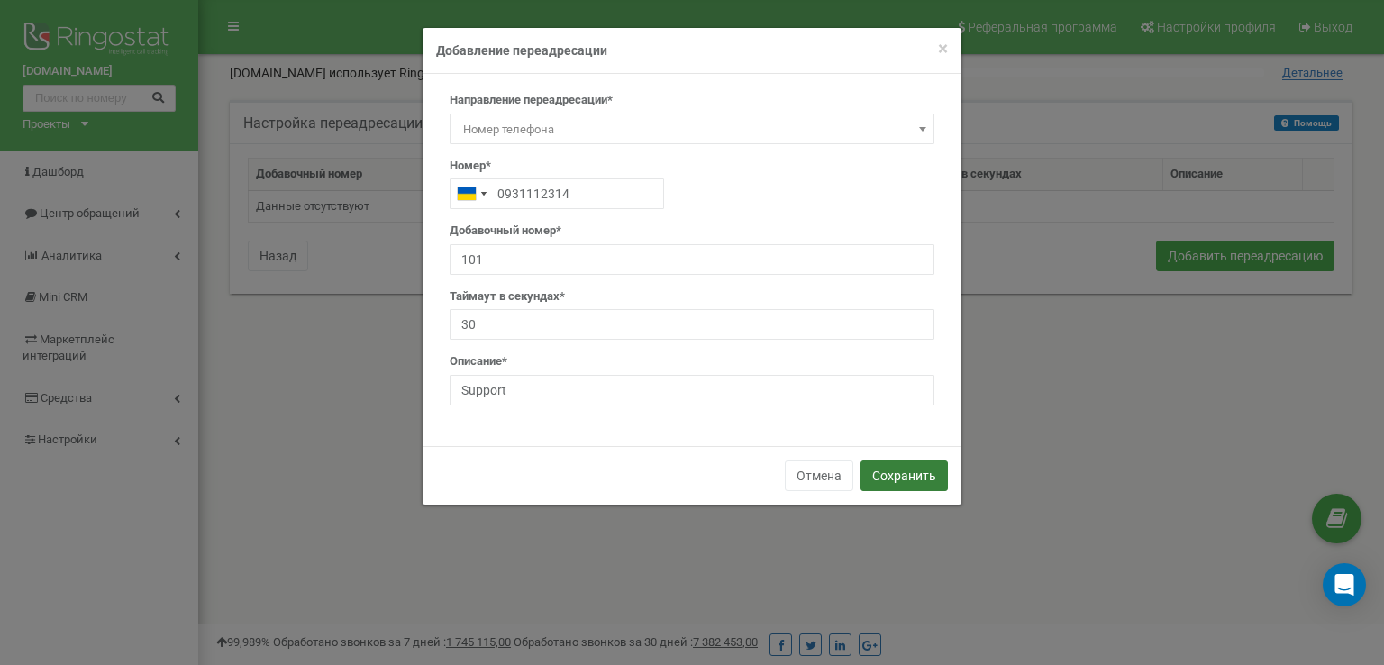
click at [906, 475] on button "Сохранить" at bounding box center [904, 476] width 87 height 31
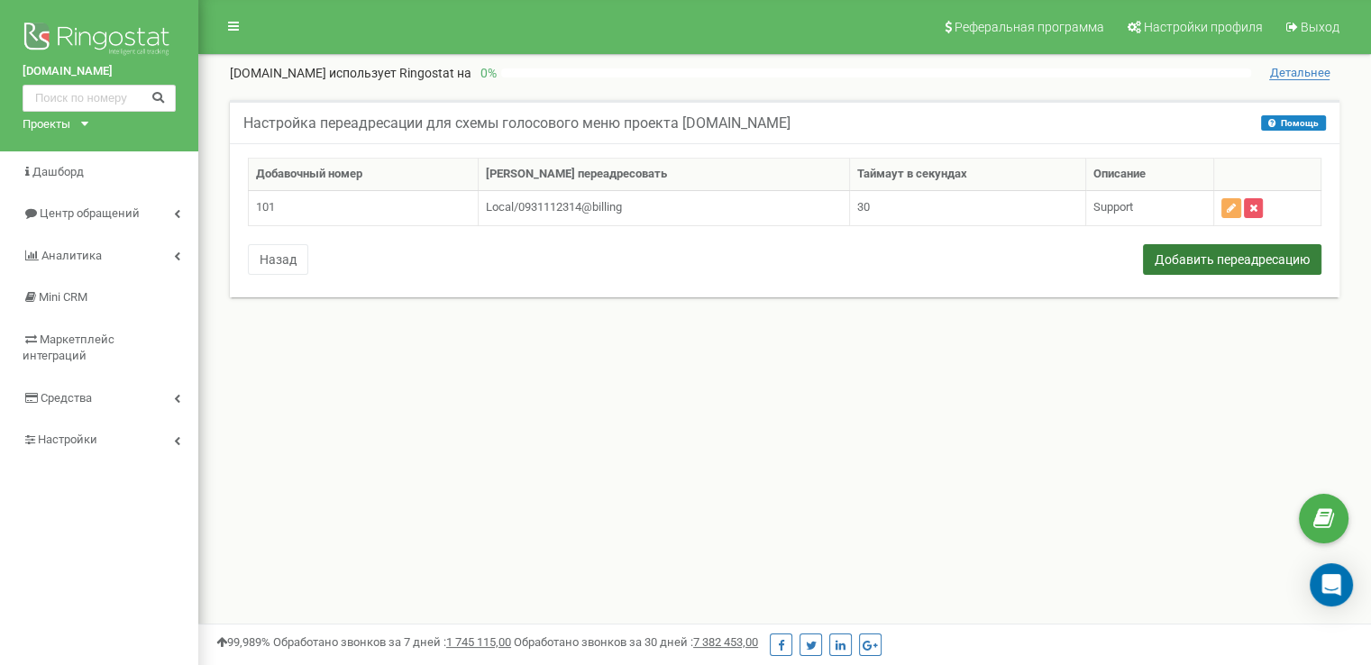
click at [1222, 260] on button "Добавить переадресацию" at bounding box center [1232, 259] width 178 height 31
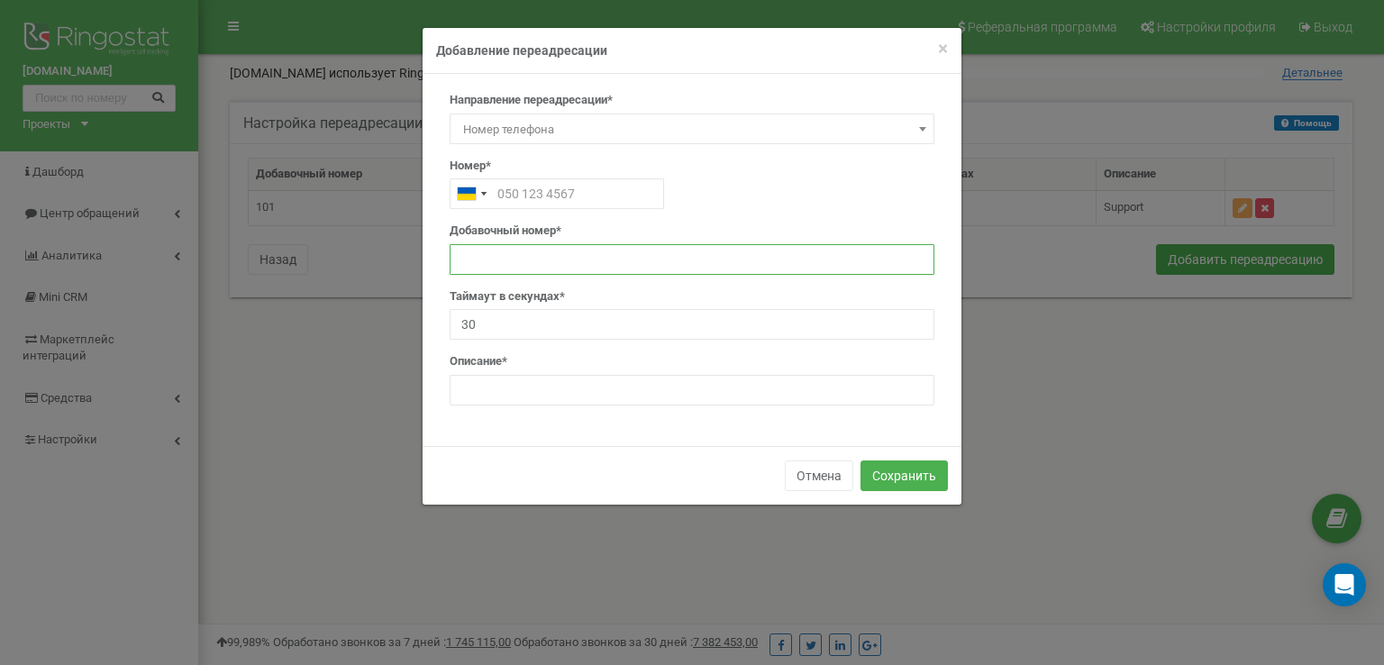
click at [534, 257] on input "text" at bounding box center [692, 259] width 485 height 31
type input "102"
click at [504, 373] on div "Описание*" at bounding box center [692, 379] width 485 height 52
click at [505, 383] on input "text" at bounding box center [692, 390] width 485 height 31
type input "Support"
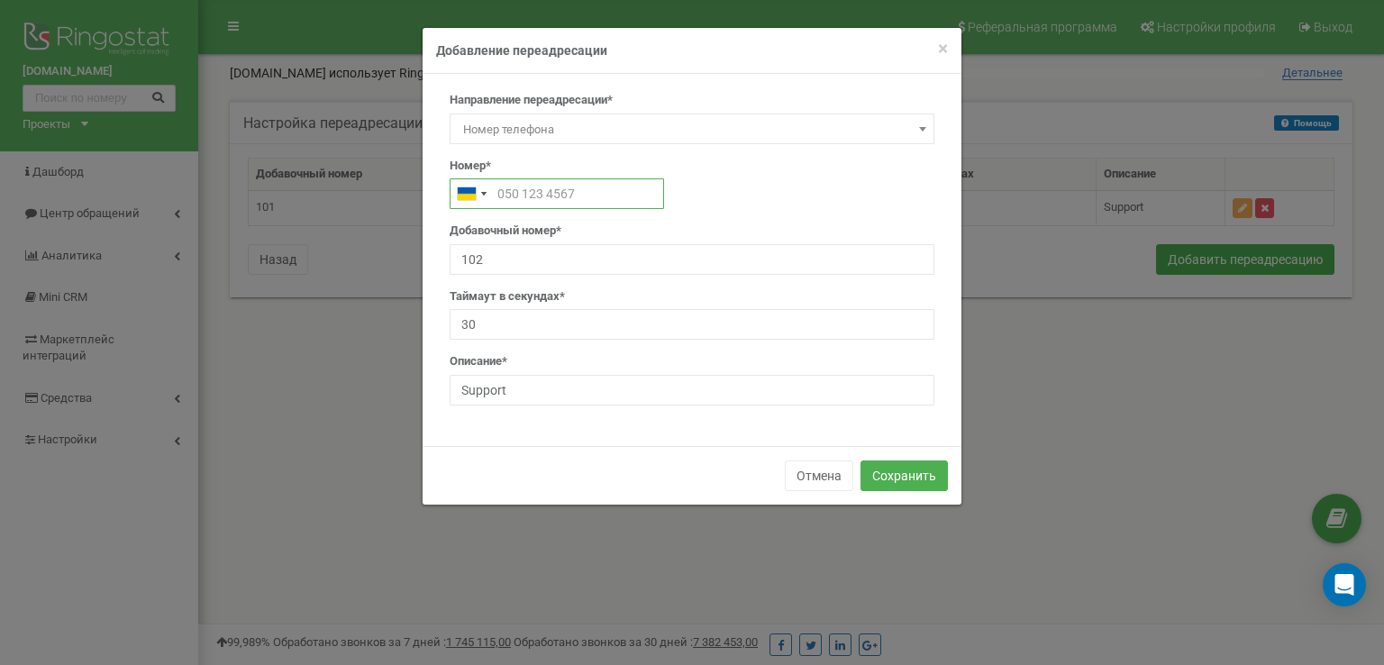
click at [510, 196] on input "text" at bounding box center [557, 193] width 214 height 31
paste input "0441112314"
type input "0441112314"
click at [923, 467] on button "Сохранить" at bounding box center [904, 476] width 87 height 31
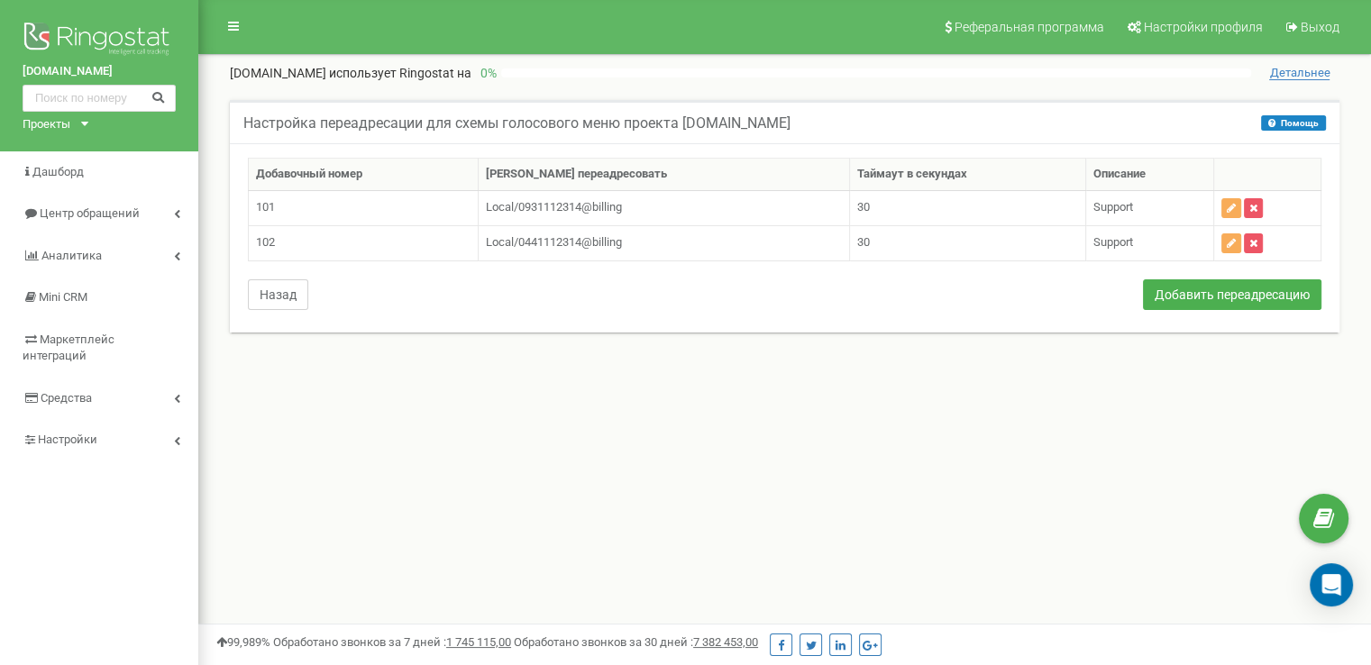
click at [291, 293] on button "Назад" at bounding box center [278, 294] width 60 height 31
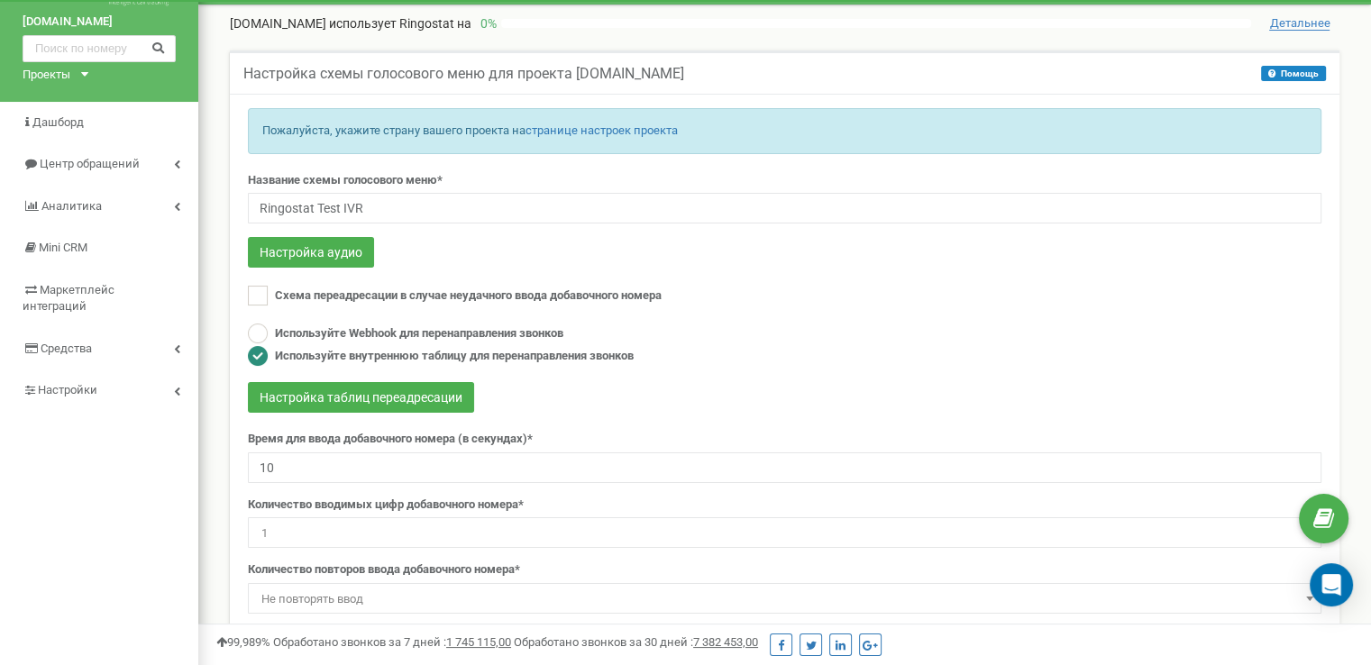
scroll to position [180, 0]
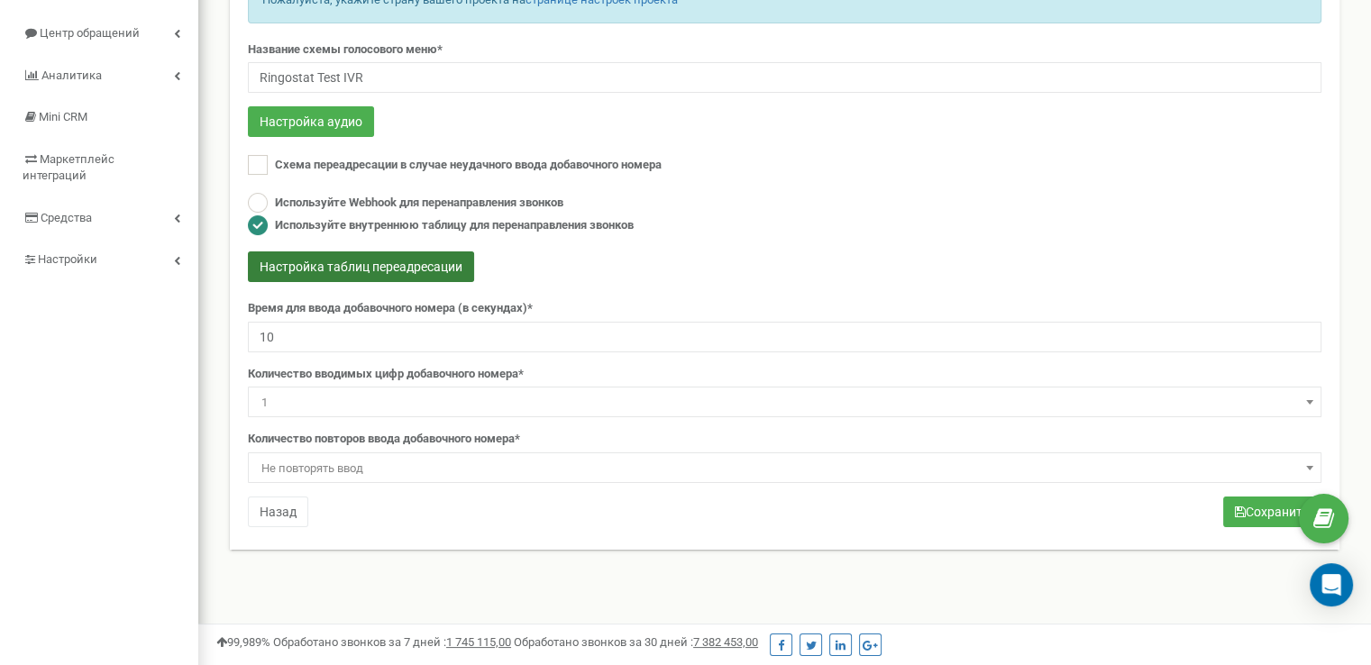
click at [353, 264] on button "Настройка таблиц переадресации" at bounding box center [361, 266] width 226 height 31
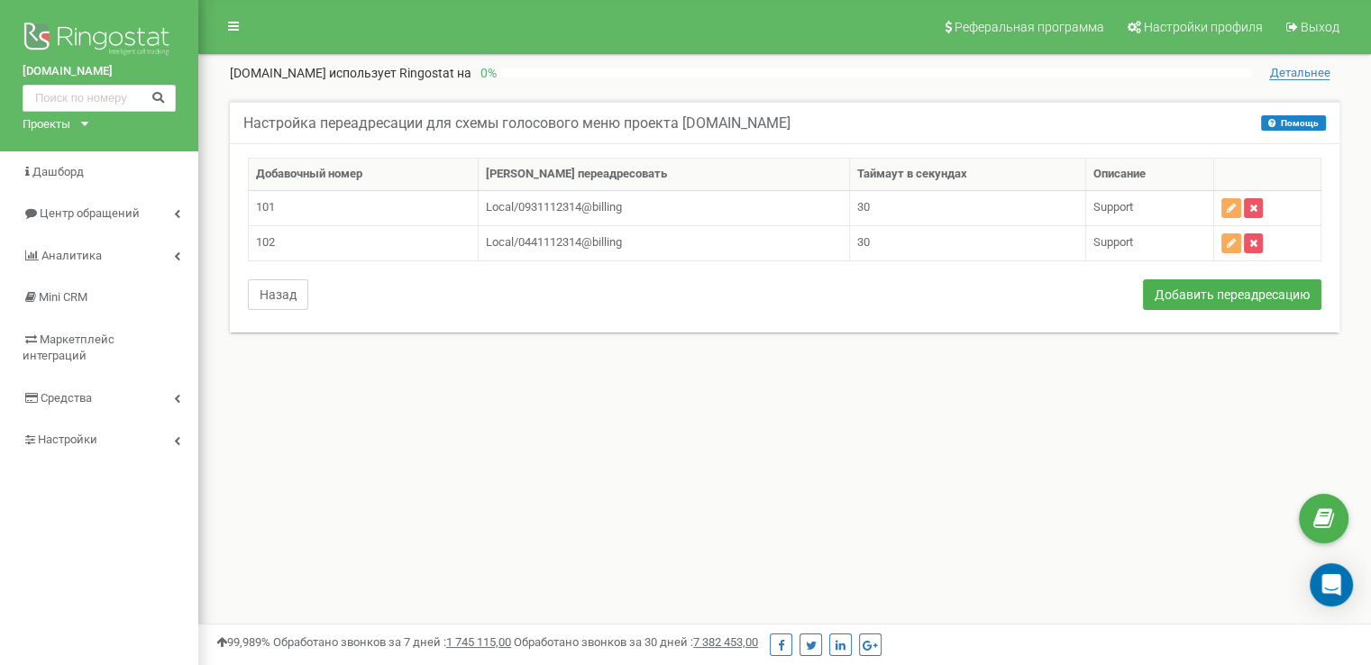
click at [292, 296] on button "Назад" at bounding box center [278, 294] width 60 height 31
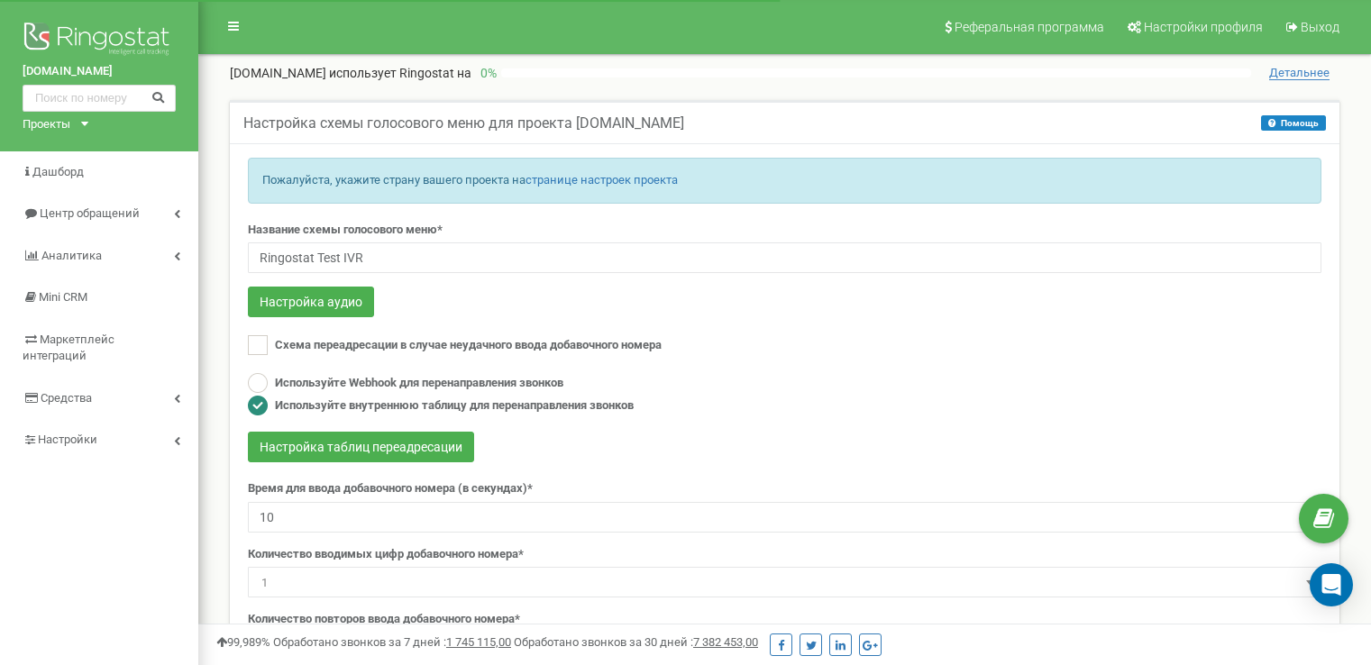
click at [341, 570] on span "1" at bounding box center [784, 582] width 1061 height 25
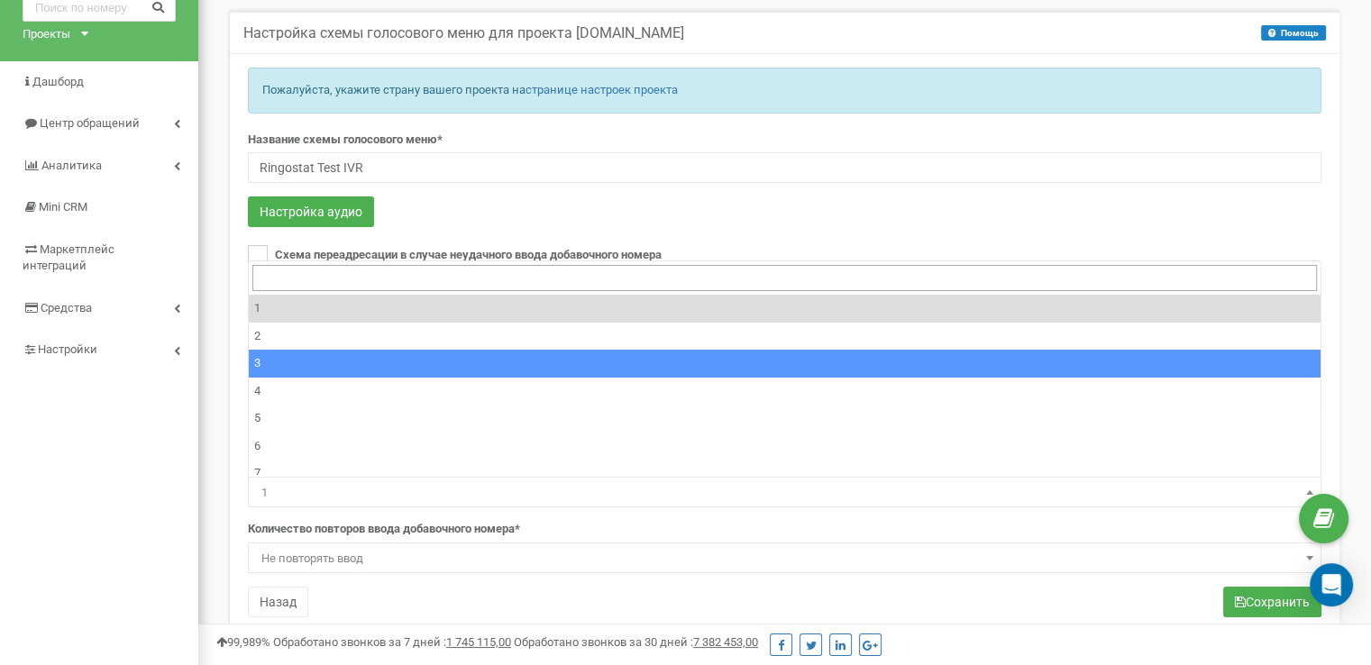
select select "3"
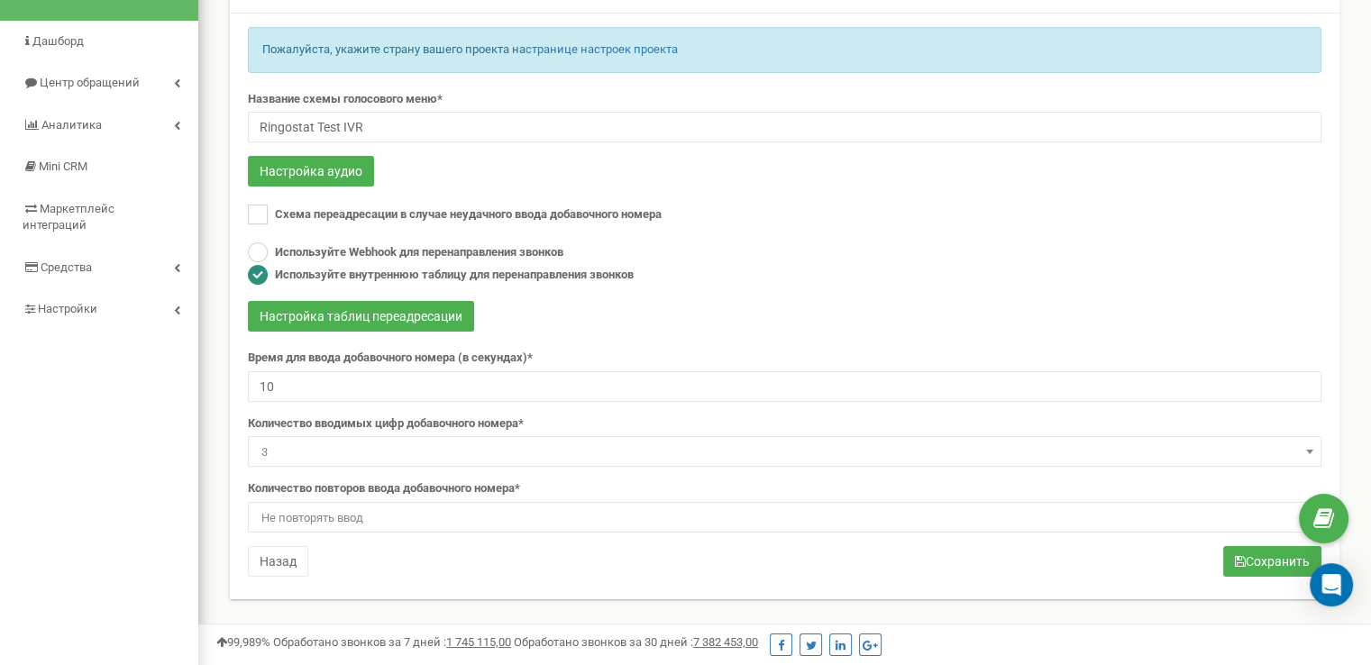
scroll to position [90, 0]
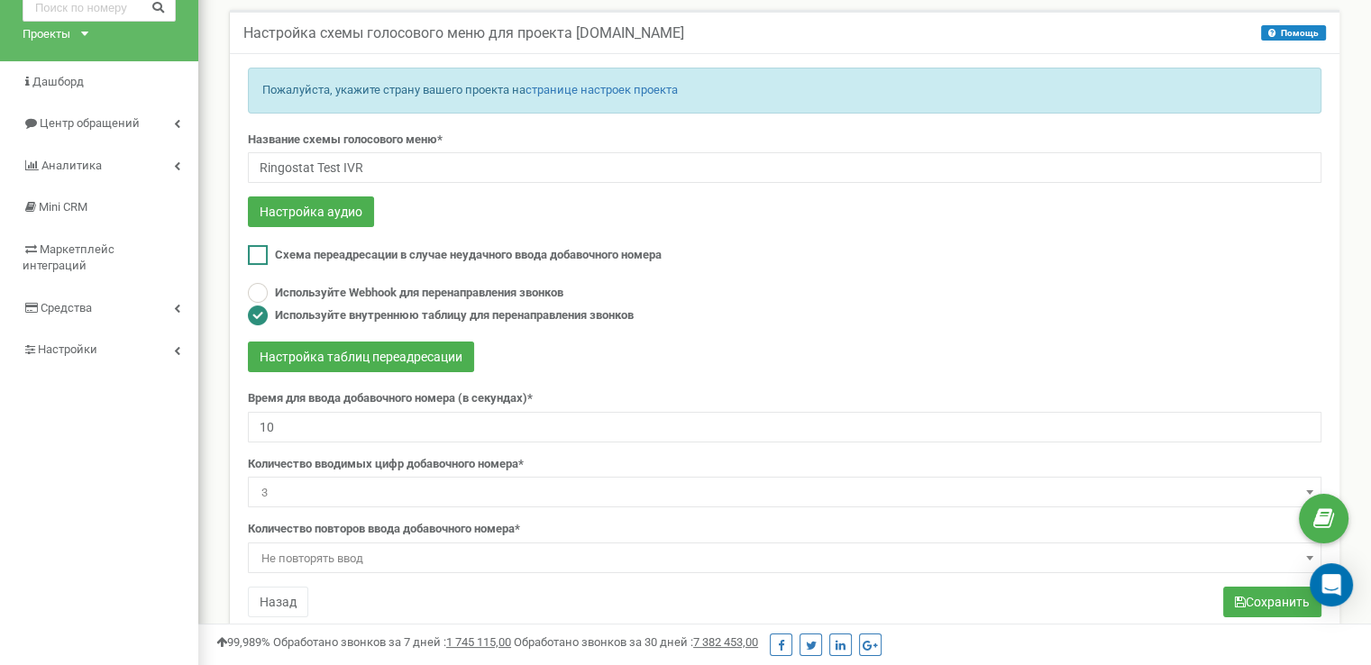
click at [362, 252] on span "Схема переадресации в случае неудачного ввода добавочного номера" at bounding box center [468, 255] width 387 height 14
checkbox input "true"
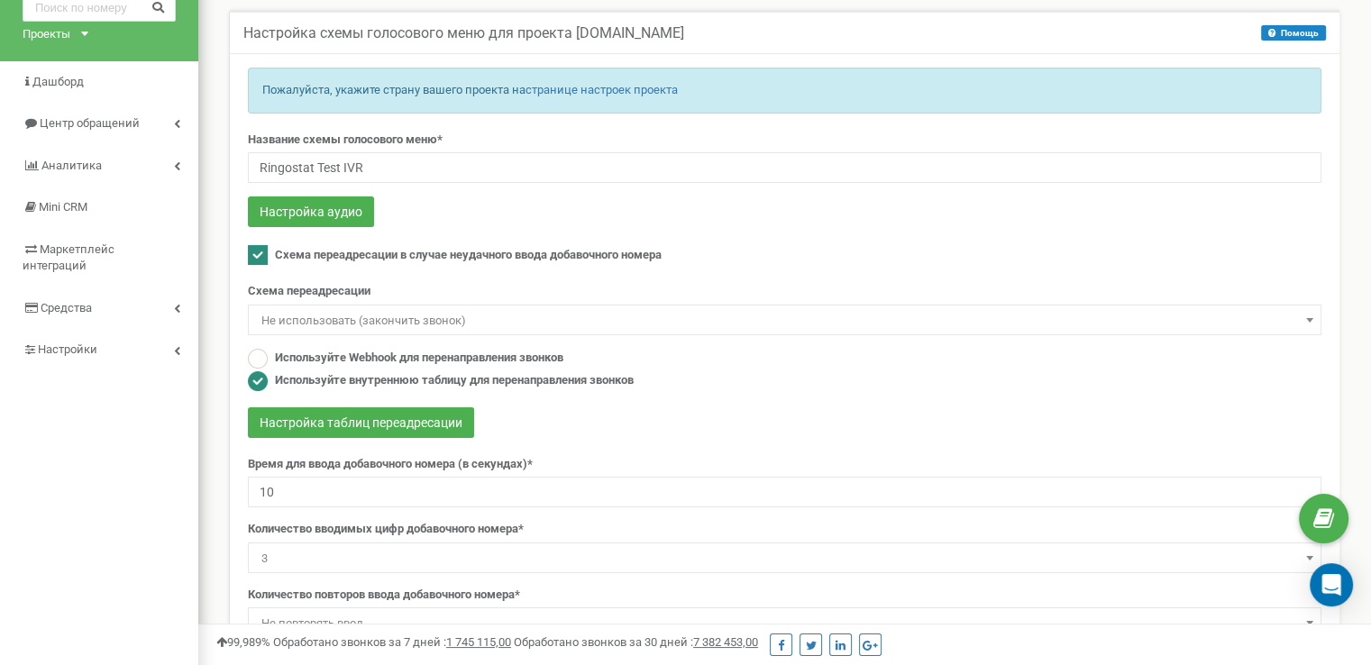
click at [369, 318] on span "Не использовать (закончить звонок)" at bounding box center [784, 320] width 1061 height 25
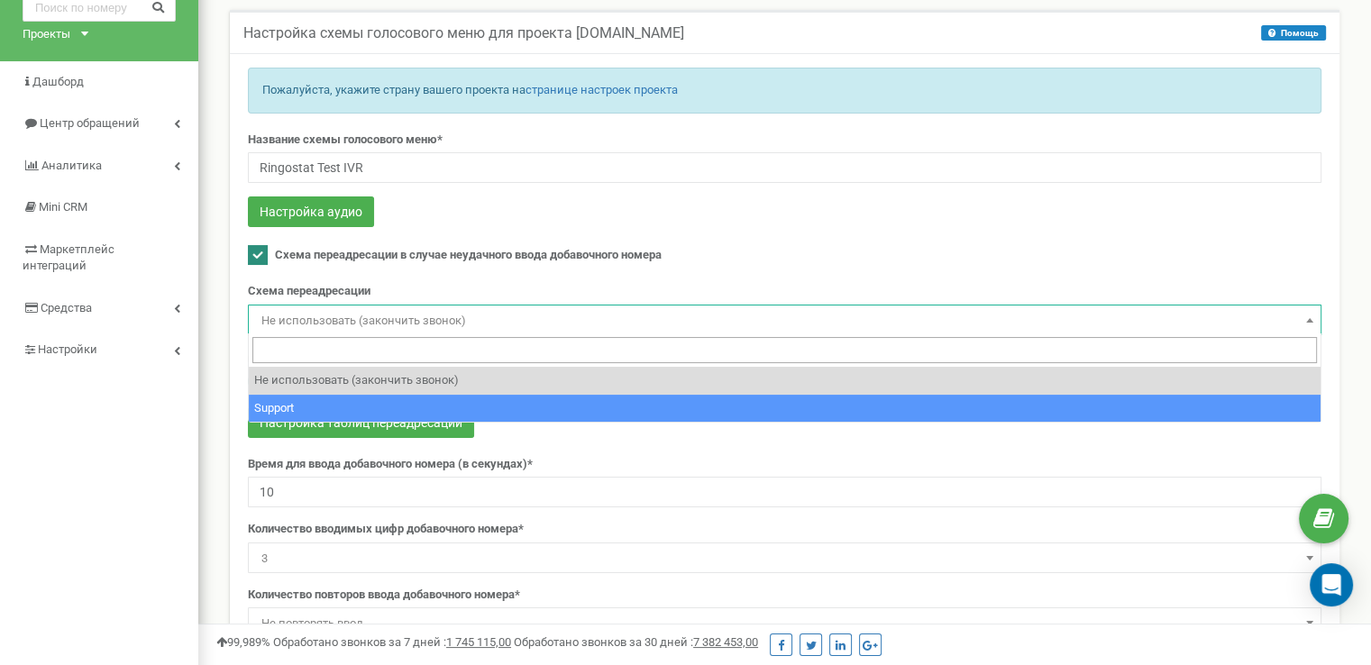
select select "270071"
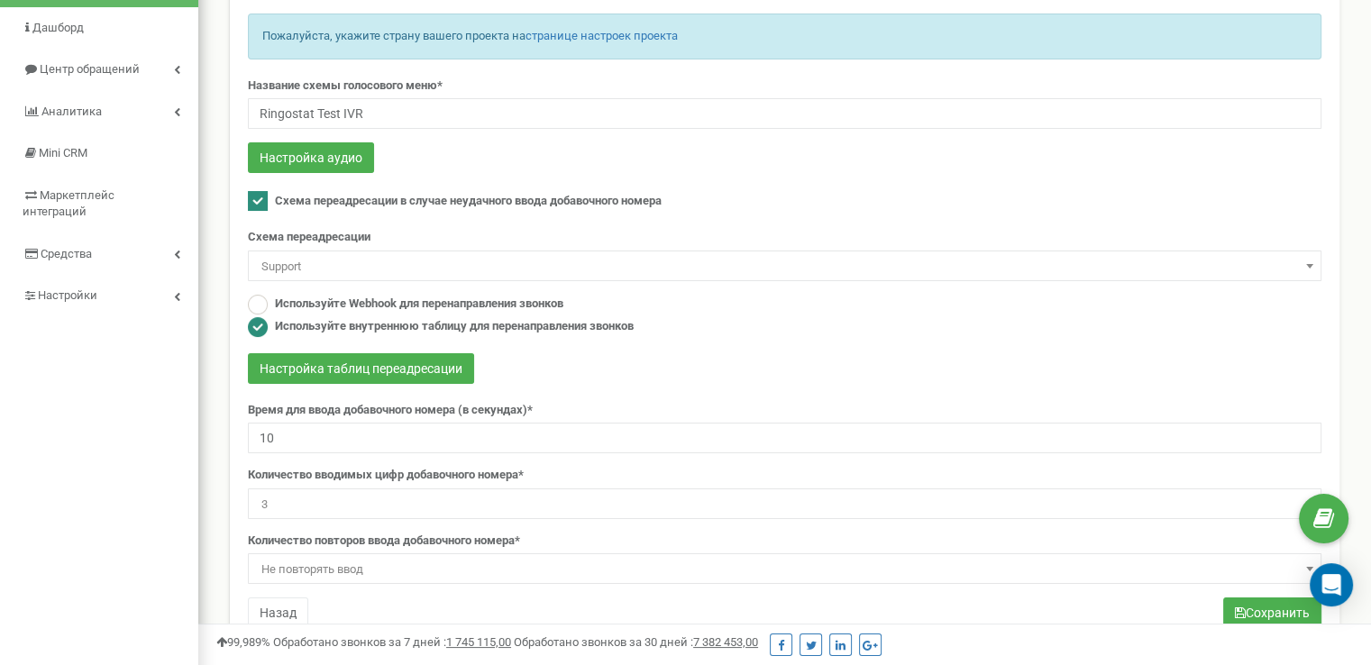
scroll to position [148, 0]
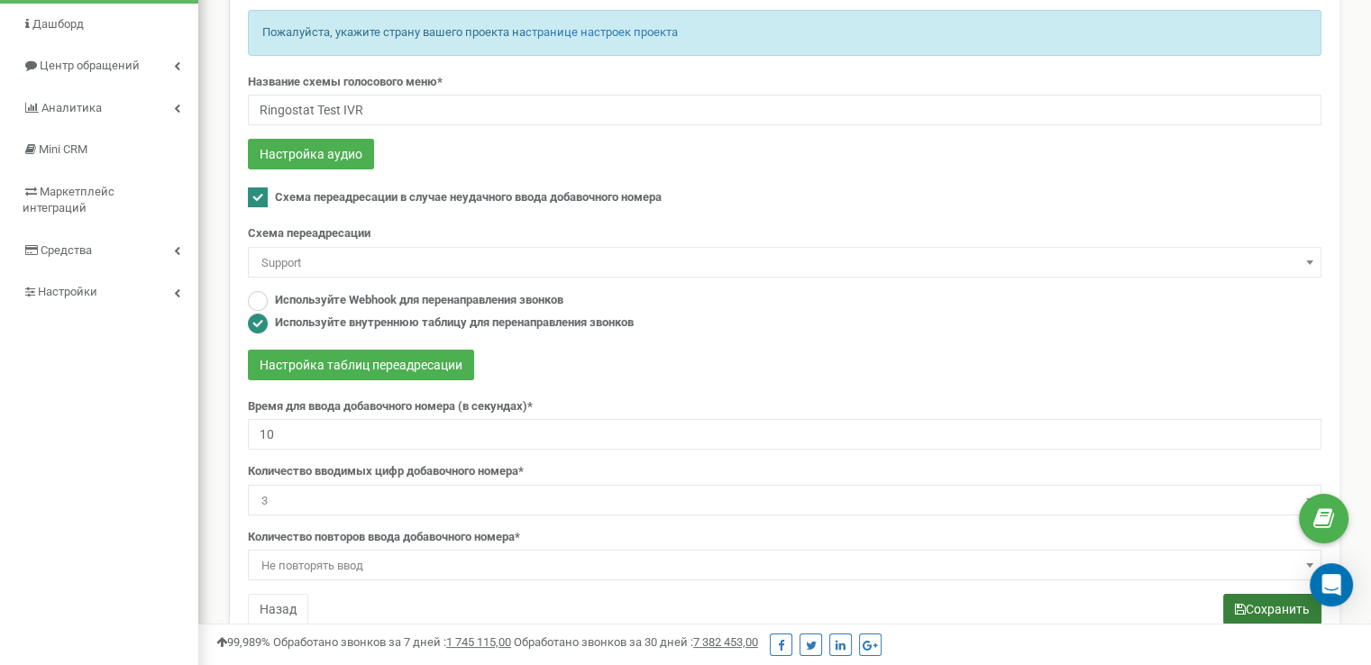
click at [1242, 611] on icon "submit" at bounding box center [1240, 609] width 11 height 13
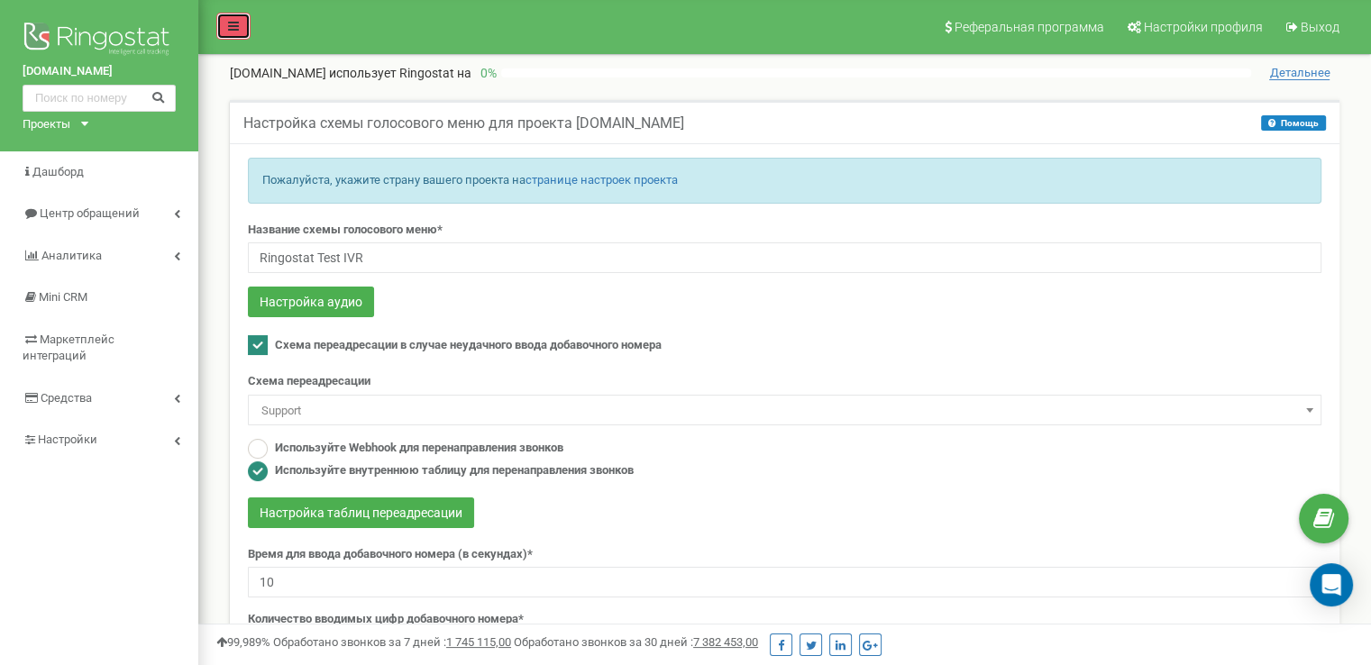
click at [234, 31] on icon at bounding box center [233, 26] width 11 height 13
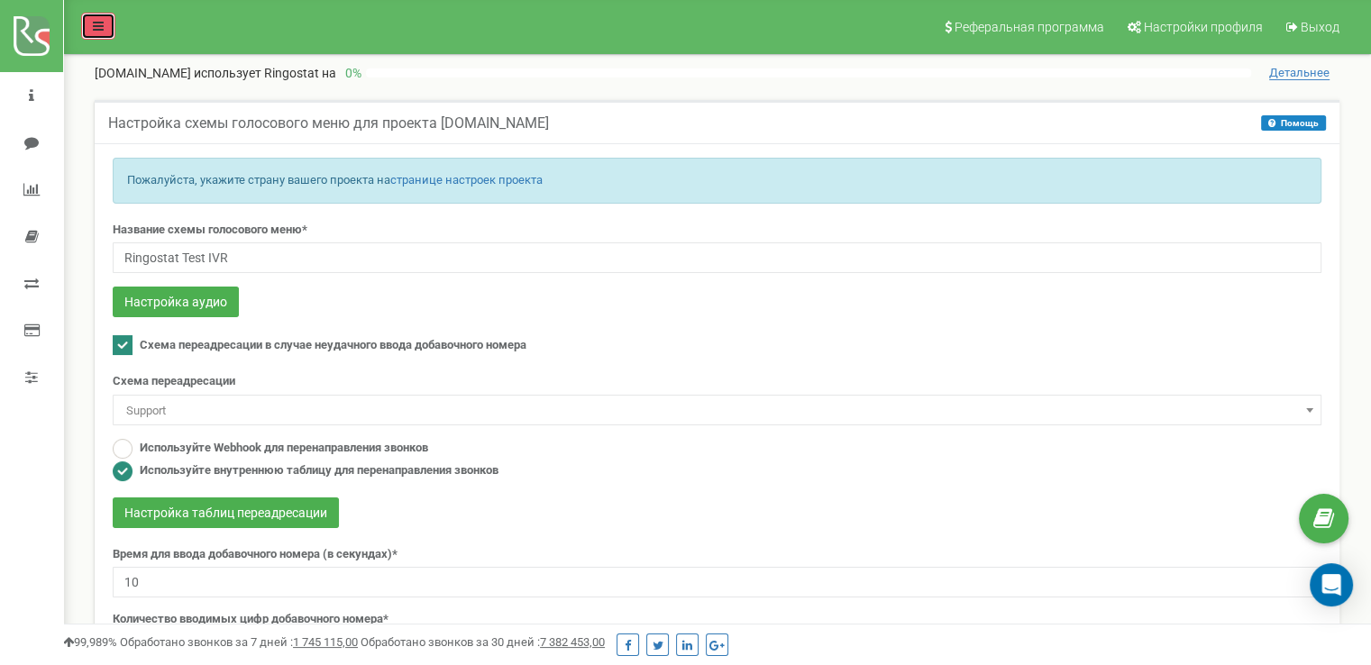
click at [102, 30] on icon at bounding box center [98, 26] width 11 height 13
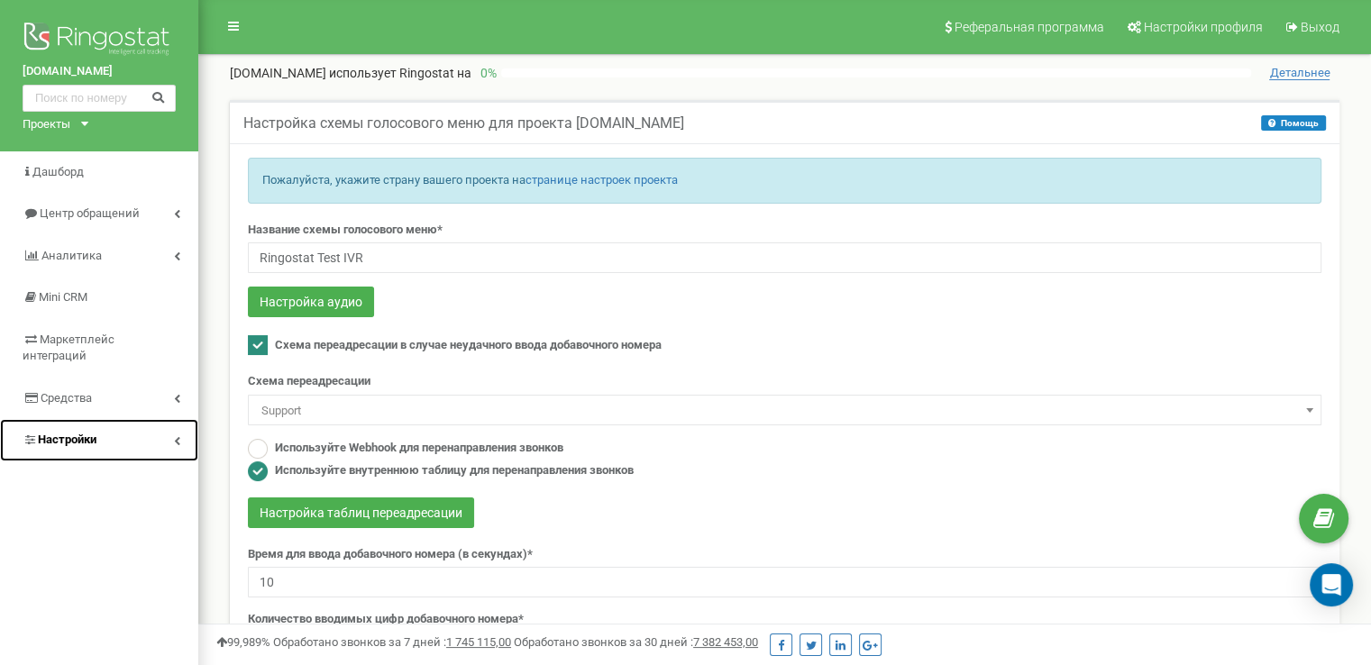
click at [180, 423] on link "Настройки" at bounding box center [99, 440] width 198 height 42
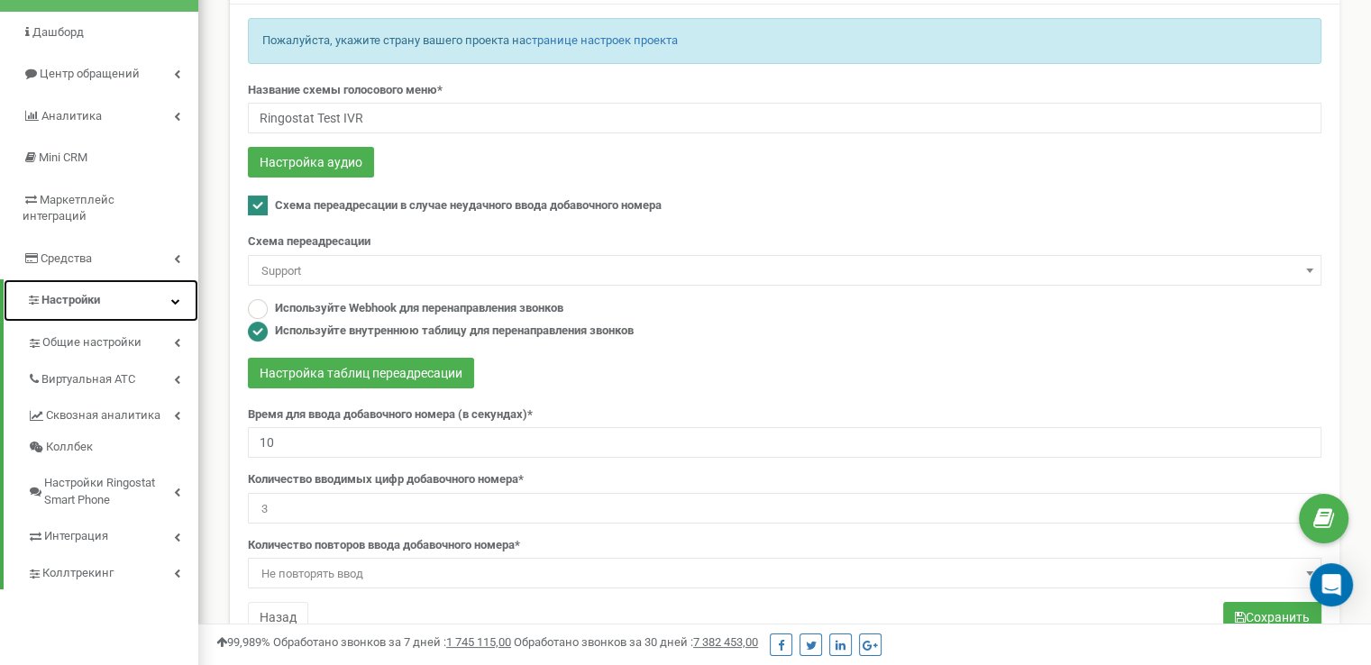
scroll to position [180, 0]
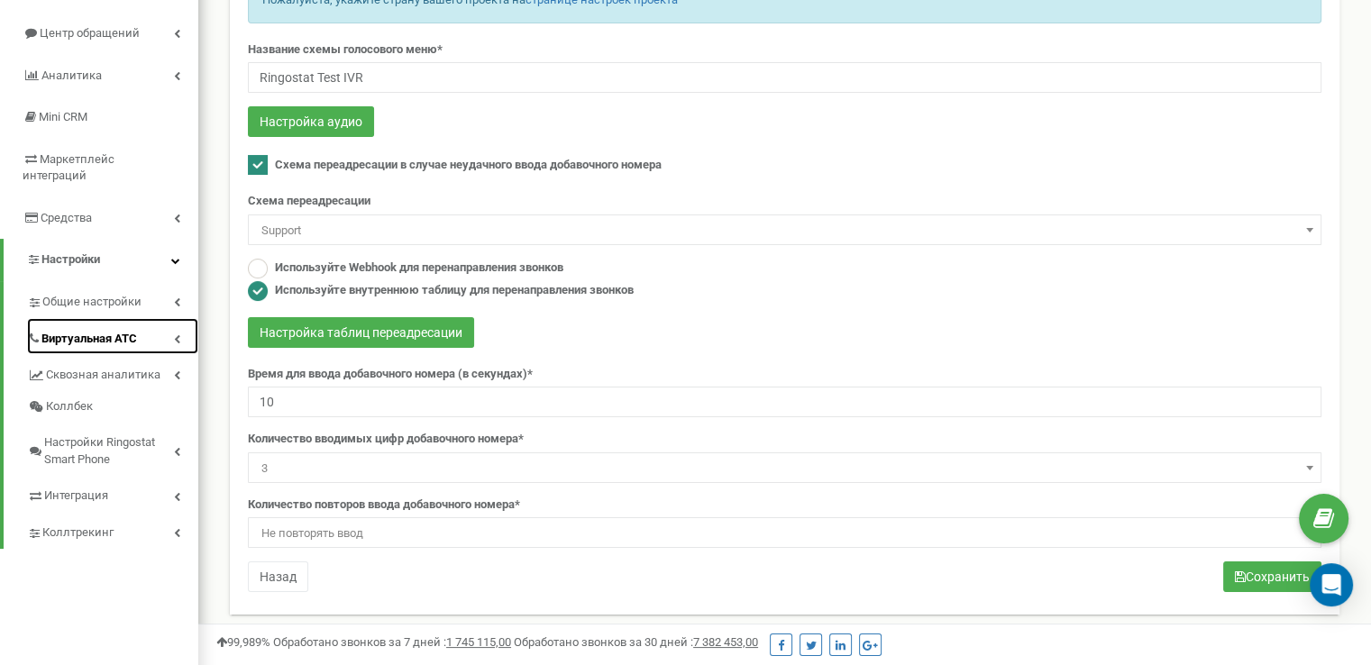
click at [169, 319] on link "Виртуальная АТС" at bounding box center [112, 336] width 171 height 37
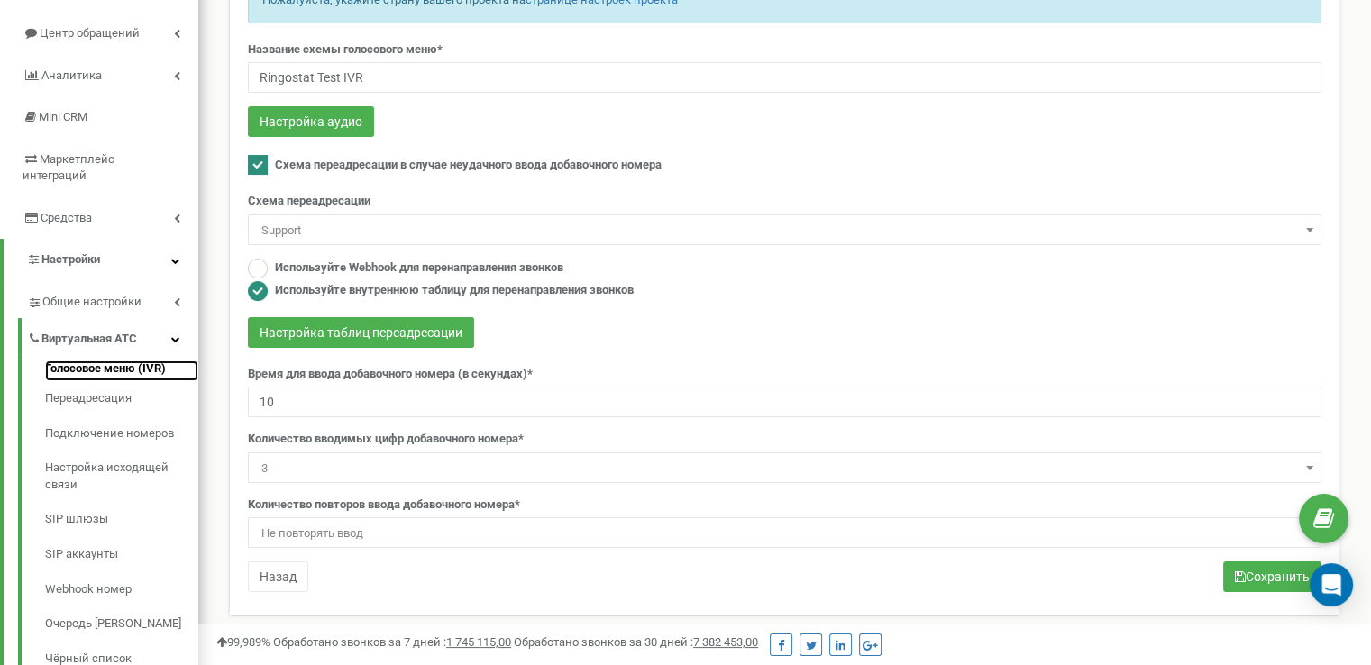
click at [107, 360] on link "Голосовое меню (IVR)" at bounding box center [121, 371] width 153 height 22
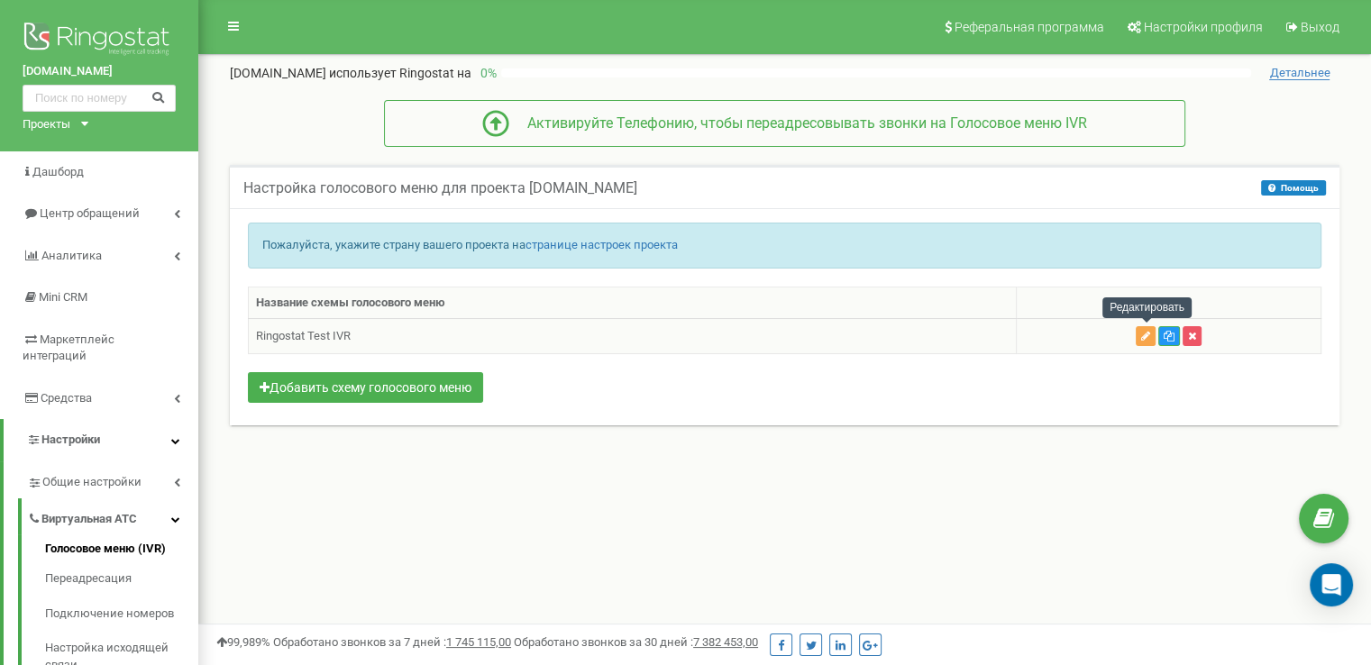
click at [1144, 334] on icon "button" at bounding box center [1145, 336] width 9 height 11
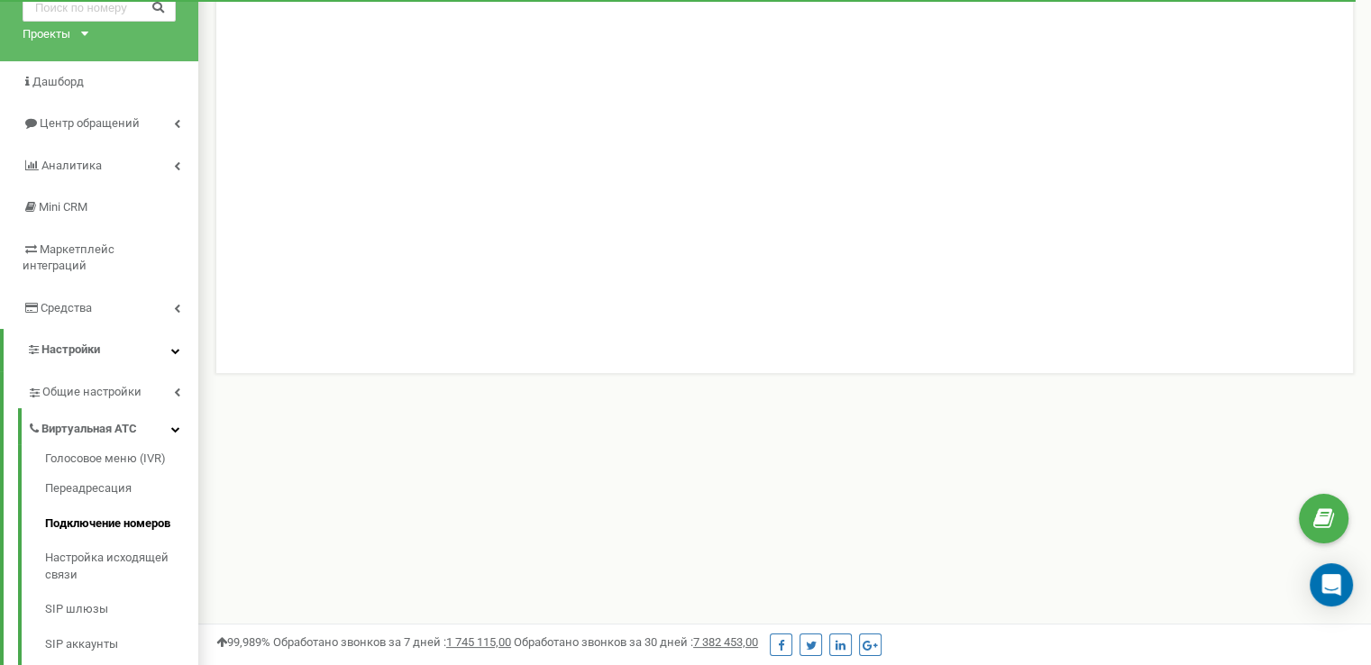
scroll to position [31, 0]
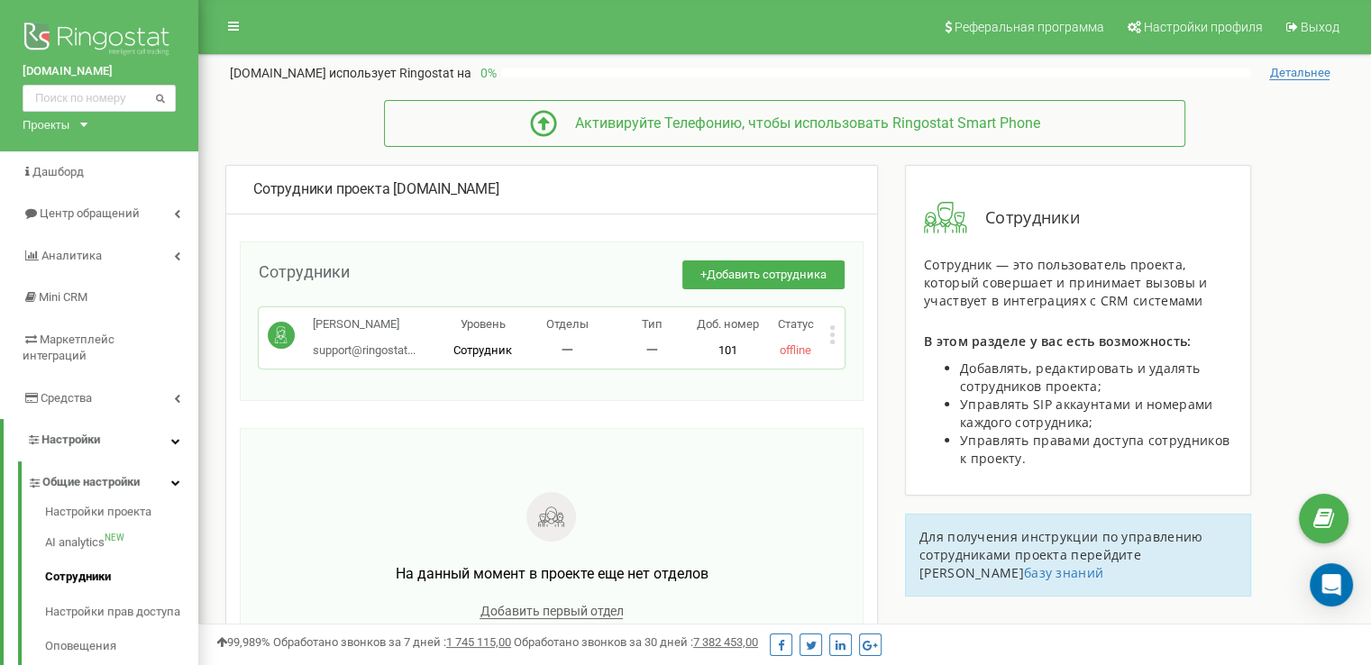
click at [835, 336] on icon at bounding box center [832, 334] width 6 height 19
click at [886, 361] on span "Редактировать" at bounding box center [899, 365] width 92 height 12
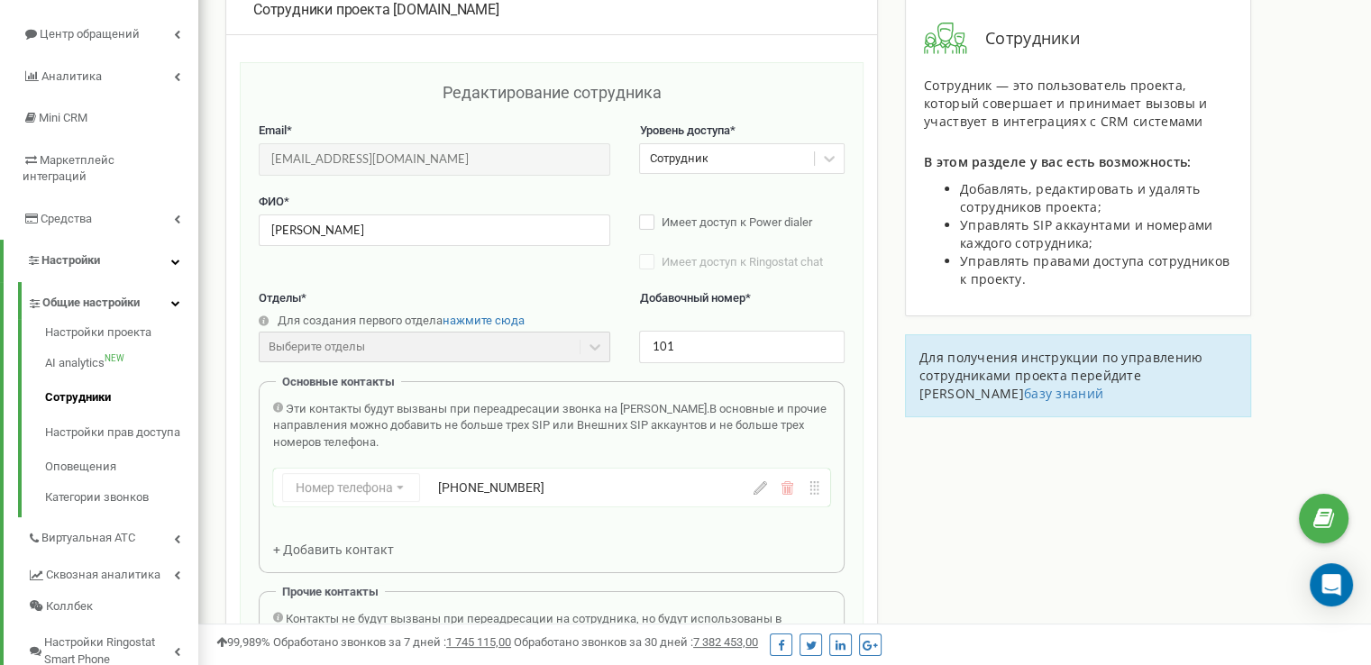
scroll to position [180, 0]
click at [579, 341] on div "Выберите отделы" at bounding box center [434, 346] width 351 height 31
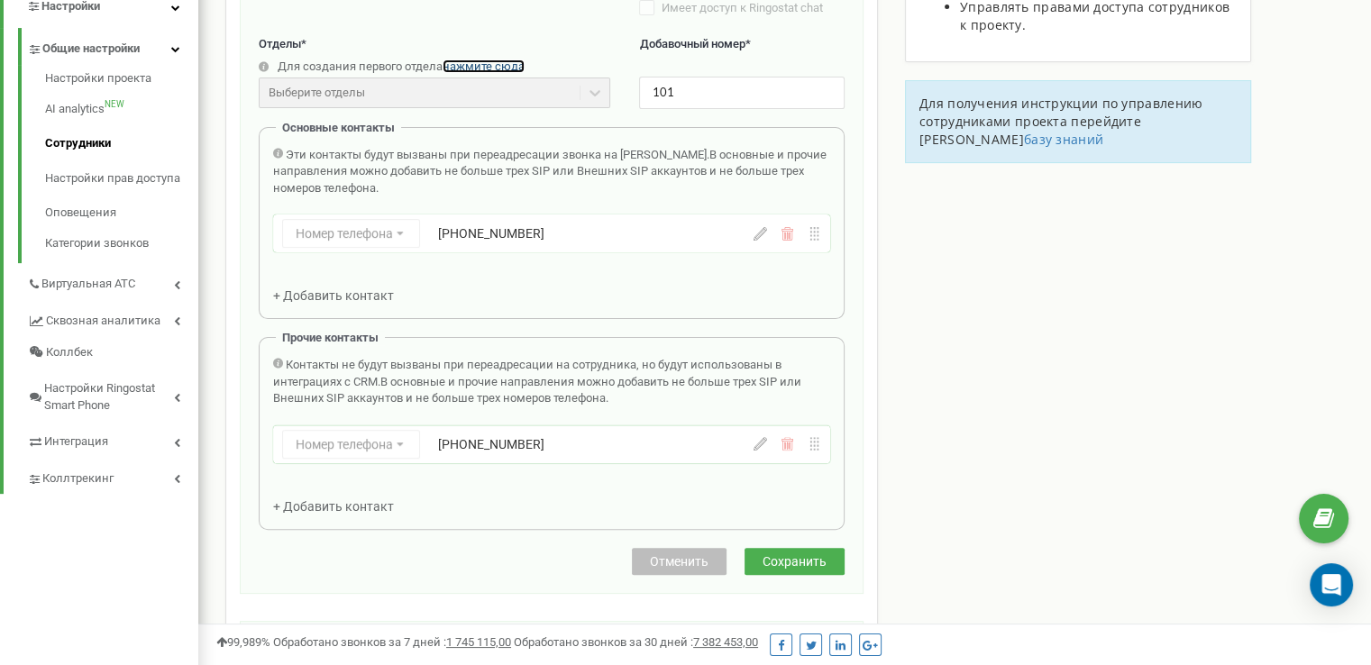
scroll to position [451, 0]
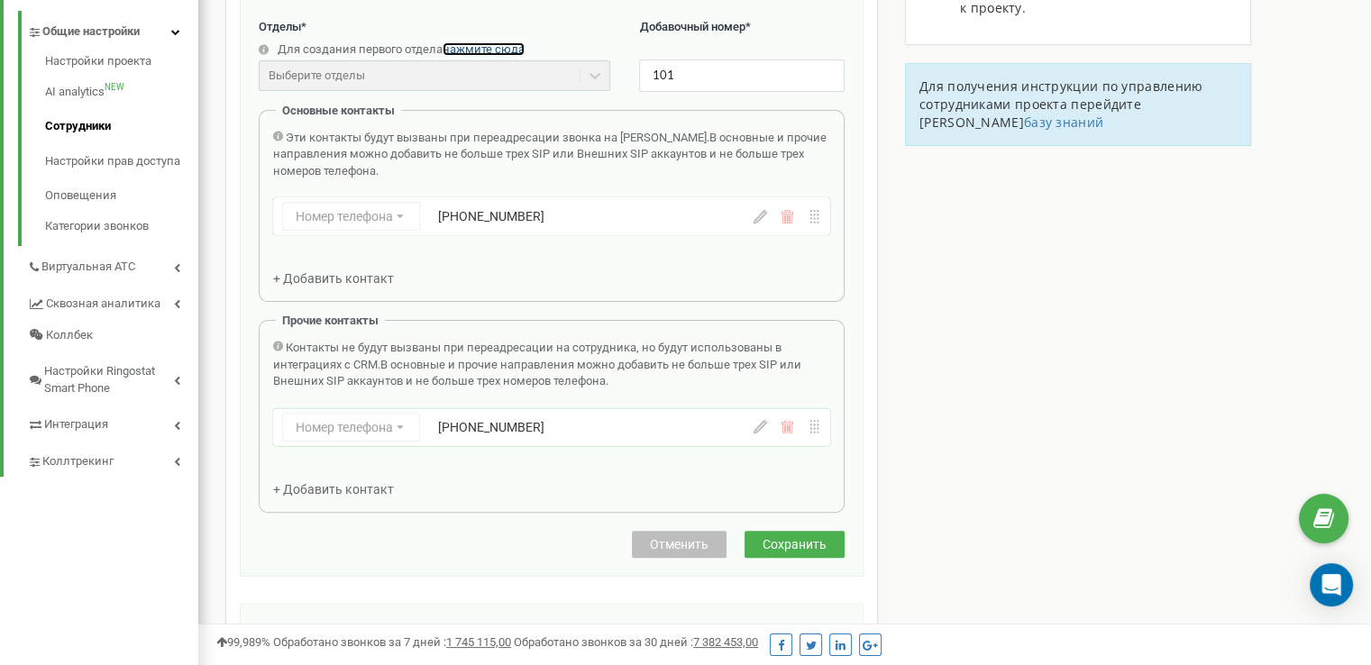
click at [386, 430] on div "Номер телефона Номер телефона SIP Внешний SIP +380441112314" at bounding box center [511, 427] width 458 height 29
click at [386, 426] on div "Номер телефона Номер телефона SIP Внешний SIP +380441112314" at bounding box center [511, 427] width 458 height 29
click at [757, 430] on icon at bounding box center [760, 427] width 14 height 14
click at [386, 429] on icon at bounding box center [400, 428] width 34 height 29
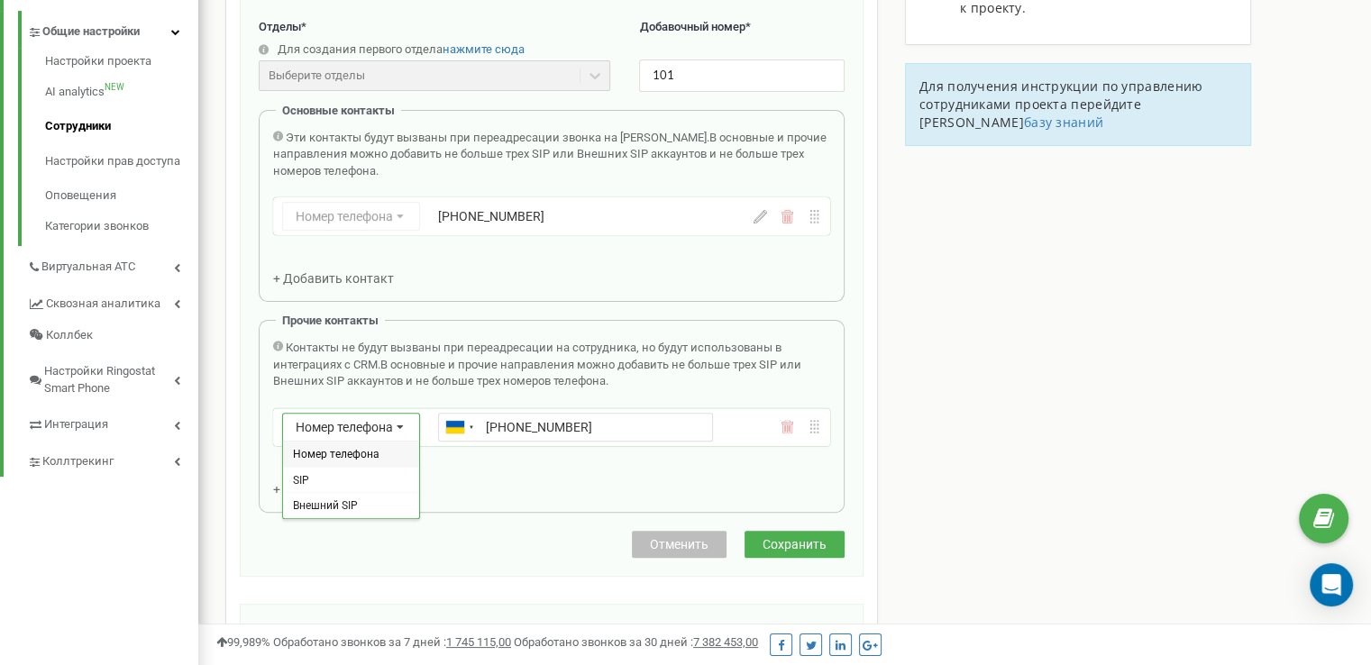
click at [386, 427] on icon at bounding box center [400, 428] width 34 height 29
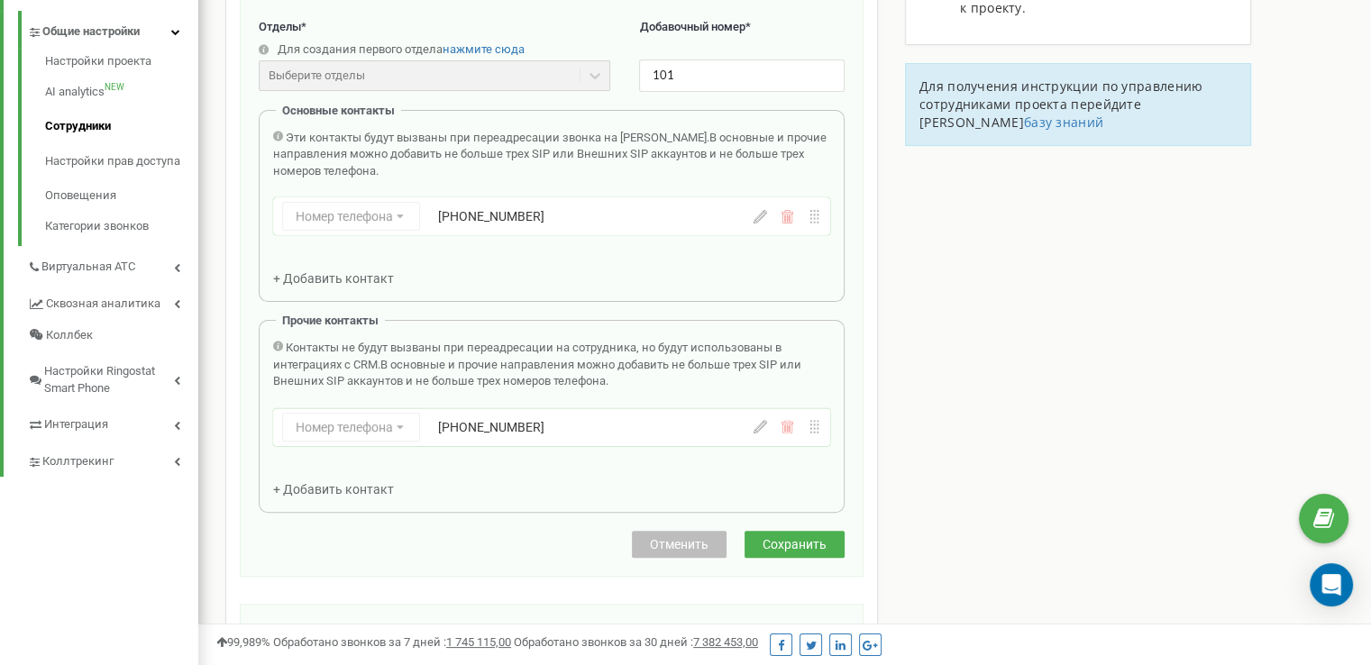
click at [653, 552] on button "Отменить" at bounding box center [679, 544] width 95 height 27
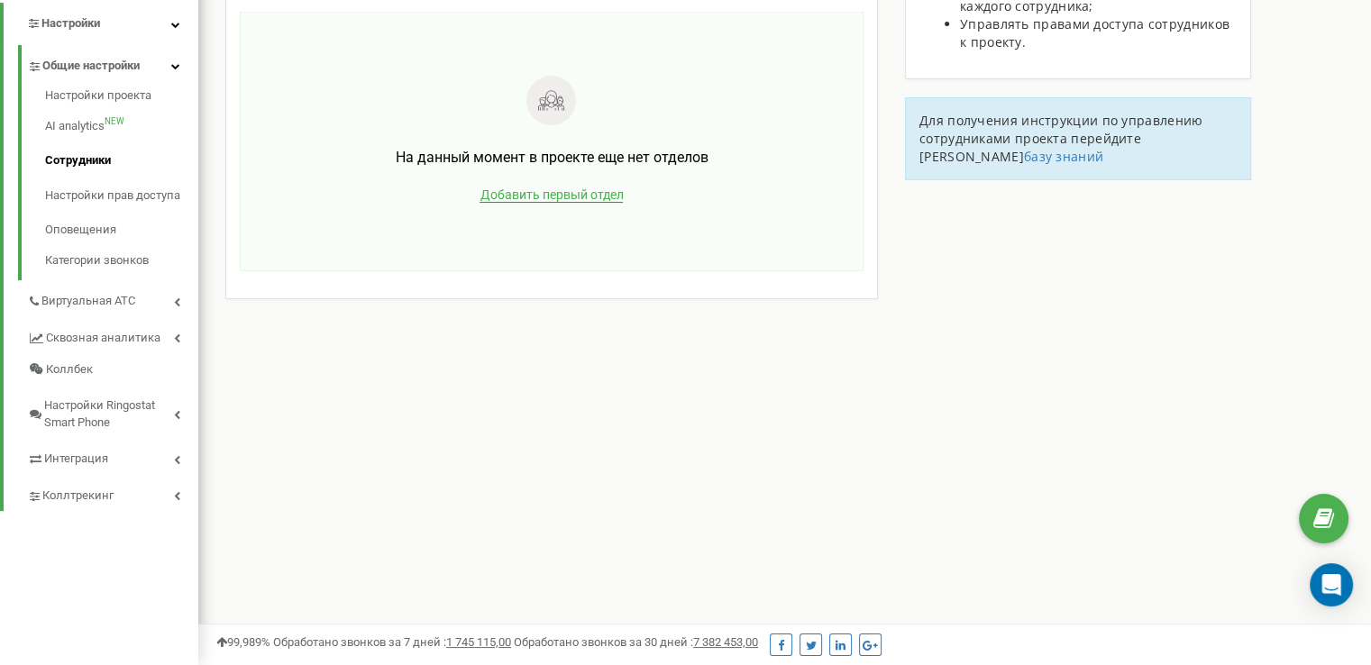
scroll to position [56, 0]
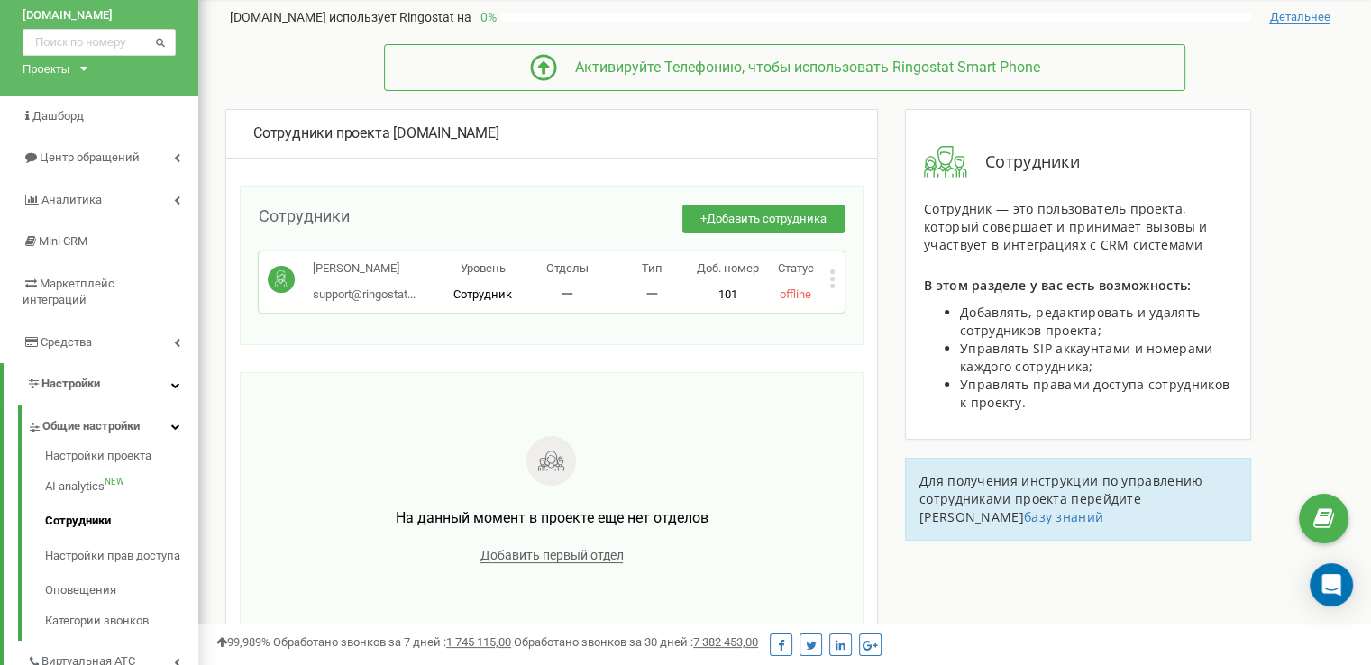
click at [832, 279] on icon at bounding box center [832, 279] width 5 height 5
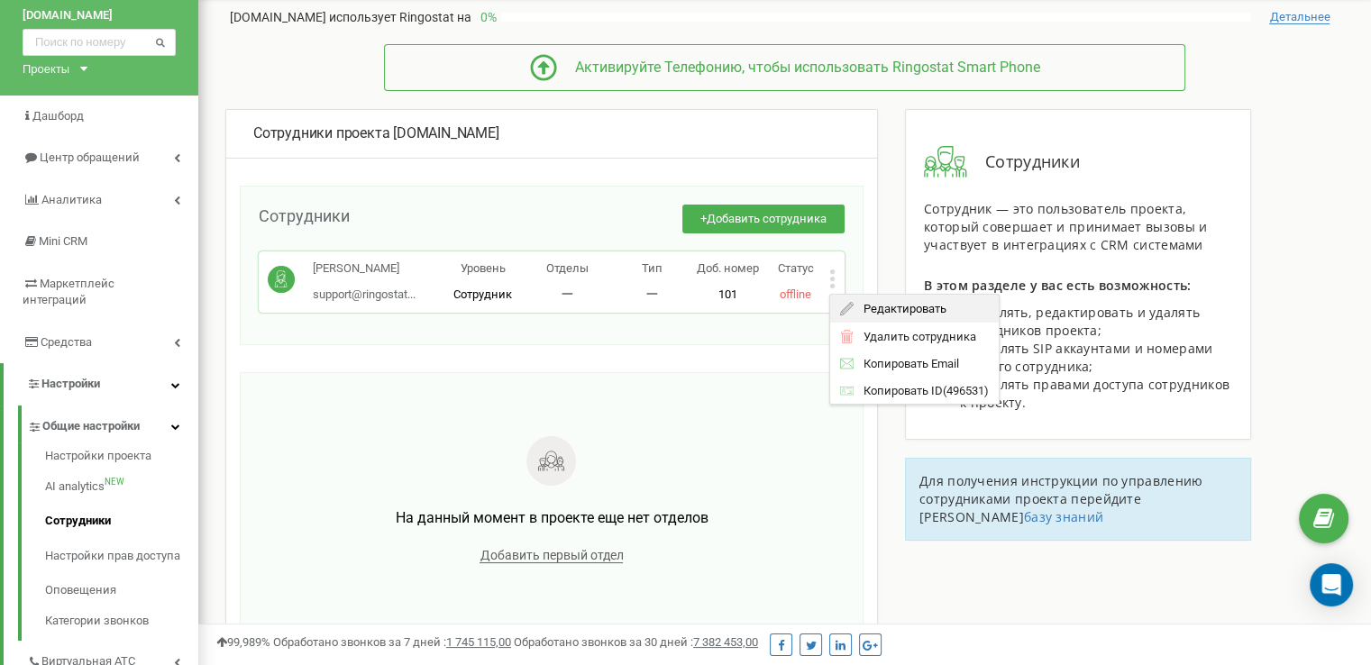
click at [848, 297] on div "Редактировать" at bounding box center [914, 309] width 169 height 28
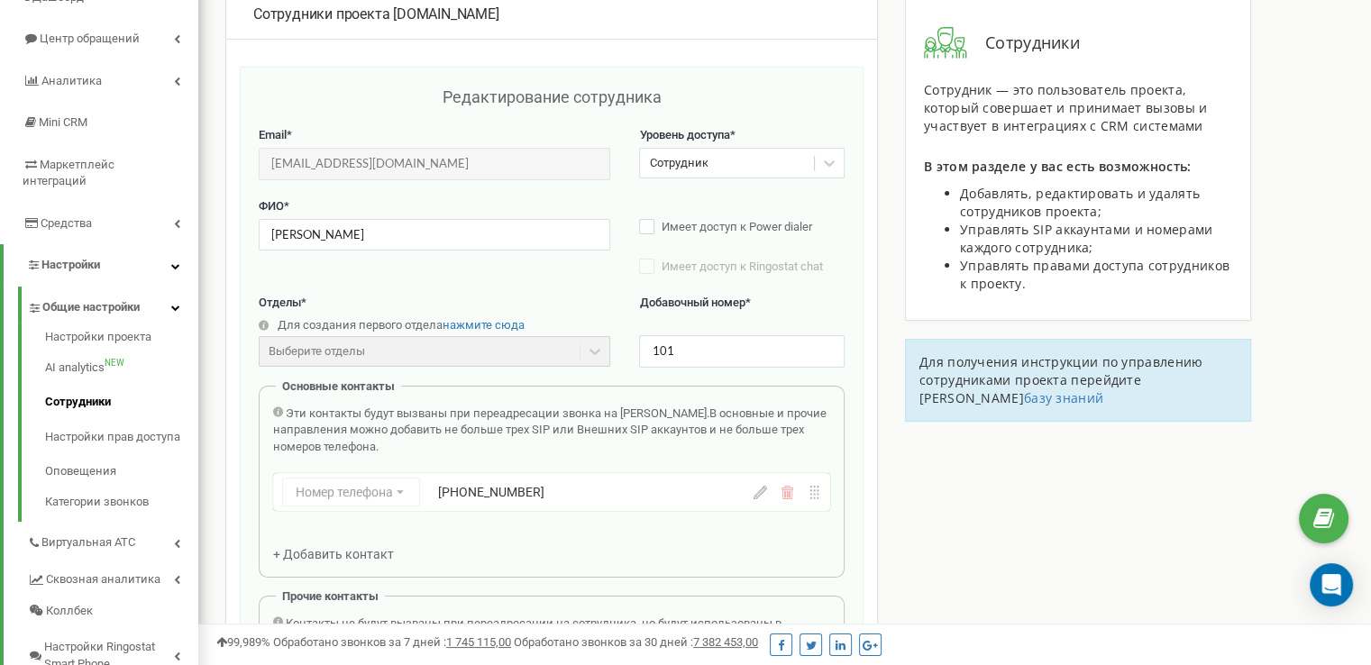
scroll to position [180, 0]
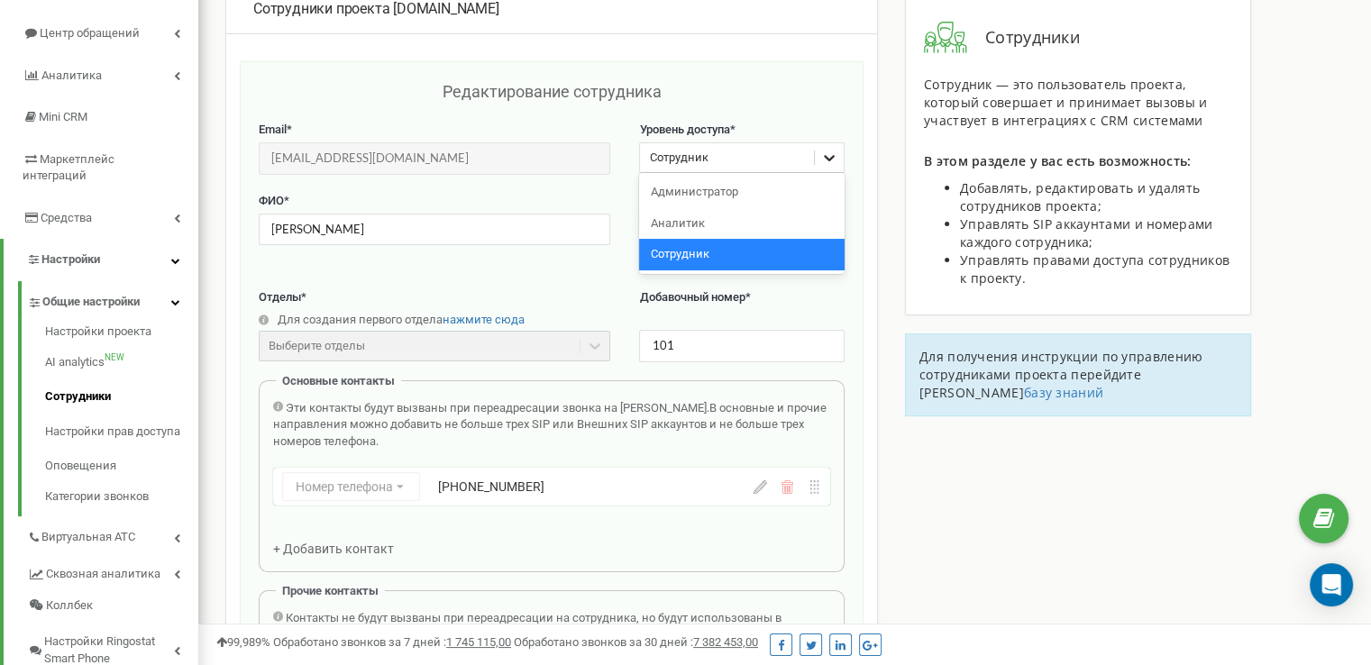
click at [832, 157] on icon at bounding box center [829, 158] width 11 height 6
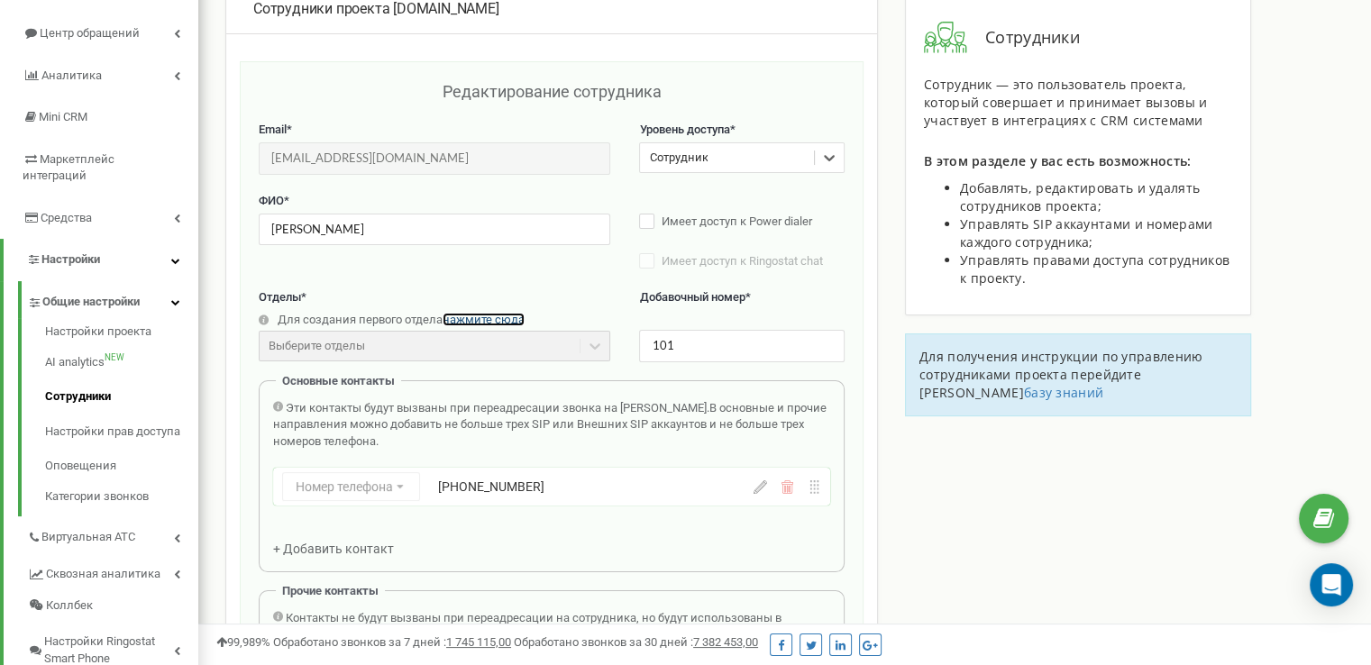
click at [475, 319] on span "нажмите сюда" at bounding box center [483, 320] width 82 height 14
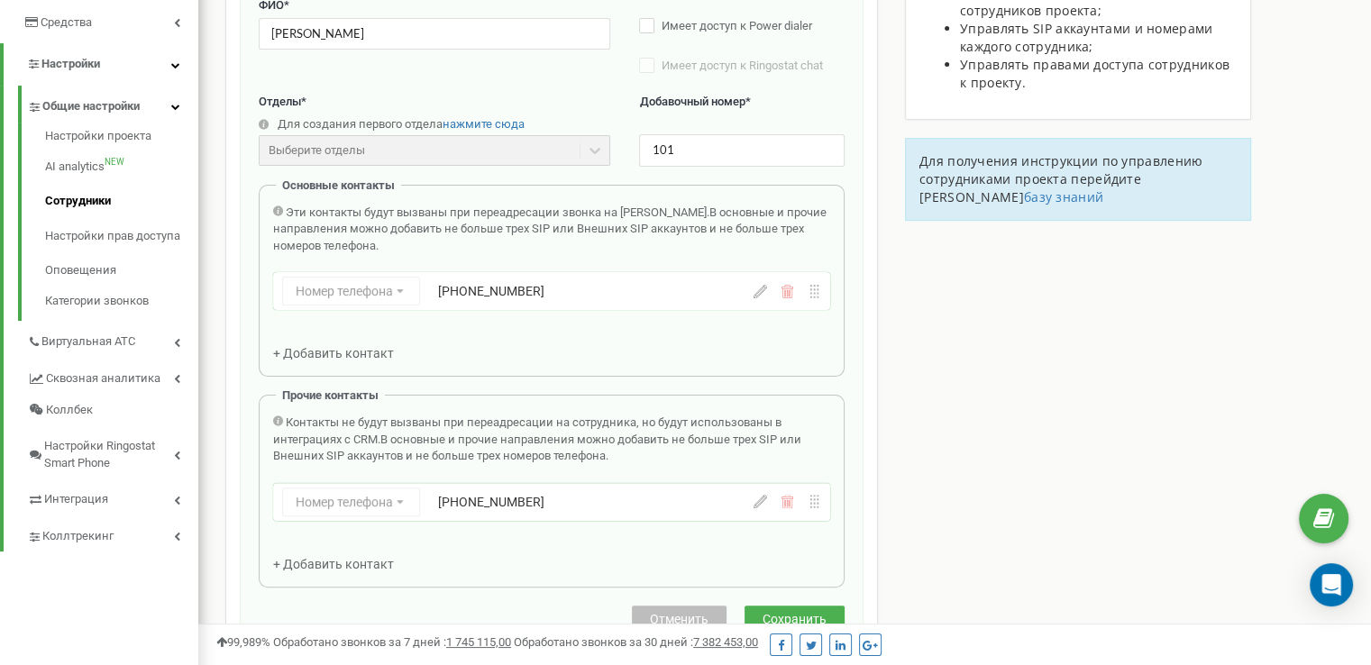
scroll to position [183, 0]
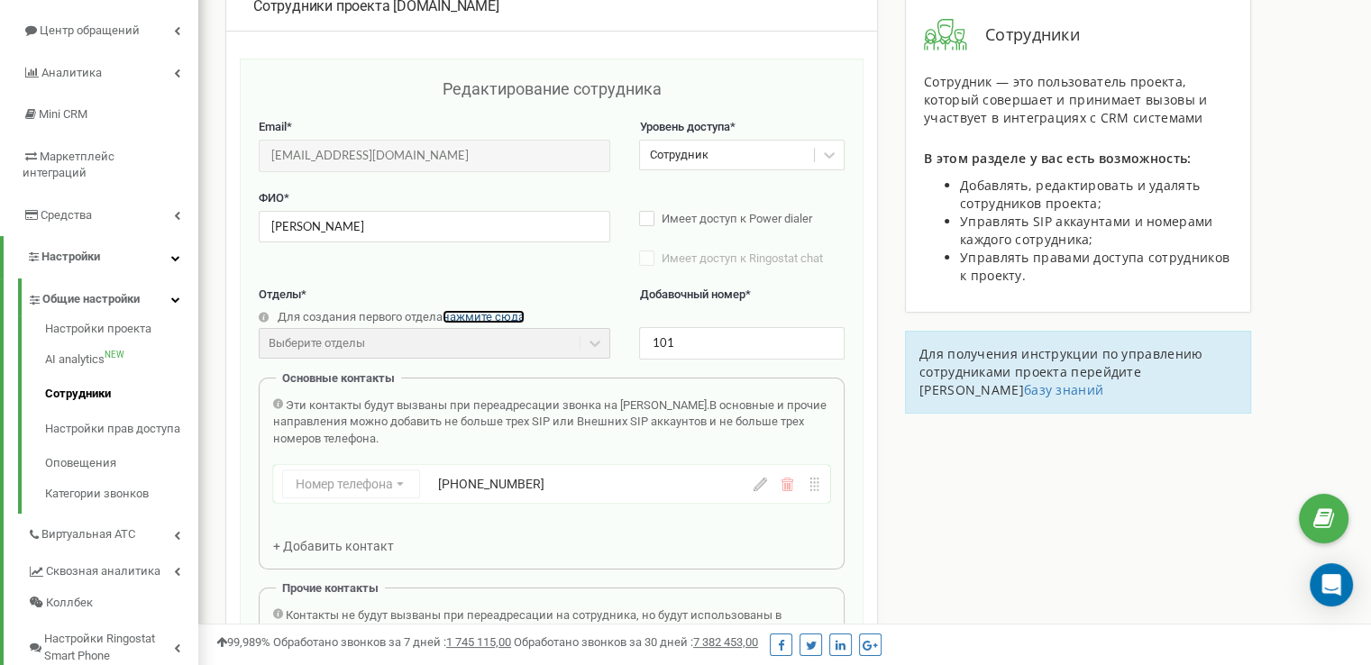
click at [493, 317] on span "нажмите сюда" at bounding box center [483, 317] width 82 height 14
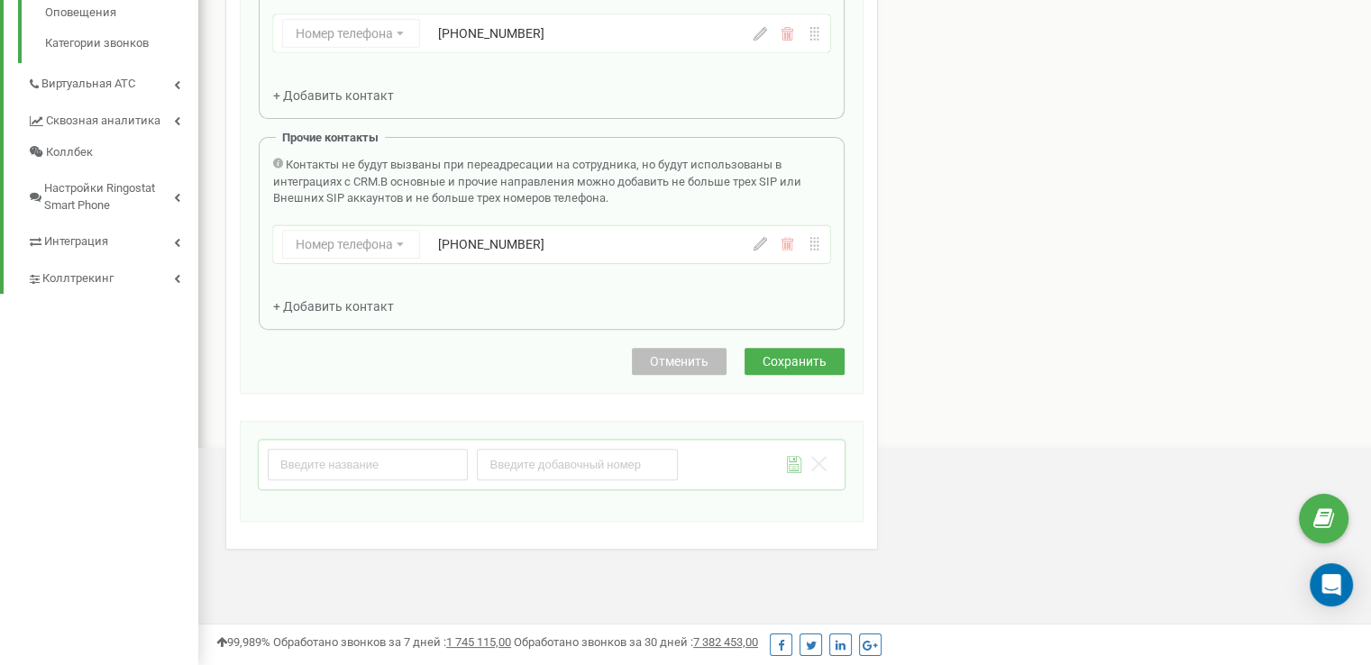
click at [689, 355] on span "Отменить" at bounding box center [679, 361] width 59 height 14
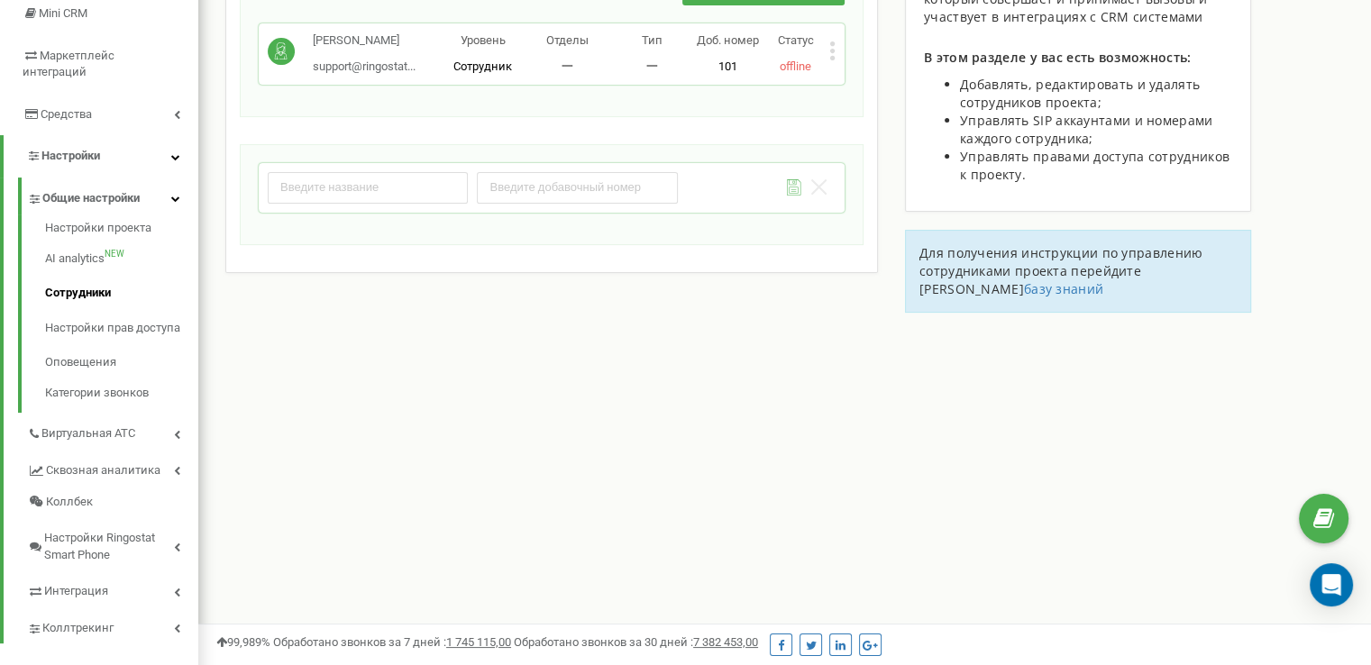
scroll to position [146, 0]
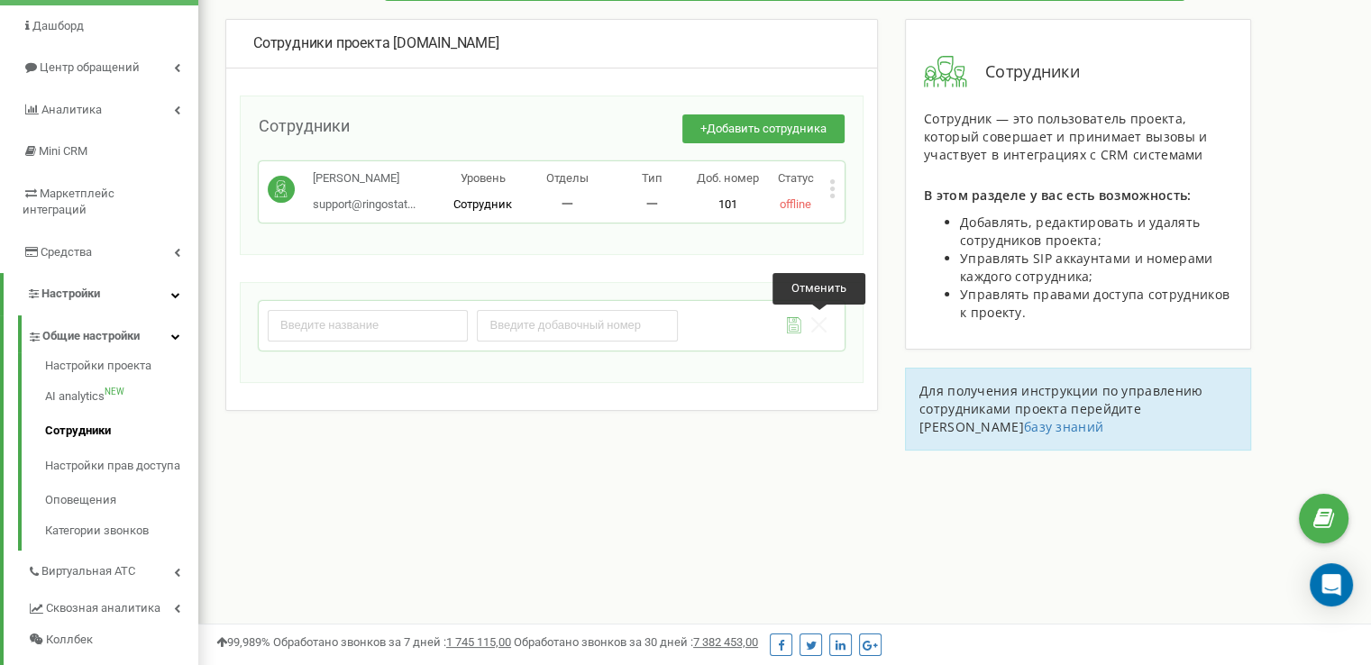
click at [824, 321] on icon at bounding box center [818, 324] width 15 height 15
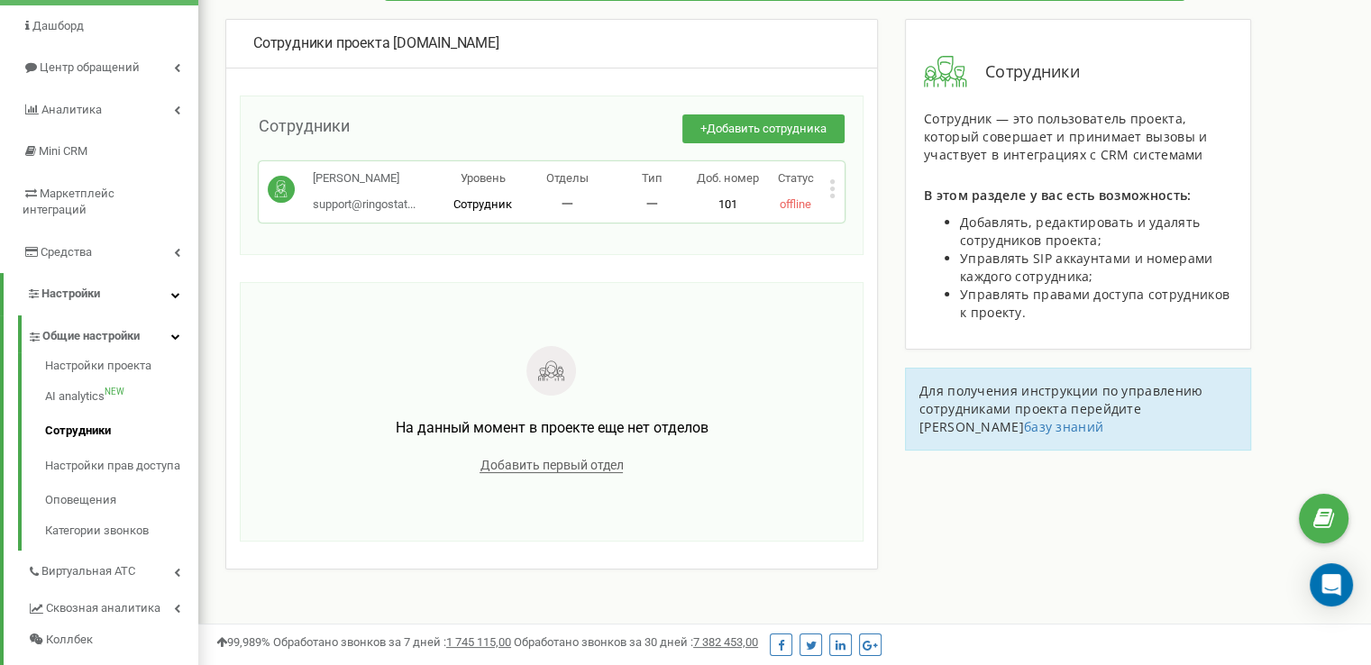
click at [828, 188] on div "Статус offline" at bounding box center [796, 191] width 68 height 42
click at [833, 187] on icon at bounding box center [832, 189] width 5 height 5
click at [847, 216] on icon at bounding box center [847, 219] width 14 height 14
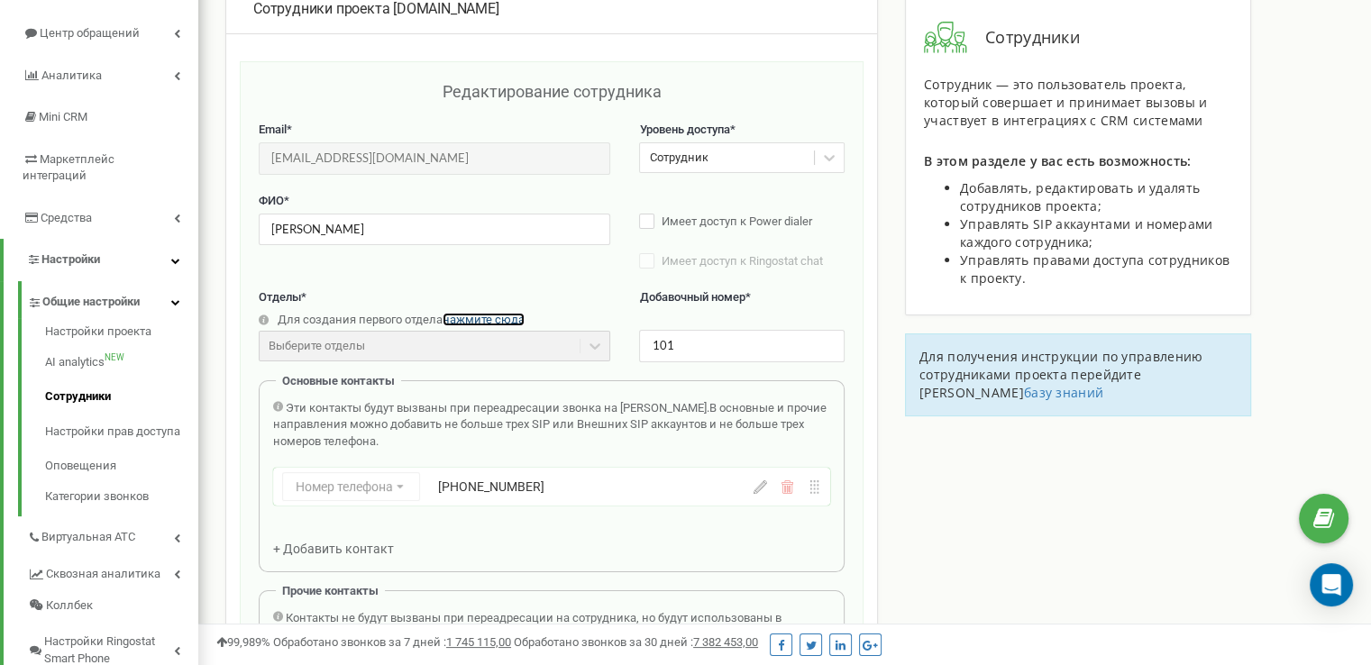
click at [494, 317] on span "нажмите сюда" at bounding box center [483, 320] width 82 height 14
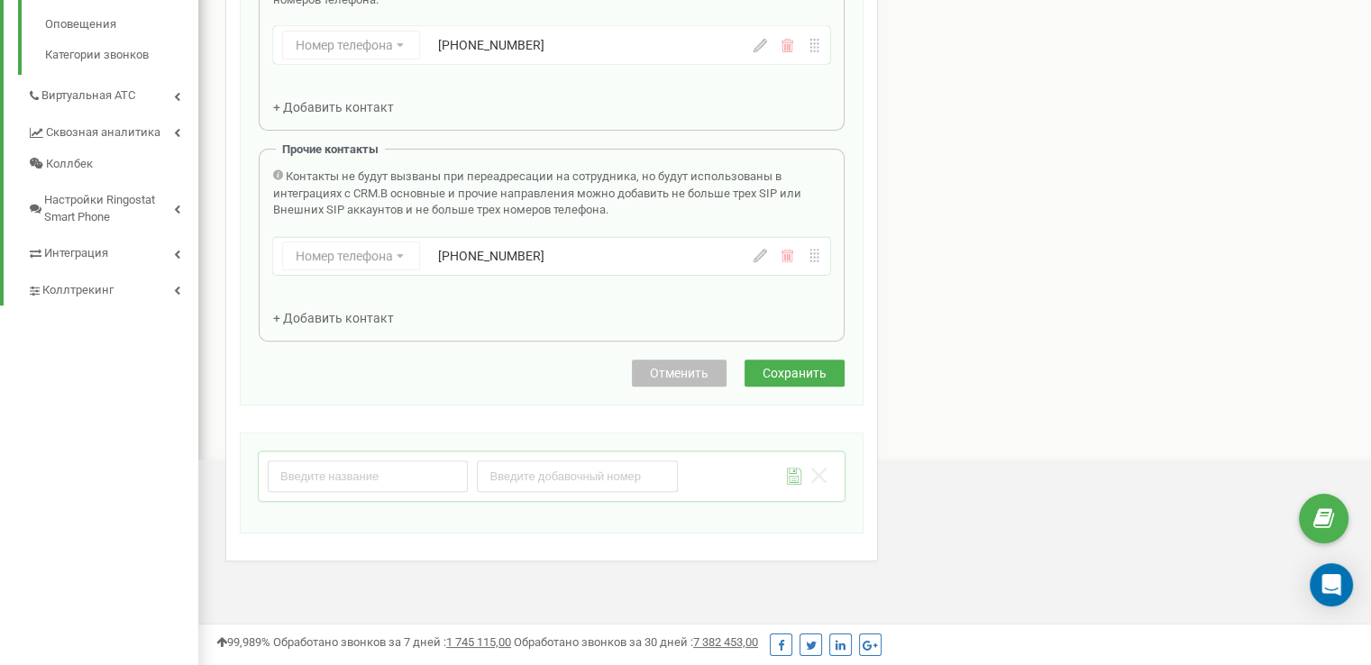
scroll to position [634, 0]
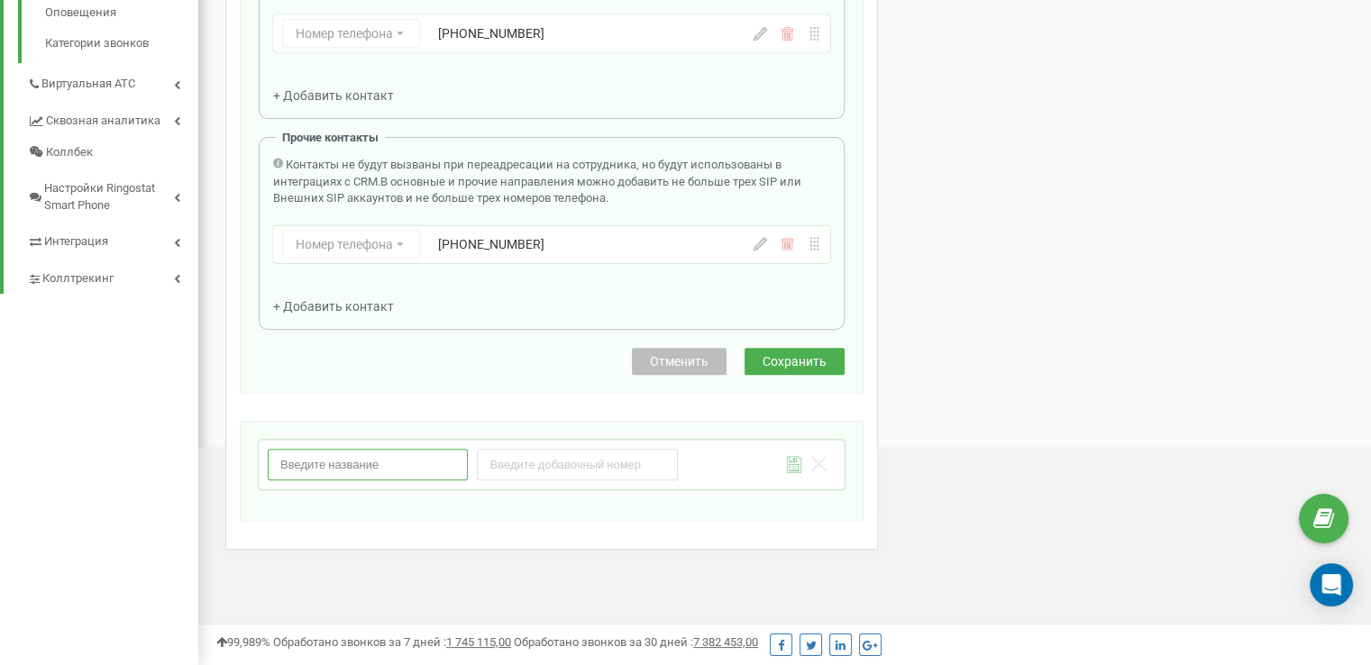
click at [397, 470] on input "text" at bounding box center [368, 465] width 200 height 32
type input "Support"
click at [543, 470] on input "number" at bounding box center [577, 465] width 200 height 32
type input "102"
click at [792, 459] on icon at bounding box center [794, 464] width 15 height 17
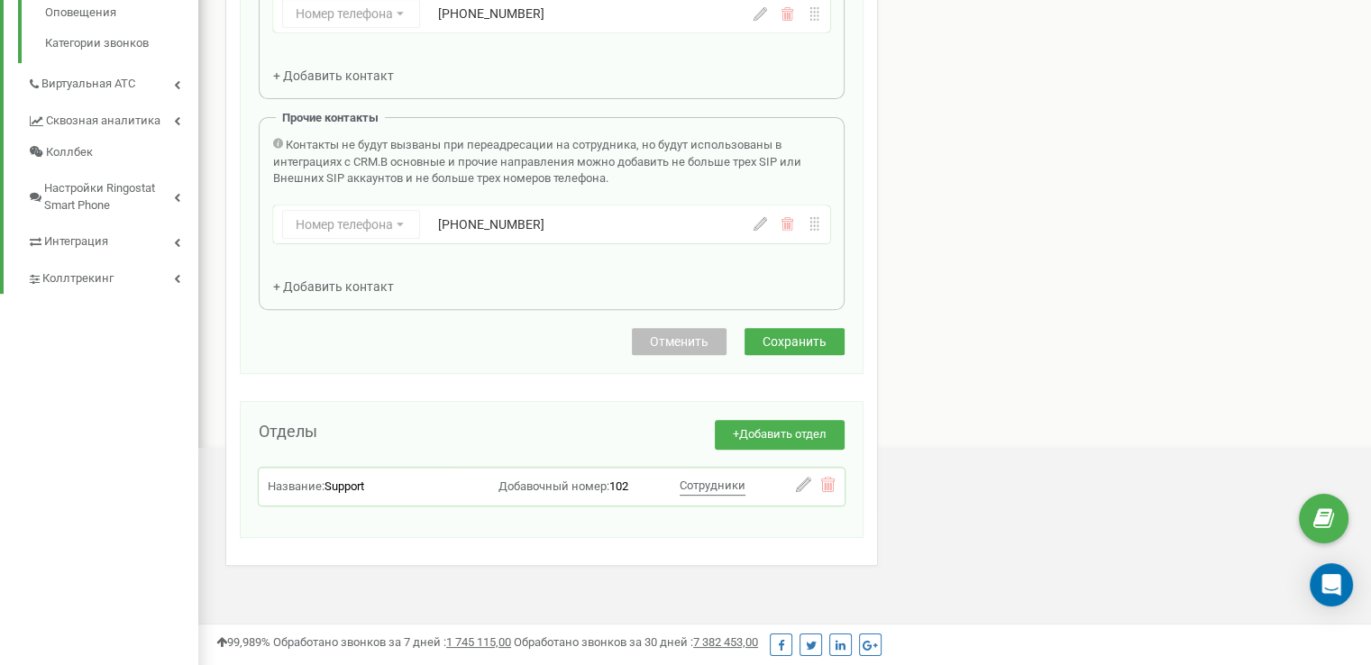
scroll to position [543, 0]
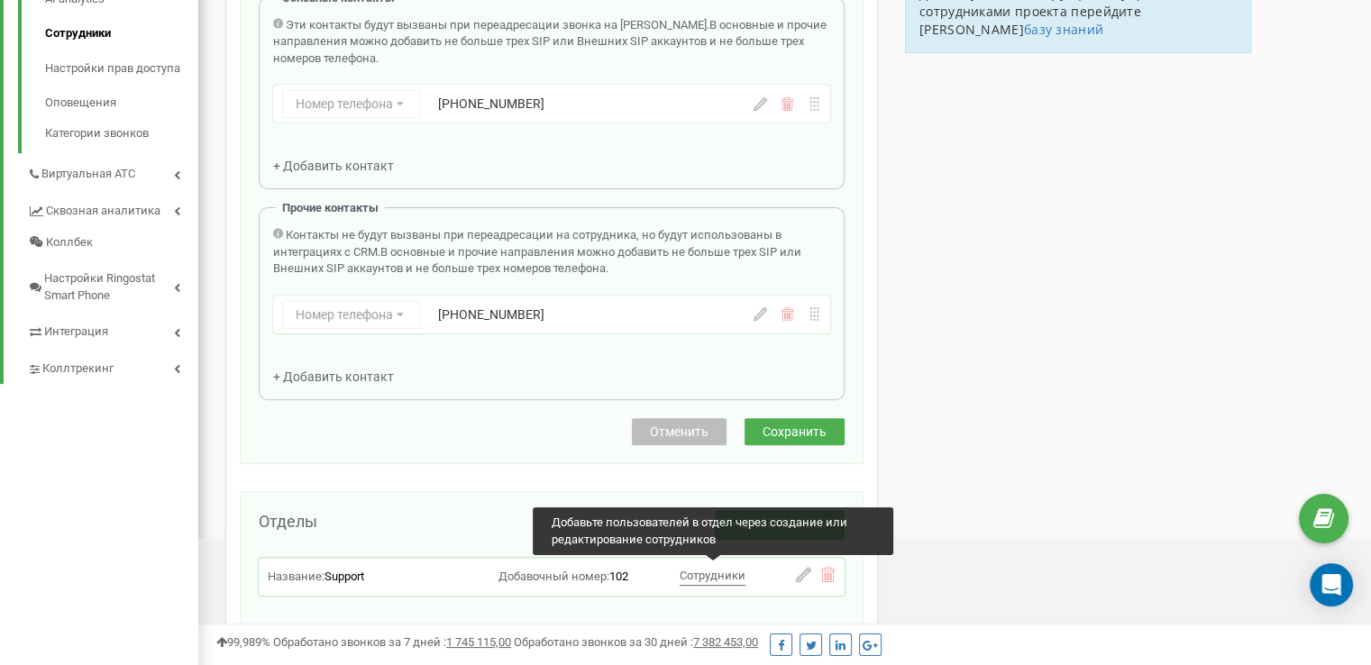
click at [706, 578] on span "Сотрудники" at bounding box center [713, 576] width 66 height 14
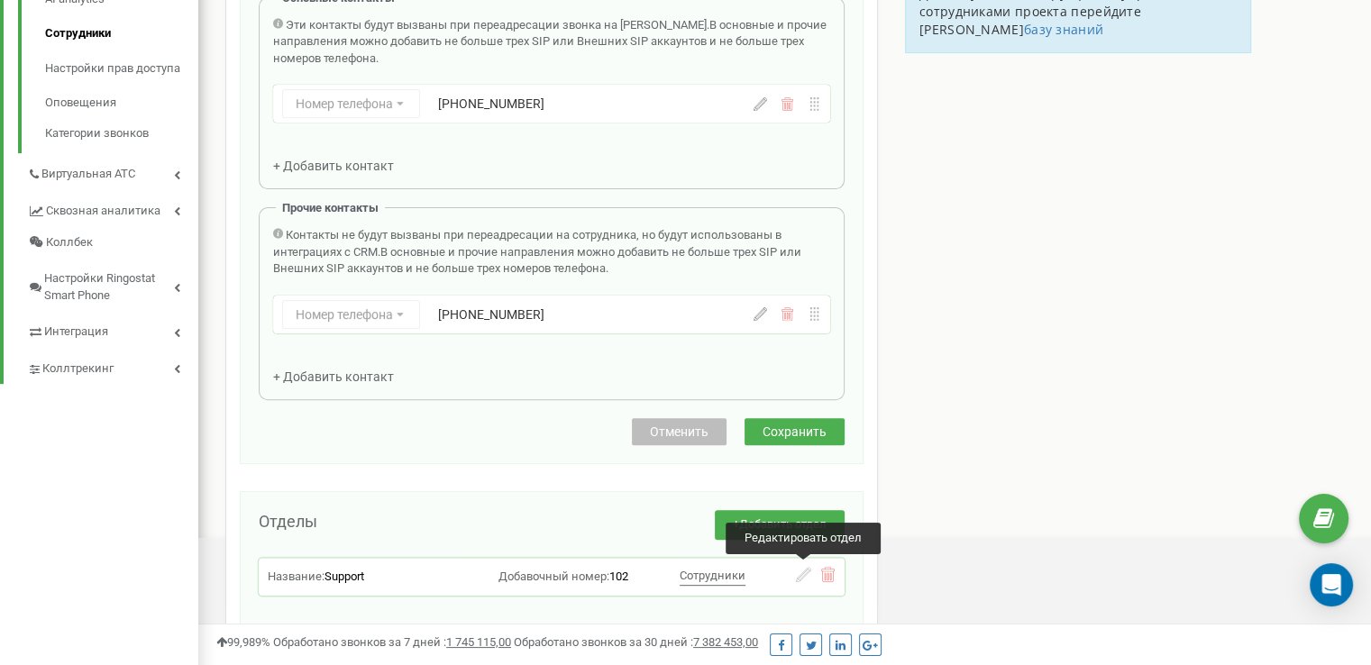
click at [797, 573] on icon at bounding box center [803, 574] width 15 height 15
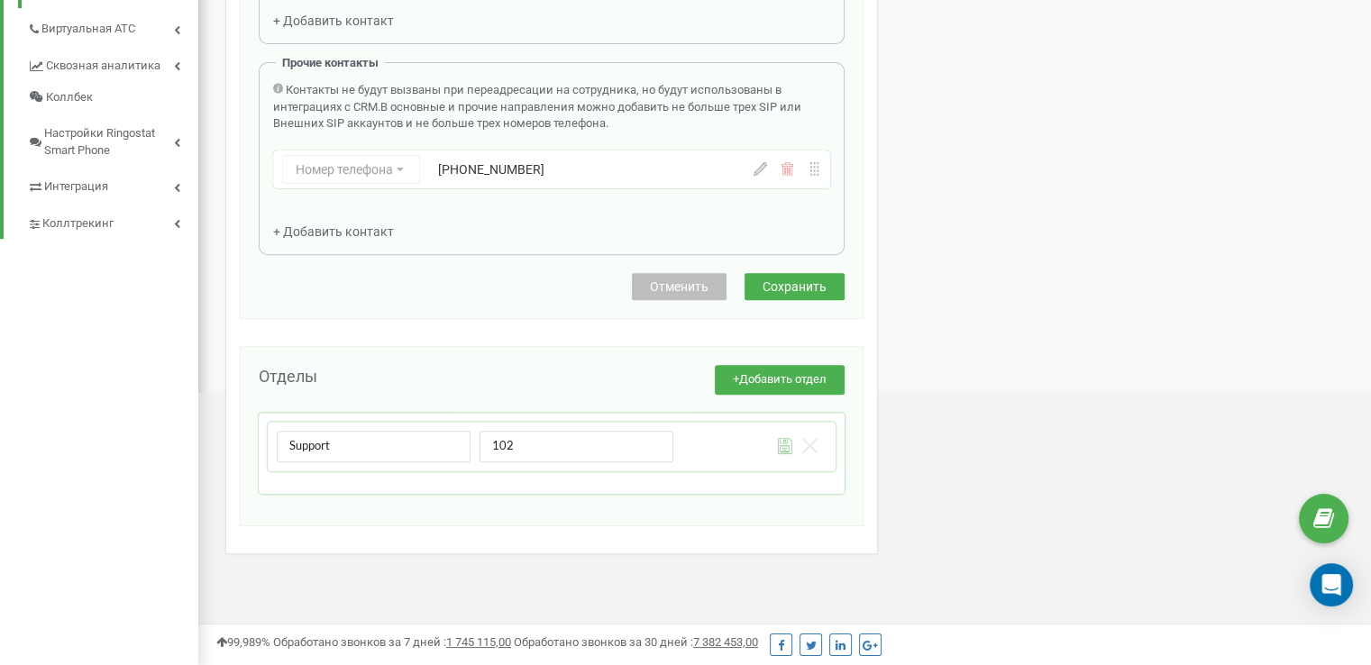
scroll to position [692, 0]
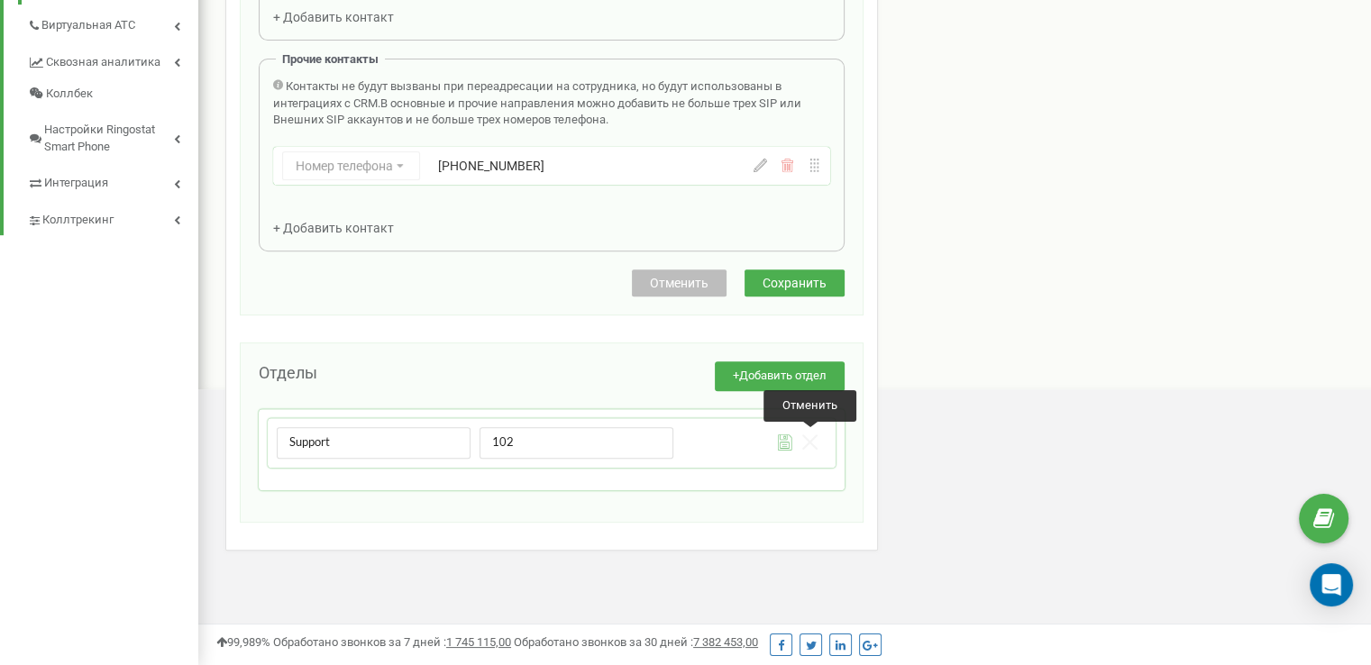
click at [807, 434] on icon at bounding box center [809, 441] width 15 height 15
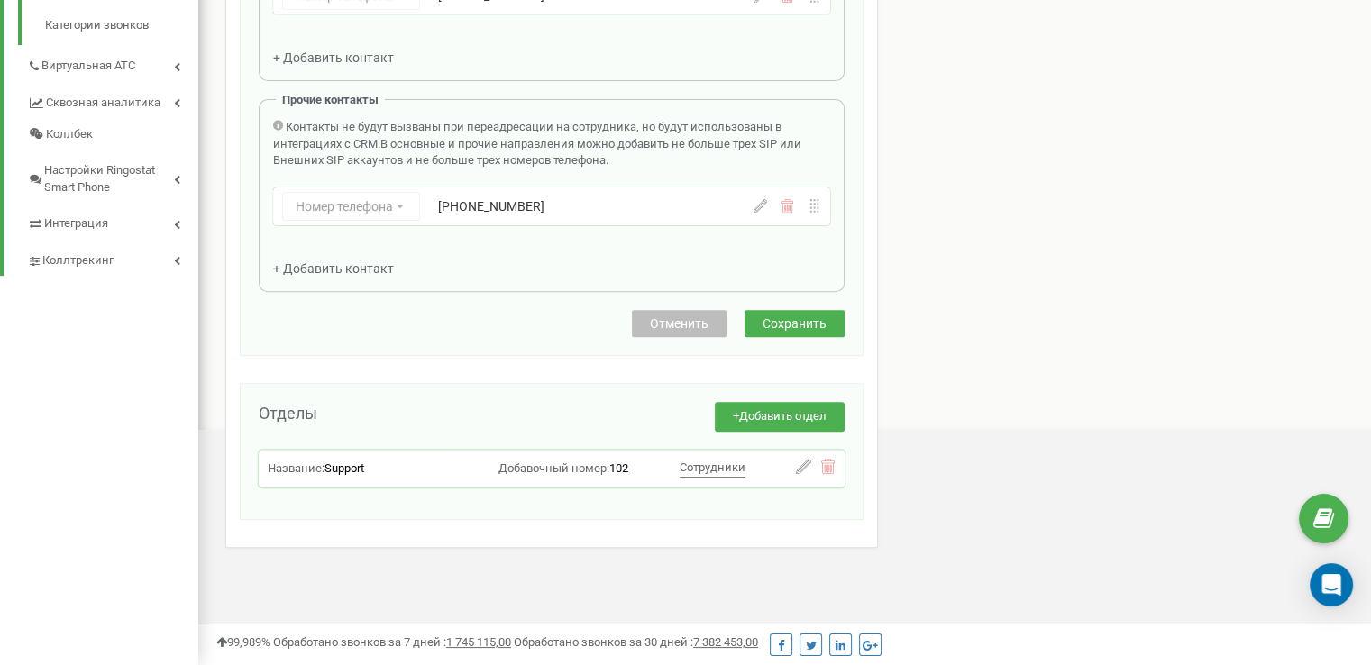
scroll to position [649, 0]
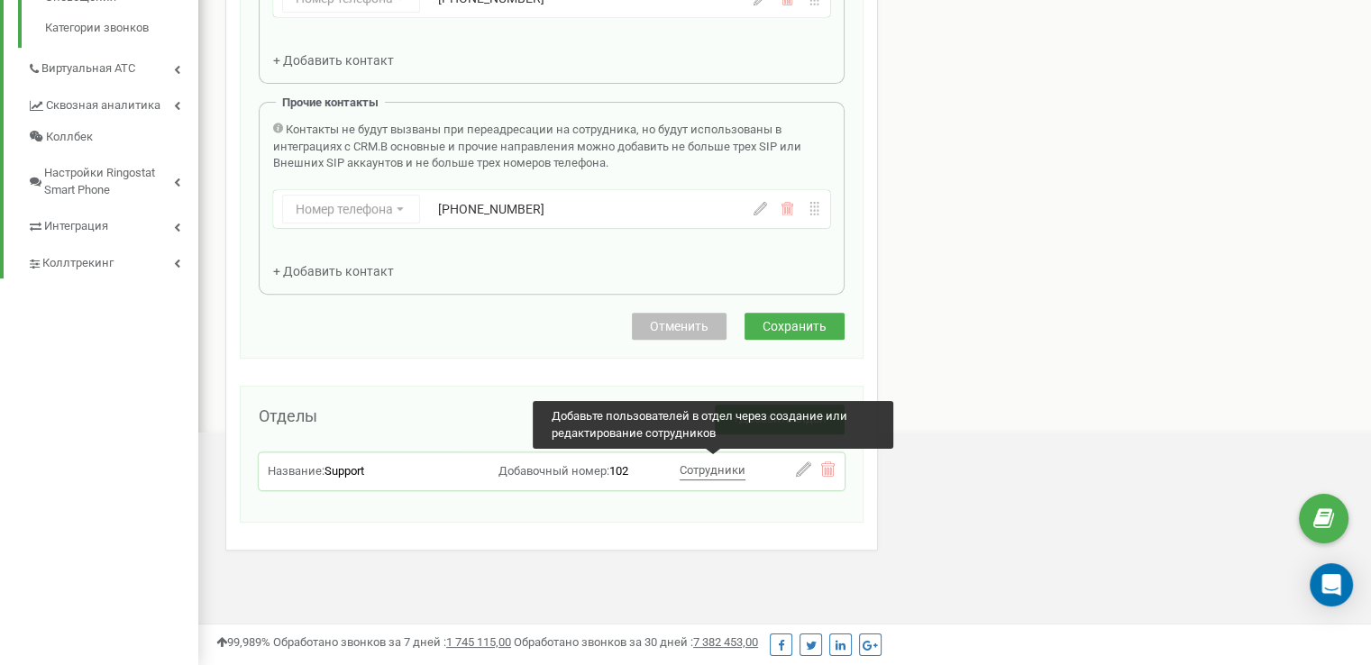
click at [728, 474] on span "Сотрудники" at bounding box center [713, 470] width 66 height 14
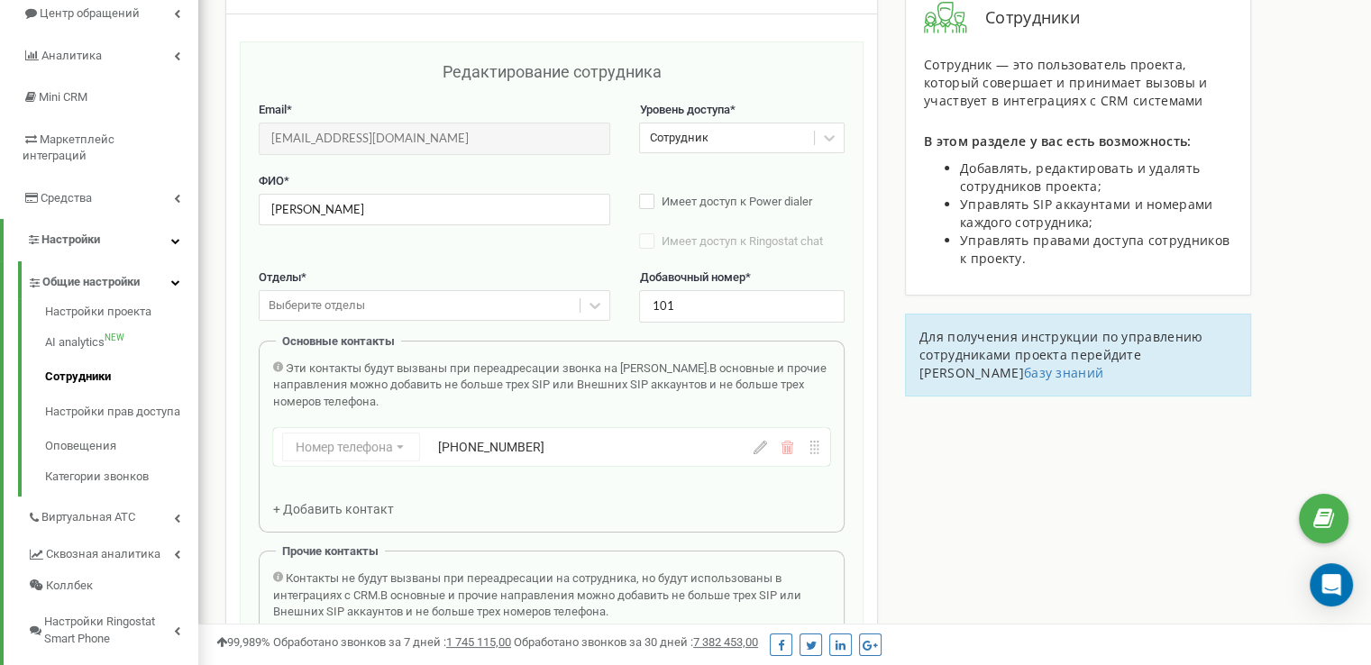
scroll to position [198, 0]
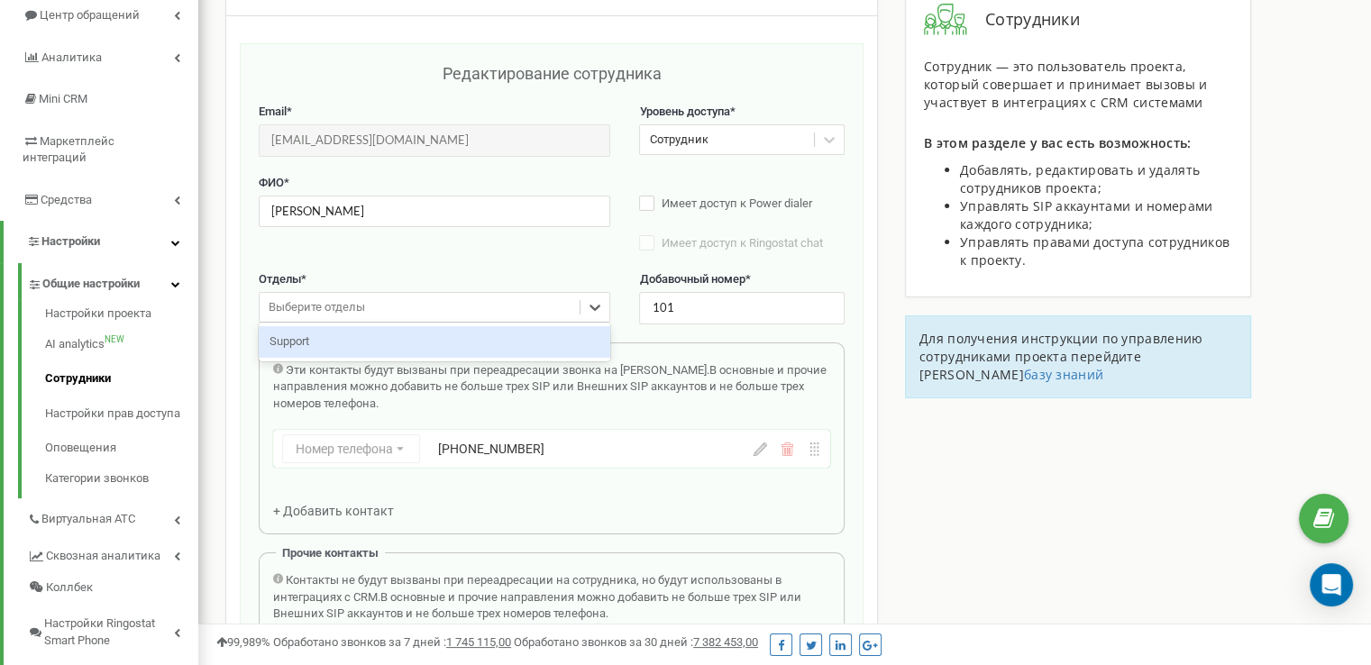
click at [356, 307] on div "Выберите отделы" at bounding box center [317, 307] width 96 height 17
click at [350, 338] on div "Support" at bounding box center [434, 342] width 351 height 32
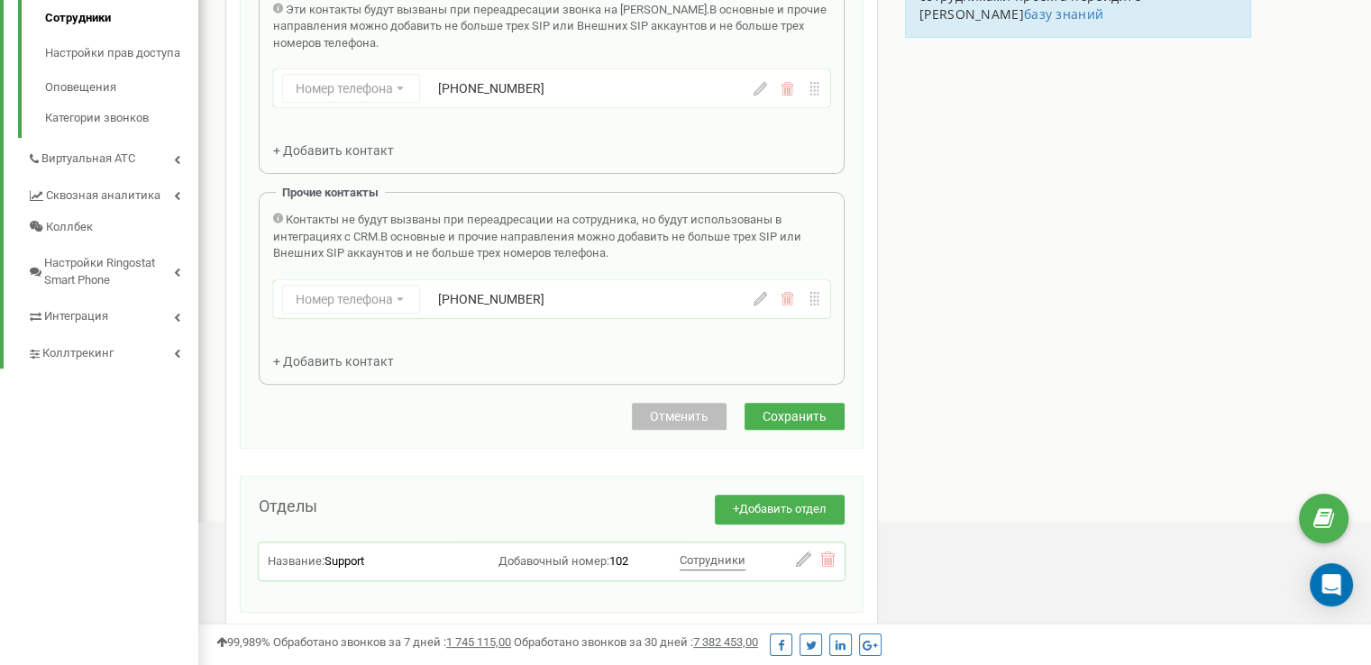
scroll to position [559, 0]
click at [783, 428] on div "Редактирование сотрудника Email * support@ringostat.com Email недоступен для ре…" at bounding box center [552, 66] width 624 height 766
click at [783, 421] on span "Сохранить" at bounding box center [794, 416] width 64 height 14
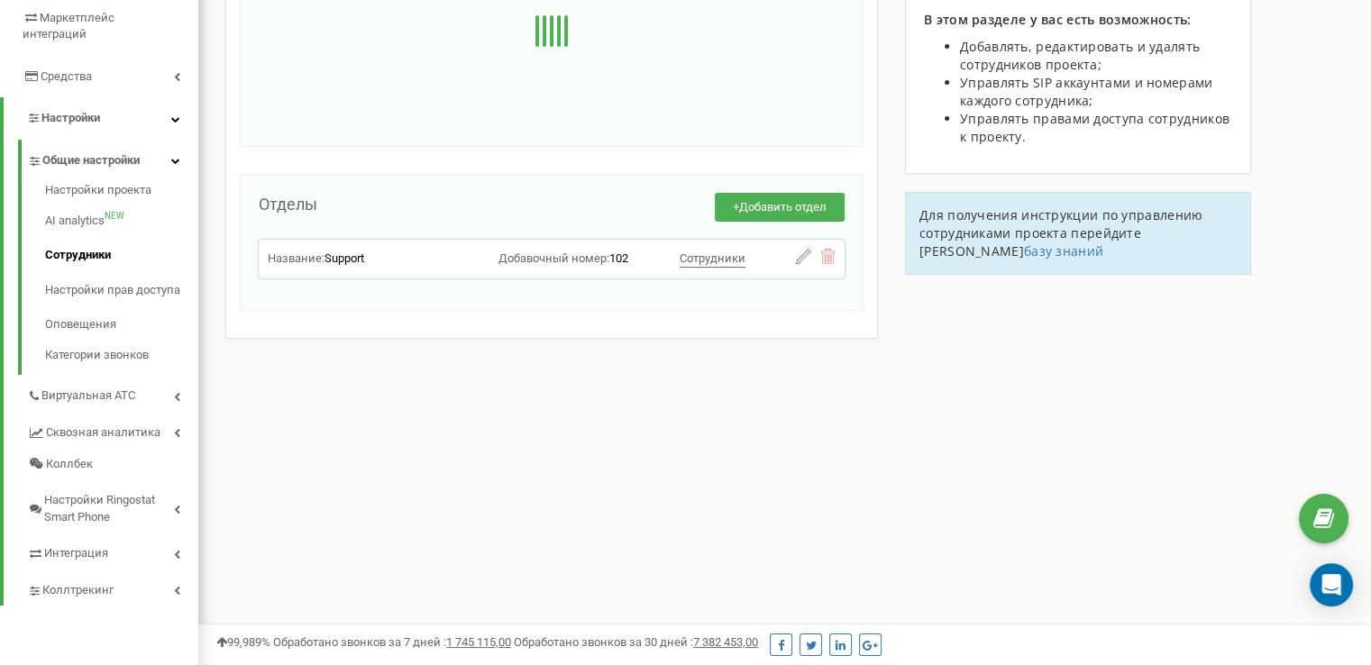
scroll to position [146, 0]
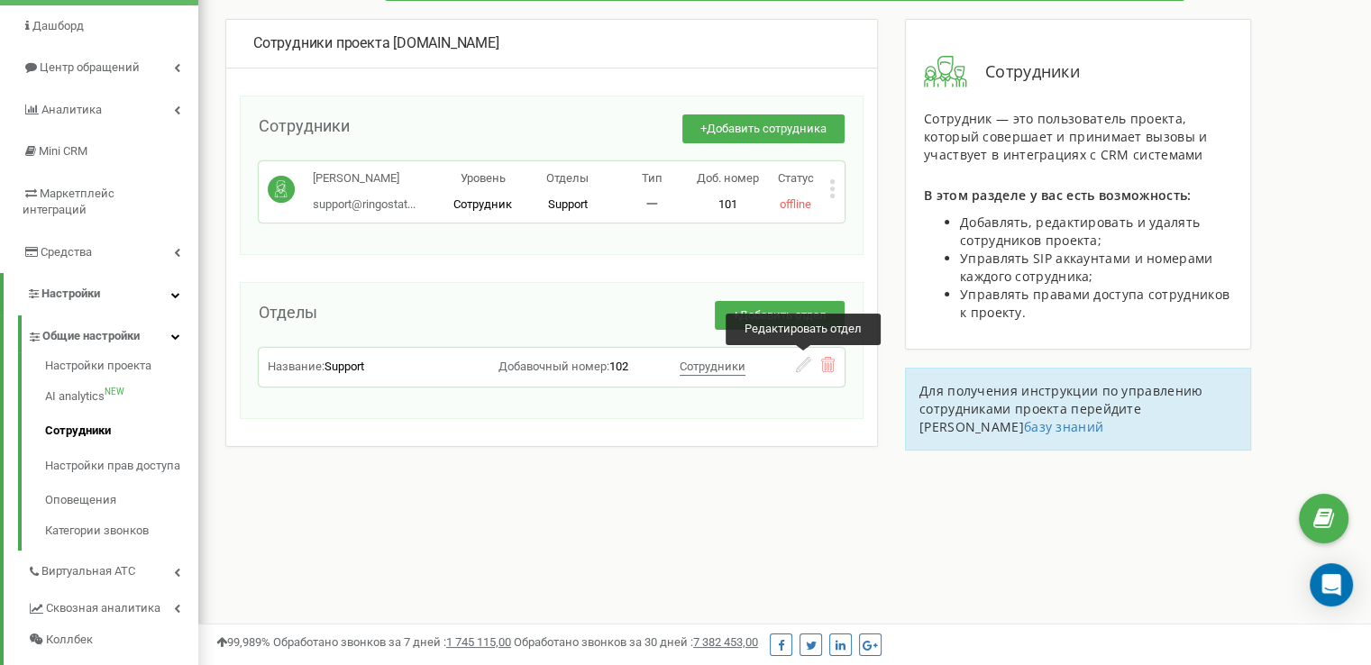
click at [796, 358] on icon at bounding box center [803, 364] width 15 height 15
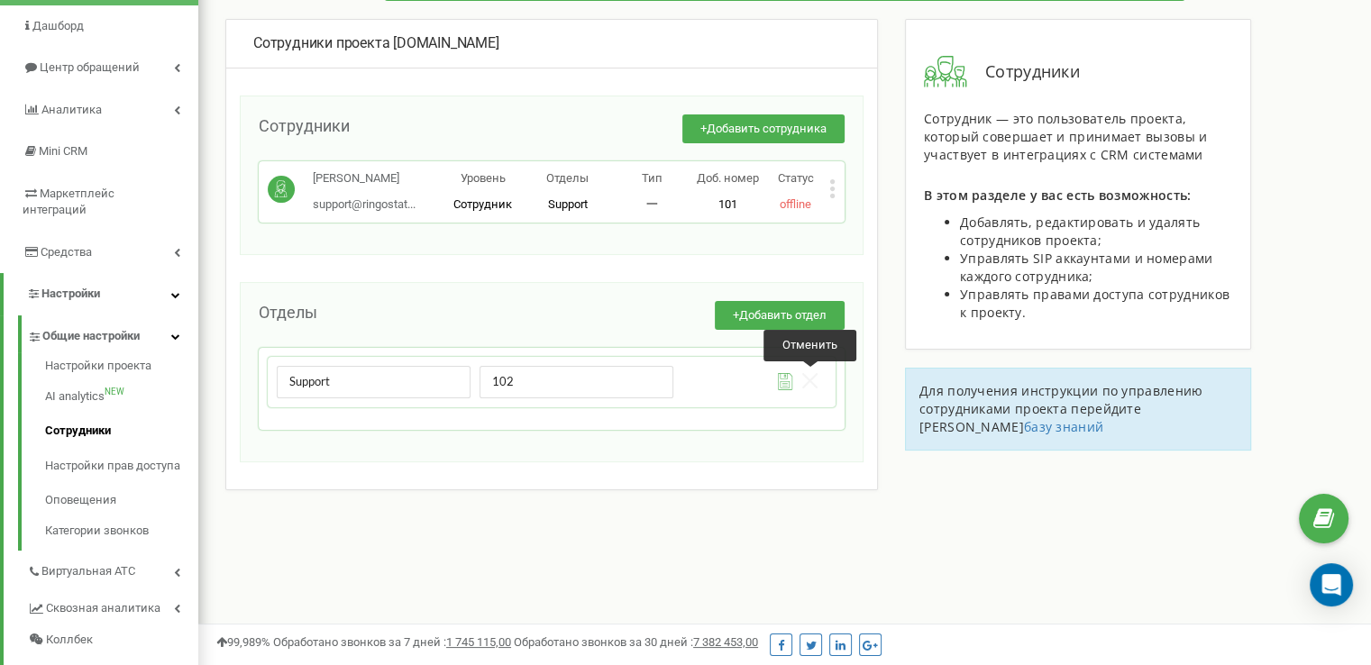
click at [815, 376] on icon at bounding box center [809, 380] width 15 height 15
click at [834, 191] on icon at bounding box center [832, 188] width 6 height 19
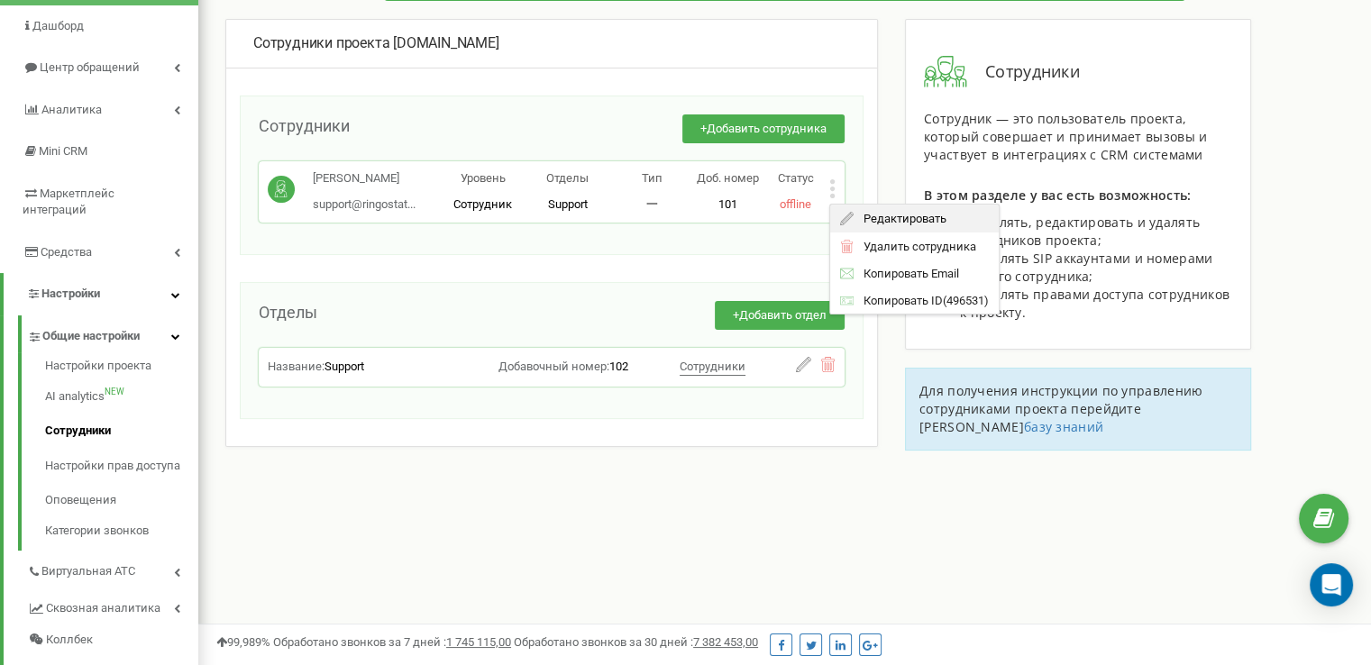
click at [857, 215] on span "Редактировать" at bounding box center [899, 219] width 92 height 12
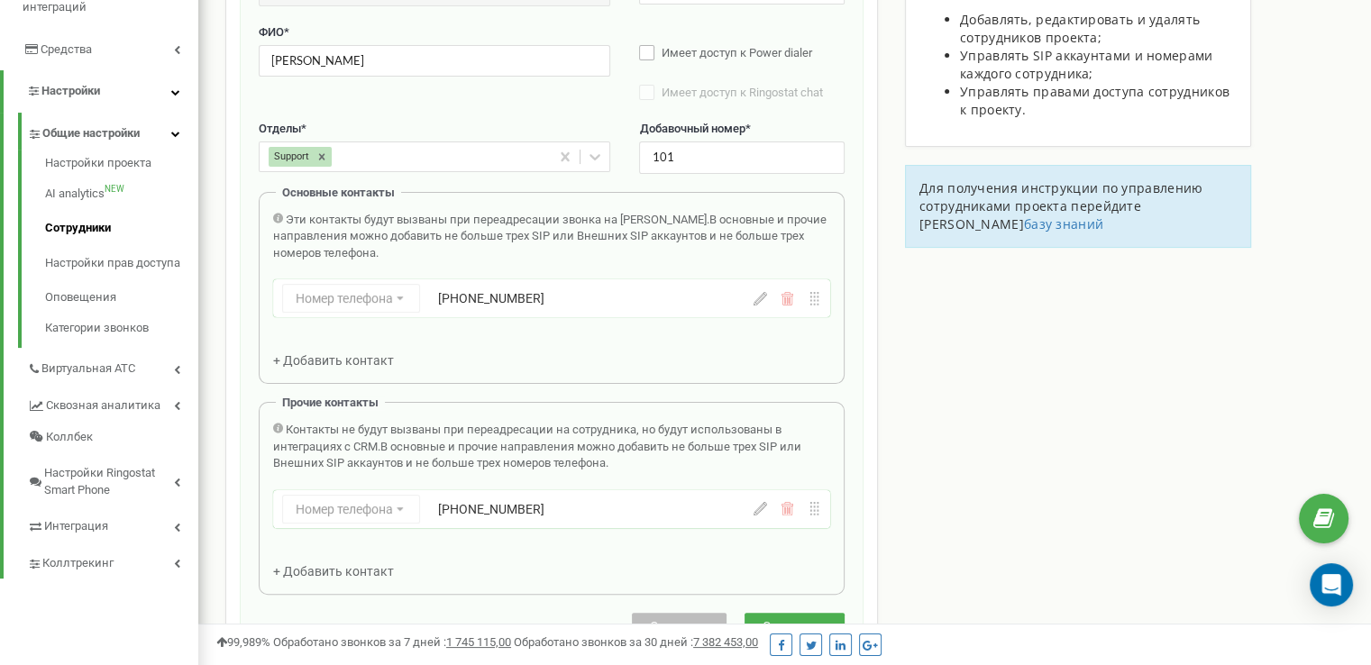
scroll to position [360, 0]
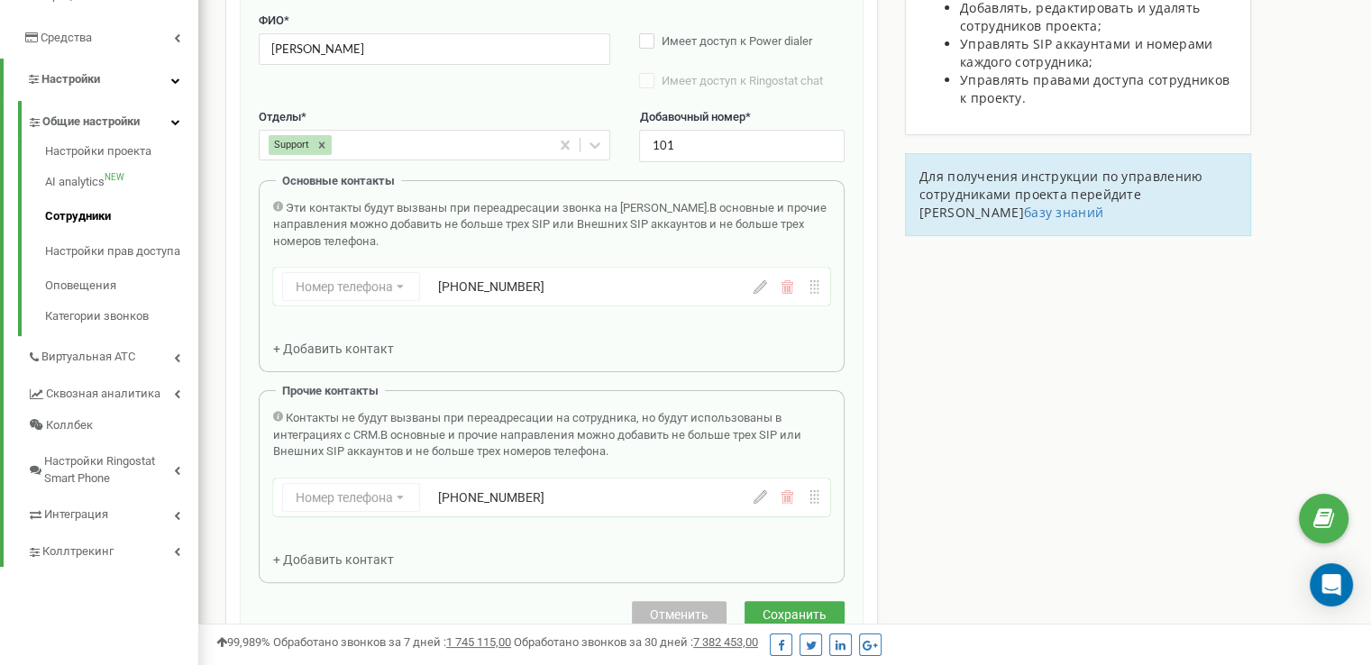
click at [765, 500] on icon at bounding box center [760, 497] width 14 height 14
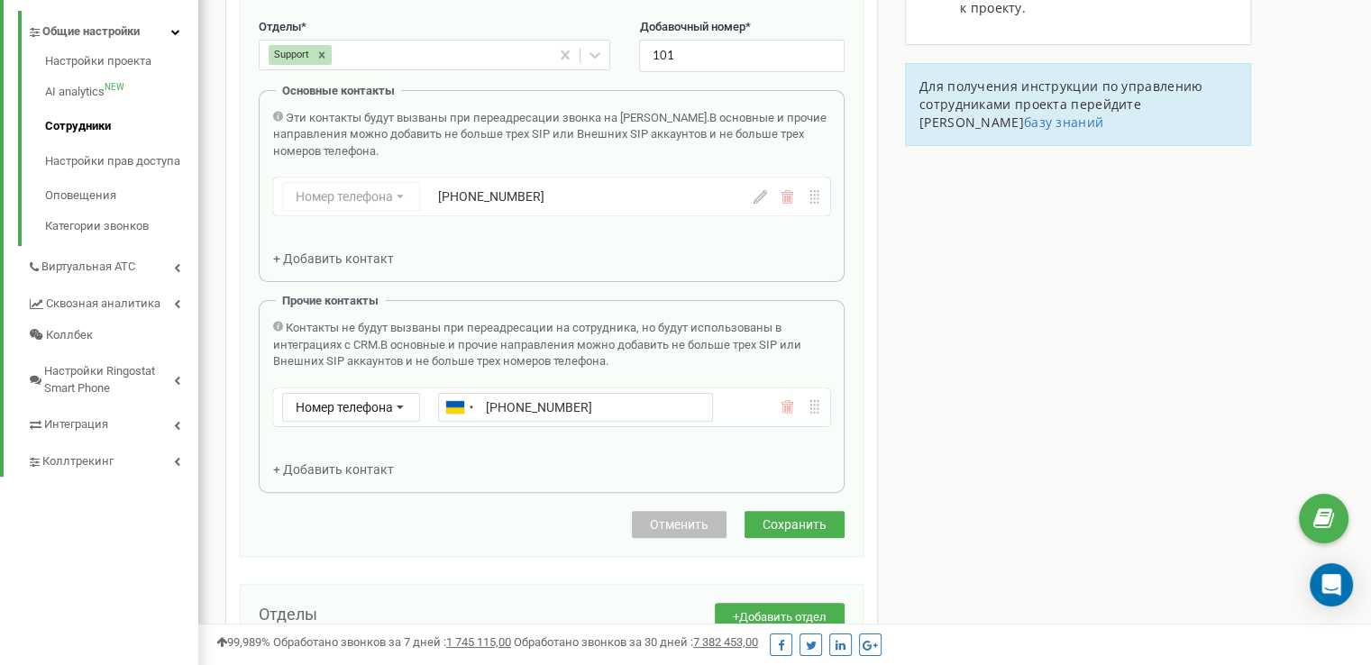
click at [685, 466] on div "Контакты не будут вызваны при переадресации на сотрудника, но будут использован…" at bounding box center [551, 399] width 557 height 159
click at [789, 524] on span "Сохранить" at bounding box center [794, 524] width 64 height 14
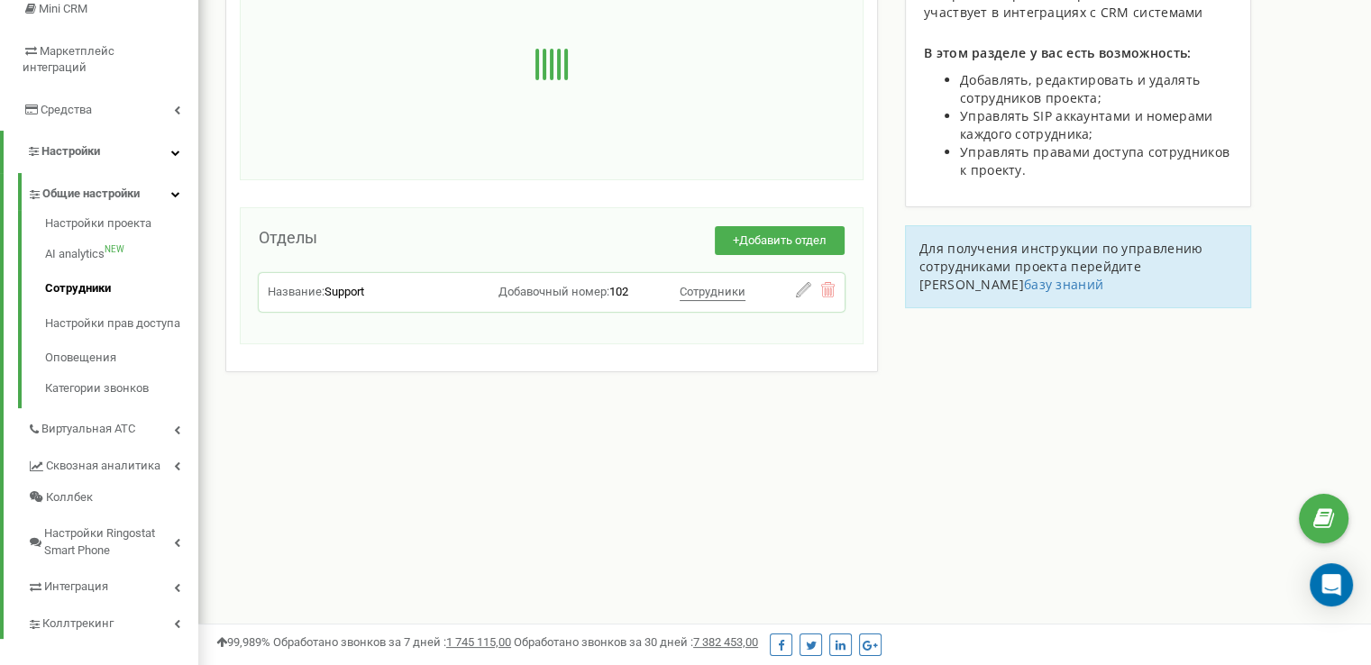
scroll to position [146, 0]
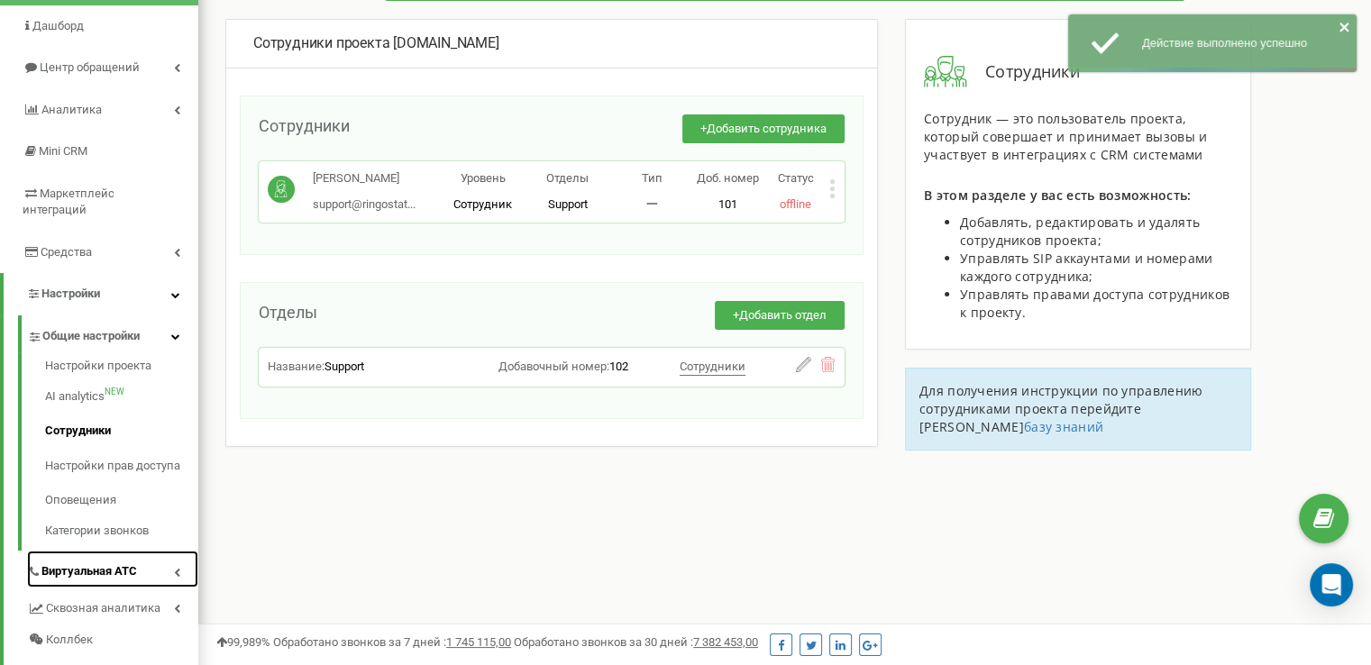
click at [115, 563] on span "Виртуальная АТС" at bounding box center [89, 571] width 96 height 17
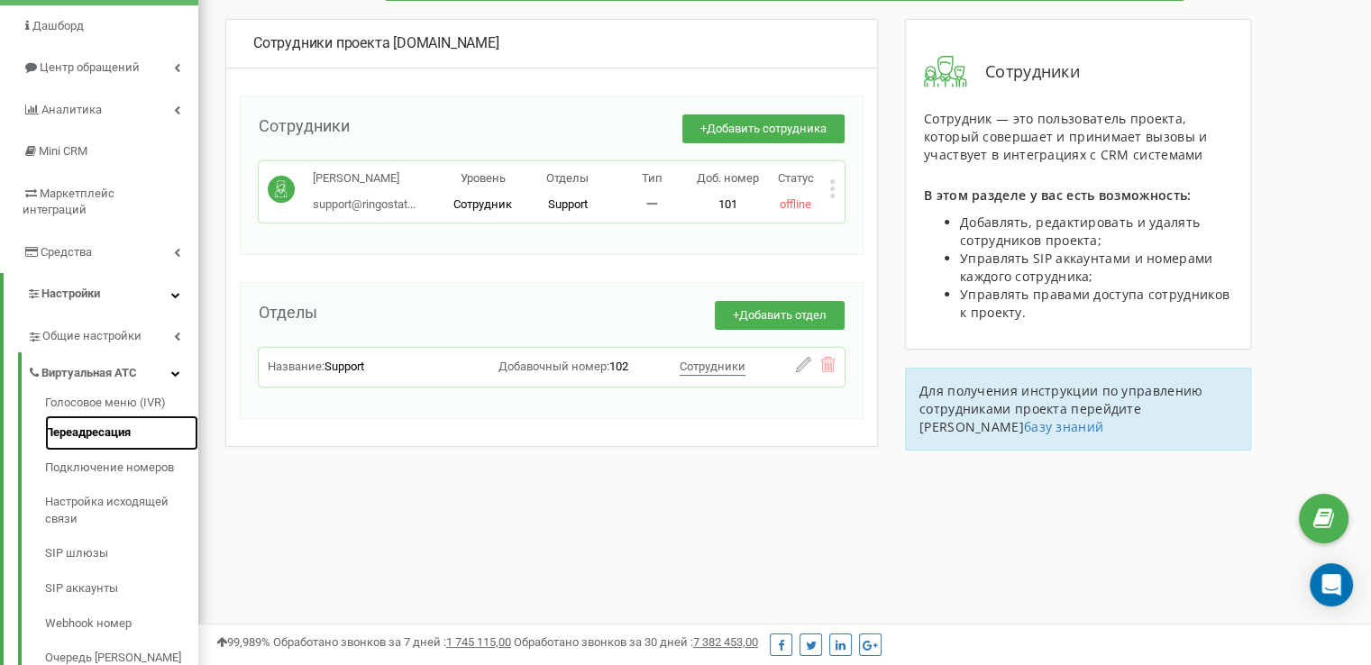
click at [108, 415] on link "Переадресация" at bounding box center [121, 432] width 153 height 35
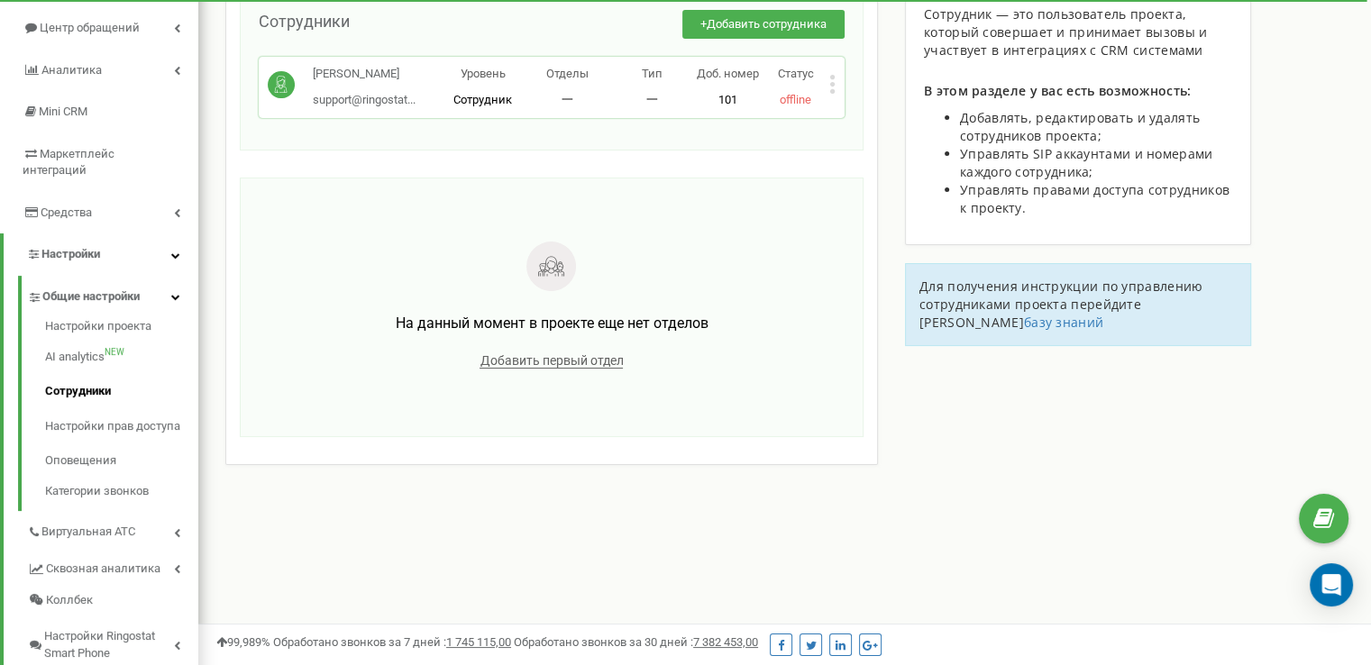
scroll to position [91, 0]
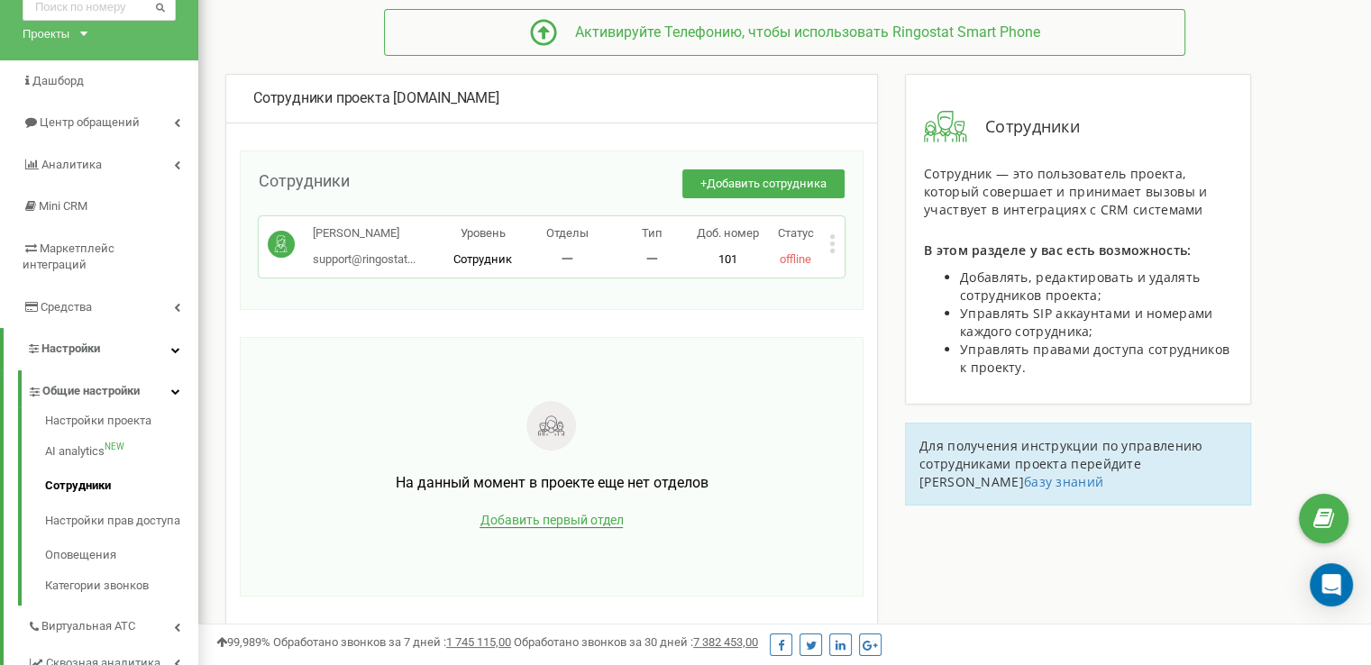
click at [575, 516] on span "Добавить первый отдел" at bounding box center [550, 520] width 143 height 15
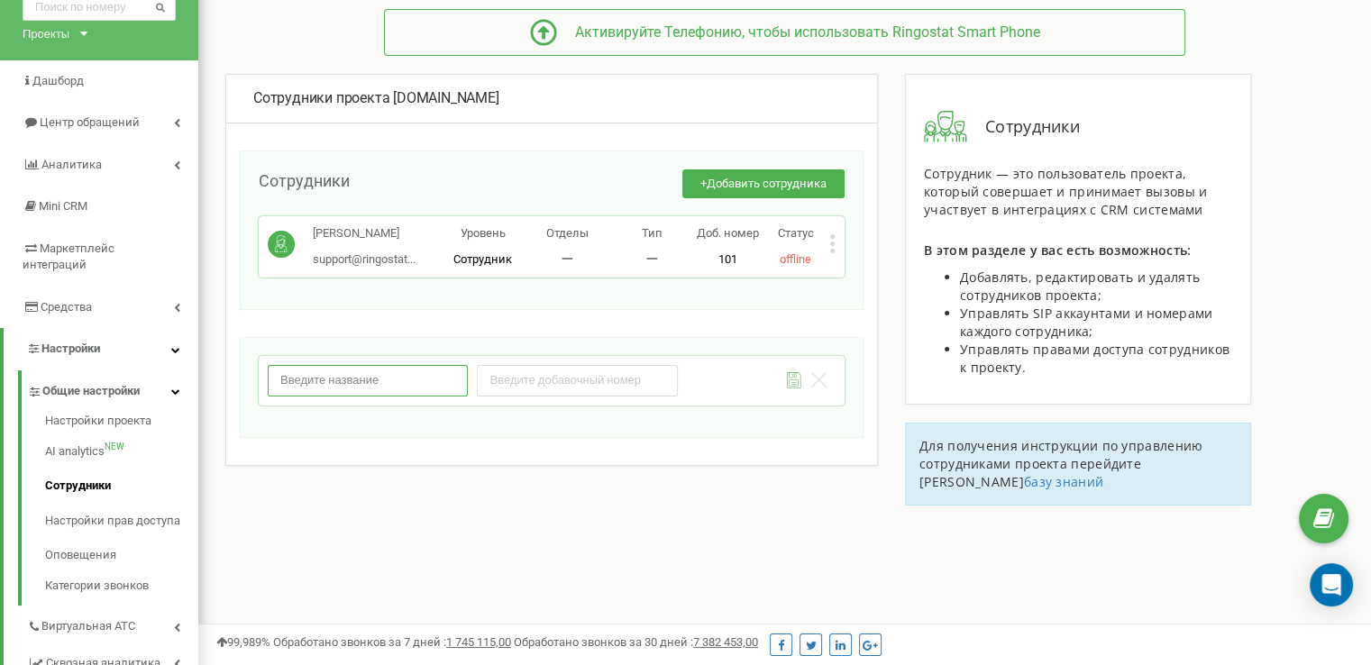
click at [353, 383] on input "text" at bounding box center [368, 381] width 200 height 32
paste input "support"
click at [283, 379] on input "support" at bounding box center [368, 381] width 200 height 32
type input "Support"
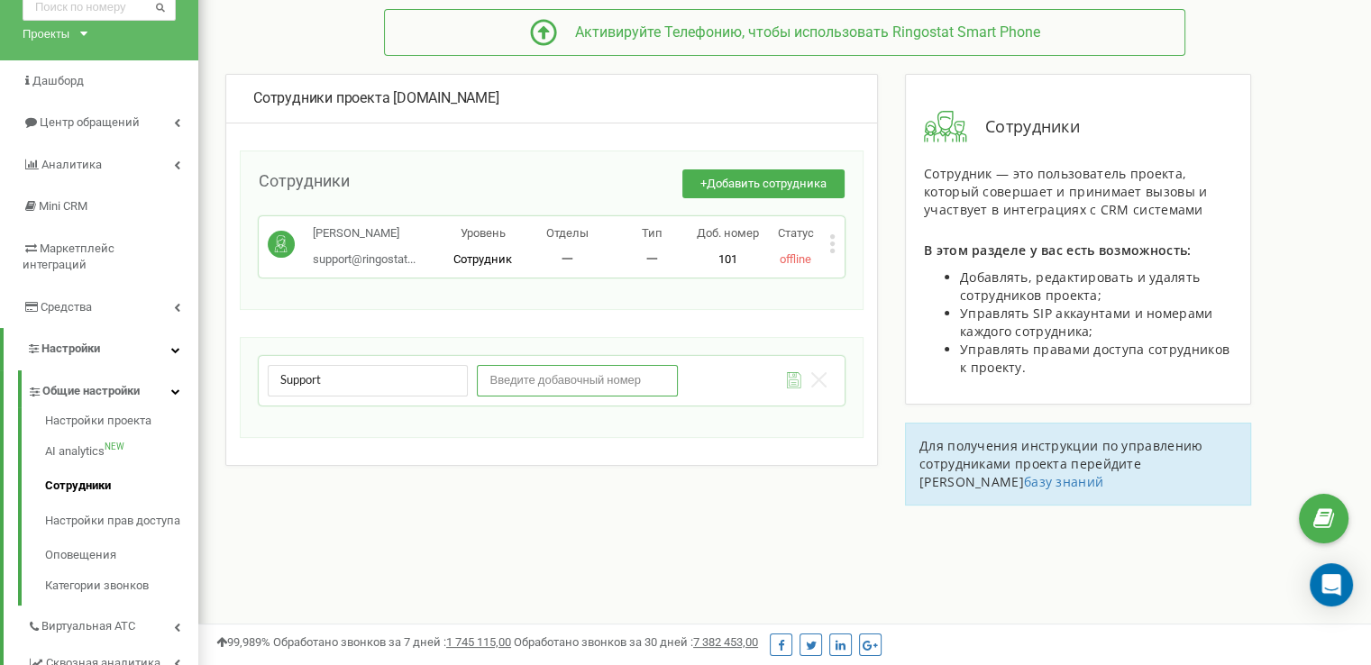
click at [555, 383] on input "number" at bounding box center [577, 381] width 200 height 32
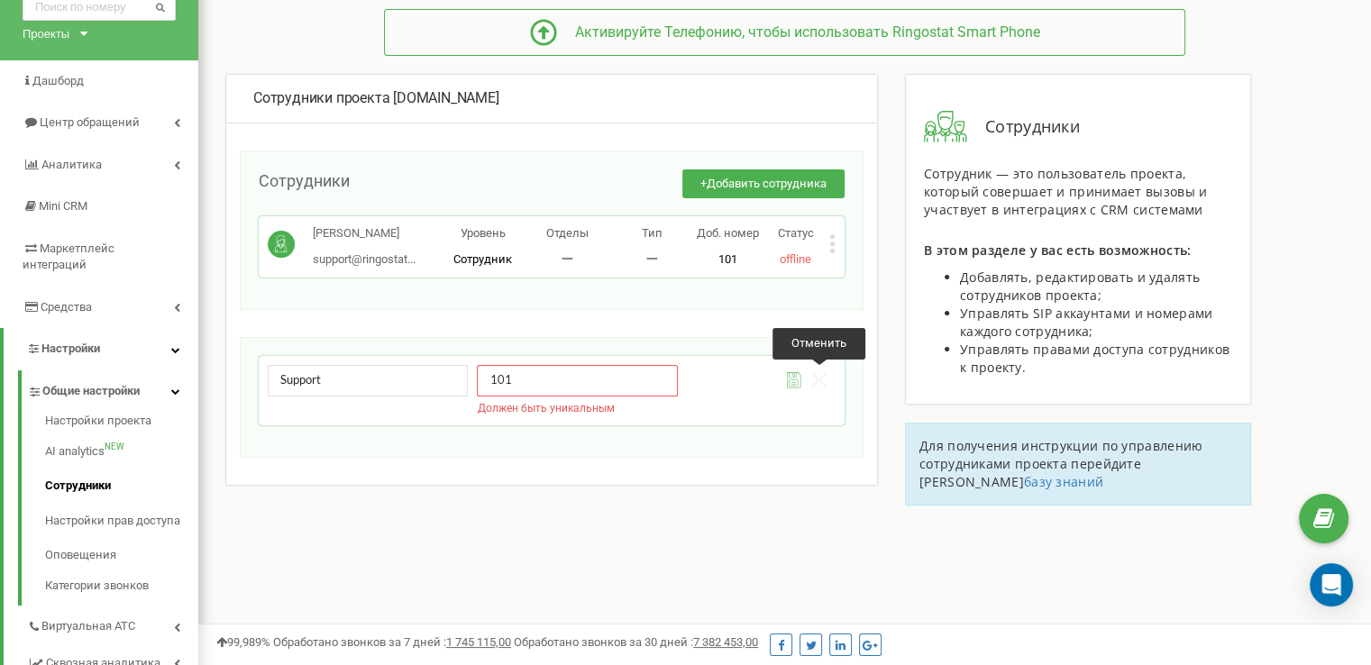
type input "101"
click at [817, 378] on icon at bounding box center [818, 379] width 15 height 15
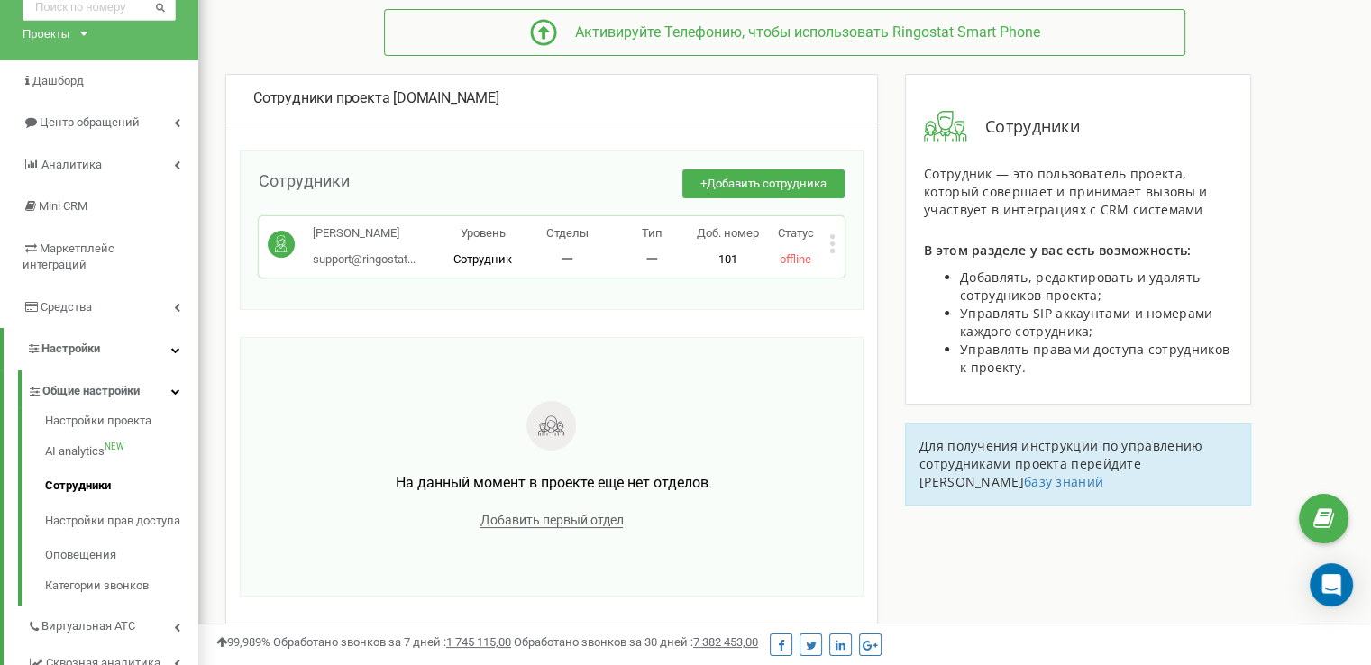
scroll to position [181, 0]
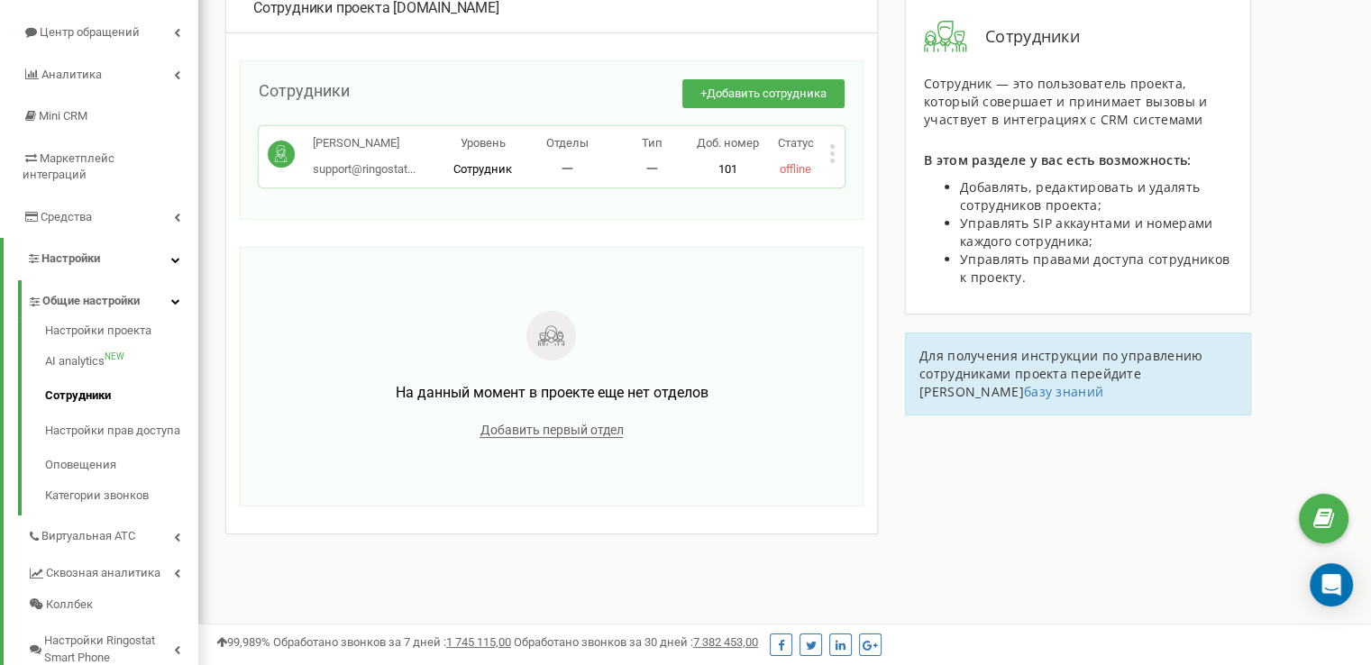
click at [829, 148] on icon at bounding box center [832, 153] width 6 height 19
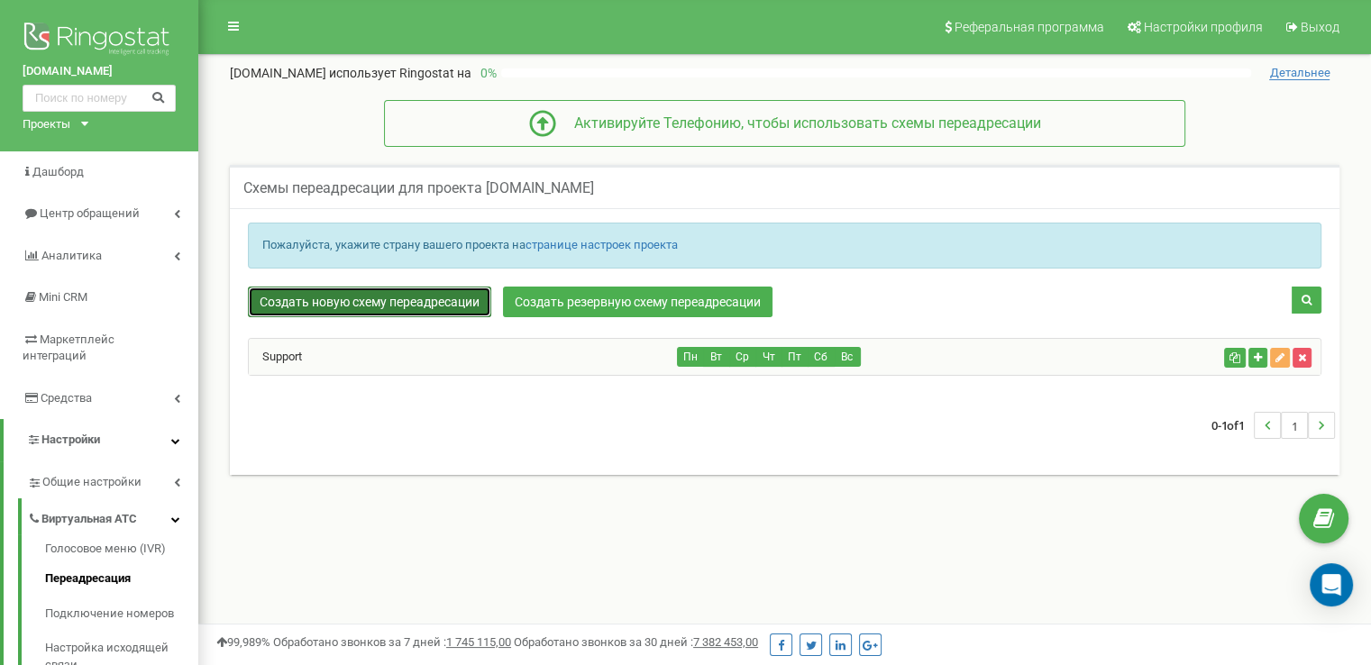
click at [461, 306] on link "Создать новую схему переадресации" at bounding box center [369, 302] width 243 height 31
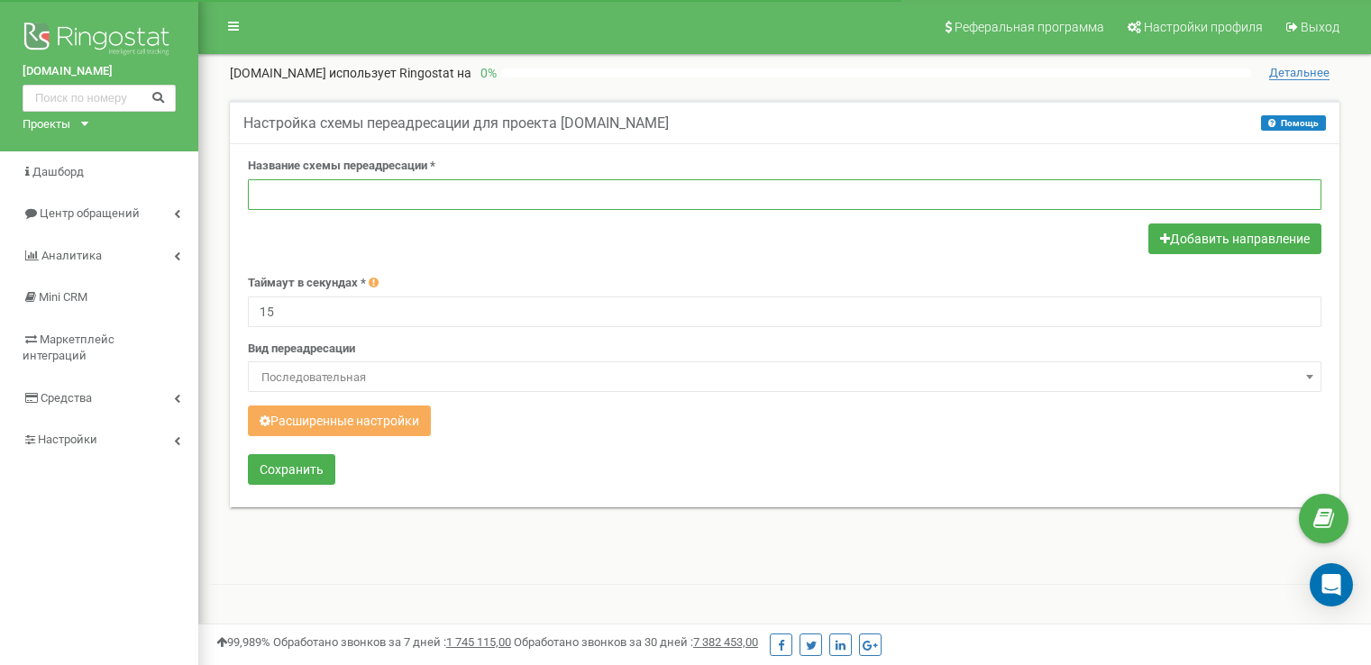
drag, startPoint x: 0, startPoint y: 0, endPoint x: 431, endPoint y: 196, distance: 473.1
click at [431, 196] on input "text" at bounding box center [784, 194] width 1073 height 31
type input "IVR"
click at [1165, 233] on icon "button" at bounding box center [1165, 239] width 10 height 13
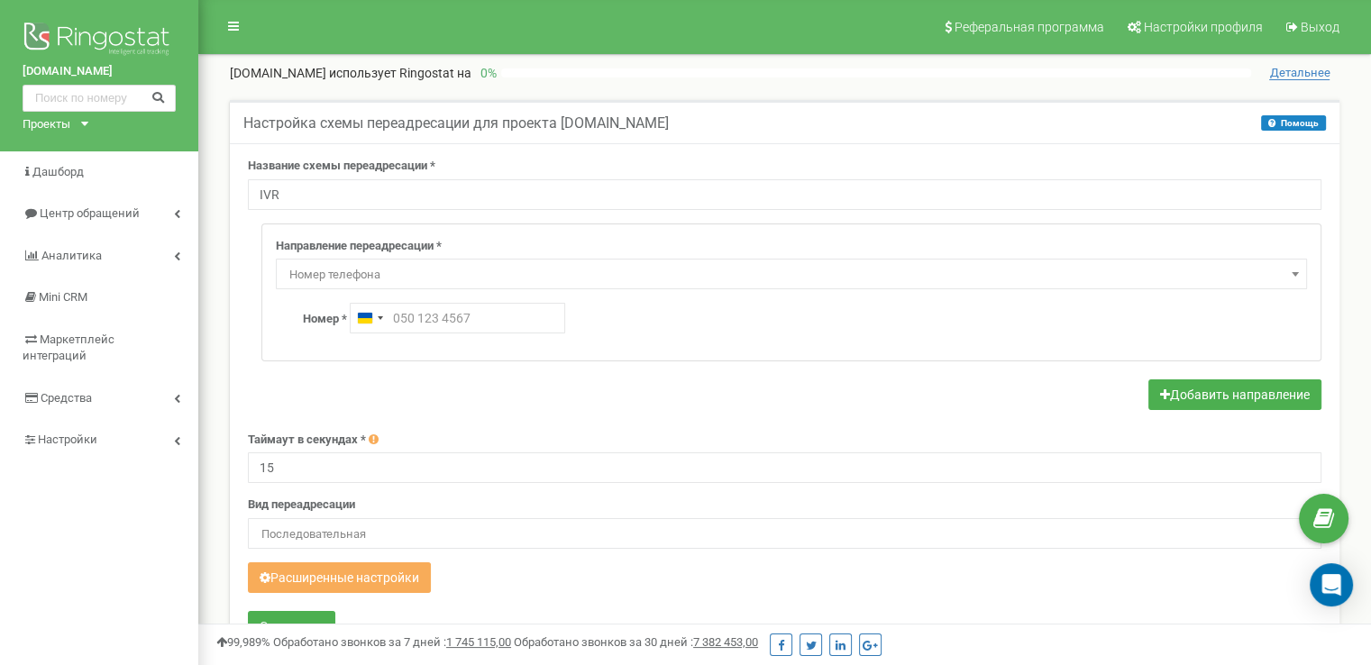
click at [710, 275] on span "Номер телефона" at bounding box center [791, 274] width 1018 height 25
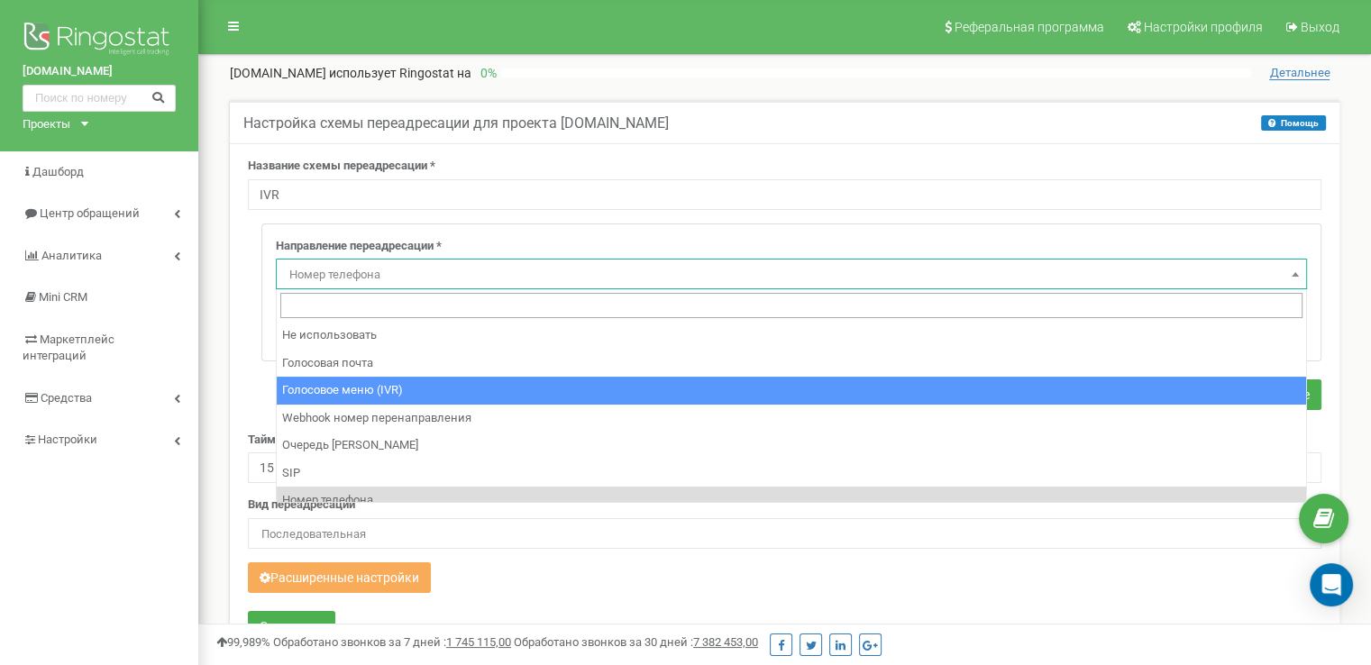
select select "addNumber"
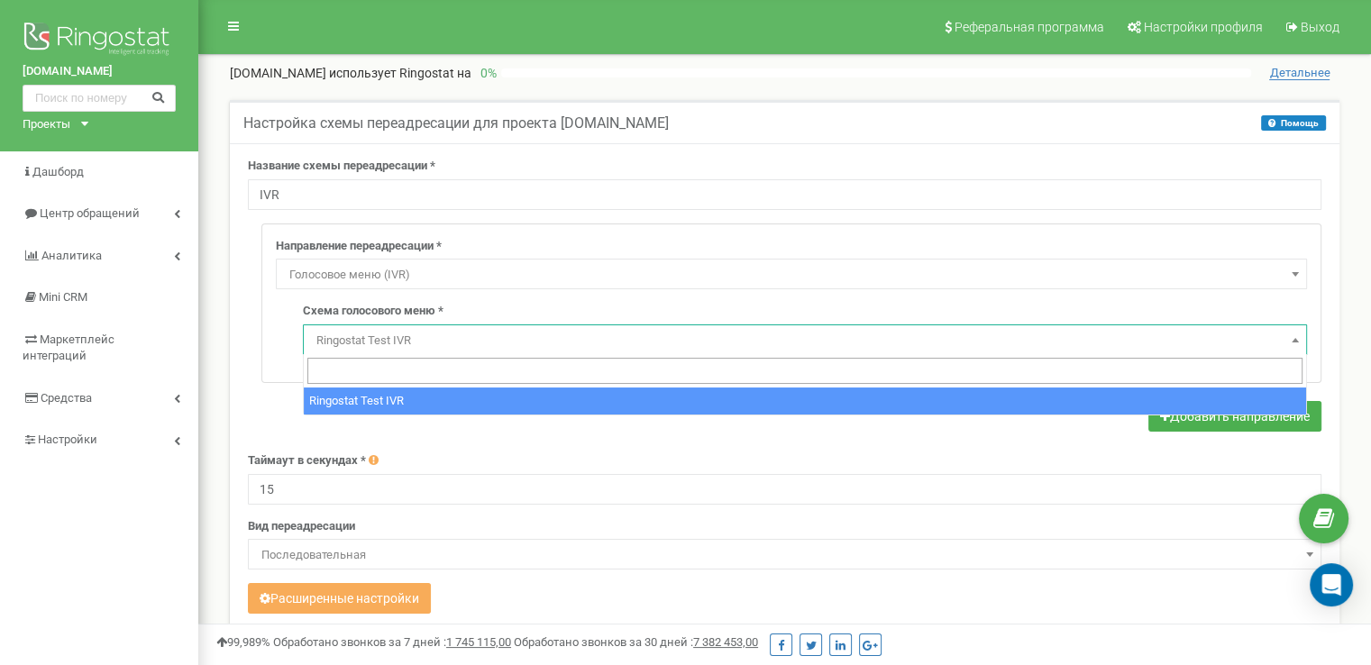
click at [638, 334] on span "Ringostat Test IVR" at bounding box center [804, 340] width 991 height 25
click at [376, 341] on span "Ringostat Test IVR" at bounding box center [804, 340] width 991 height 25
click at [351, 333] on span "Ringostat Test IVR" at bounding box center [804, 340] width 991 height 25
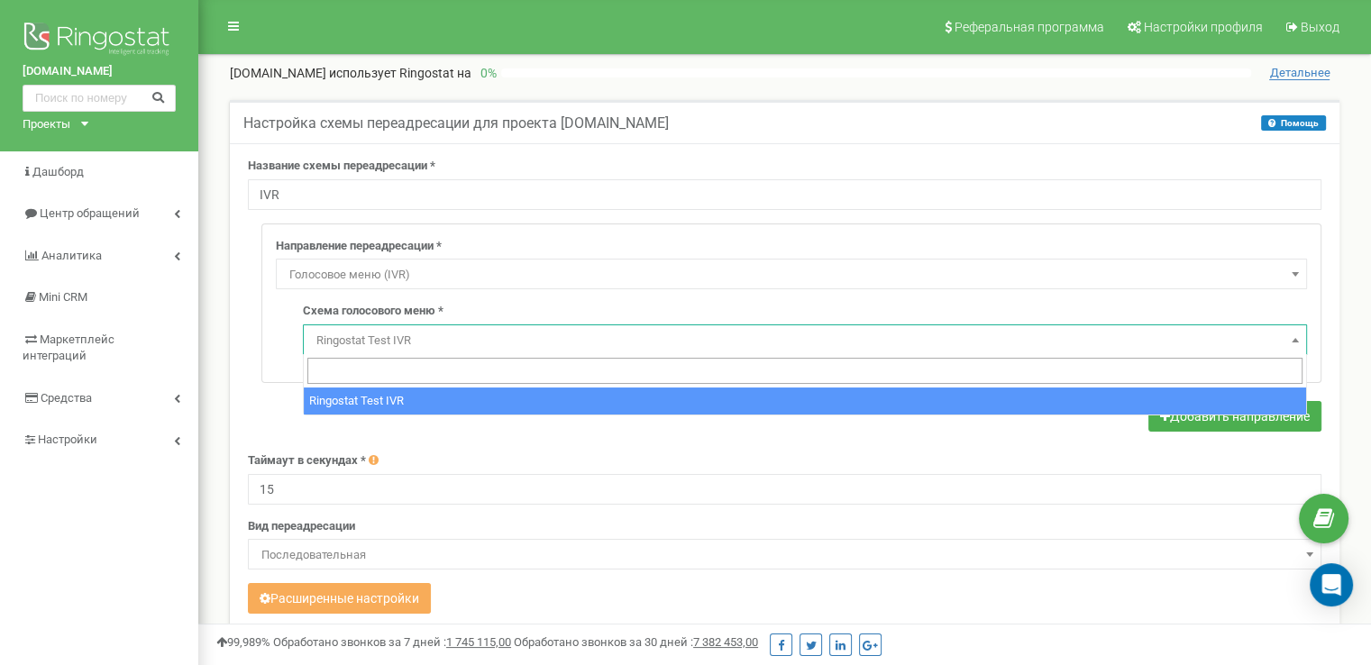
click at [351, 333] on span "Ringostat Test IVR" at bounding box center [804, 340] width 991 height 25
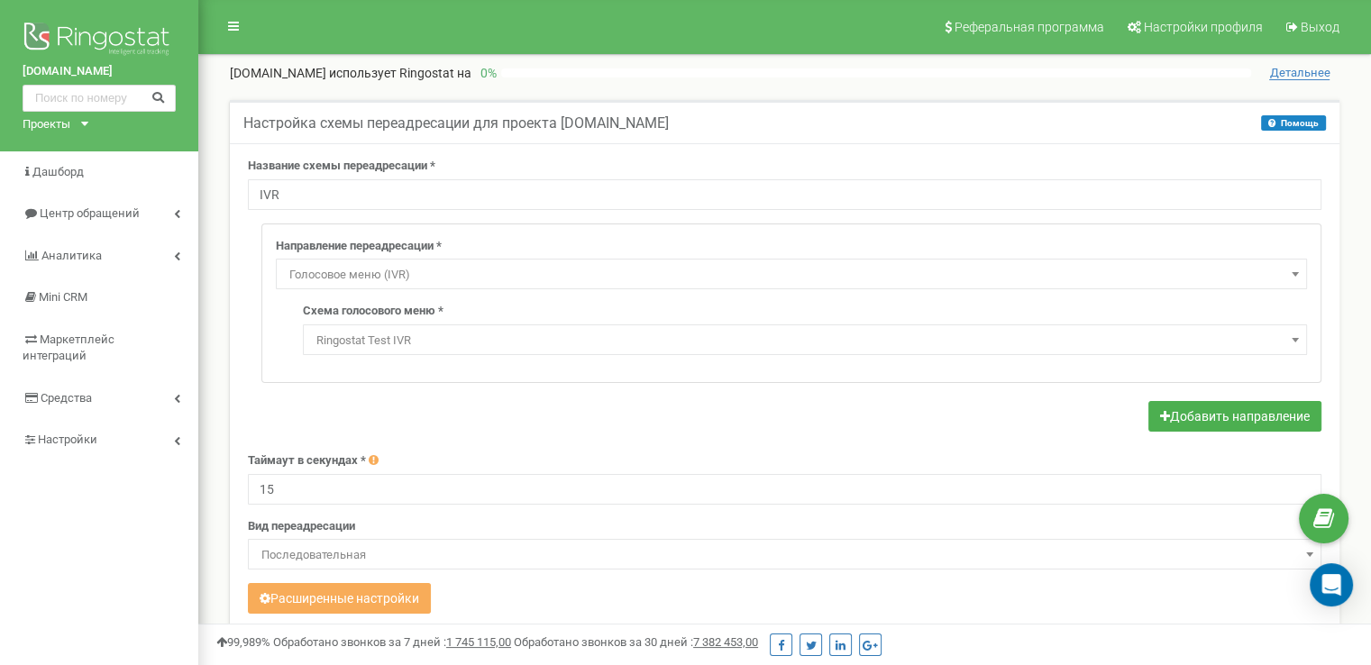
click at [357, 336] on span "Ringostat Test IVR" at bounding box center [804, 340] width 991 height 25
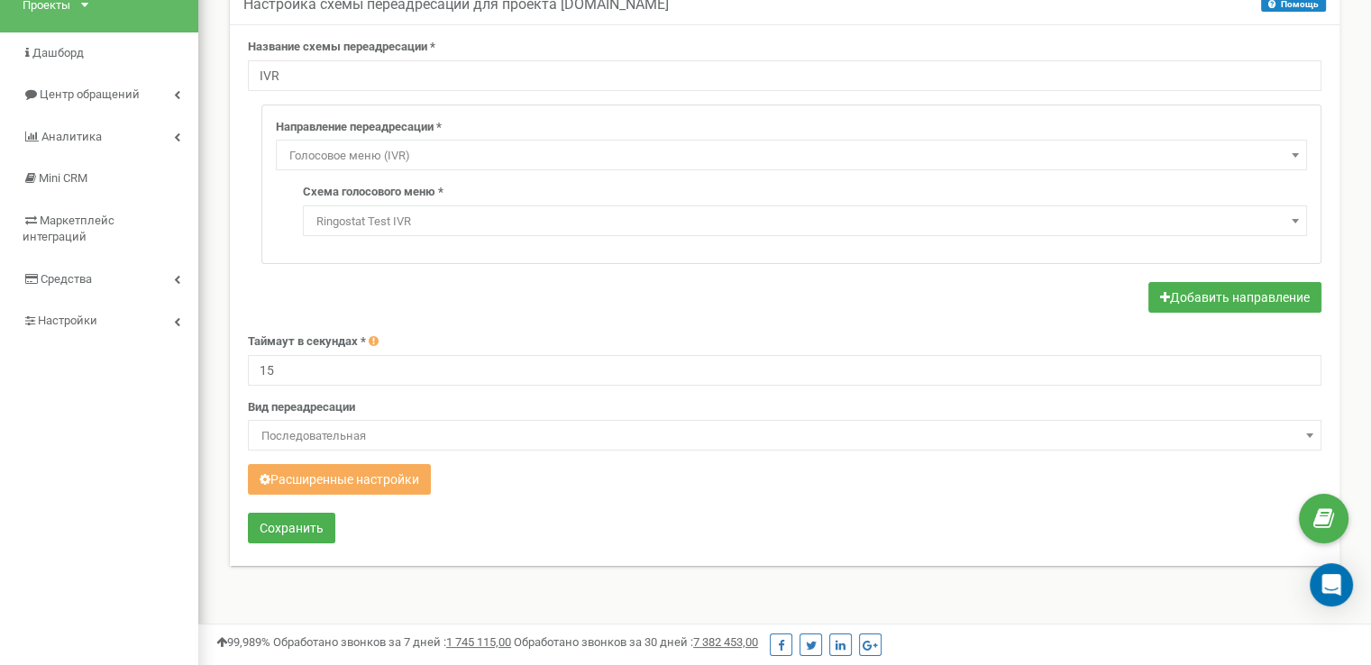
scroll to position [180, 0]
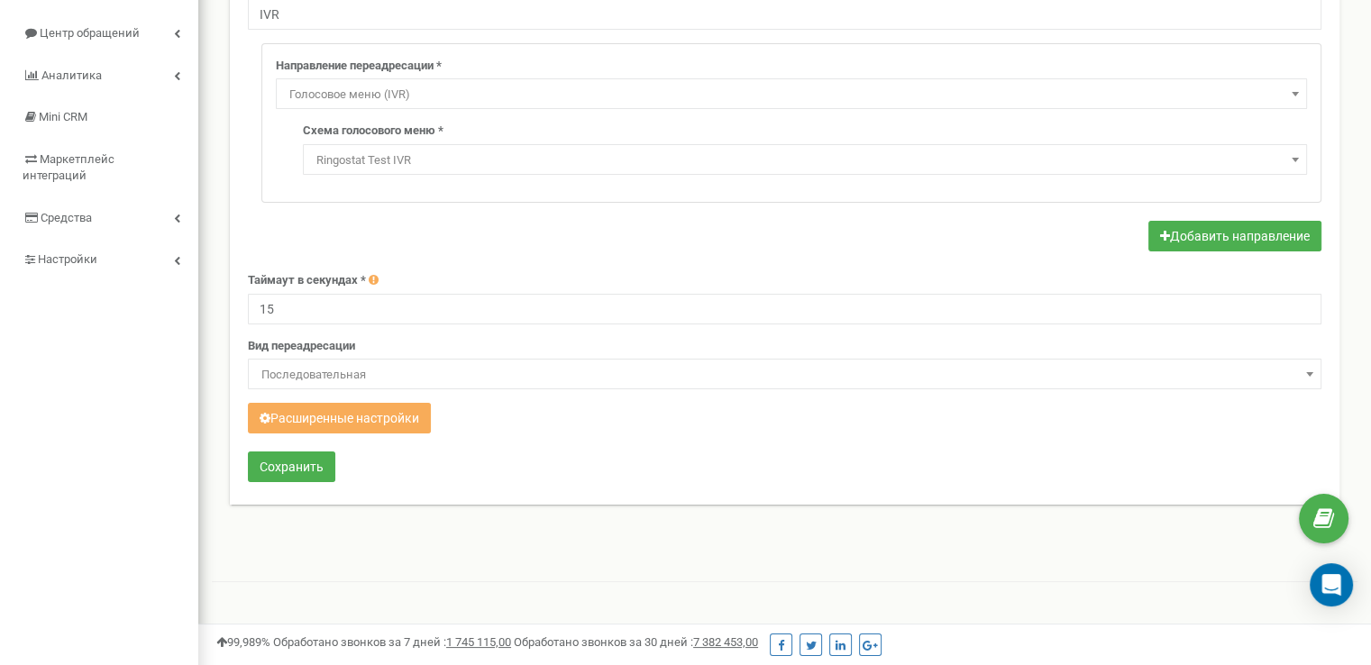
click at [375, 369] on span "Последовательная" at bounding box center [784, 374] width 1061 height 25
click at [372, 412] on button "Расширенные настройки" at bounding box center [339, 418] width 183 height 31
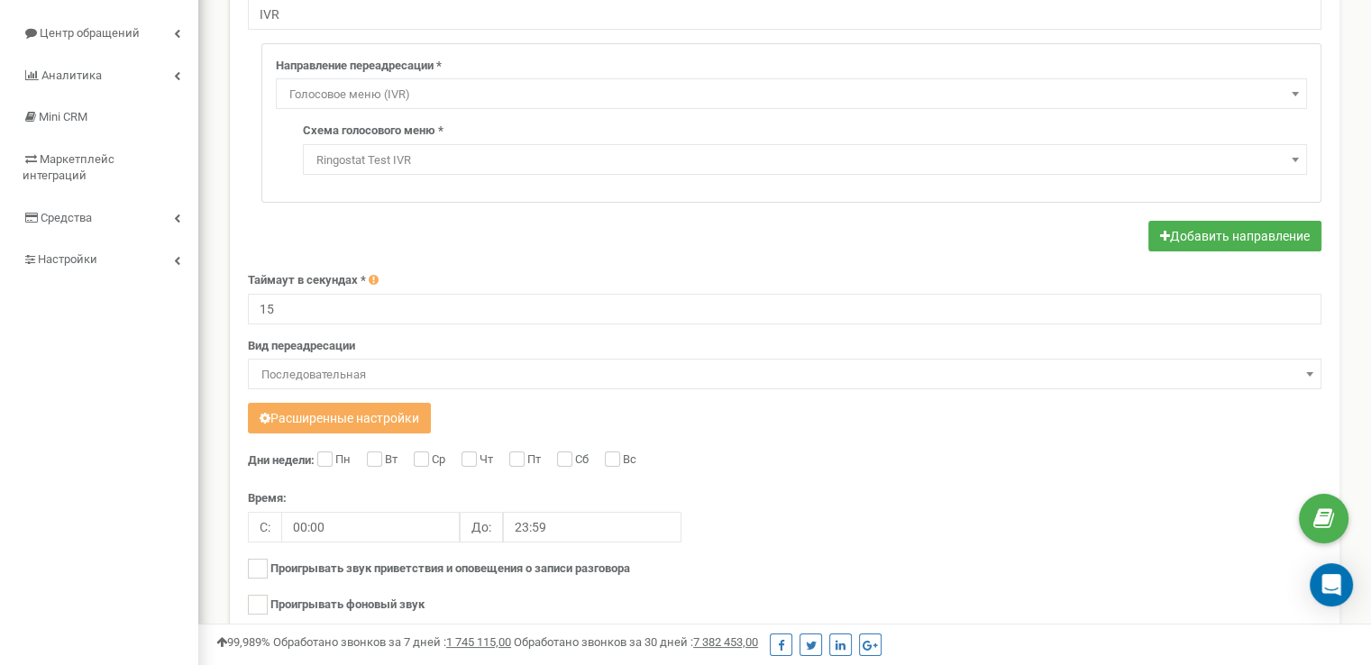
click at [336, 465] on label "Пн" at bounding box center [345, 461] width 20 height 18
click at [329, 465] on input "Пн" at bounding box center [323, 461] width 12 height 12
checkbox input "true"
click at [372, 463] on input "Вт" at bounding box center [373, 461] width 12 height 12
checkbox input "true"
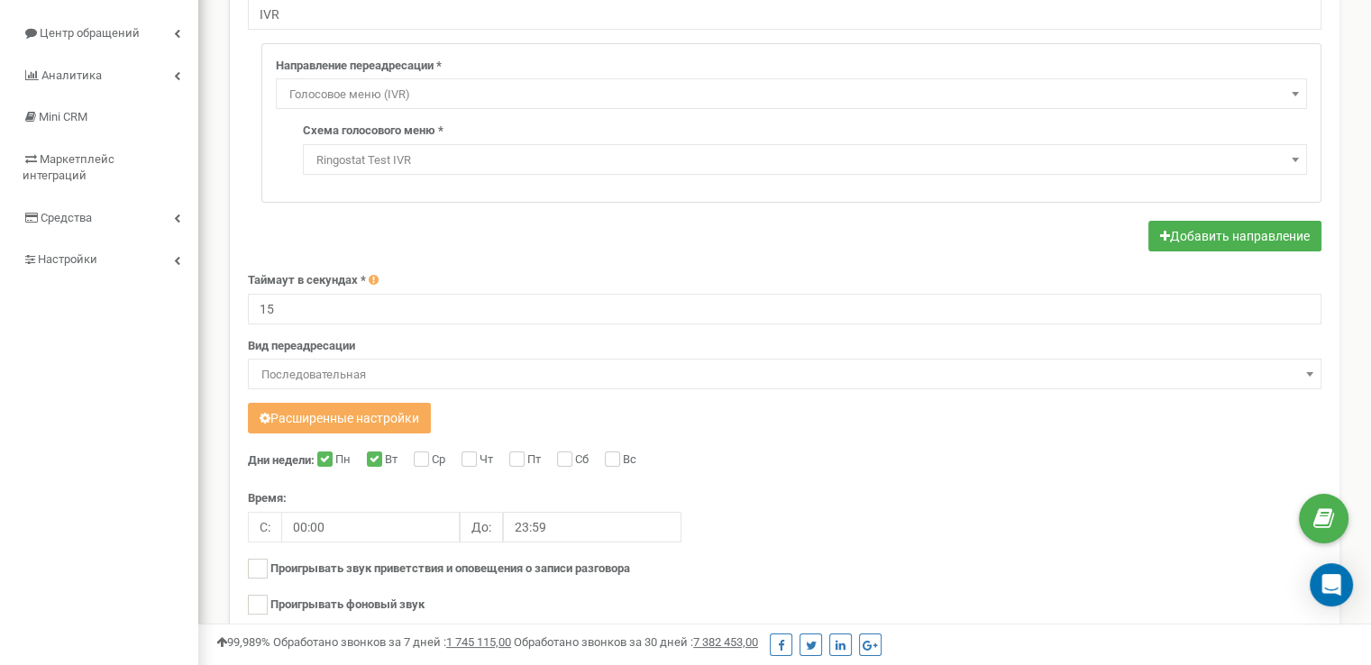
click at [423, 469] on div "Дни недели: Пн Вт Ср Чт Пт Сб Вс Время: C: 00:00 До: 23:59" at bounding box center [784, 595] width 1073 height 287
click at [436, 462] on label "Ср" at bounding box center [441, 461] width 18 height 18
click at [425, 462] on input "Ср" at bounding box center [420, 461] width 12 height 12
checkbox input "true"
click at [489, 466] on label "Чт" at bounding box center [488, 461] width 18 height 18
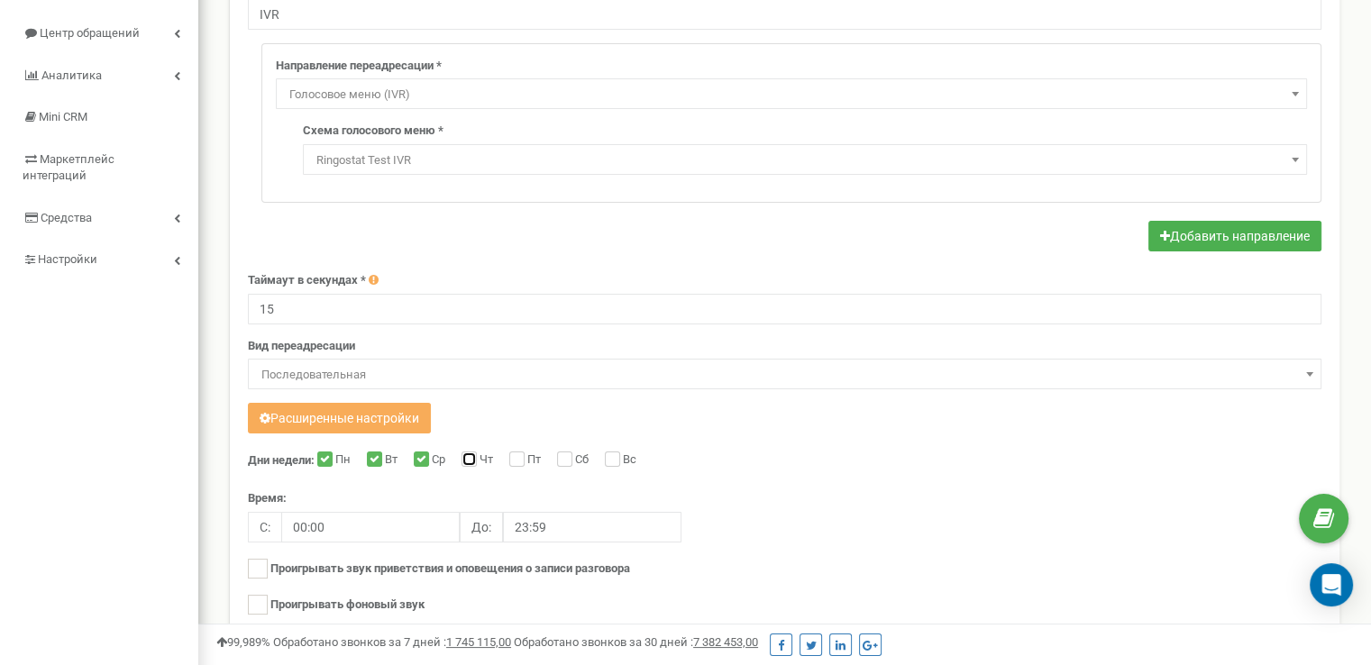
click at [473, 466] on input "Чт" at bounding box center [467, 461] width 12 height 12
checkbox input "true"
click at [516, 463] on input "Пт" at bounding box center [515, 461] width 12 height 12
checkbox input "true"
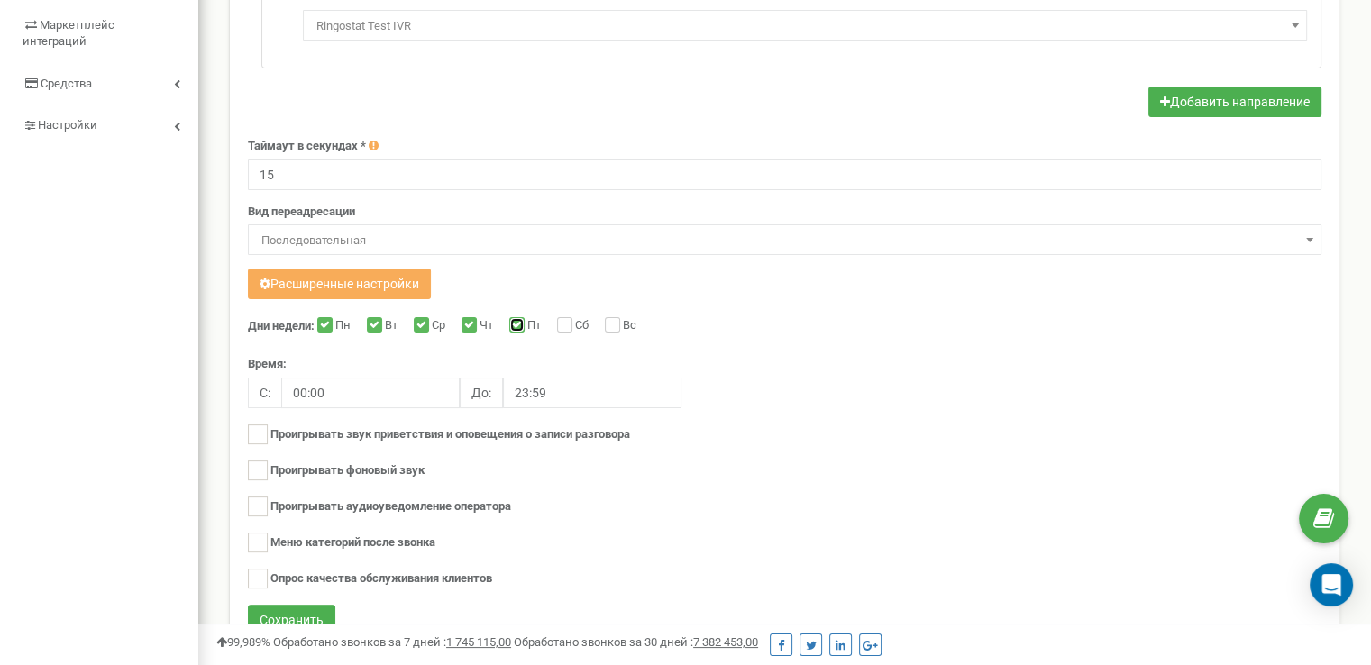
scroll to position [360, 0]
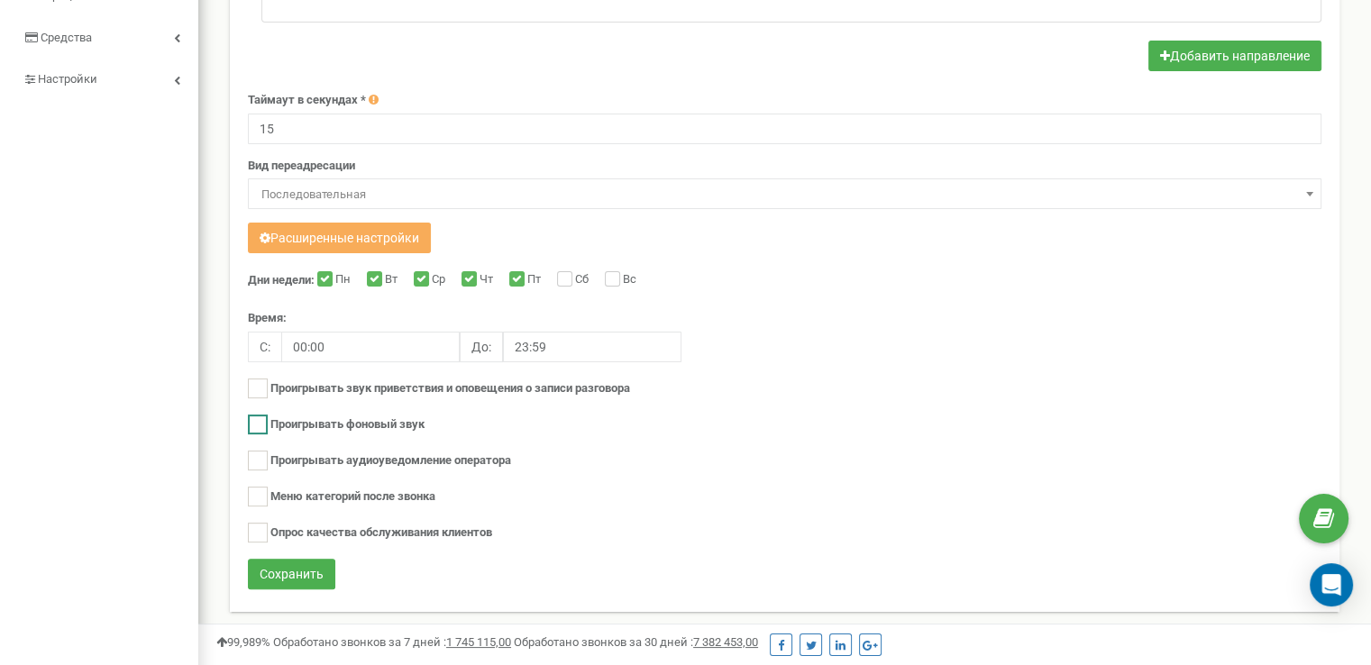
click at [303, 421] on label "Проигрывать фоновый звук" at bounding box center [347, 424] width 154 height 17
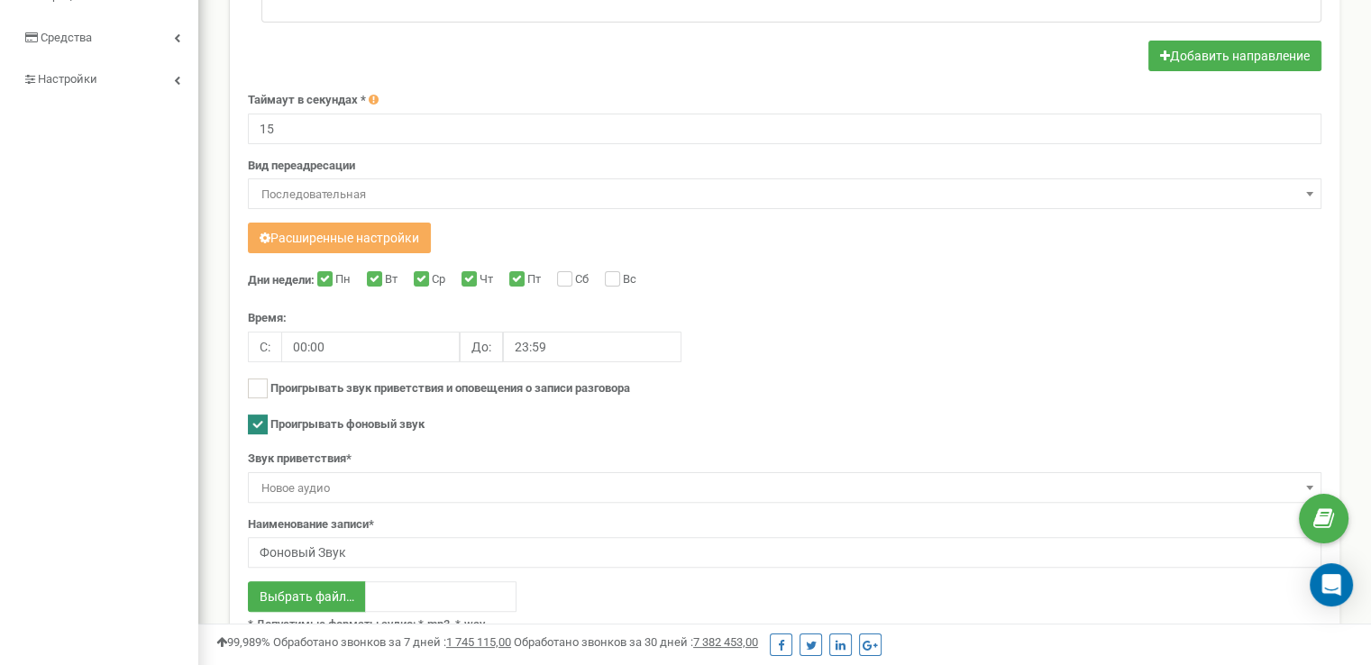
click at [303, 419] on label "Проигрывать фоновый звук" at bounding box center [347, 424] width 154 height 17
checkbox input "false"
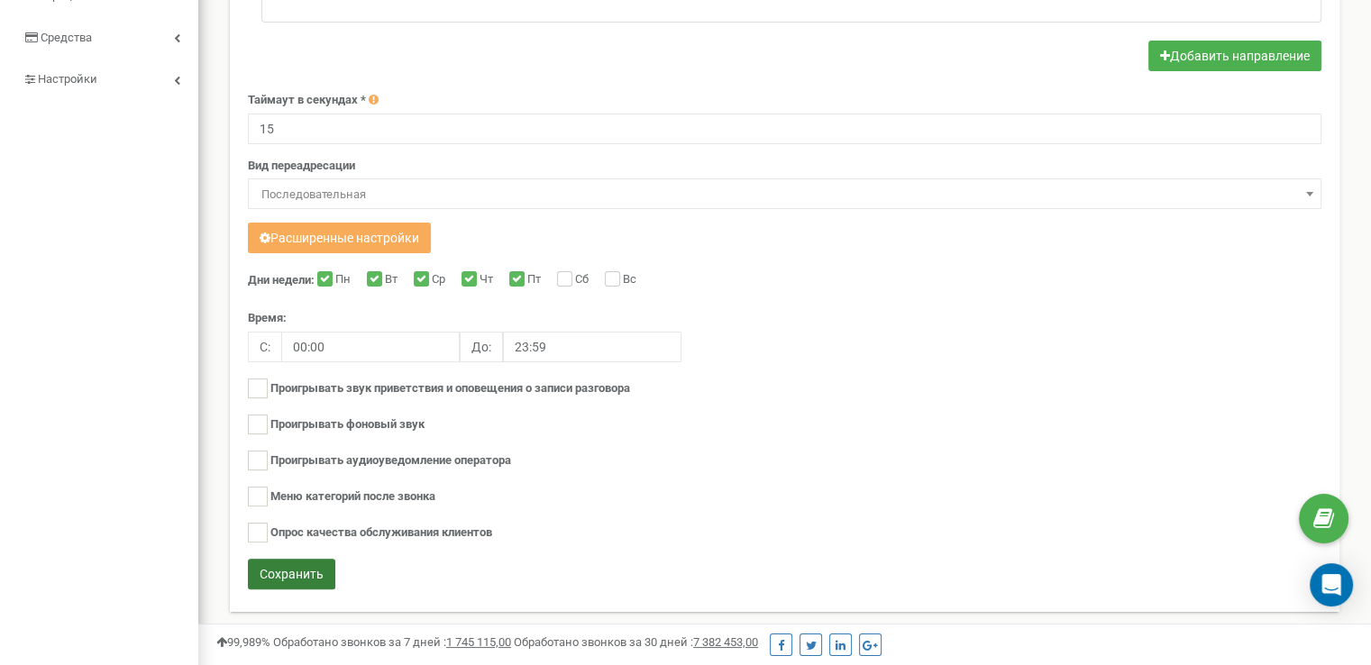
click at [299, 563] on button "Сохранить" at bounding box center [291, 574] width 87 height 31
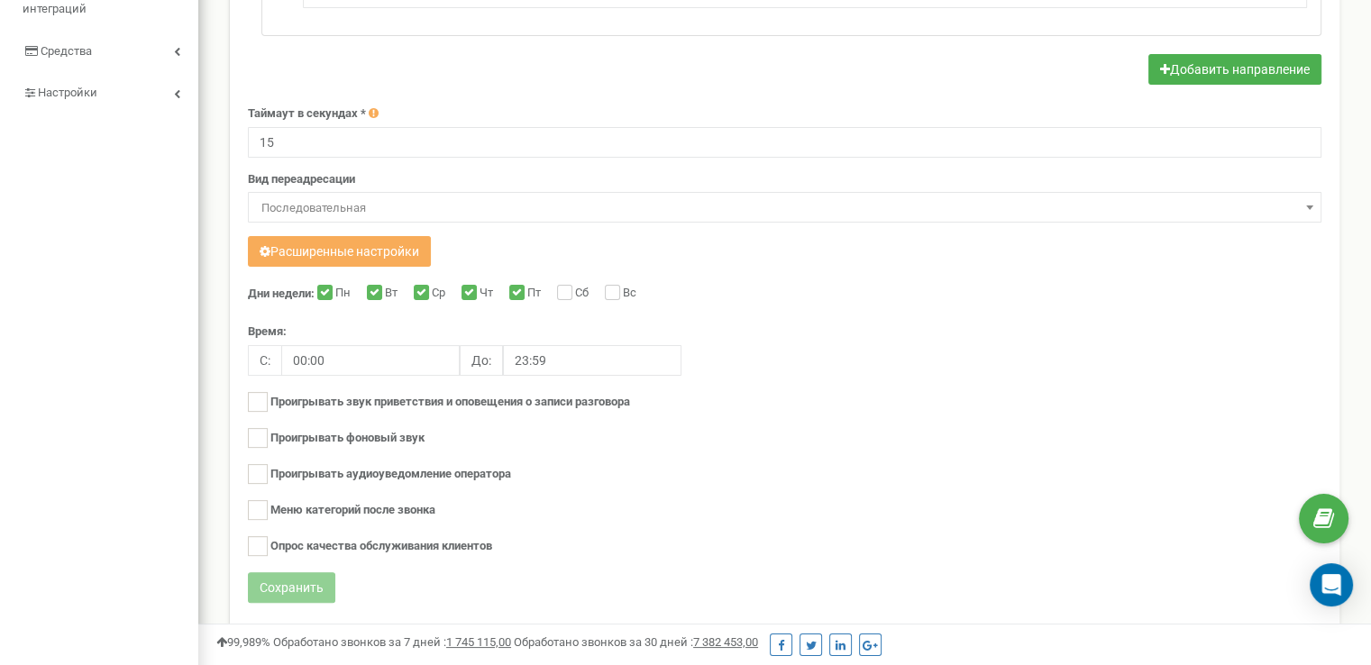
scroll to position [0, 0]
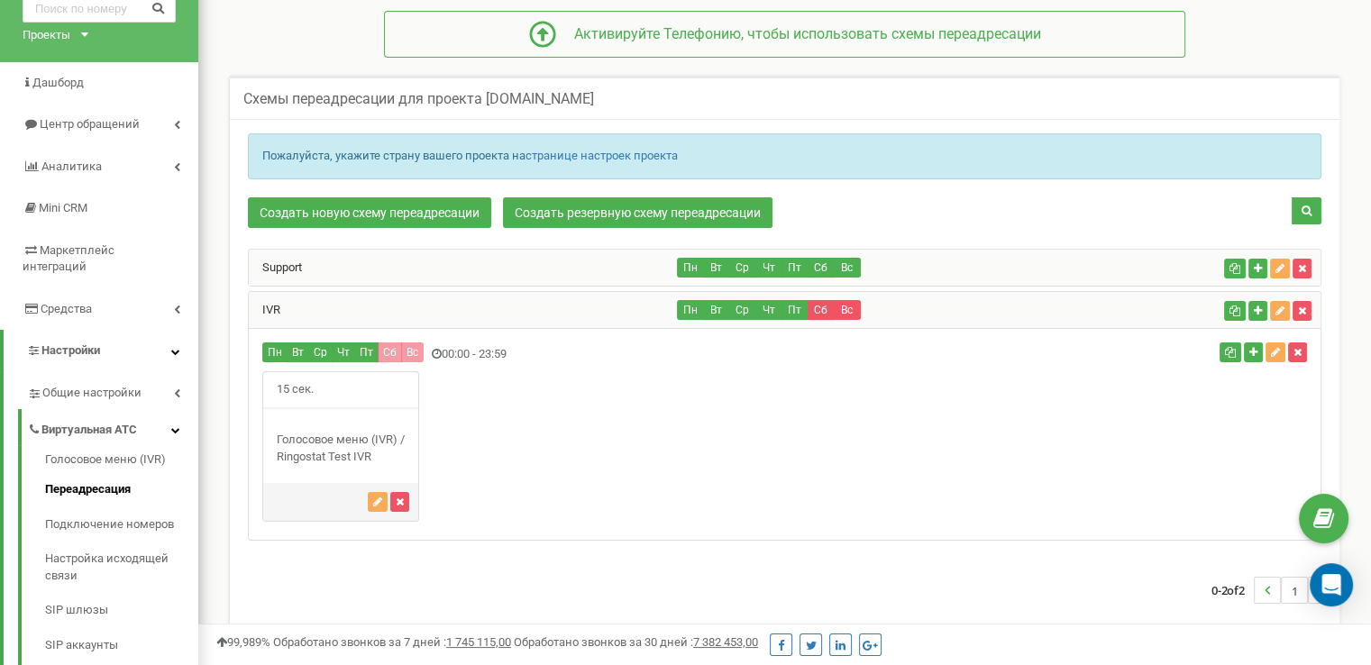
scroll to position [90, 0]
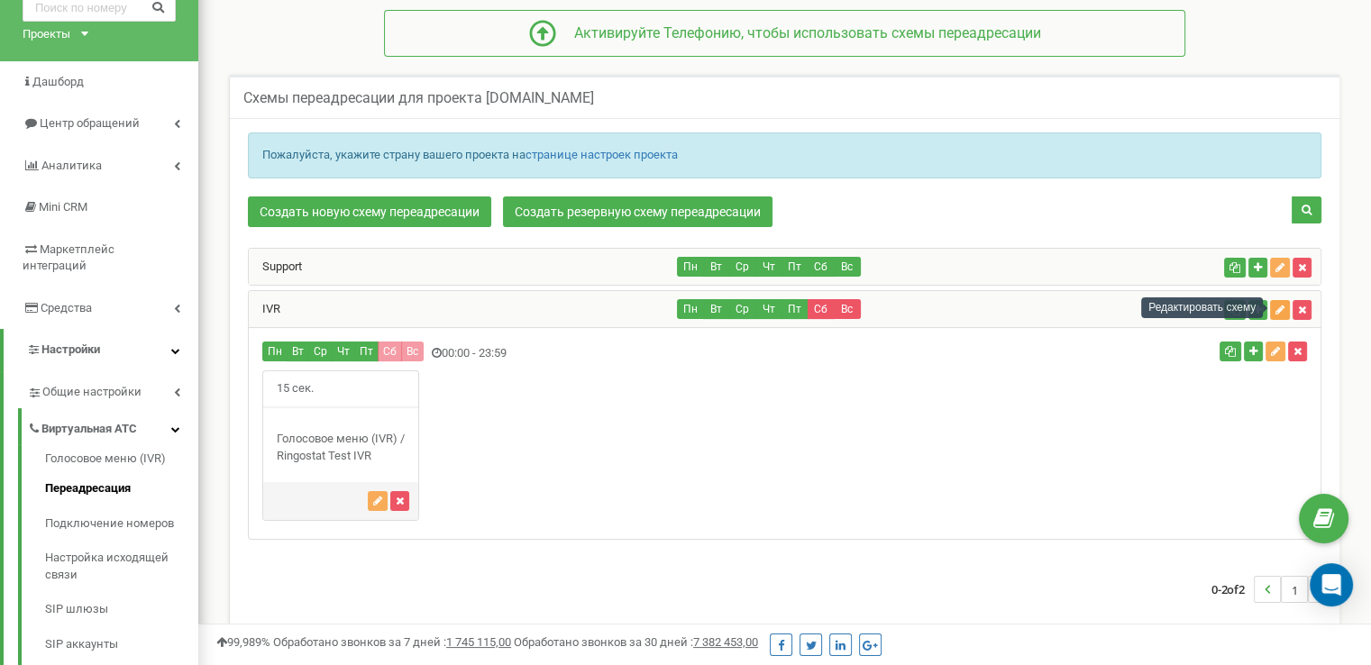
click at [1278, 305] on icon "button" at bounding box center [1279, 310] width 9 height 11
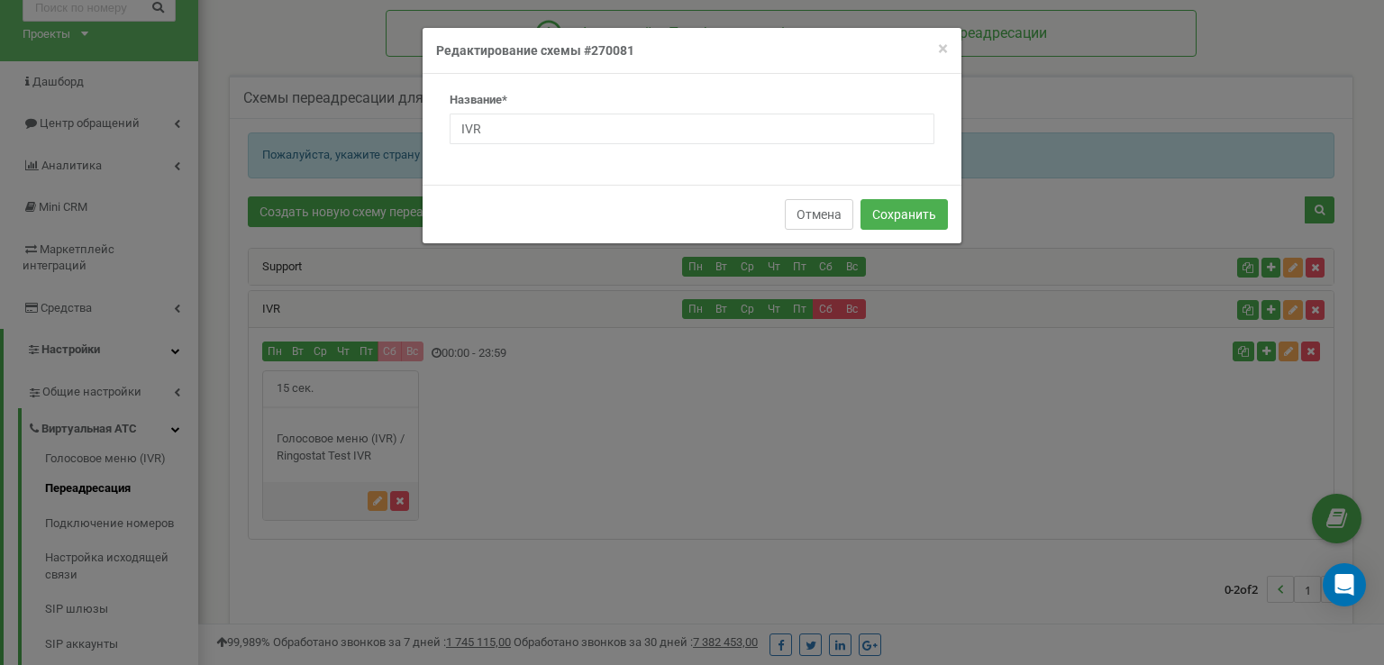
click at [815, 211] on button "Отмена" at bounding box center [819, 214] width 68 height 31
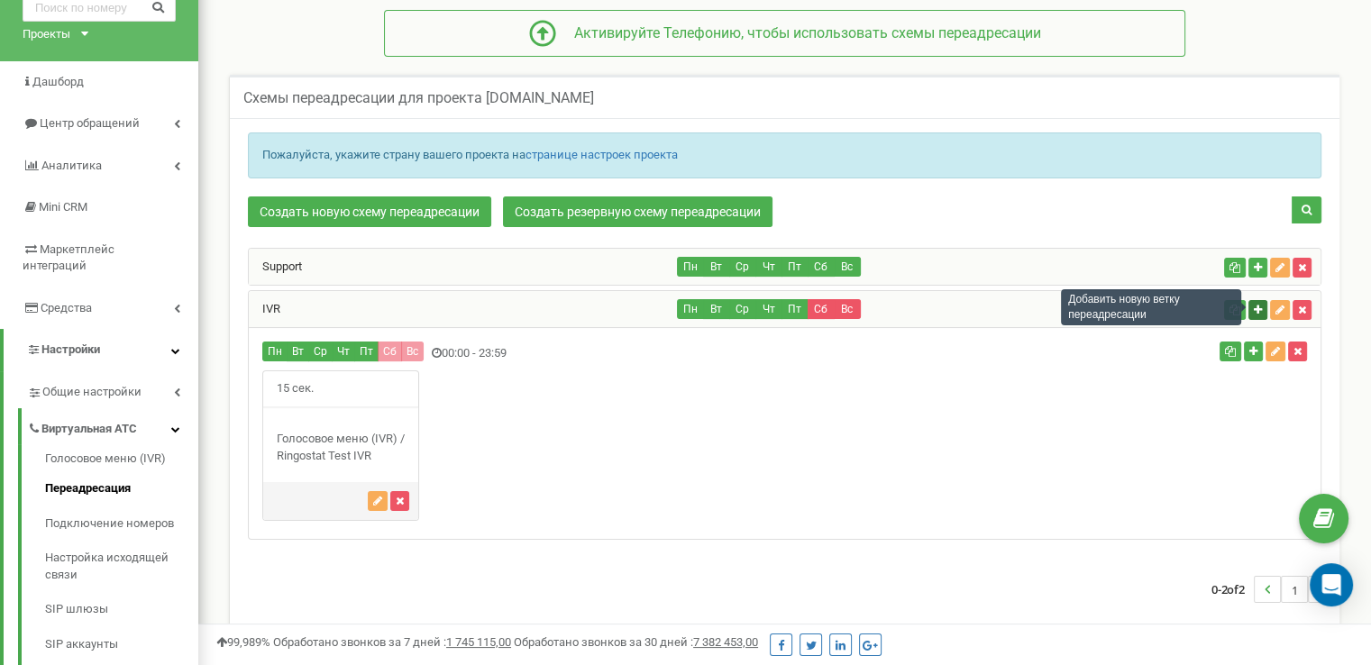
click at [1258, 308] on icon "button" at bounding box center [1258, 310] width 8 height 11
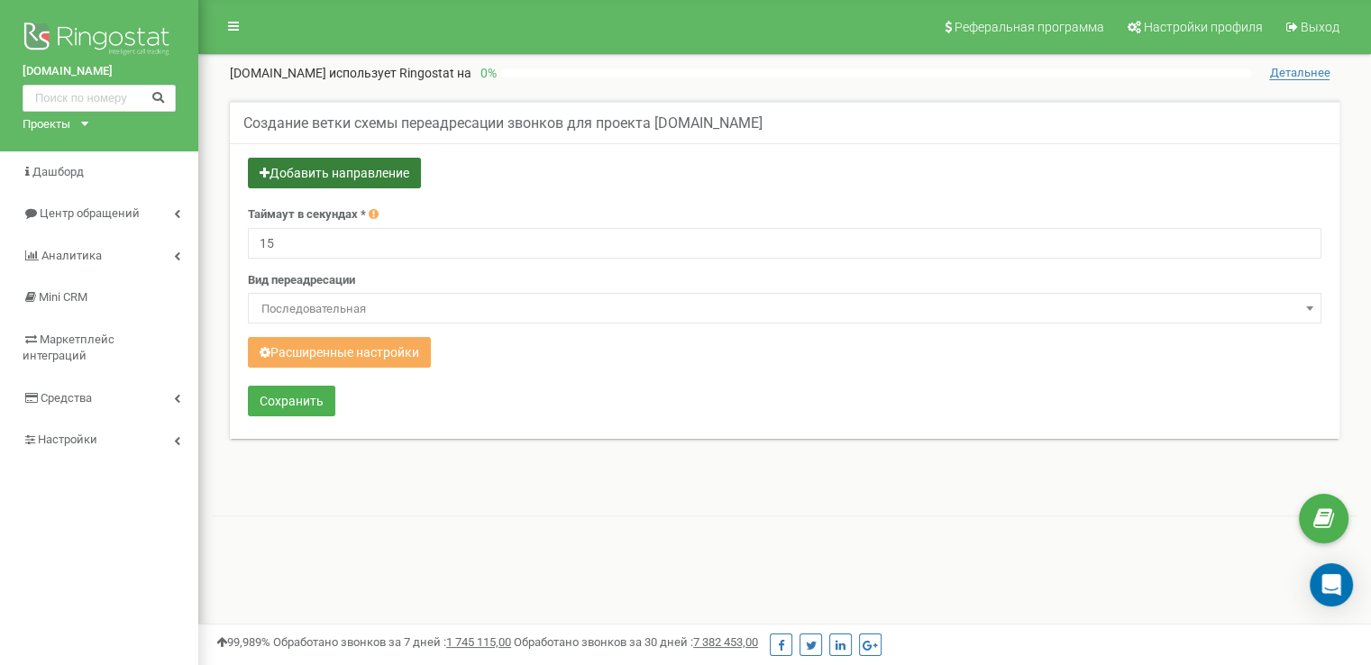
click at [301, 165] on button "Добавить направление" at bounding box center [334, 173] width 173 height 31
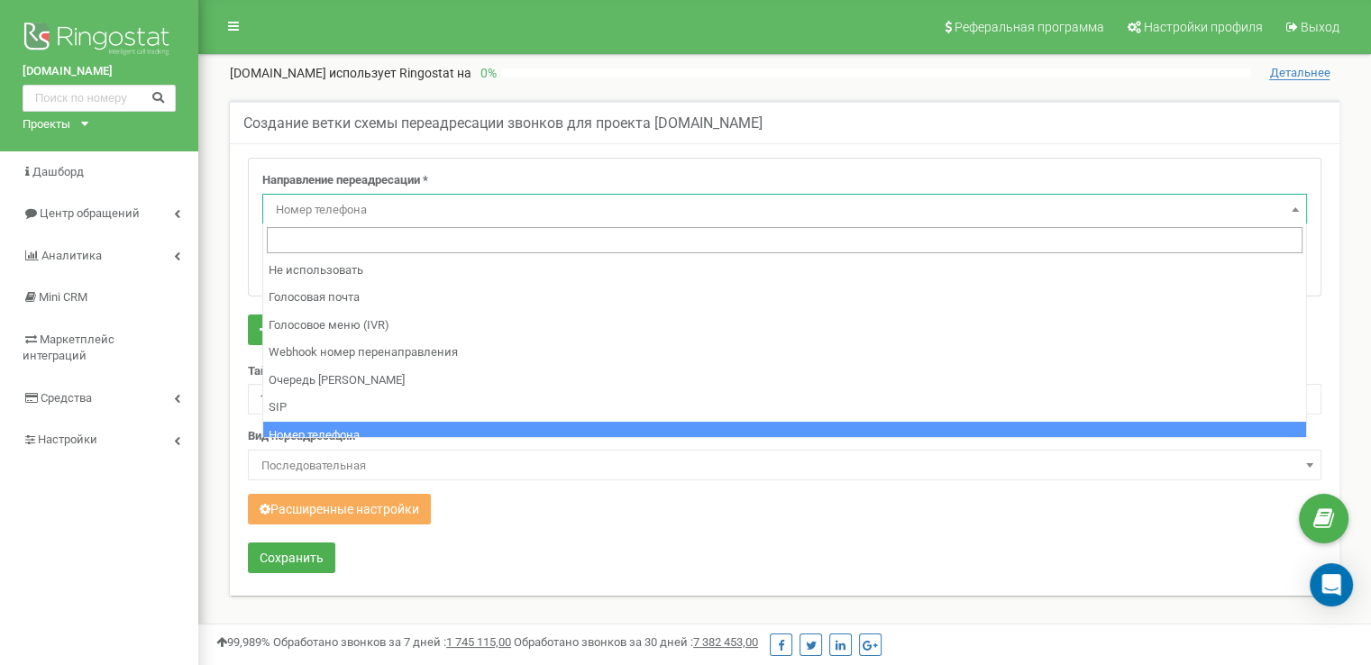
click at [398, 210] on span "Номер телефона" at bounding box center [785, 209] width 1032 height 25
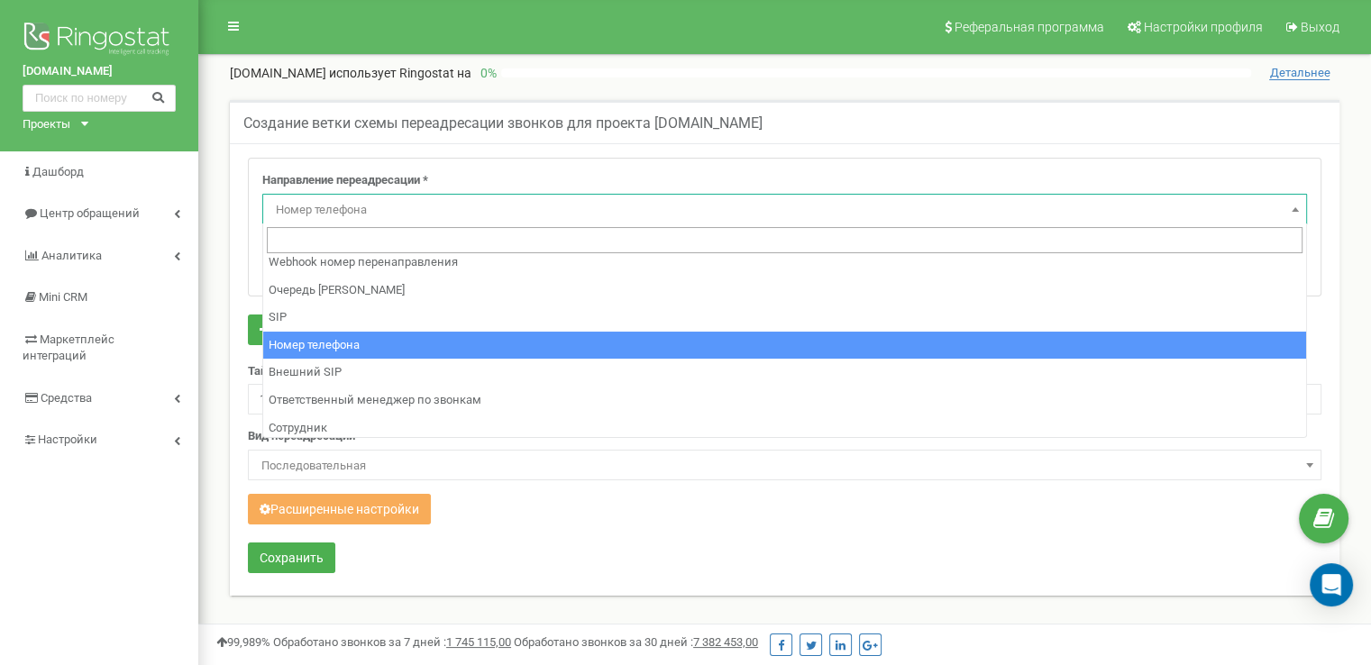
scroll to position [123, 0]
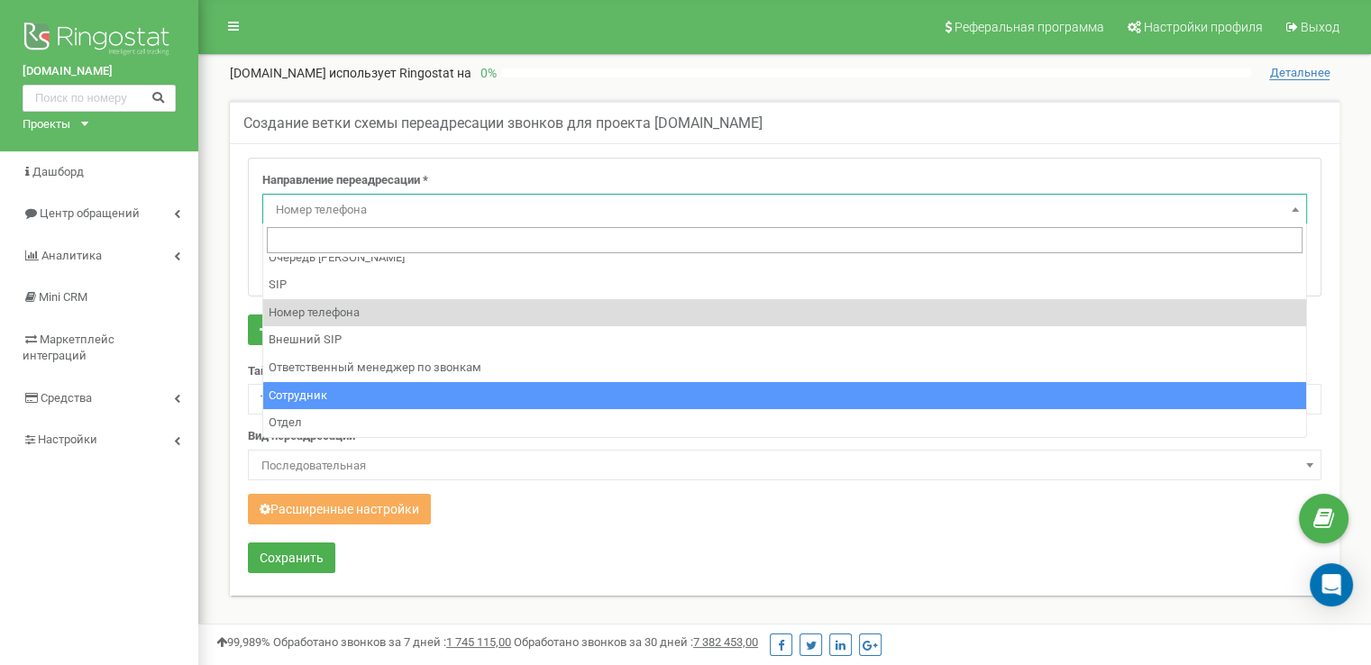
select select "Employee"
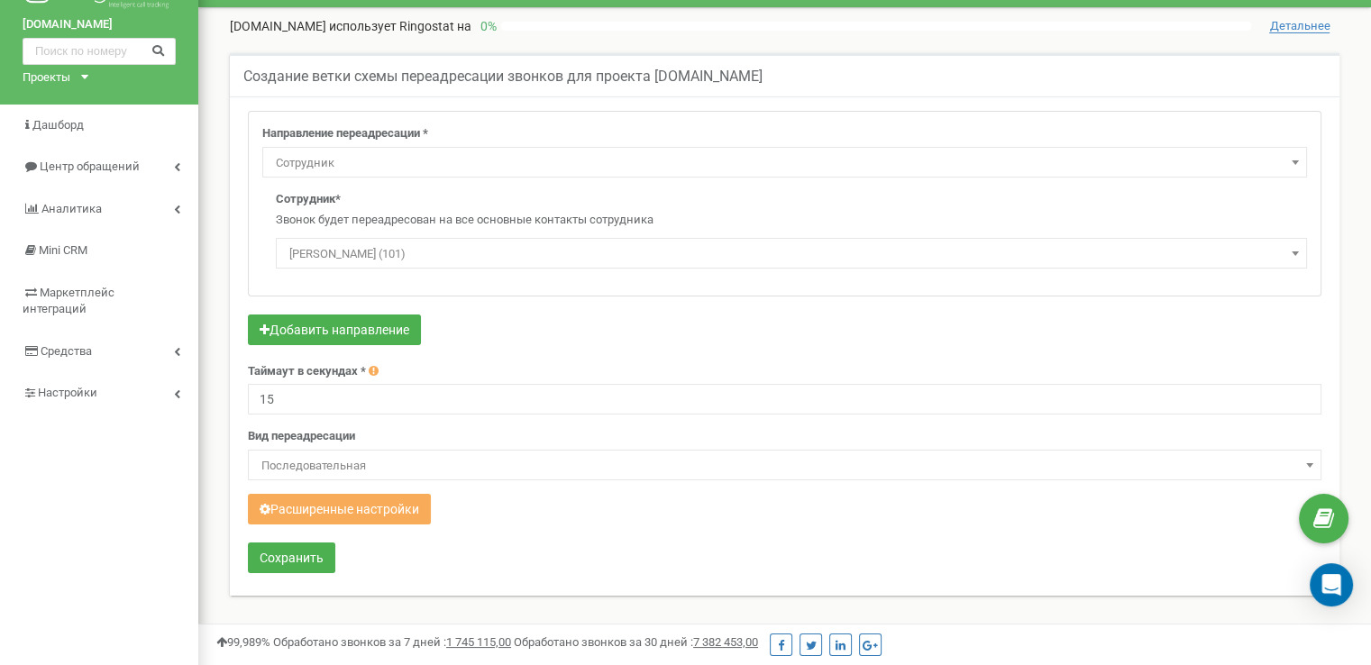
scroll to position [90, 0]
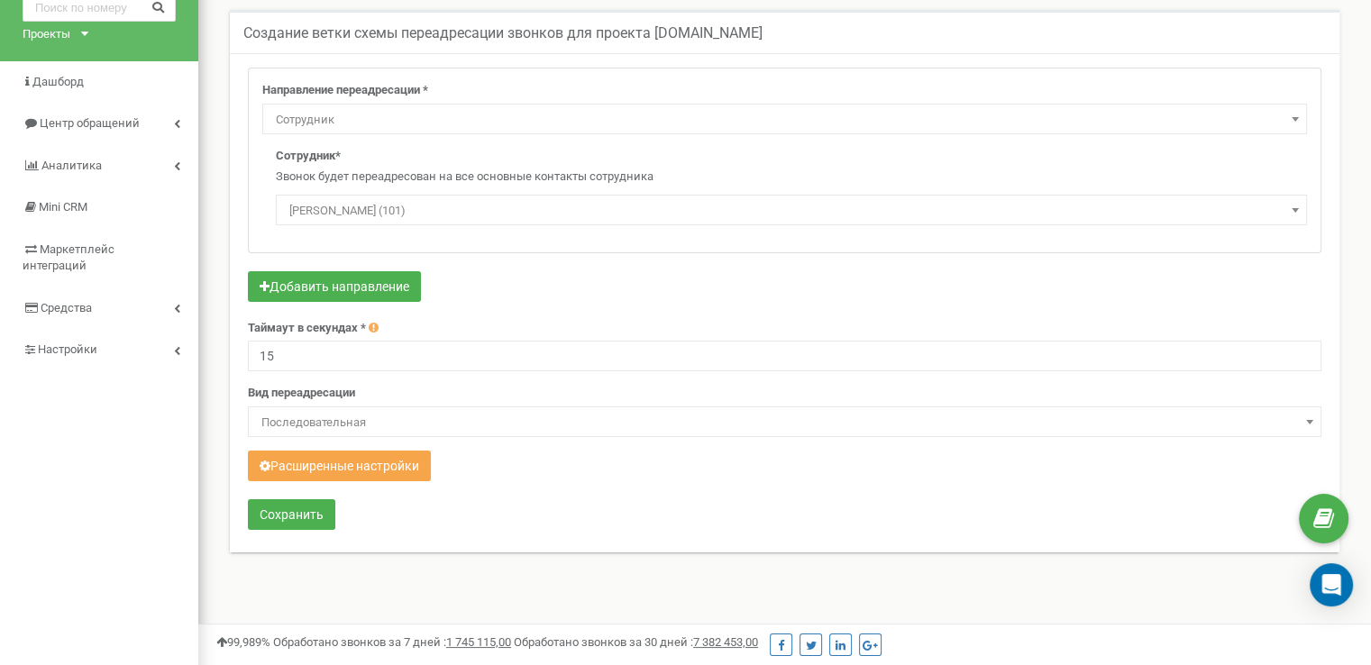
click at [324, 460] on button "Расширенные настройки" at bounding box center [339, 466] width 183 height 31
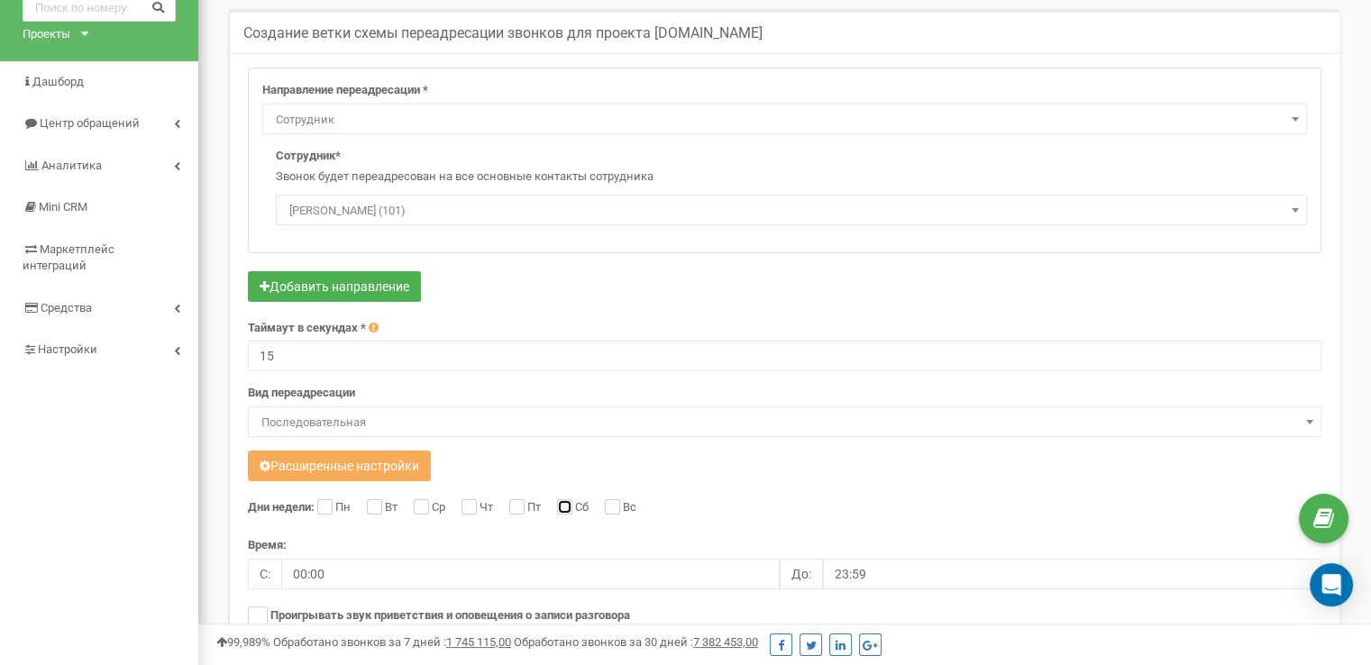
click at [564, 507] on input "Сб" at bounding box center [563, 509] width 12 height 12
checkbox input "true"
click at [616, 504] on input "Вс" at bounding box center [611, 509] width 12 height 12
checkbox input "true"
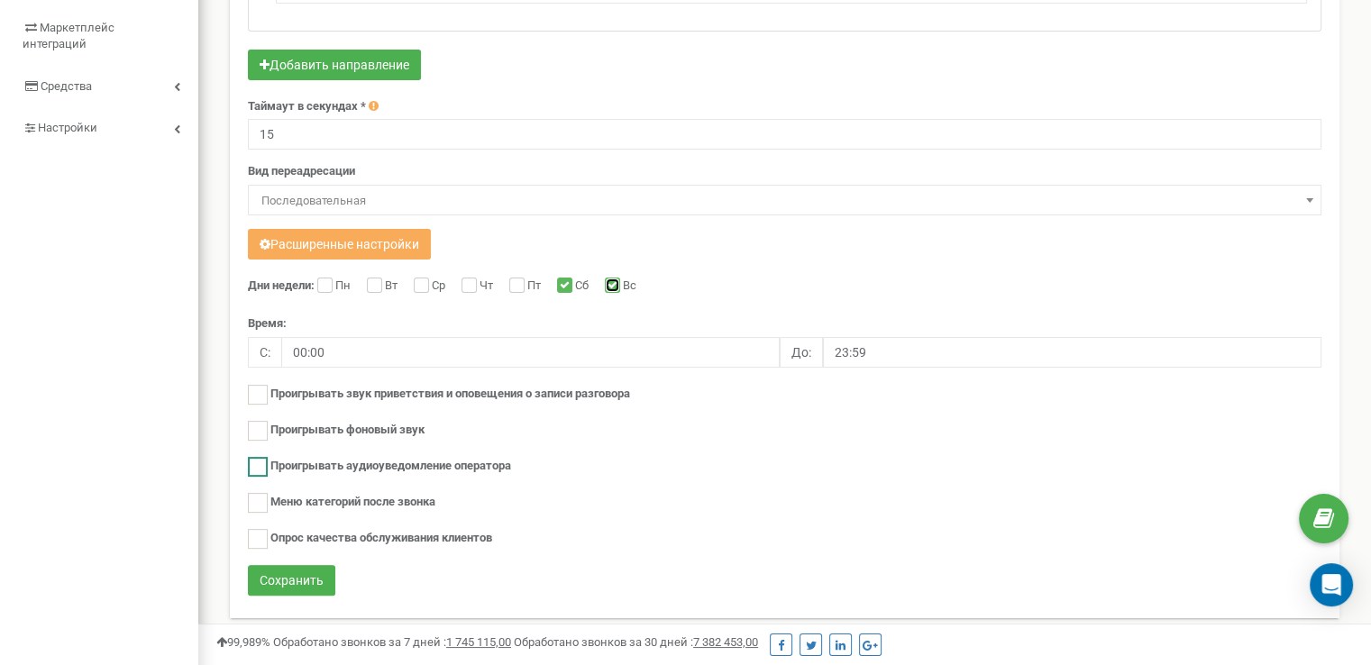
scroll to position [416, 0]
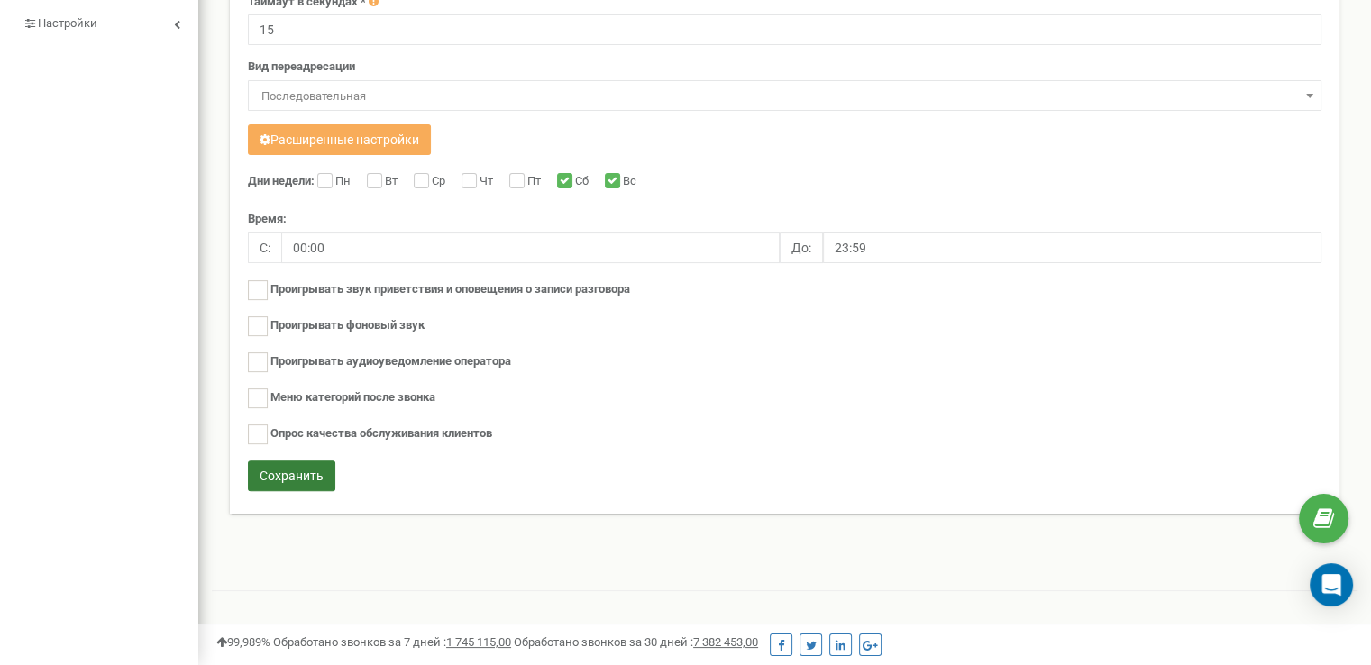
click at [311, 475] on button "Сохранить" at bounding box center [291, 476] width 87 height 31
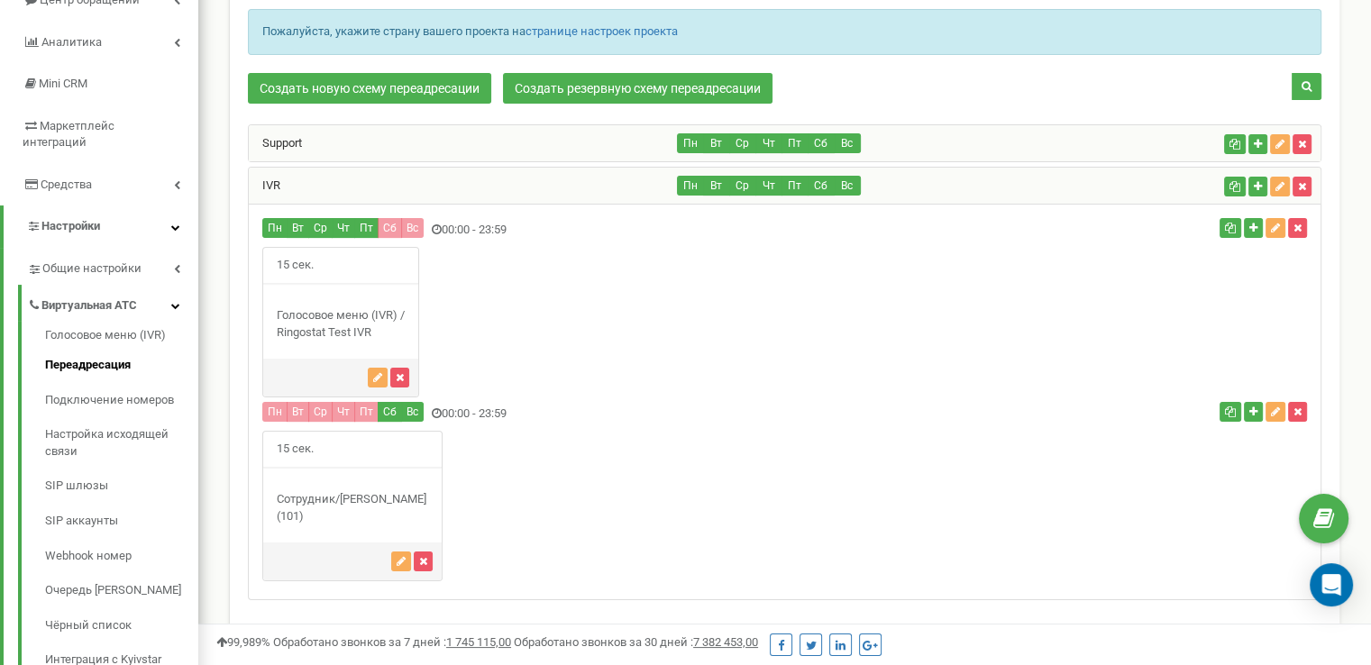
scroll to position [170, 0]
